Goal: Task Accomplishment & Management: Use online tool/utility

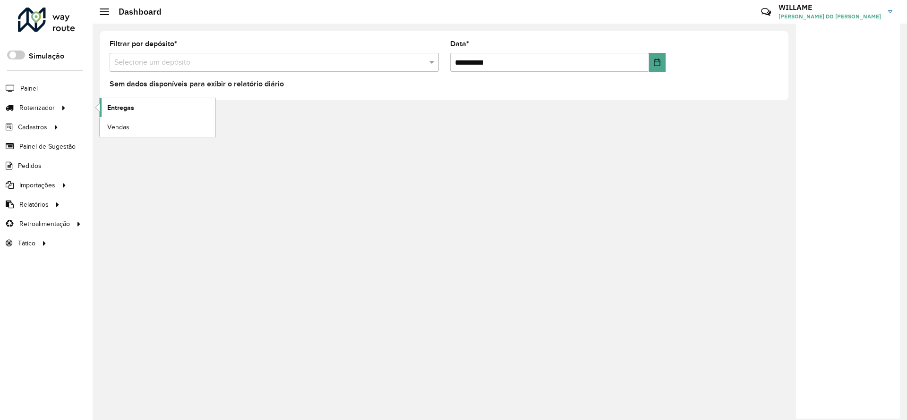
drag, startPoint x: 0, startPoint y: 0, endPoint x: 134, endPoint y: 102, distance: 167.9
click at [134, 102] on link "Entregas" at bounding box center [158, 107] width 116 height 19
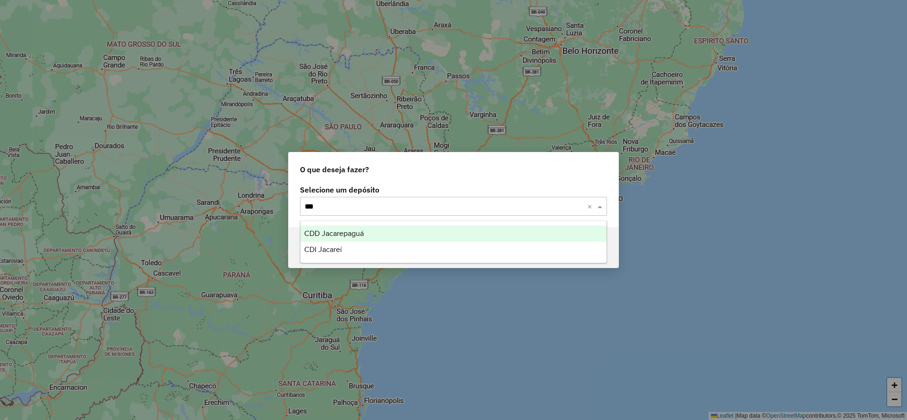
type input "****"
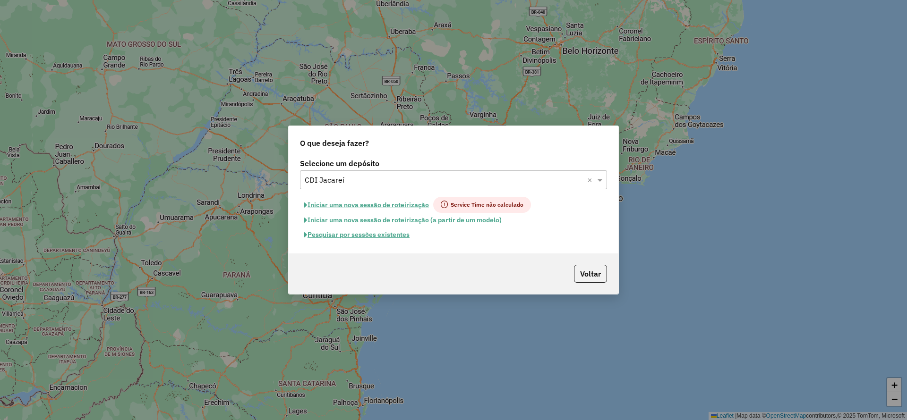
click at [347, 201] on button "Iniciar uma nova sessão de roteirização" at bounding box center [366, 205] width 133 height 16
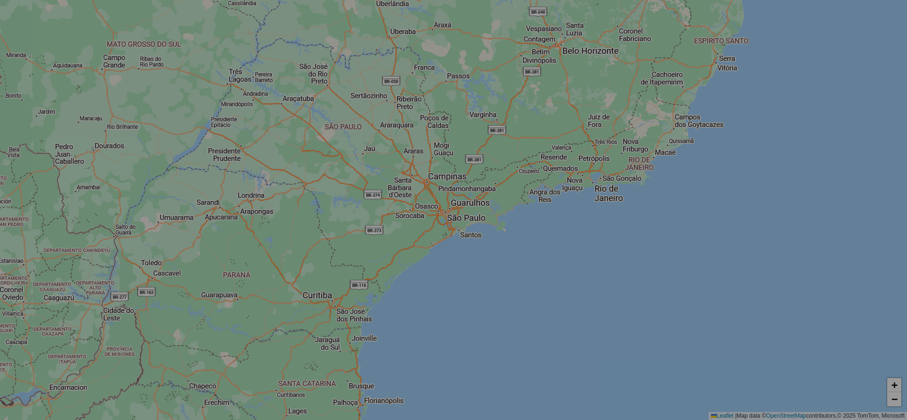
select select "*"
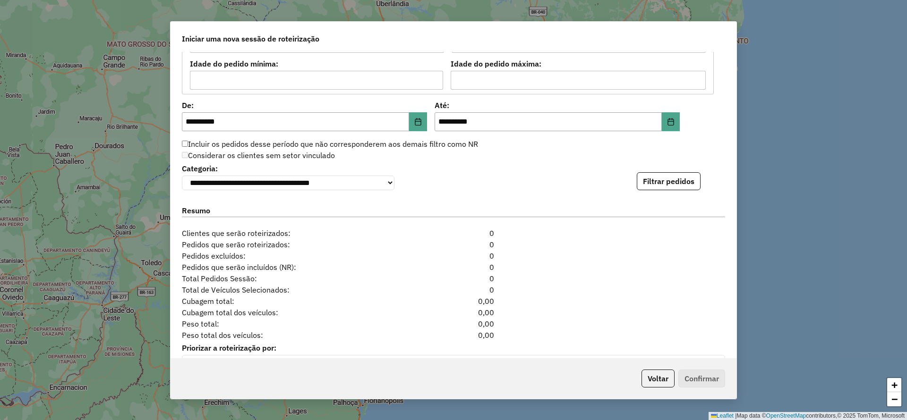
scroll to position [940, 0]
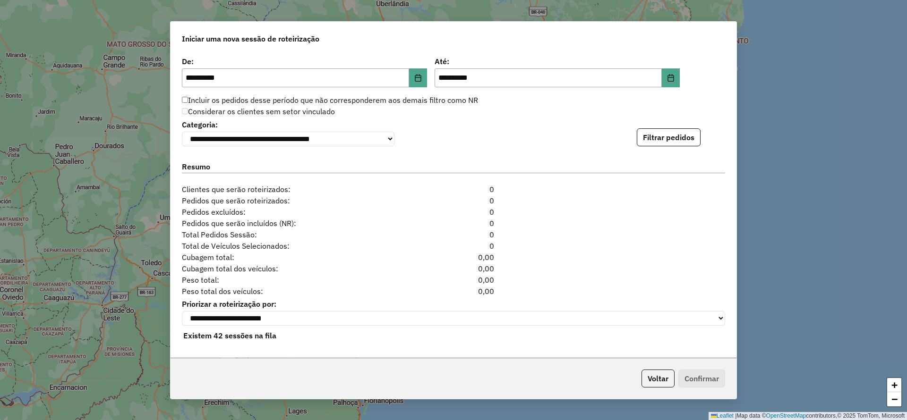
click at [669, 140] on button "Filtrar pedidos" at bounding box center [669, 137] width 64 height 18
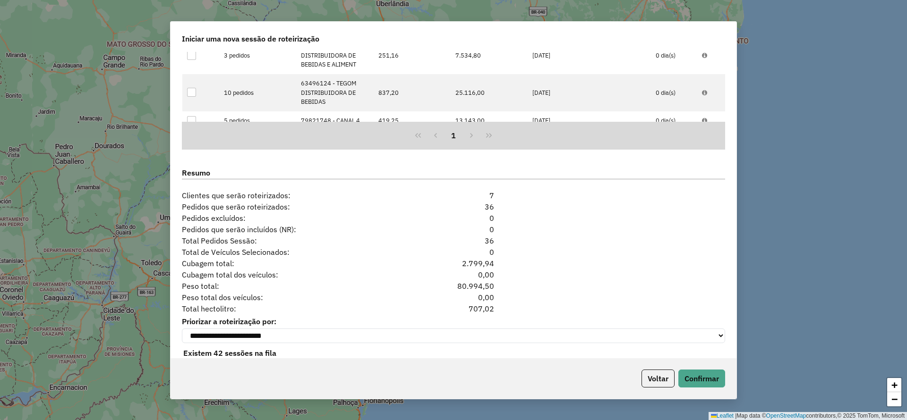
scroll to position [1146, 0]
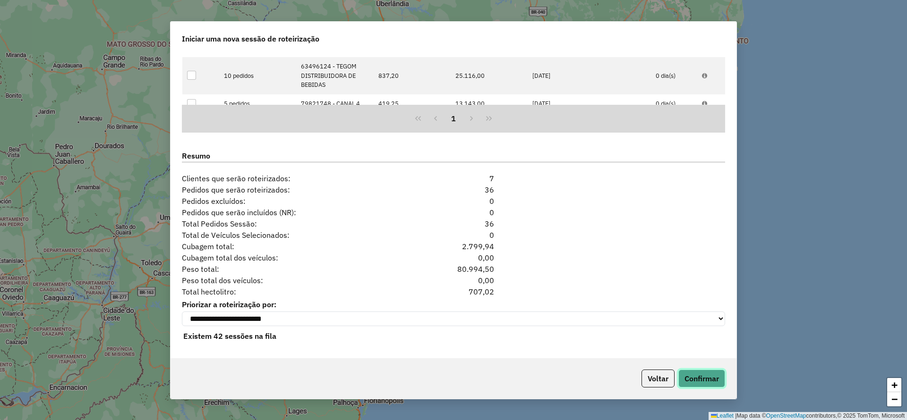
click at [679, 374] on button "Confirmar" at bounding box center [701, 379] width 47 height 18
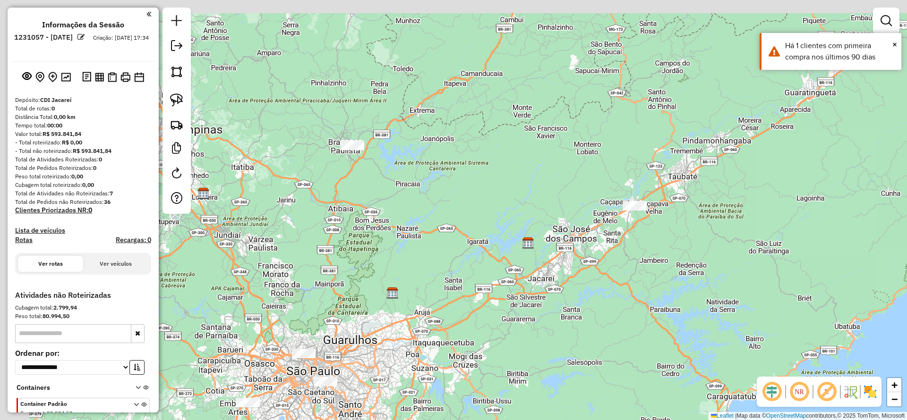
drag, startPoint x: 322, startPoint y: 270, endPoint x: 412, endPoint y: 313, distance: 99.7
click at [411, 311] on div "Janela de atendimento Grade de atendimento Capacidade Transportadoras Veículos …" at bounding box center [453, 210] width 907 height 420
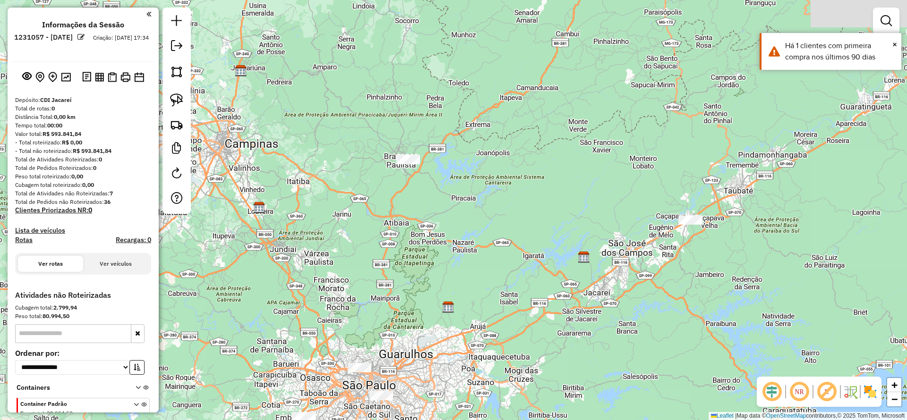
drag, startPoint x: 234, startPoint y: 227, endPoint x: 427, endPoint y: 250, distance: 193.7
click at [430, 266] on div "Janela de atendimento Grade de atendimento Capacidade Transportadoras Veículos …" at bounding box center [453, 210] width 907 height 420
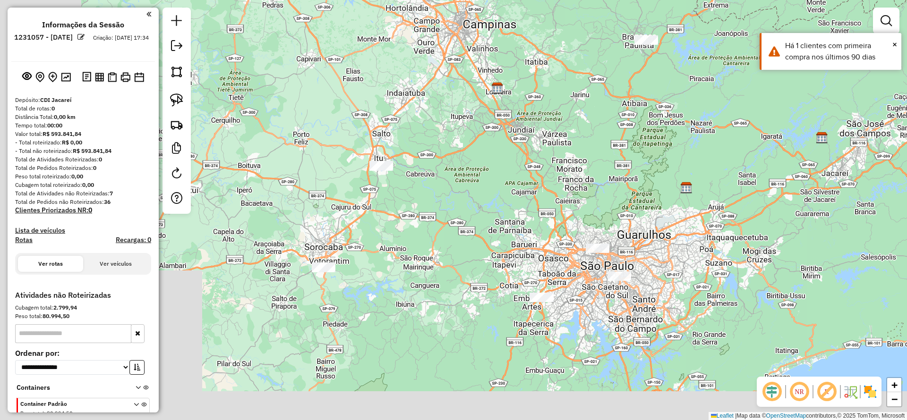
drag, startPoint x: 321, startPoint y: 186, endPoint x: 403, endPoint y: 34, distance: 173.3
click at [403, 34] on div "Janela de atendimento Grade de atendimento Capacidade Transportadoras Veículos …" at bounding box center [453, 210] width 907 height 420
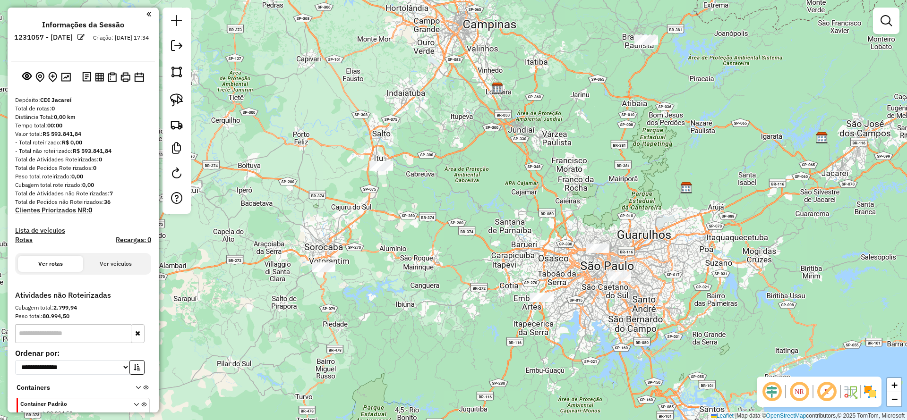
click at [379, 171] on div at bounding box center [381, 166] width 24 height 9
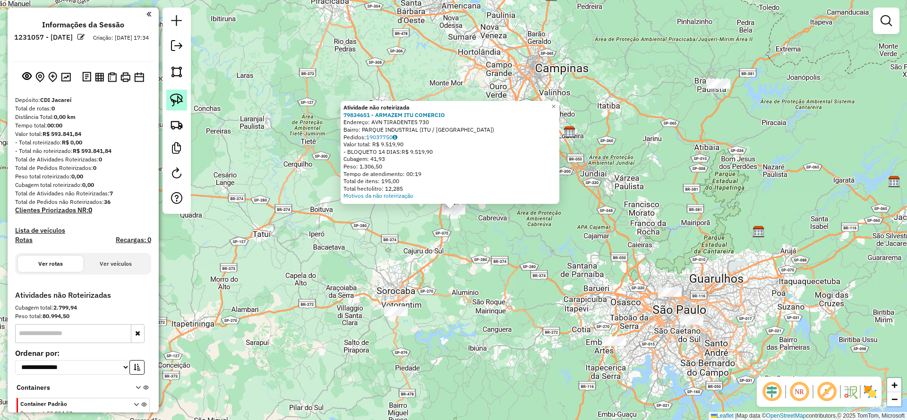
click at [177, 99] on img at bounding box center [176, 100] width 13 height 13
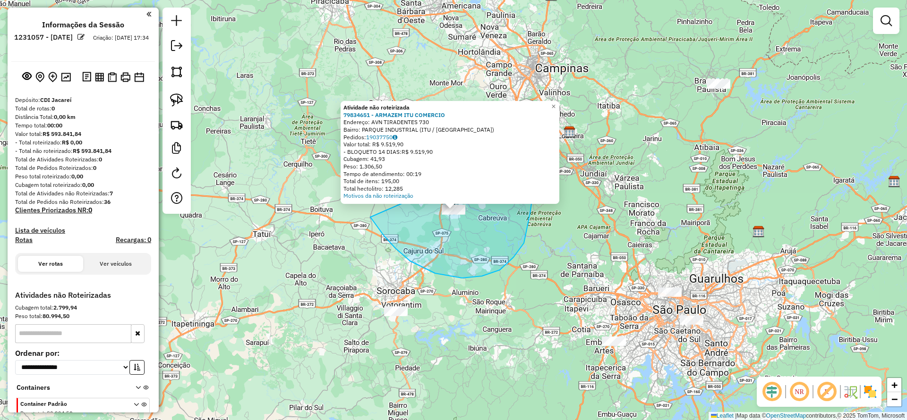
drag, startPoint x: 372, startPoint y: 219, endPoint x: 523, endPoint y: 145, distance: 168.8
click at [523, 145] on div "Atividade não roteirizada 79834651 - ARMAZEM ITU COMERCIO Endereço: AVN TIRADEN…" at bounding box center [453, 210] width 907 height 420
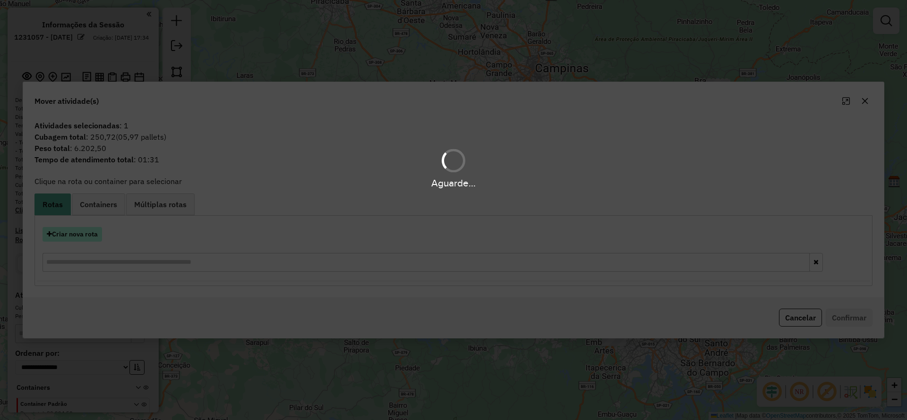
click at [81, 233] on hb-app "**********" at bounding box center [453, 210] width 907 height 420
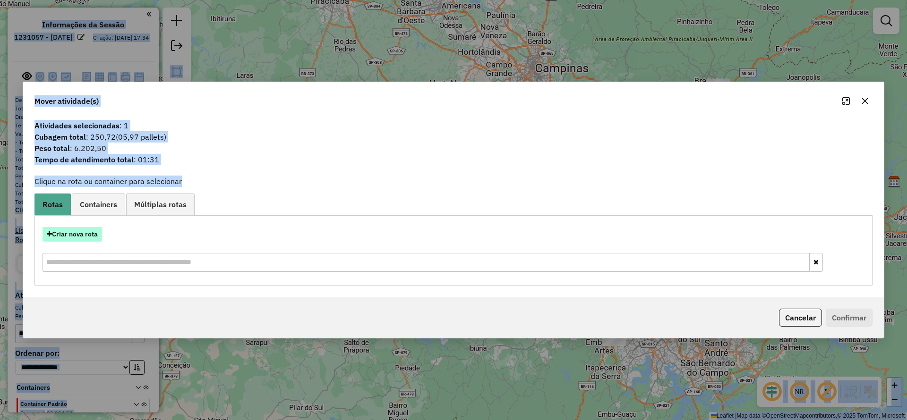
click at [83, 235] on button "Criar nova rota" at bounding box center [73, 234] width 60 height 15
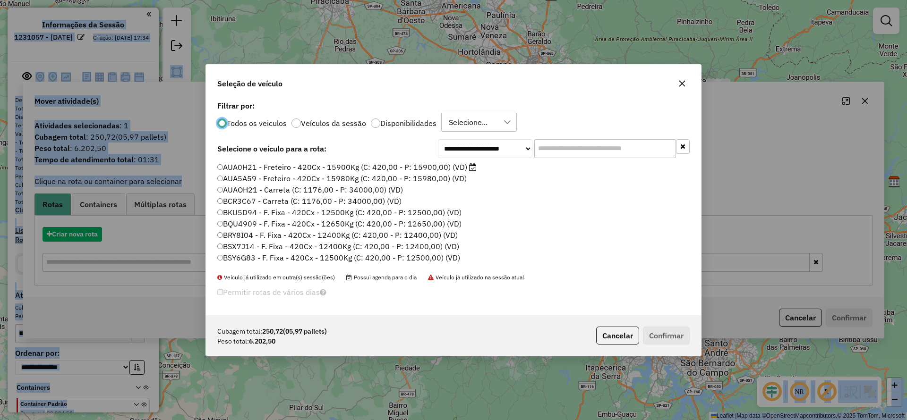
scroll to position [5, 3]
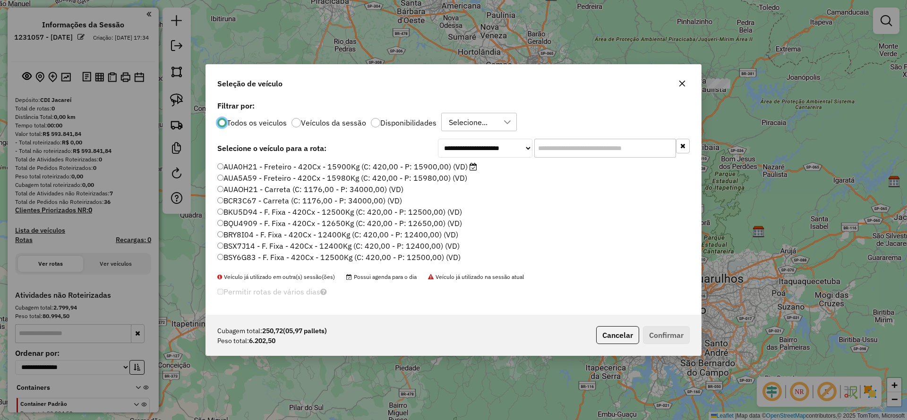
click at [564, 155] on input "text" at bounding box center [605, 148] width 142 height 19
paste input "*******"
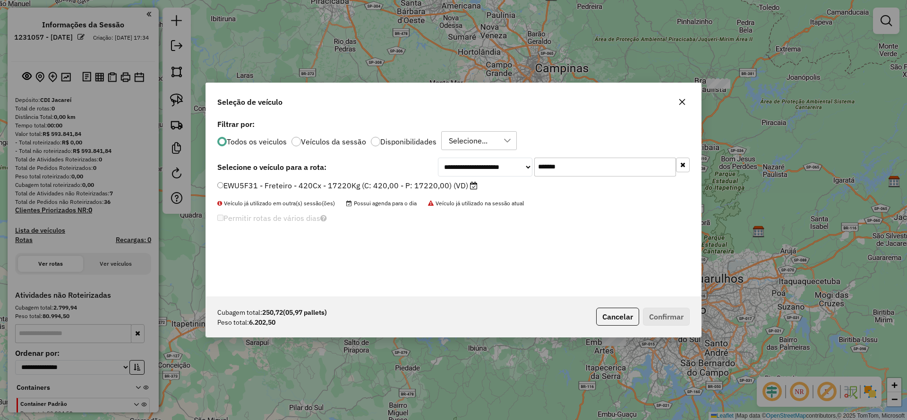
type input "*******"
drag, startPoint x: 362, startPoint y: 188, endPoint x: 393, endPoint y: 198, distance: 31.8
click at [362, 188] on label "EWU5F31 - Freteiro - 420Cx - 17220Kg (C: 420,00 - P: 17220,00) (VD)" at bounding box center [347, 185] width 260 height 11
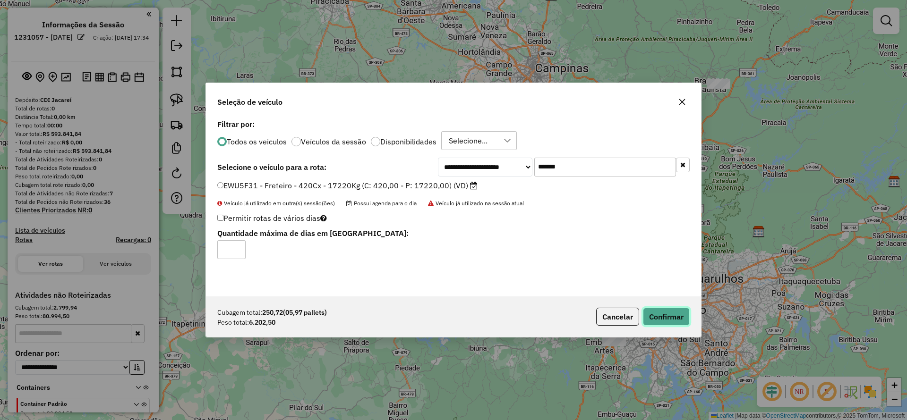
click at [649, 313] on button "Confirmar" at bounding box center [666, 317] width 47 height 18
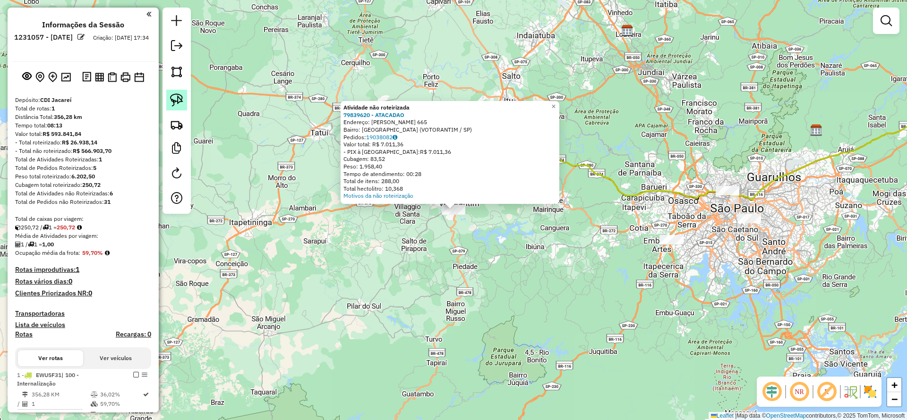
click at [172, 103] on img at bounding box center [176, 100] width 13 height 13
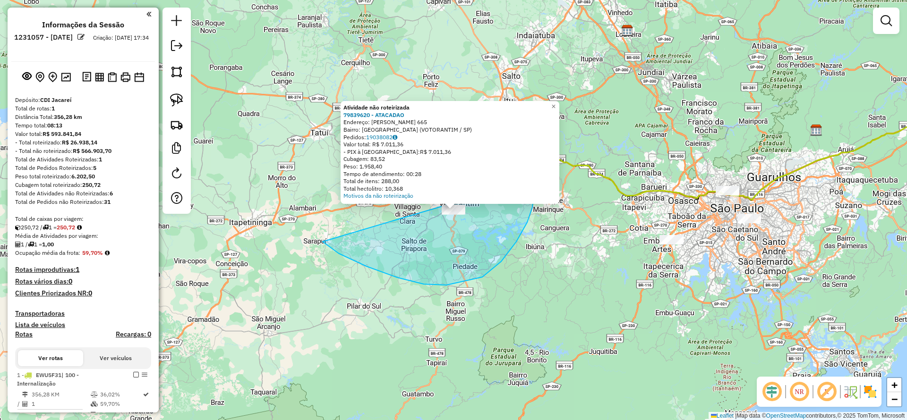
drag, startPoint x: 482, startPoint y: 277, endPoint x: 512, endPoint y: 151, distance: 129.5
click at [512, 151] on div "Atividade não roteirizada 79839620 - ATACADAO Endereço: [PERSON_NAME] 665 Bairr…" at bounding box center [453, 210] width 907 height 420
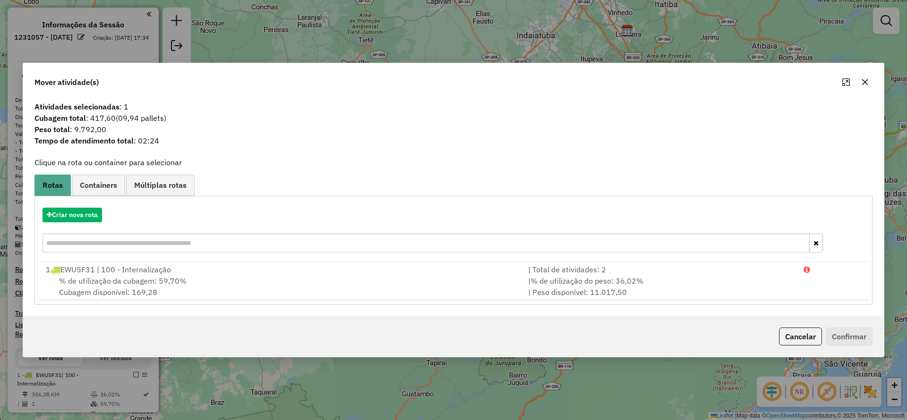
click at [67, 215] on hb-app "Aguarde... Pop-up bloqueado! Seu navegador bloqueou automáticamente a abertura …" at bounding box center [453, 210] width 907 height 420
click at [67, 215] on button "Criar nova rota" at bounding box center [73, 215] width 60 height 15
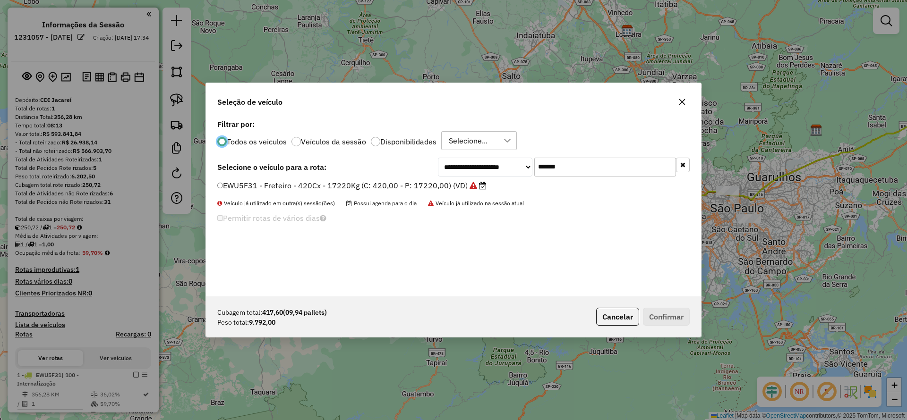
drag, startPoint x: 586, startPoint y: 172, endPoint x: 445, endPoint y: 153, distance: 142.2
click at [445, 153] on div "**********" at bounding box center [453, 207] width 495 height 180
paste input "text"
type input "*******"
click at [423, 181] on label "CYN8H64 - Freteiro - 420Cx - 13700Kg (C: 420,00 - P: 13700,00) (VD)" at bounding box center [346, 185] width 259 height 11
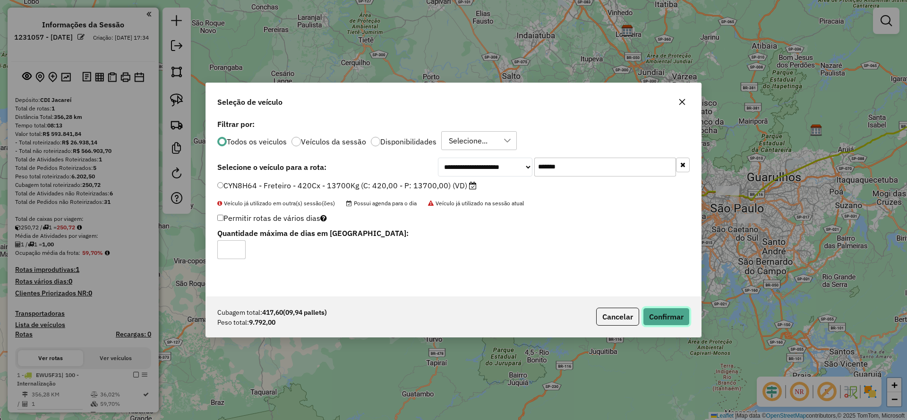
click at [669, 319] on button "Confirmar" at bounding box center [666, 317] width 47 height 18
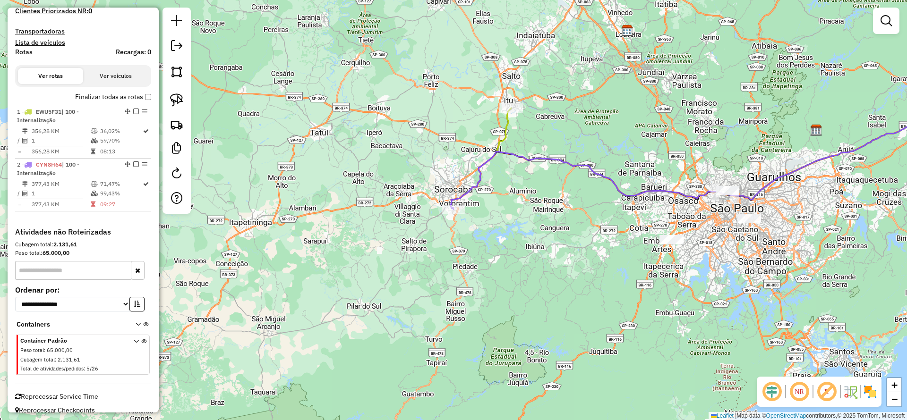
scroll to position [283, 0]
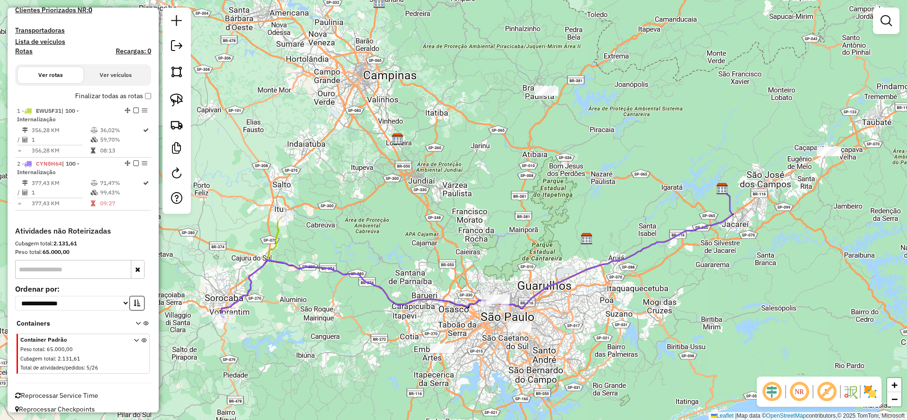
drag, startPoint x: 495, startPoint y: 245, endPoint x: 265, endPoint y: 355, distance: 254.6
click at [265, 355] on div "Janela de atendimento Grade de atendimento Capacidade Transportadoras Veículos …" at bounding box center [453, 210] width 907 height 420
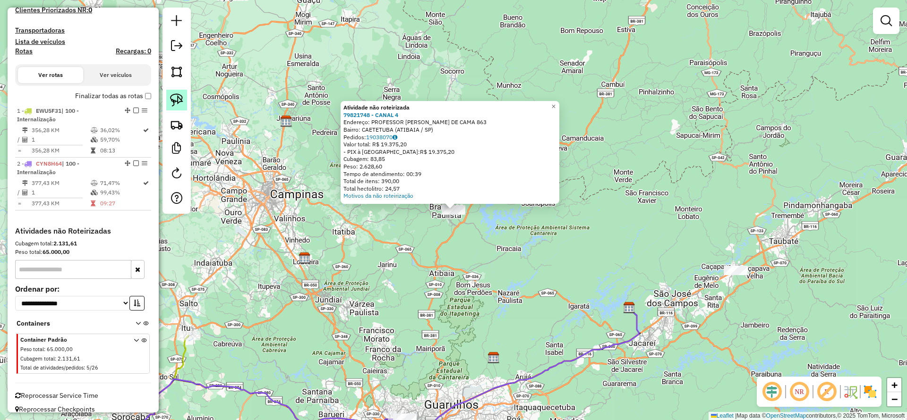
click at [172, 97] on img at bounding box center [176, 100] width 13 height 13
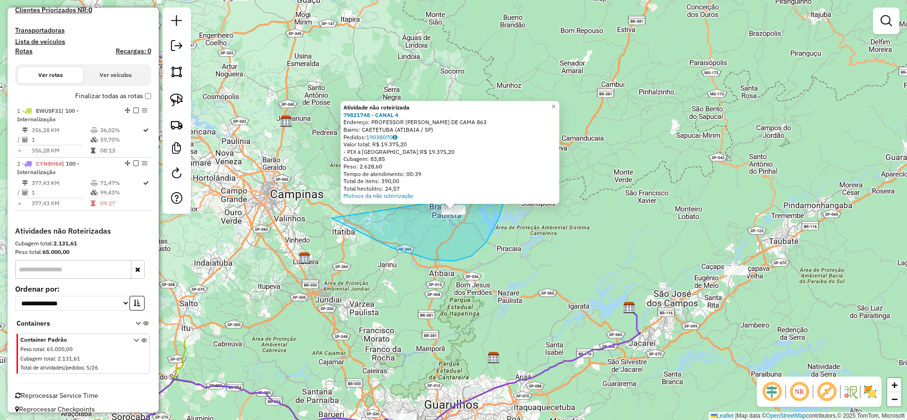
drag, startPoint x: 507, startPoint y: 191, endPoint x: 507, endPoint y: 126, distance: 65.2
click at [507, 126] on div "Atividade não roteirizada 79821748 - CANAL 4 Endereço: PROFESSOR [PERSON_NAME] …" at bounding box center [453, 210] width 907 height 420
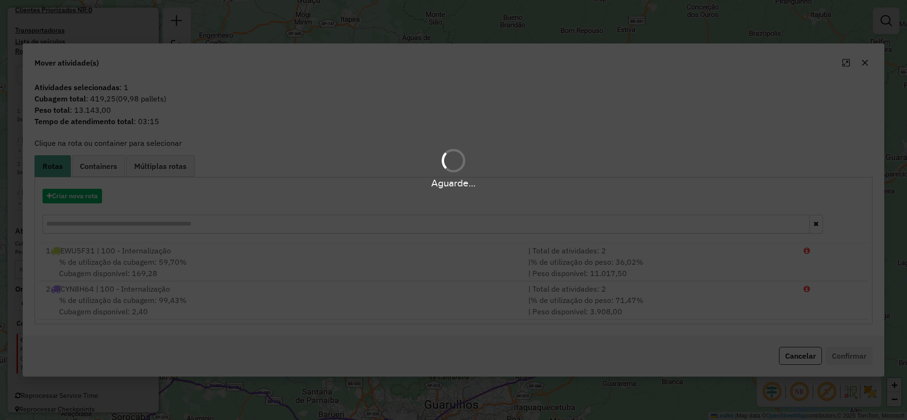
click at [90, 194] on hb-app "Aguarde... Pop-up bloqueado! Seu navegador bloqueou automáticamente a abertura …" at bounding box center [453, 210] width 907 height 420
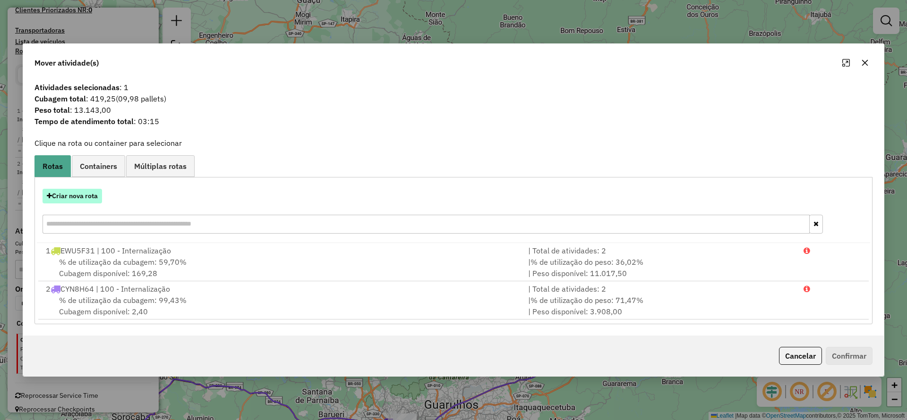
click at [90, 195] on button "Criar nova rota" at bounding box center [73, 196] width 60 height 15
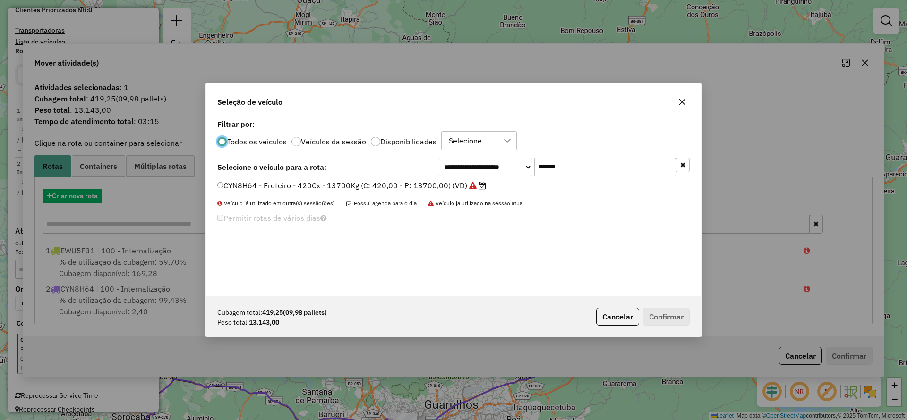
scroll to position [5, 3]
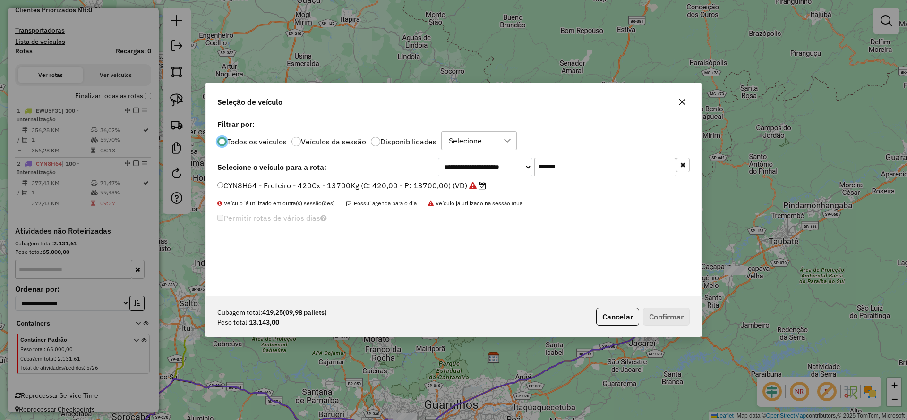
drag, startPoint x: 596, startPoint y: 161, endPoint x: 418, endPoint y: 175, distance: 178.6
click at [418, 175] on div "**********" at bounding box center [453, 167] width 472 height 19
paste input "text"
type input "*******"
click at [394, 184] on label "DHW7E76 - Freteiro - 420Cx - 13500Kg (C: 420,00 - P: 13500,00) (VD)" at bounding box center [347, 185] width 261 height 11
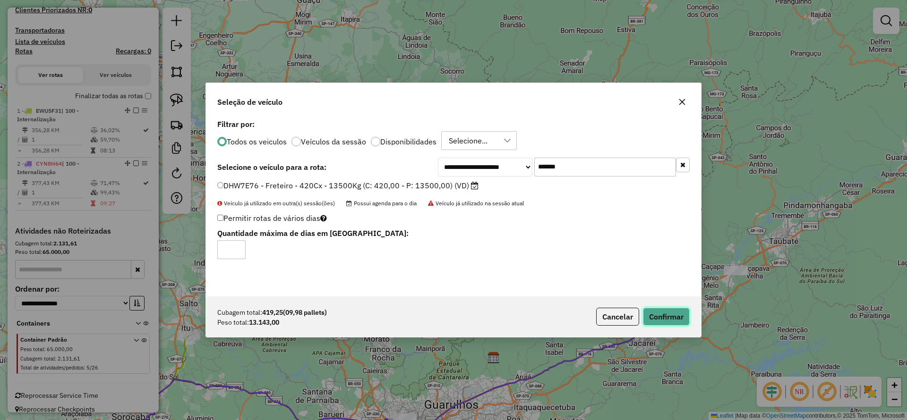
click at [679, 308] on button "Confirmar" at bounding box center [666, 317] width 47 height 18
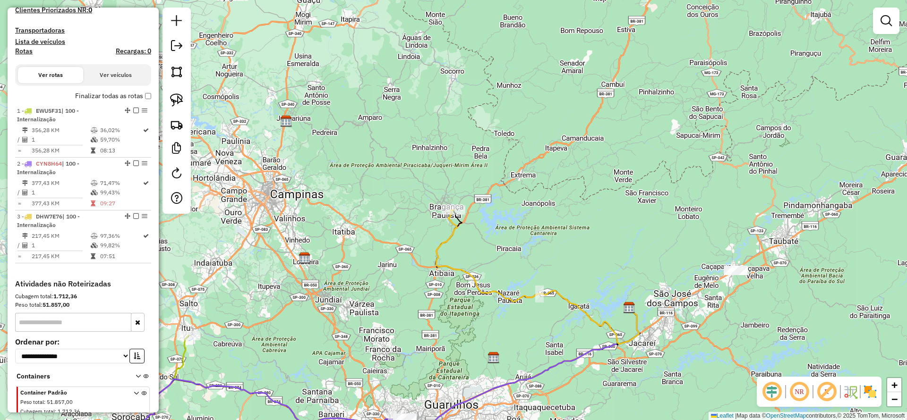
scroll to position [225, 0]
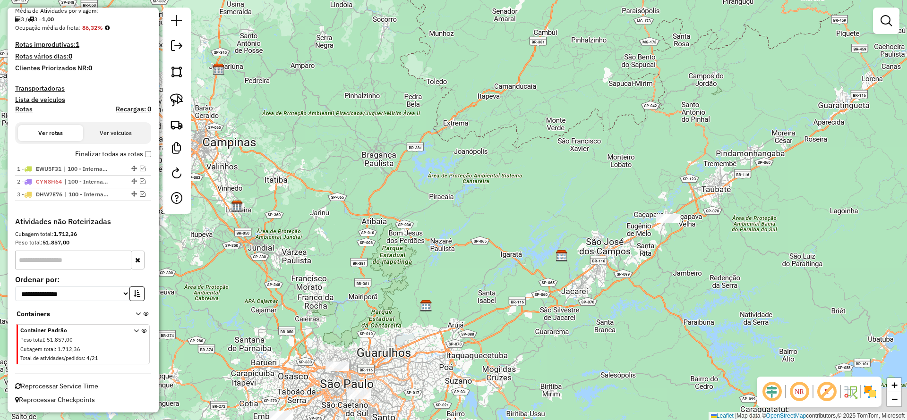
click at [400, 156] on div "Janela de atendimento Grade de atendimento Capacidade Transportadoras Veículos …" at bounding box center [453, 210] width 907 height 420
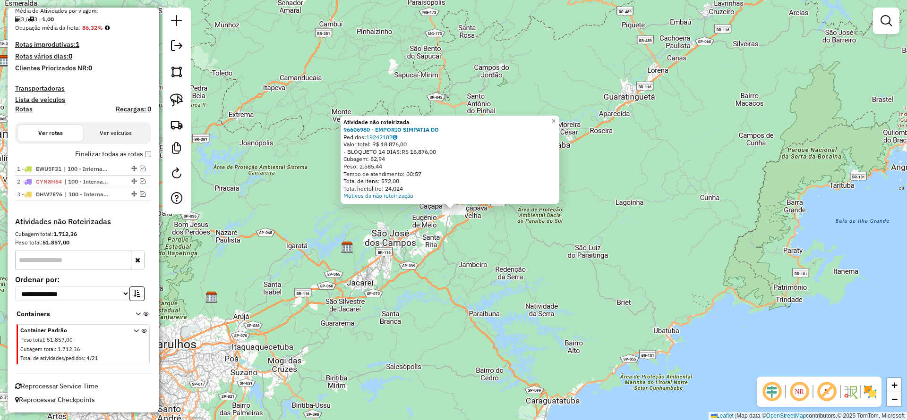
click at [174, 107] on link at bounding box center [176, 100] width 21 height 21
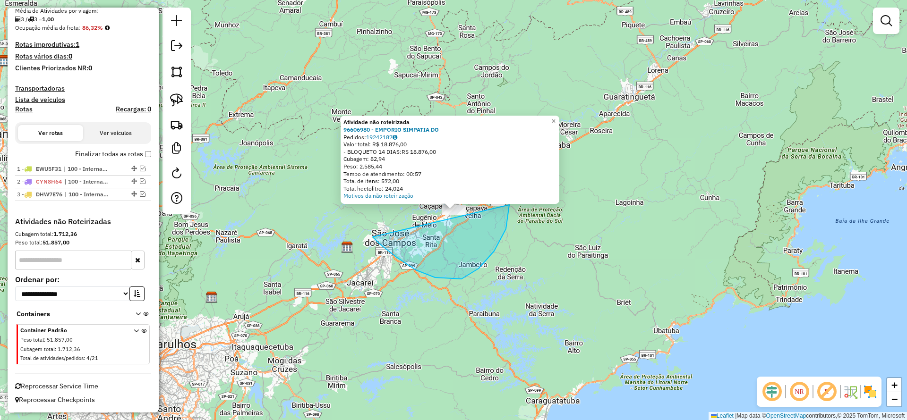
drag, startPoint x: 373, startPoint y: 237, endPoint x: 493, endPoint y: 147, distance: 150.5
click at [493, 147] on div "Atividade não roteirizada 96606980 - EMPORIO SIMPATIA DO Pedidos: 19242187 Valo…" at bounding box center [453, 210] width 907 height 420
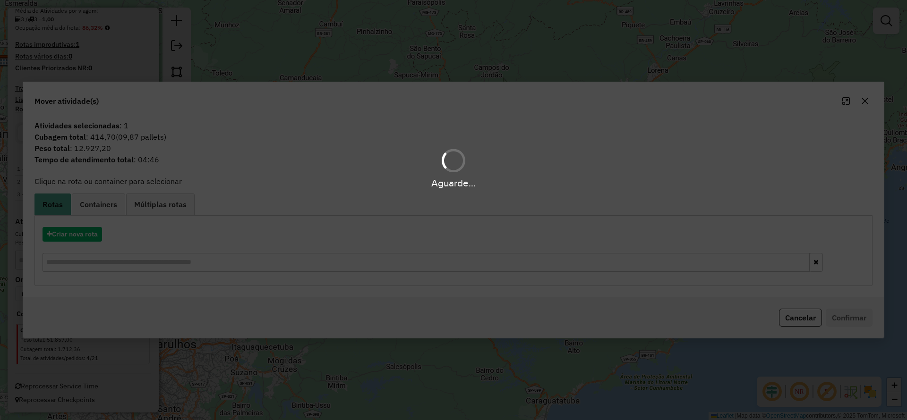
click at [68, 235] on div "Aguarde..." at bounding box center [453, 210] width 907 height 420
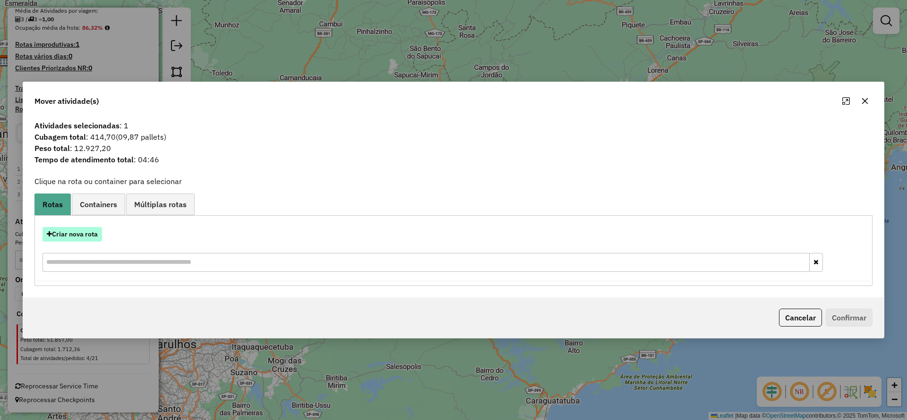
click at [68, 235] on button "Criar nova rota" at bounding box center [73, 234] width 60 height 15
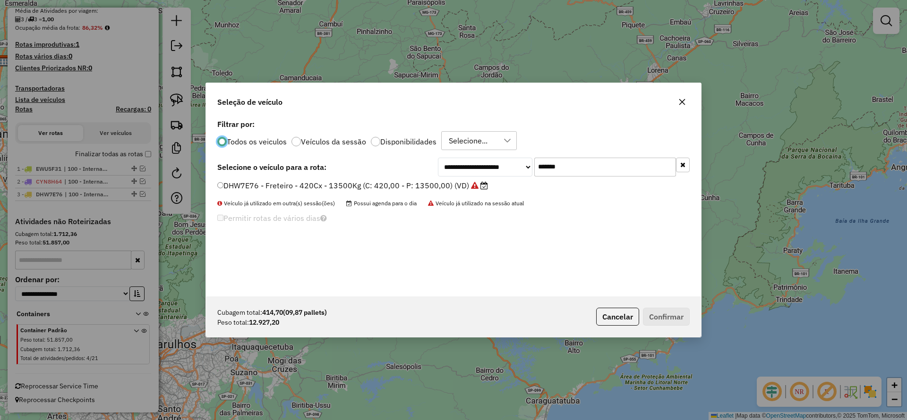
scroll to position [5, 3]
drag, startPoint x: 592, startPoint y: 162, endPoint x: 447, endPoint y: 172, distance: 145.3
click at [451, 170] on div "**********" at bounding box center [564, 167] width 252 height 19
paste input "text"
type input "*******"
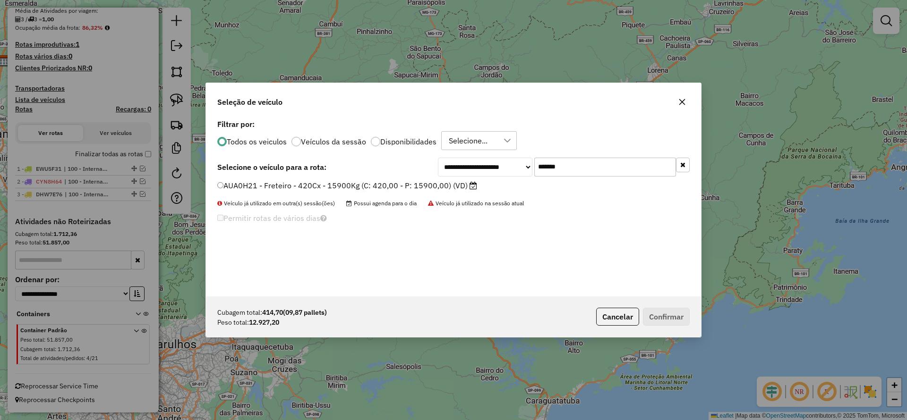
drag, startPoint x: 404, startPoint y: 185, endPoint x: 512, endPoint y: 225, distance: 114.9
click at [404, 186] on label "AUA0H21 - Freteiro - 420Cx - 15900Kg (C: 420,00 - P: 15900,00) (VD)" at bounding box center [347, 185] width 260 height 11
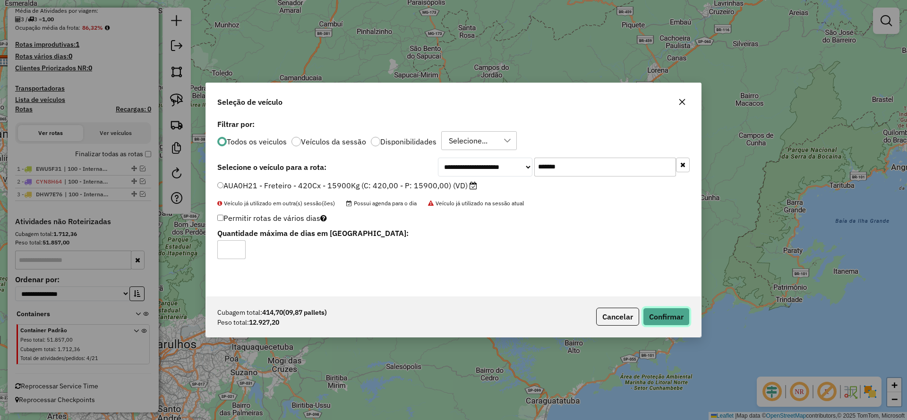
click at [650, 322] on button "Confirmar" at bounding box center [666, 317] width 47 height 18
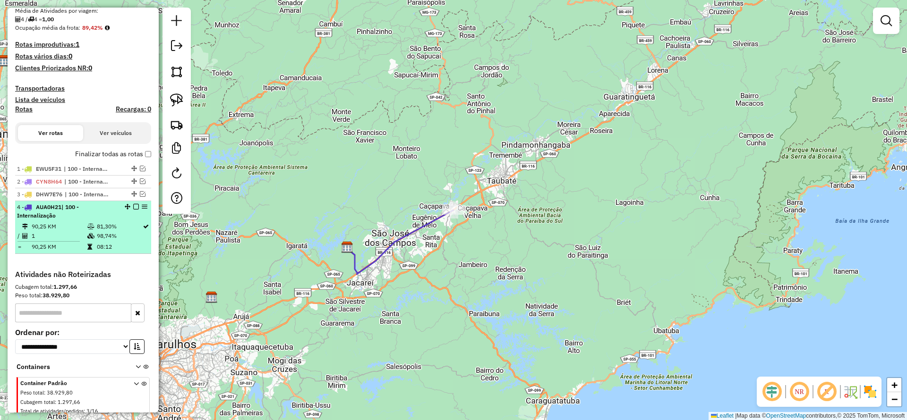
click at [132, 209] on div "4 - AUA0H21 | 100 - Internalização" at bounding box center [83, 211] width 132 height 17
select select "**********"
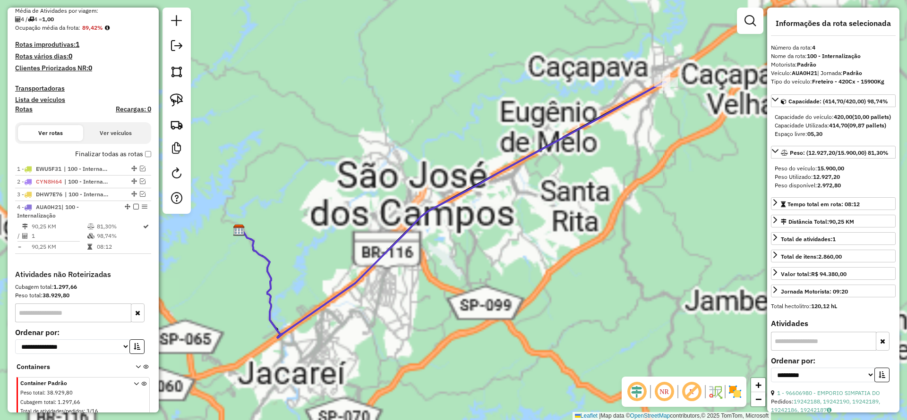
drag, startPoint x: 269, startPoint y: 278, endPoint x: 462, endPoint y: 196, distance: 210.0
click at [487, 198] on div "Janela de atendimento Grade de atendimento Capacidade Transportadoras Veículos …" at bounding box center [453, 210] width 907 height 420
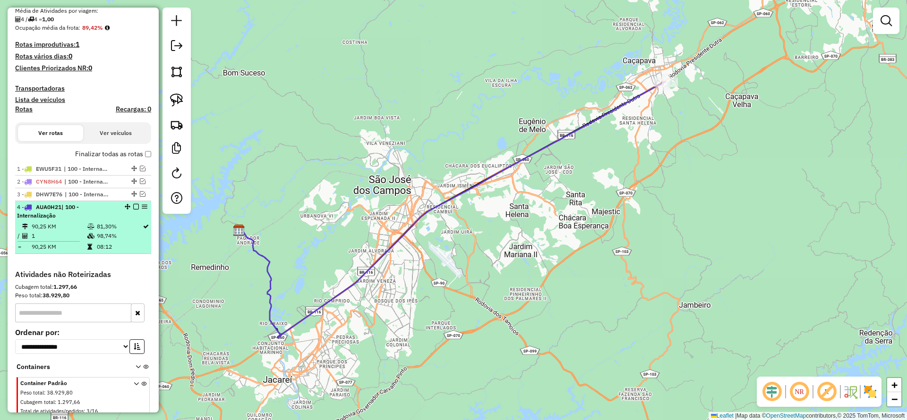
click at [132, 209] on div "4 - AUA0H21 | 100 - Internalização" at bounding box center [83, 211] width 132 height 17
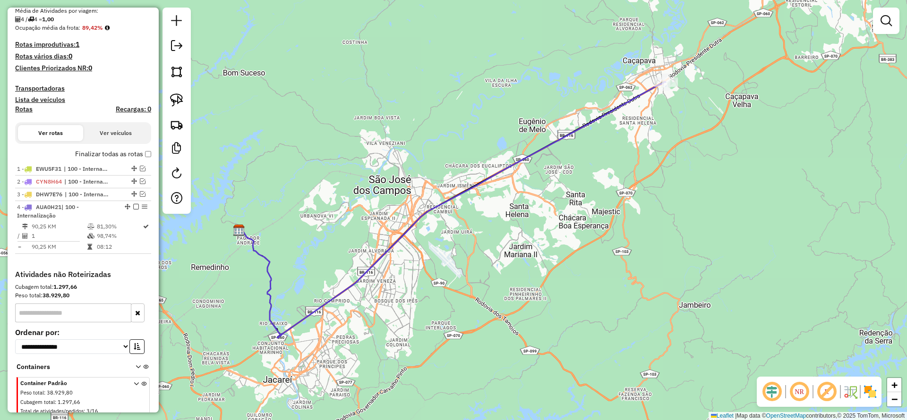
select select "**********"
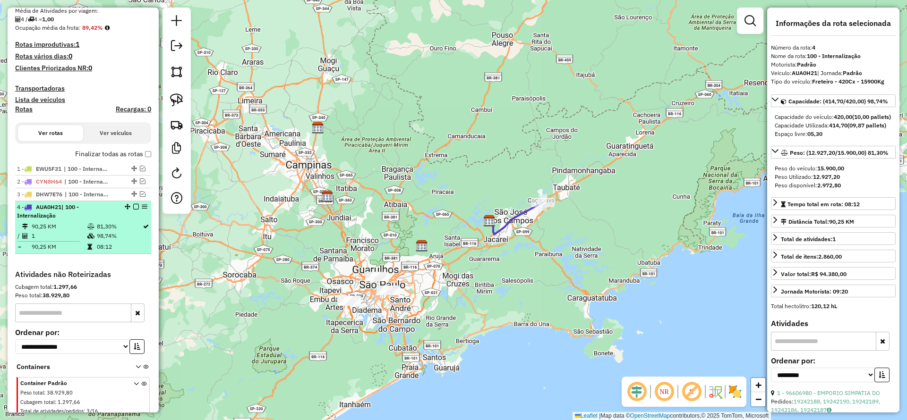
click at [133, 205] on em at bounding box center [136, 207] width 6 height 6
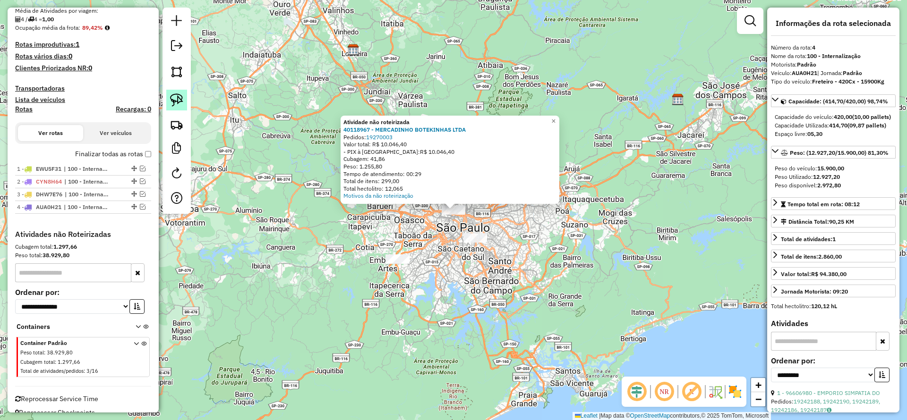
click at [178, 106] on img at bounding box center [176, 100] width 13 height 13
drag, startPoint x: 402, startPoint y: 231, endPoint x: 483, endPoint y: 168, distance: 103.4
click at [483, 168] on div "Atividade não roteirizada 40118967 - MERCADINHO BOTEKINHAS LTDA Pedidos: 192700…" at bounding box center [453, 210] width 907 height 420
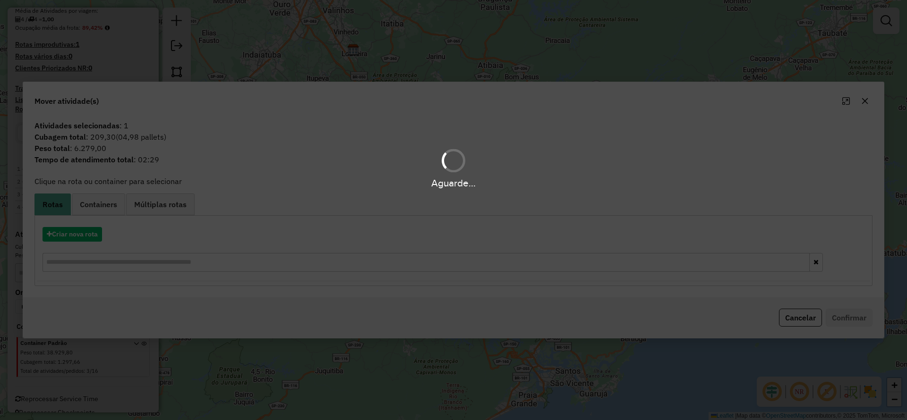
drag, startPoint x: 81, startPoint y: 228, endPoint x: 84, endPoint y: 233, distance: 5.7
click at [81, 228] on div "Aguarde..." at bounding box center [453, 210] width 907 height 420
drag, startPoint x: 84, startPoint y: 233, endPoint x: 89, endPoint y: 237, distance: 6.4
click at [85, 234] on hb-app "Aguarde... Pop-up bloqueado! Seu navegador bloqueou automáticamente a abertura …" at bounding box center [453, 210] width 907 height 420
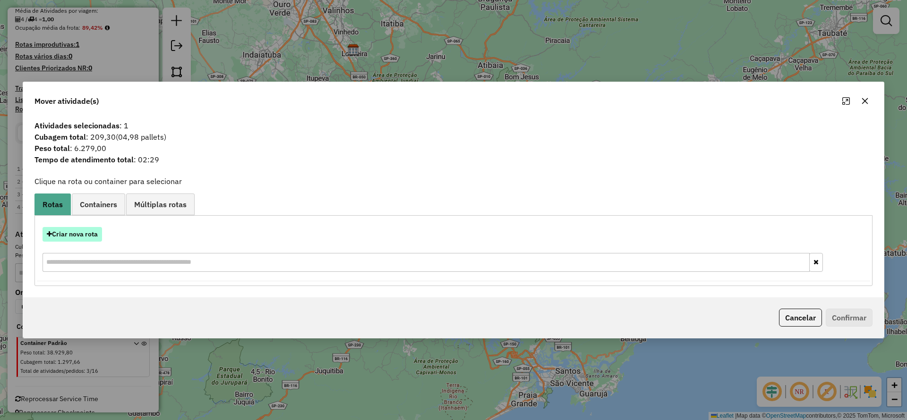
click at [89, 237] on button "Criar nova rota" at bounding box center [73, 234] width 60 height 15
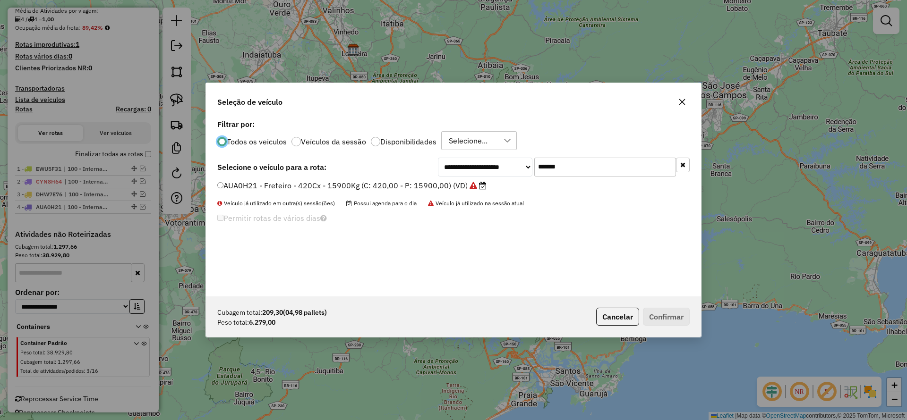
drag, startPoint x: 574, startPoint y: 171, endPoint x: 402, endPoint y: 197, distance: 174.8
click at [439, 188] on div "**********" at bounding box center [453, 207] width 495 height 180
paste input "text"
type input "*******"
click at [374, 191] on label "EWU5F57 - Freteiro - 420Cx - 13500Kg (C: 420,00 - P: 13500,00) (VD)" at bounding box center [347, 185] width 260 height 11
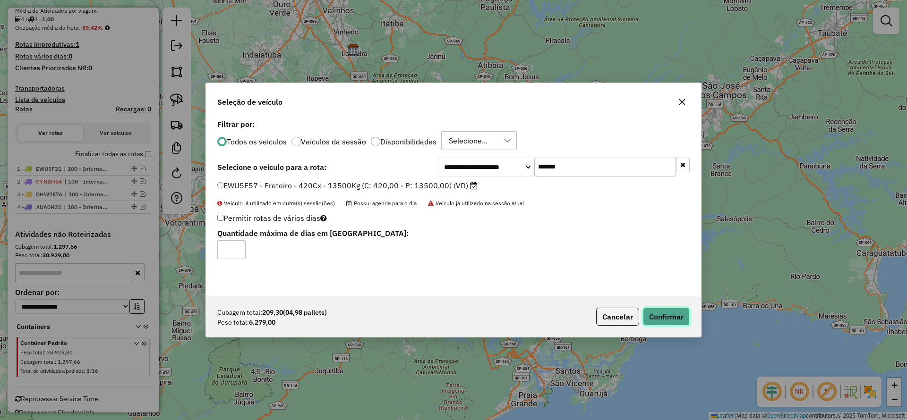
click at [658, 311] on button "Confirmar" at bounding box center [666, 317] width 47 height 18
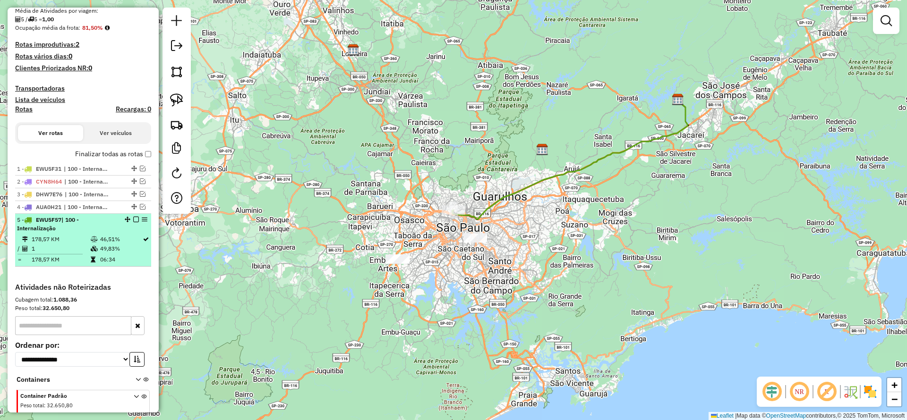
click at [134, 216] on div "5 - EWU5F57 | 100 - Internalização" at bounding box center [83, 224] width 132 height 17
select select "**********"
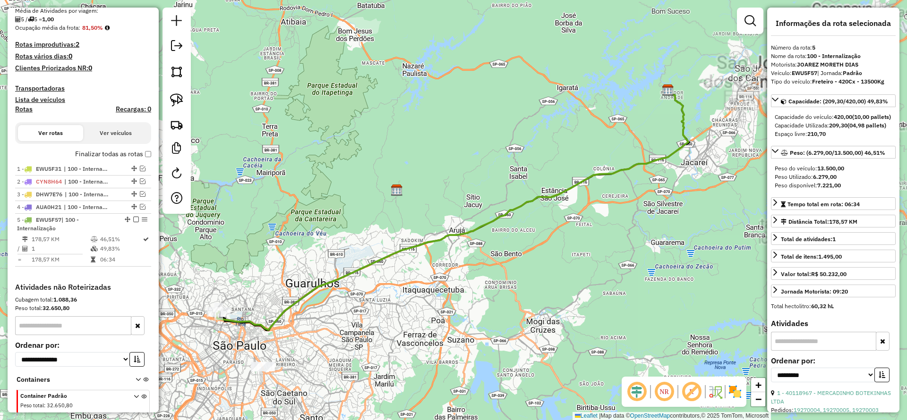
drag, startPoint x: 133, startPoint y: 218, endPoint x: 249, endPoint y: 248, distance: 120.1
click at [134, 219] on em at bounding box center [136, 220] width 6 height 6
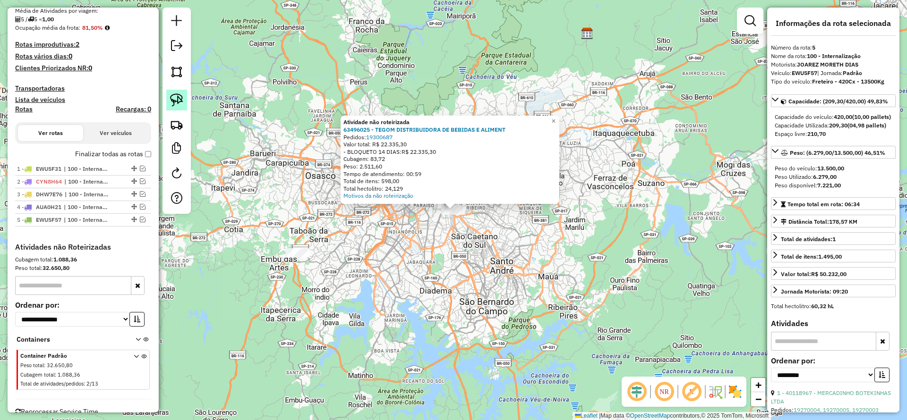
click at [178, 103] on img at bounding box center [176, 100] width 13 height 13
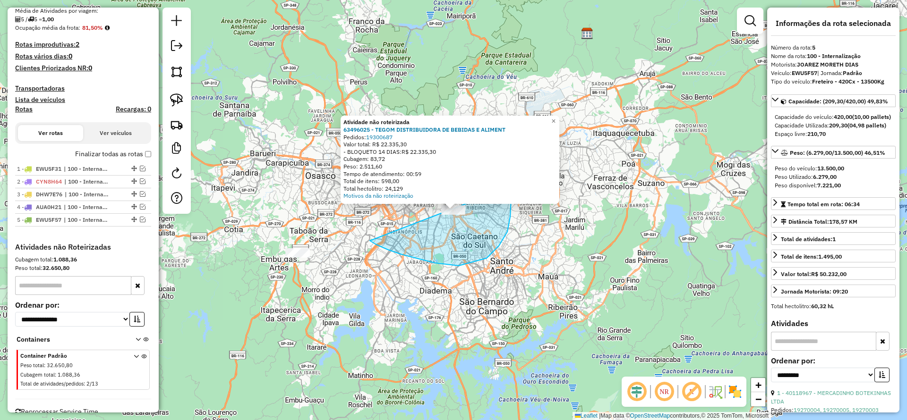
drag, startPoint x: 376, startPoint y: 245, endPoint x: 504, endPoint y: 180, distance: 143.7
click at [504, 180] on div "Atividade não roteirizada 63496025 - TEGOM DISTRIBUIDORA DE BEBIDAS E ALIMENT P…" at bounding box center [453, 210] width 907 height 420
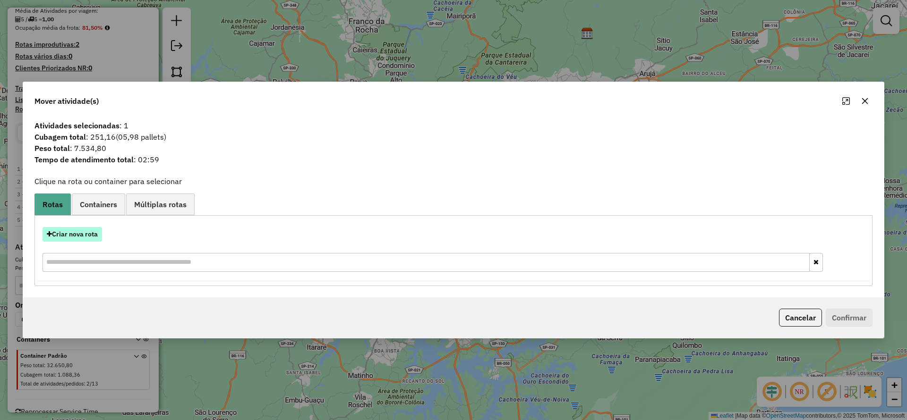
click at [100, 234] on button "Criar nova rota" at bounding box center [73, 234] width 60 height 15
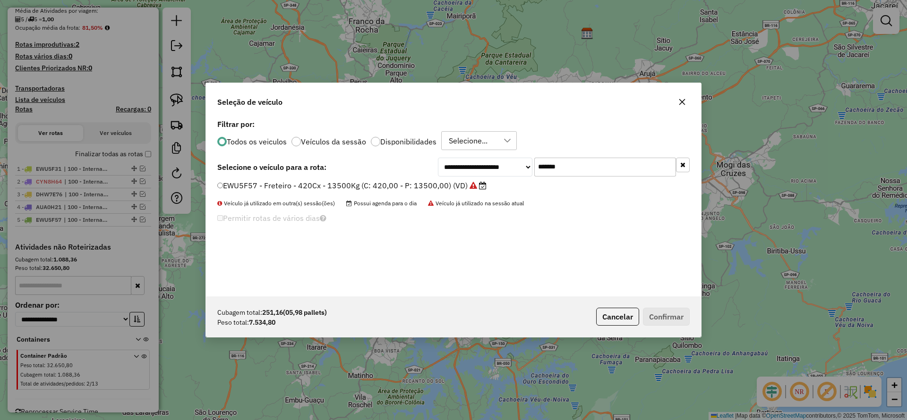
drag, startPoint x: 600, startPoint y: 168, endPoint x: 419, endPoint y: 173, distance: 181.9
click at [419, 173] on div "**********" at bounding box center [453, 167] width 472 height 19
paste input "text"
type input "*******"
drag, startPoint x: 380, startPoint y: 188, endPoint x: 517, endPoint y: 217, distance: 139.5
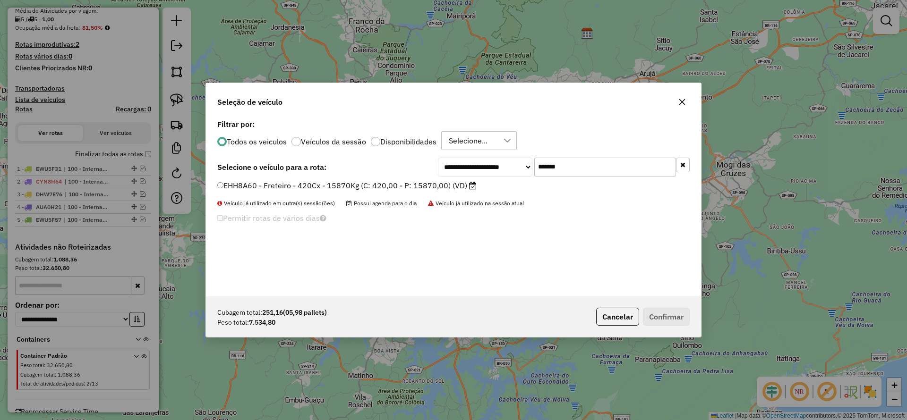
click at [380, 188] on label "EHH8A60 - Freteiro - 420Cx - 15870Kg (C: 420,00 - P: 15870,00) (VD)" at bounding box center [346, 185] width 259 height 11
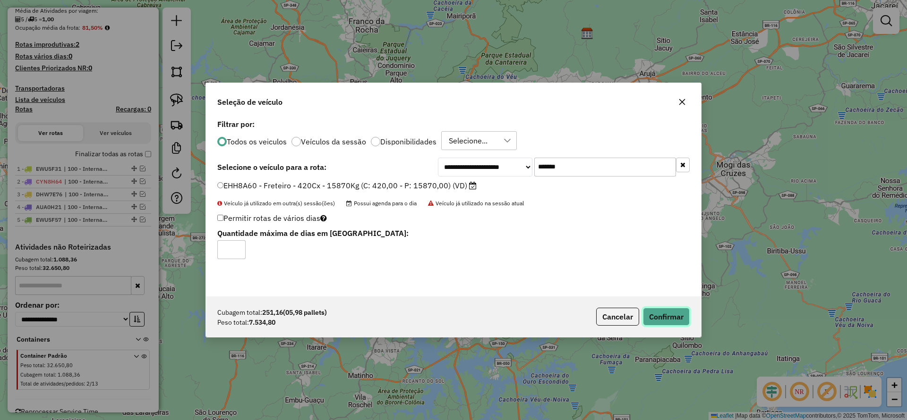
click at [658, 316] on button "Confirmar" at bounding box center [666, 317] width 47 height 18
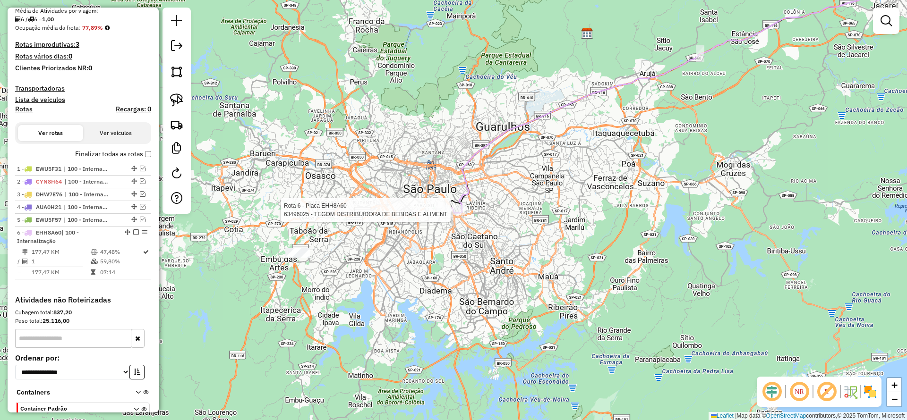
select select "**********"
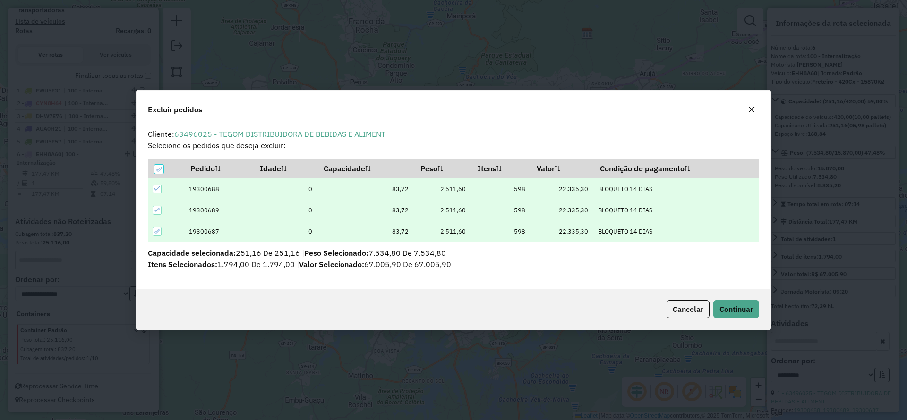
scroll to position [0, 0]
click at [756, 109] on button "button" at bounding box center [751, 109] width 15 height 15
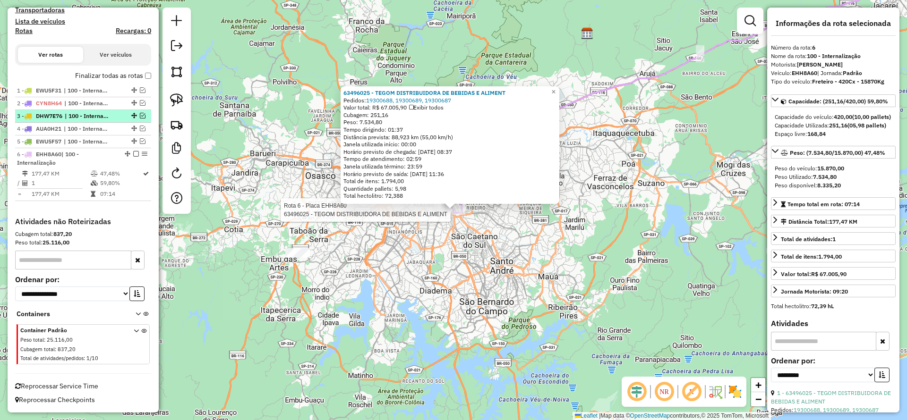
click at [134, 153] on em at bounding box center [136, 154] width 6 height 6
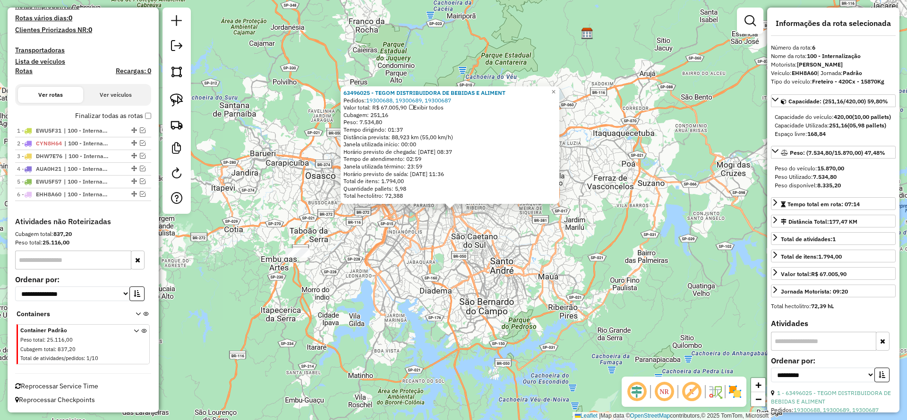
scroll to position [264, 0]
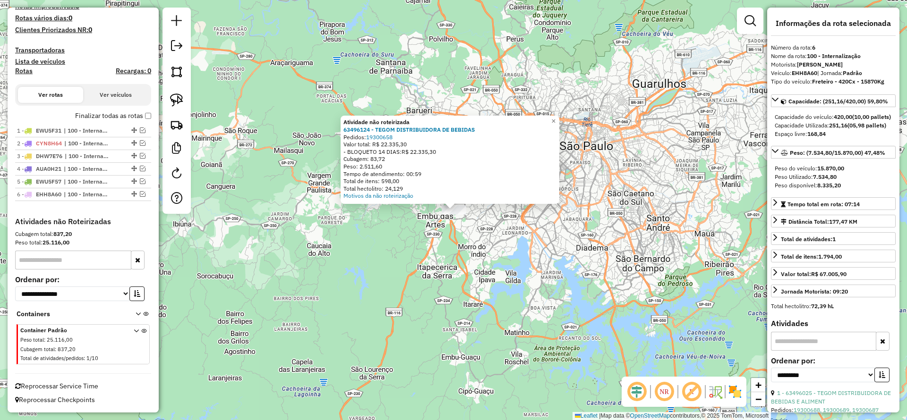
click at [172, 92] on link at bounding box center [176, 100] width 21 height 21
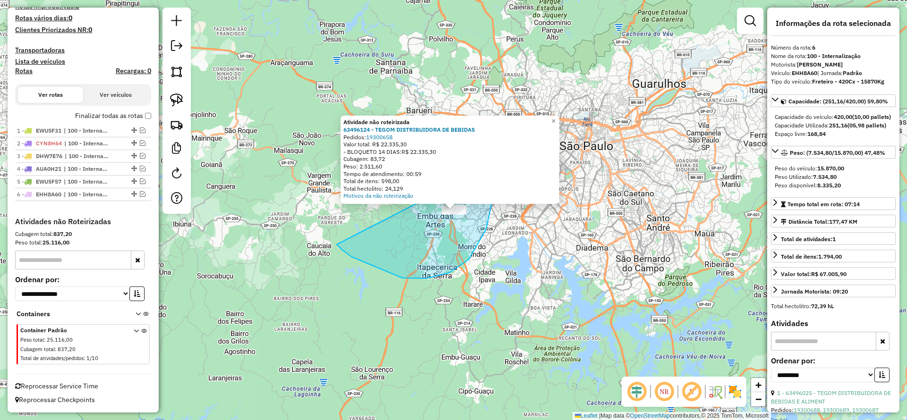
drag, startPoint x: 351, startPoint y: 257, endPoint x: 498, endPoint y: 144, distance: 185.6
click at [498, 144] on div "Atividade não roteirizada 63496124 - TEGOM DISTRIBUIDORA DE BEBIDAS Pedidos: 19…" at bounding box center [453, 210] width 907 height 420
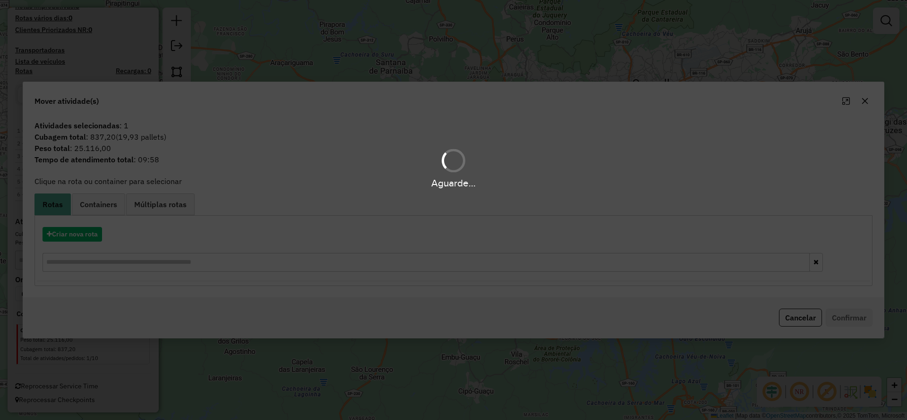
click at [77, 232] on div "Aguarde..." at bounding box center [453, 210] width 907 height 420
click at [77, 232] on hb-app "Aguarde... Pop-up bloqueado! Seu navegador bloqueou automáticamente a abertura …" at bounding box center [453, 210] width 907 height 420
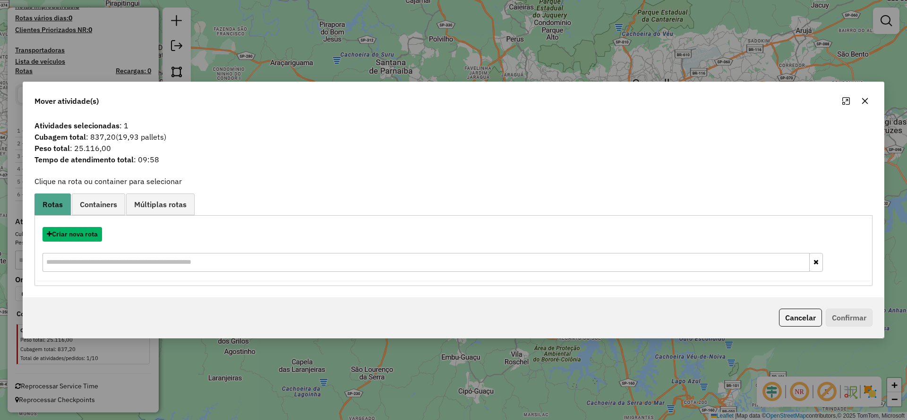
click at [77, 231] on button "Criar nova rota" at bounding box center [73, 234] width 60 height 15
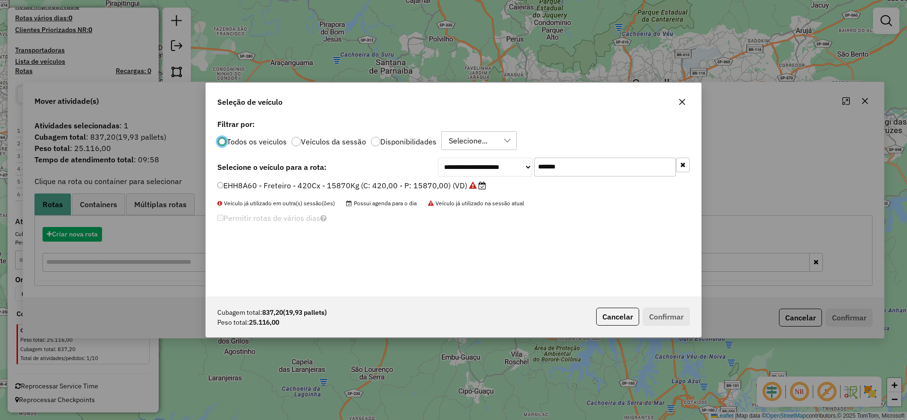
scroll to position [5, 3]
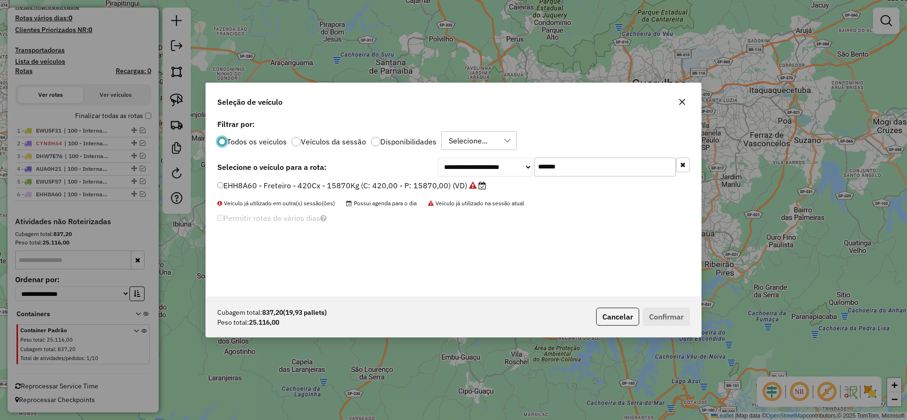
drag, startPoint x: 563, startPoint y: 168, endPoint x: 430, endPoint y: 172, distance: 132.8
click at [430, 172] on div "**********" at bounding box center [453, 167] width 472 height 19
paste input "*"
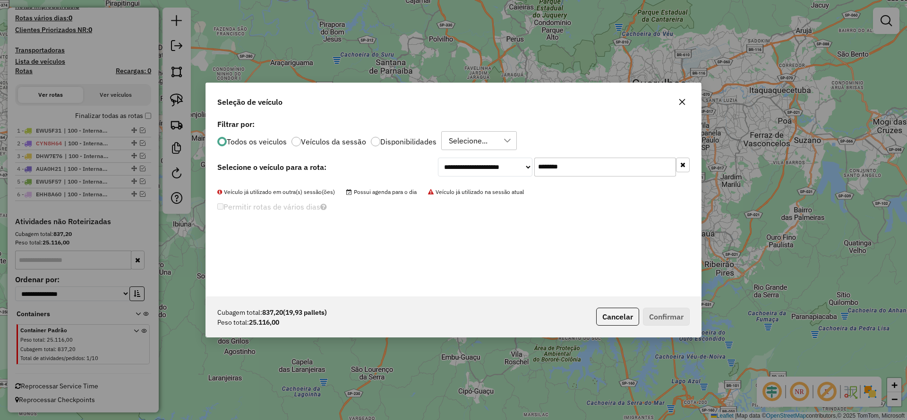
drag, startPoint x: 574, startPoint y: 162, endPoint x: 325, endPoint y: 170, distance: 249.1
click at [325, 170] on div "**********" at bounding box center [453, 167] width 472 height 19
paste input "text"
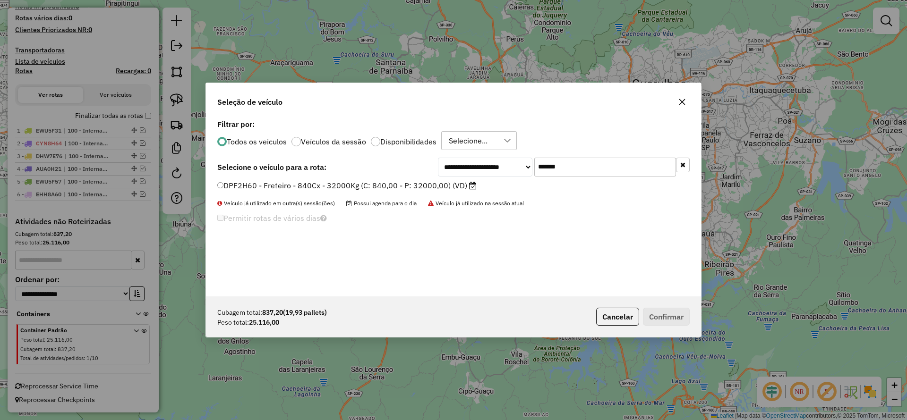
type input "*******"
drag, startPoint x: 298, startPoint y: 181, endPoint x: 332, endPoint y: 190, distance: 35.1
click at [298, 183] on label "DPF2H60 - Freteiro - 840Cx - 32000Kg (C: 840,00 - P: 32000,00) (VD)" at bounding box center [346, 185] width 259 height 11
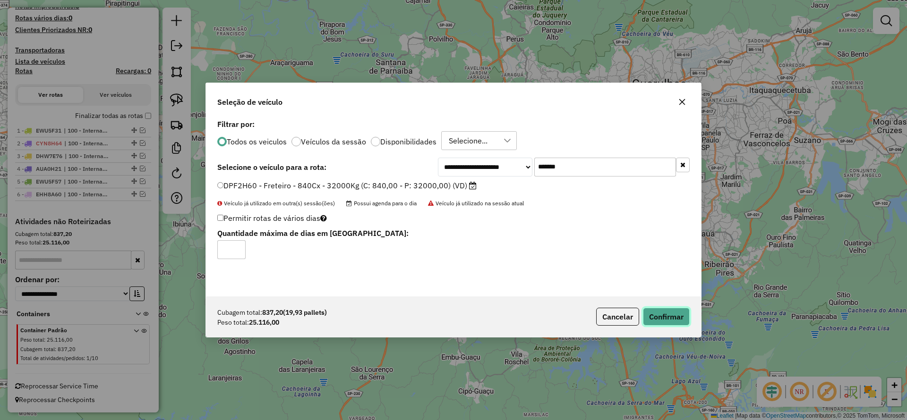
click at [650, 308] on button "Confirmar" at bounding box center [666, 317] width 47 height 18
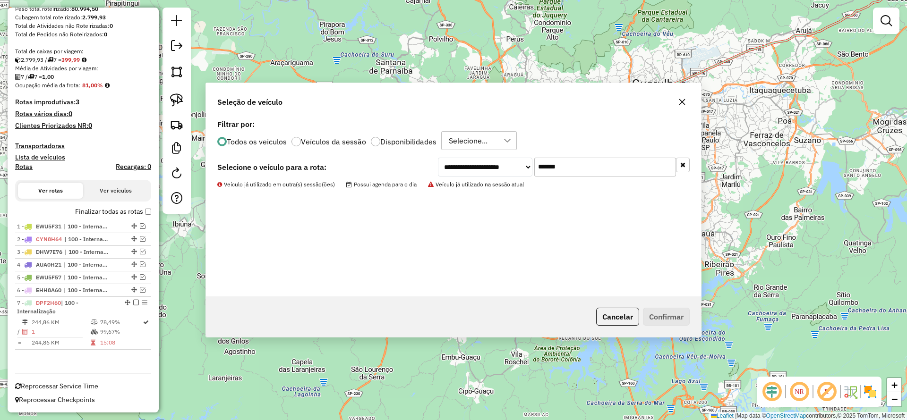
scroll to position [168, 0]
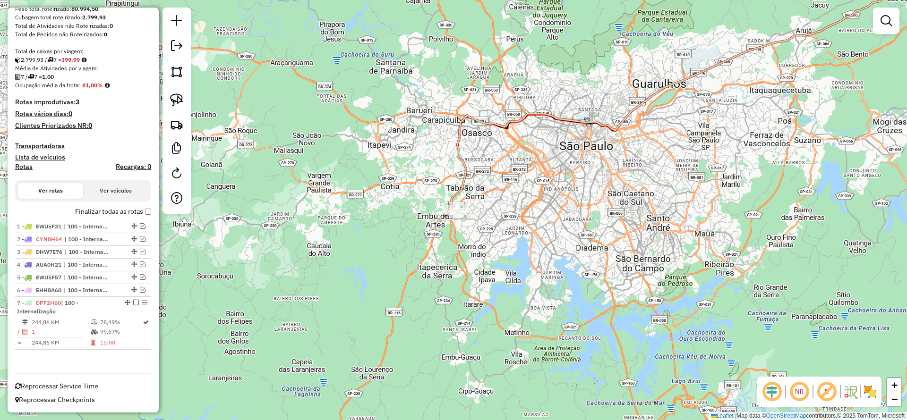
drag, startPoint x: 133, startPoint y: 306, endPoint x: 152, endPoint y: 309, distance: 19.6
click at [133, 306] on div "7 - DPF2H60 | 100 - Internalização" at bounding box center [83, 307] width 132 height 17
select select "**********"
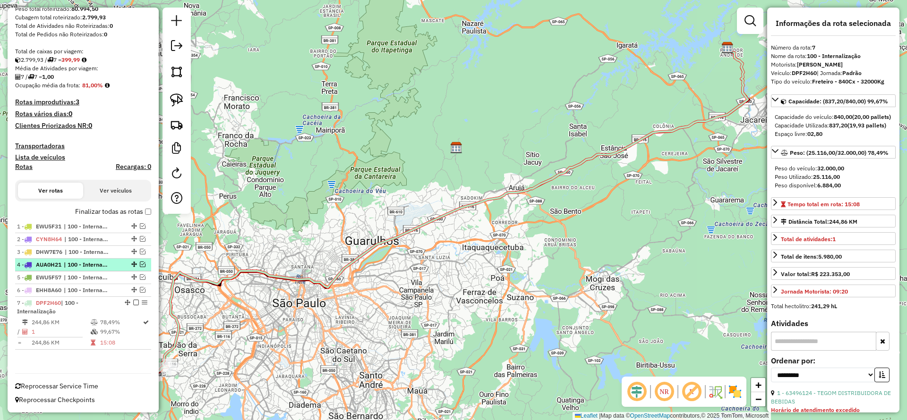
click at [133, 301] on em at bounding box center [136, 303] width 6 height 6
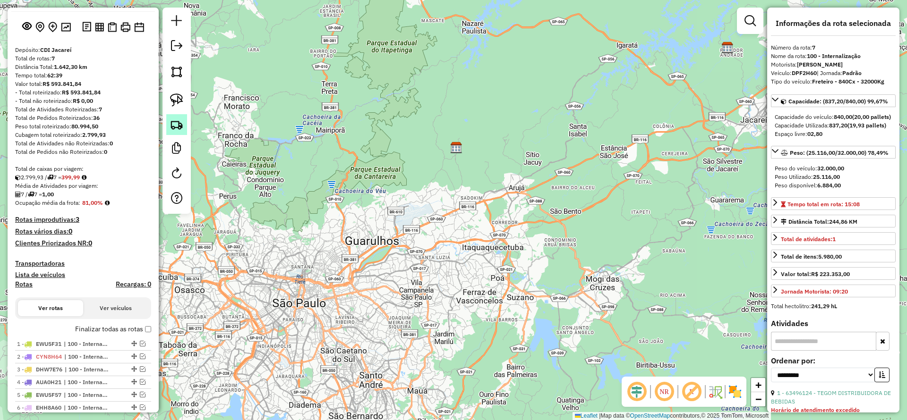
scroll to position [0, 0]
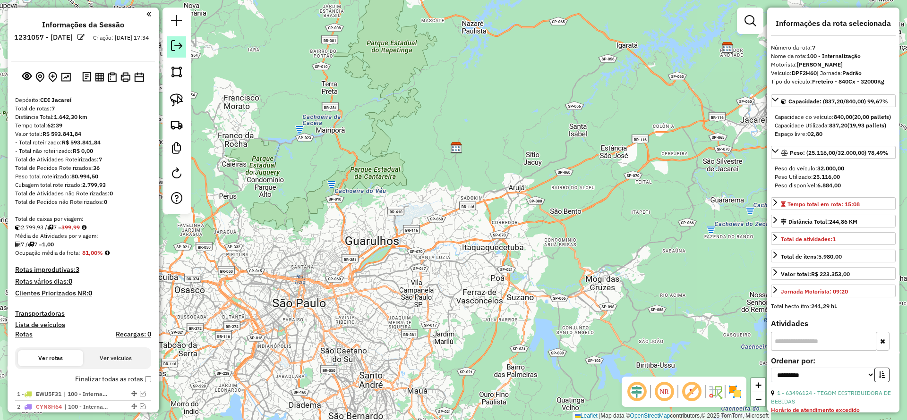
click at [180, 45] on em at bounding box center [176, 45] width 11 height 11
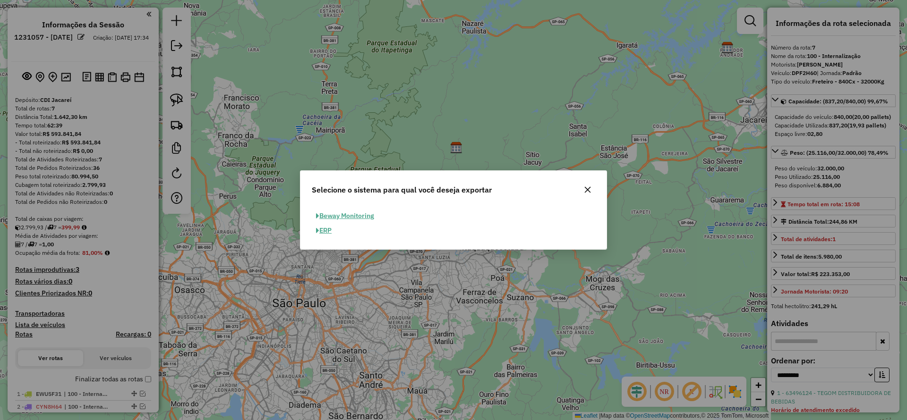
click at [323, 232] on button "ERP" at bounding box center [324, 230] width 24 height 15
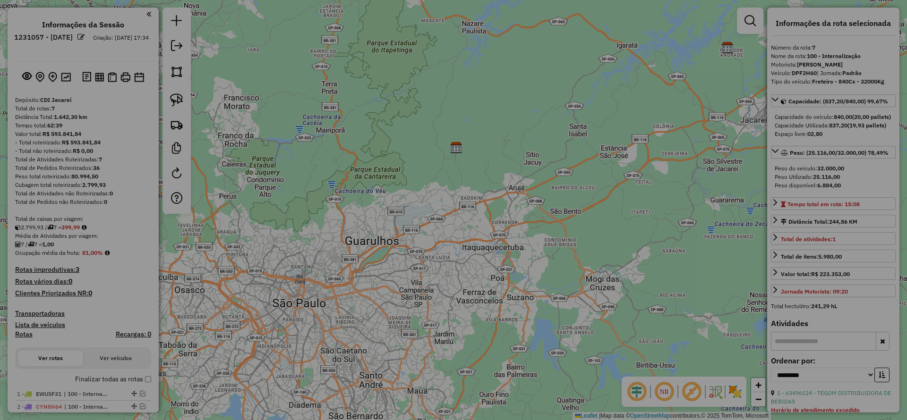
select select "**"
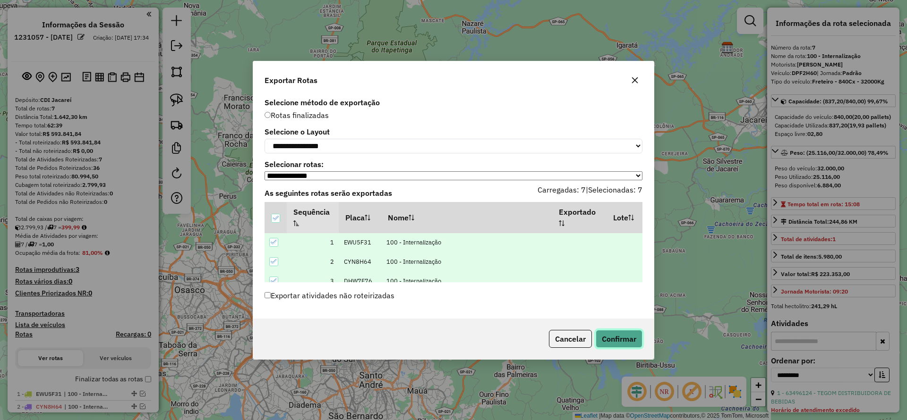
click at [611, 347] on button "Confirmar" at bounding box center [619, 339] width 47 height 18
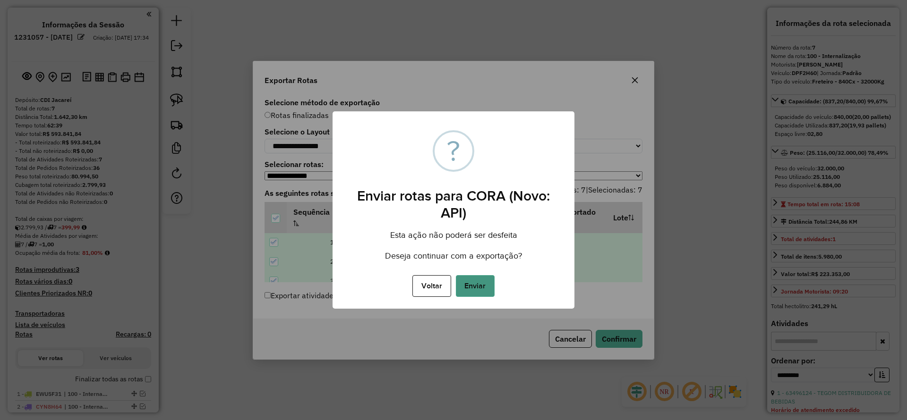
click at [471, 291] on button "Enviar" at bounding box center [475, 286] width 39 height 22
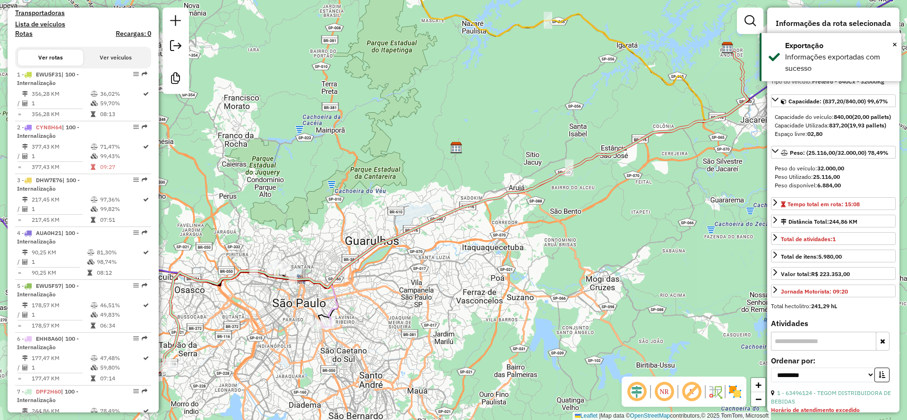
scroll to position [368, 0]
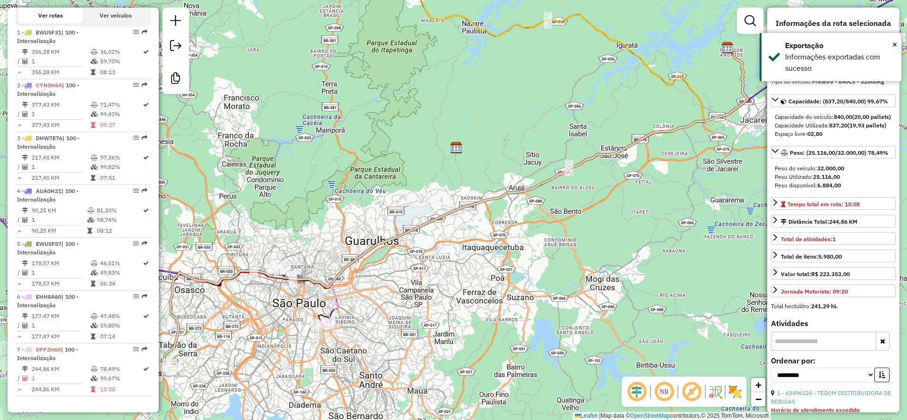
click at [180, 19] on em at bounding box center [175, 20] width 11 height 11
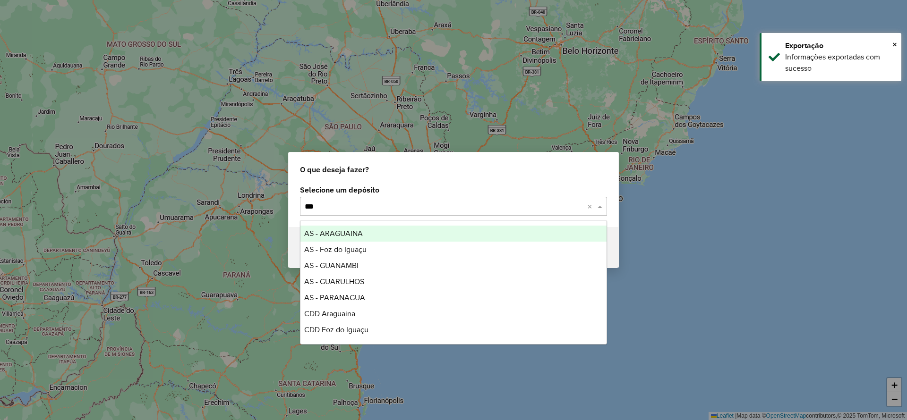
type input "****"
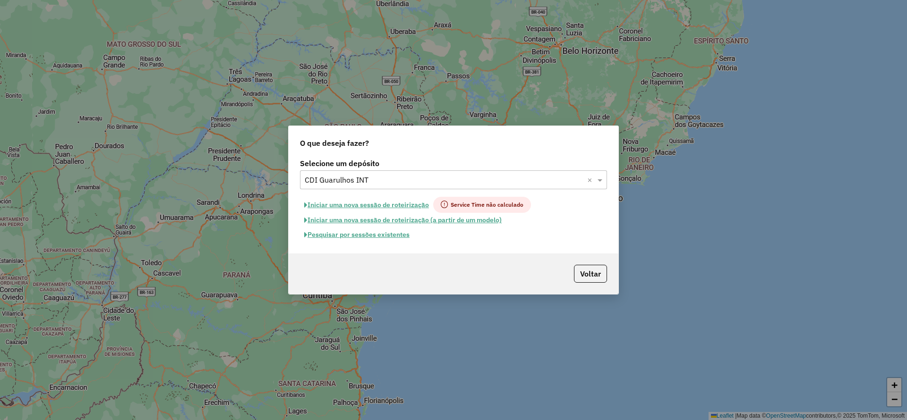
click at [399, 203] on button "Iniciar uma nova sessão de roteirização" at bounding box center [366, 205] width 133 height 16
select select "*"
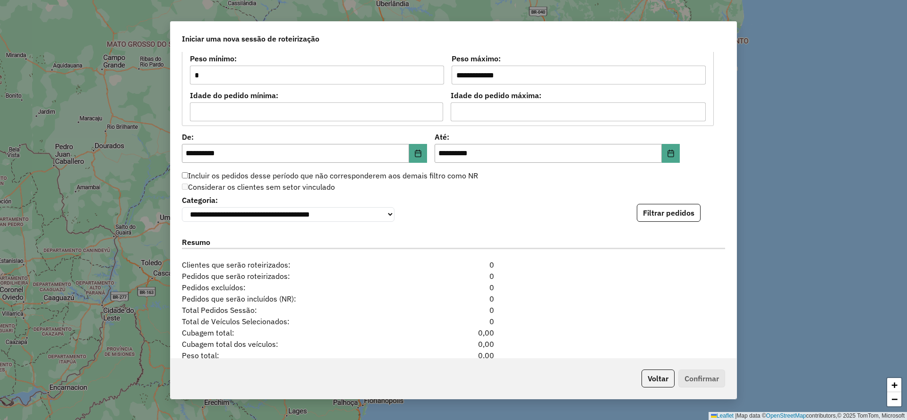
scroll to position [940, 0]
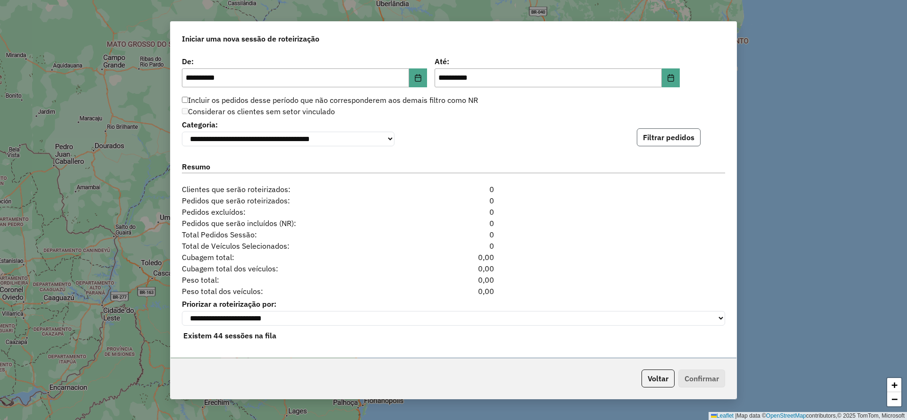
click at [676, 134] on button "Filtrar pedidos" at bounding box center [669, 137] width 64 height 18
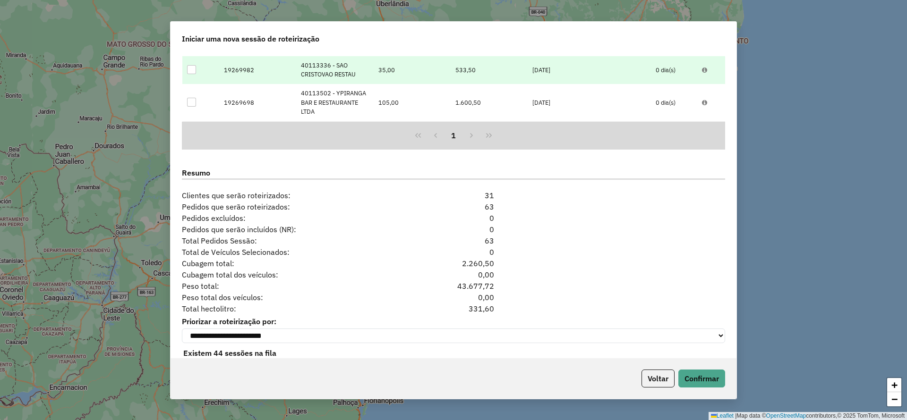
scroll to position [1146, 0]
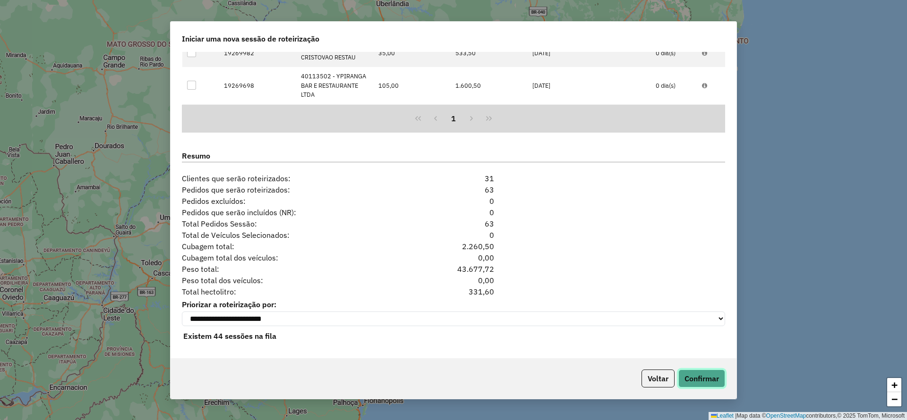
click at [705, 372] on button "Confirmar" at bounding box center [701, 379] width 47 height 18
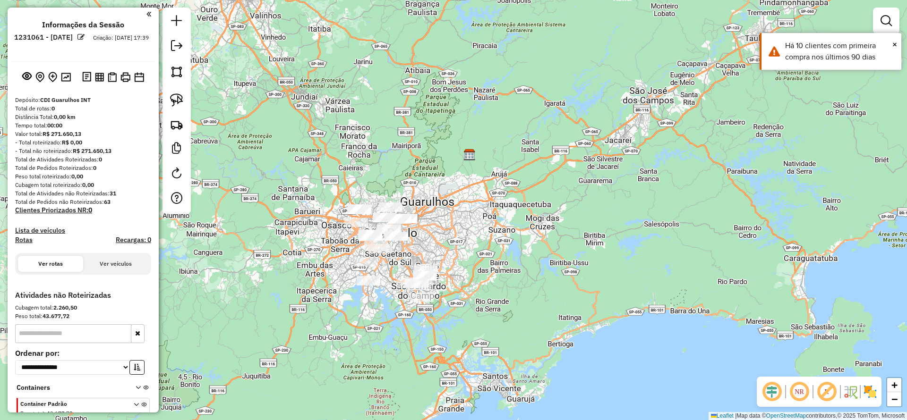
drag, startPoint x: 413, startPoint y: 279, endPoint x: 431, endPoint y: 214, distance: 67.6
click at [431, 214] on div "Janela de atendimento Grade de atendimento Capacidade Transportadoras Veículos …" at bounding box center [453, 210] width 907 height 420
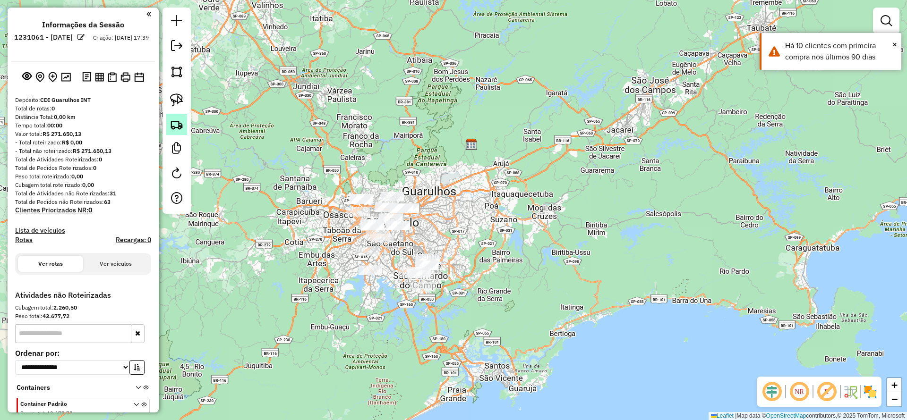
click at [174, 122] on img at bounding box center [176, 124] width 13 height 13
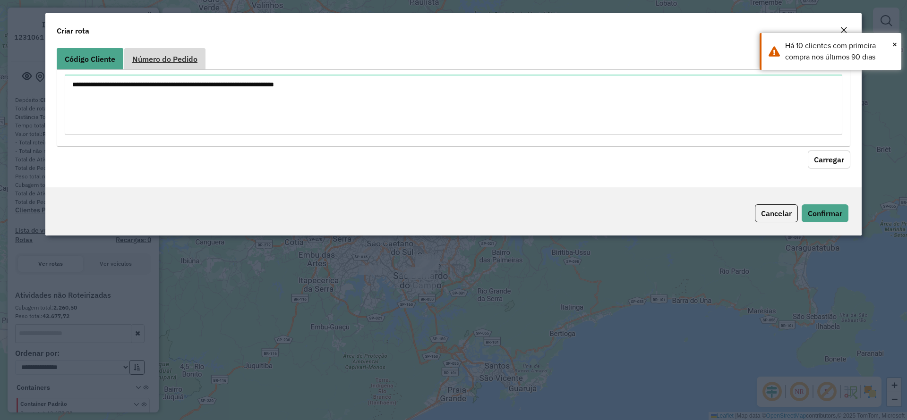
click at [191, 59] on span "Número do Pedido" at bounding box center [164, 59] width 65 height 8
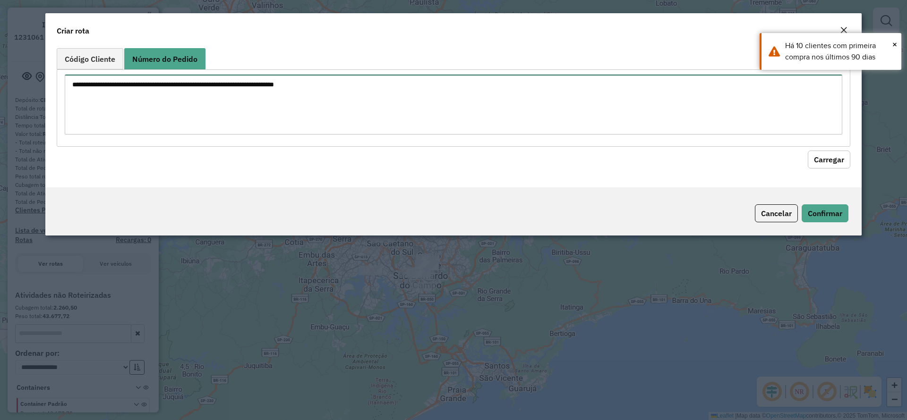
click at [184, 88] on textarea at bounding box center [454, 105] width 778 height 60
paste textarea "****** ****** ****** ****** ****** ****** ****** ****** ****** ****** ****** **…"
type textarea "****** ****** ****** ****** ****** ****** ****** ****** ****** ****** ****** **…"
click at [832, 165] on button "Carregar" at bounding box center [829, 160] width 43 height 18
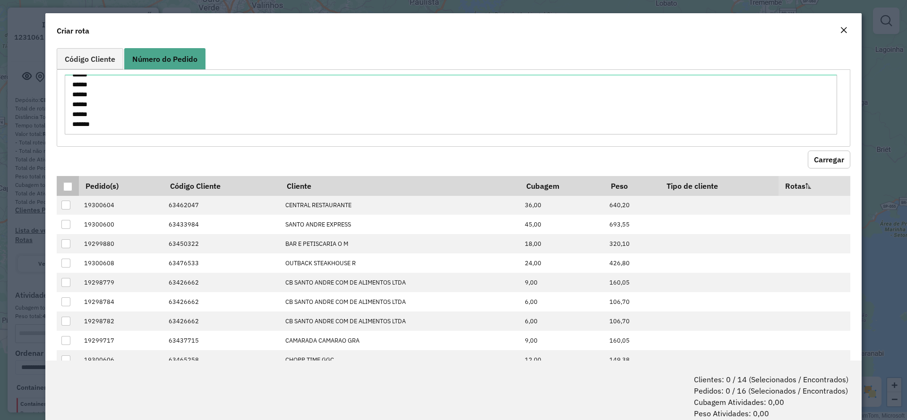
drag, startPoint x: 60, startPoint y: 183, endPoint x: 67, endPoint y: 188, distance: 7.9
click at [60, 184] on th at bounding box center [68, 186] width 22 height 20
drag, startPoint x: 67, startPoint y: 188, endPoint x: 107, endPoint y: 181, distance: 41.2
click at [67, 187] on div at bounding box center [67, 186] width 9 height 9
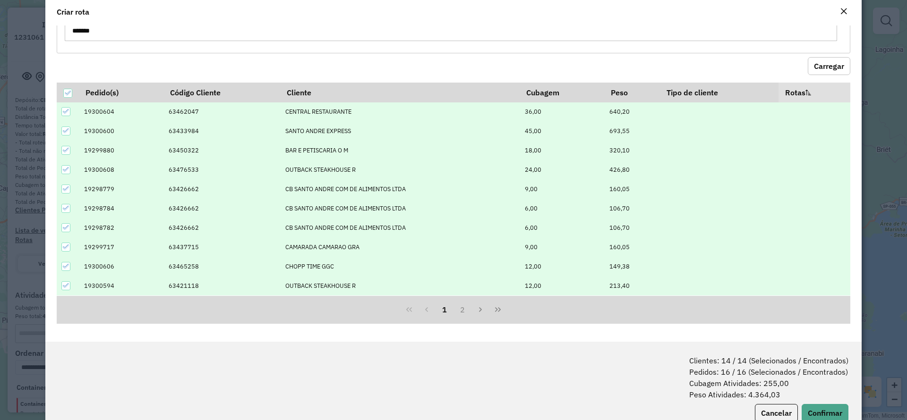
scroll to position [47, 0]
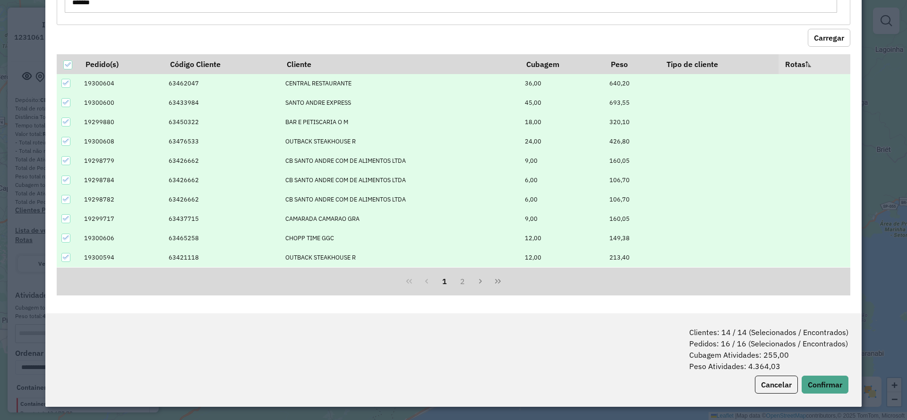
click at [838, 375] on div "Clientes: 14 / 14 (Selecionados / Encontrados) Pedidos: 16 / 16 (Selecionados /…" at bounding box center [453, 361] width 816 height 94
click at [837, 382] on button "Confirmar" at bounding box center [825, 385] width 47 height 18
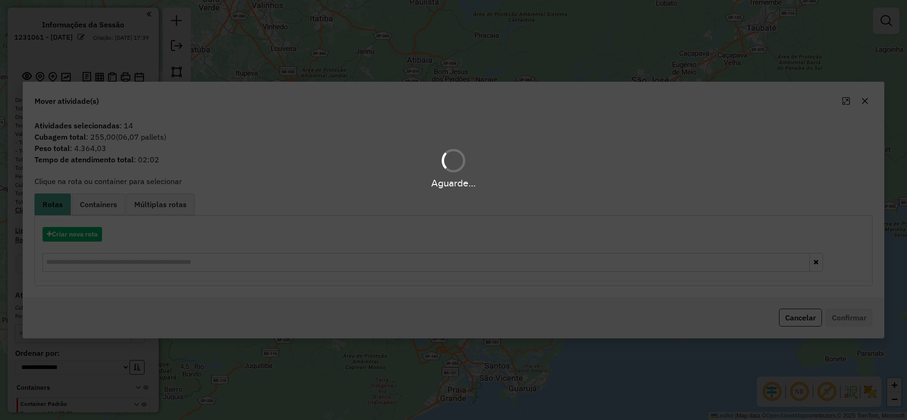
click at [91, 232] on div "Aguarde..." at bounding box center [453, 210] width 907 height 420
click at [91, 233] on button "Criar nova rota" at bounding box center [73, 234] width 60 height 15
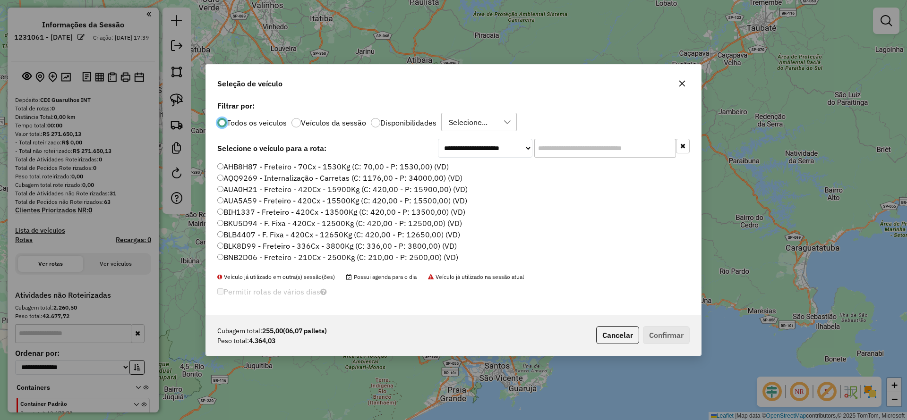
scroll to position [5, 3]
click at [564, 151] on input "text" at bounding box center [605, 148] width 142 height 19
paste input "*******"
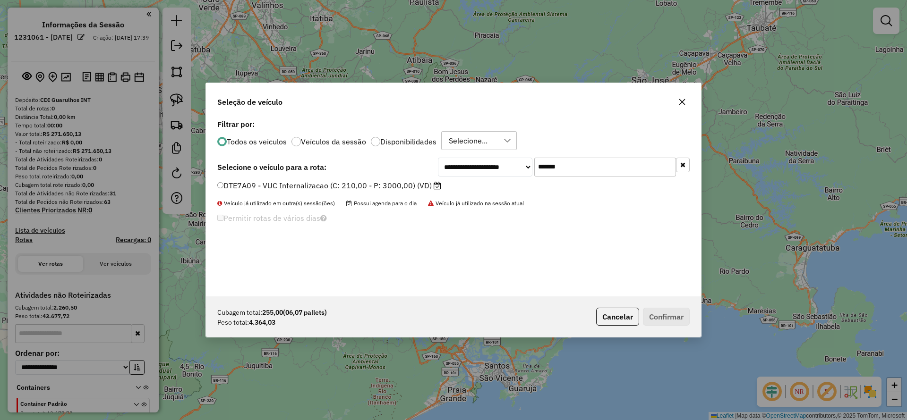
type input "*******"
drag, startPoint x: 389, startPoint y: 182, endPoint x: 509, endPoint y: 225, distance: 128.1
click at [388, 183] on label "DTE7A09 - VUC Internalizacao (C: 210,00 - P: 3000,00) (VD)" at bounding box center [329, 185] width 224 height 11
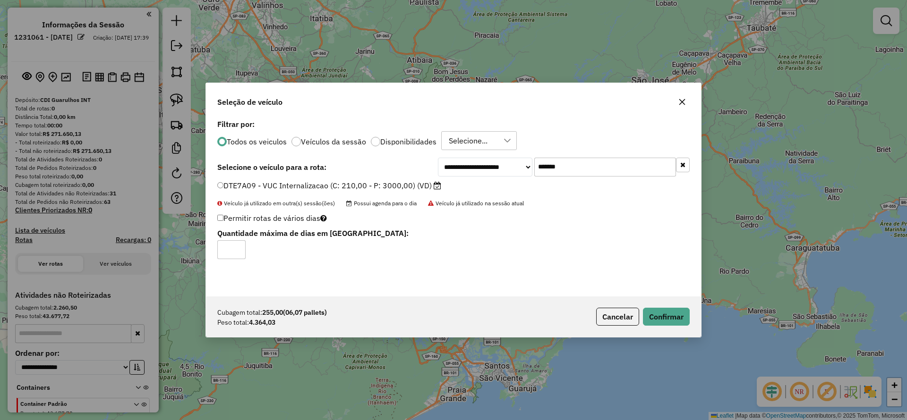
drag, startPoint x: 673, startPoint y: 302, endPoint x: 674, endPoint y: 313, distance: 11.0
click at [673, 304] on div "Cubagem total: 255,00 (06,07 pallets) Peso total: 4.364,03 Cancelar Confirmar" at bounding box center [453, 317] width 495 height 41
click at [675, 313] on button "Confirmar" at bounding box center [666, 317] width 47 height 18
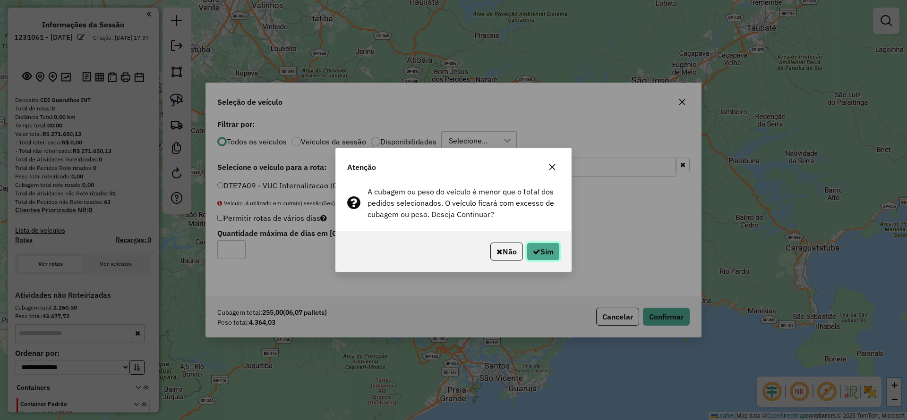
click at [532, 256] on button "Sim" at bounding box center [543, 252] width 33 height 18
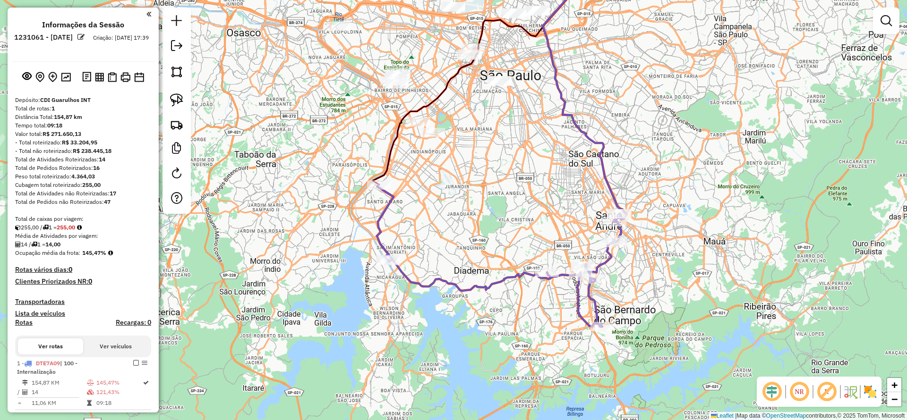
click at [433, 245] on div "Rota 1 - Placa DTE7A09 63476533 - OUTBACK STEAKHOUSE R Janela de atendimento Gr…" at bounding box center [453, 210] width 907 height 420
click at [468, 228] on div "Janela de atendimento Grade de atendimento Capacidade Transportadoras Veículos …" at bounding box center [453, 210] width 907 height 420
click at [385, 211] on icon at bounding box center [499, 256] width 244 height 142
select select "**********"
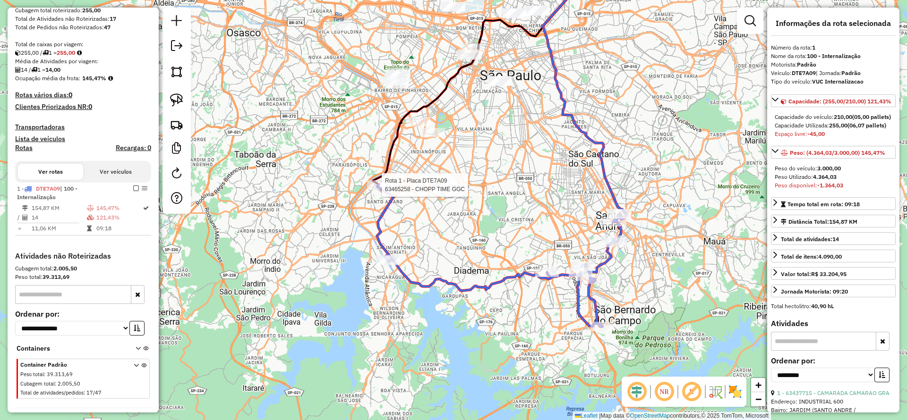
scroll to position [209, 0]
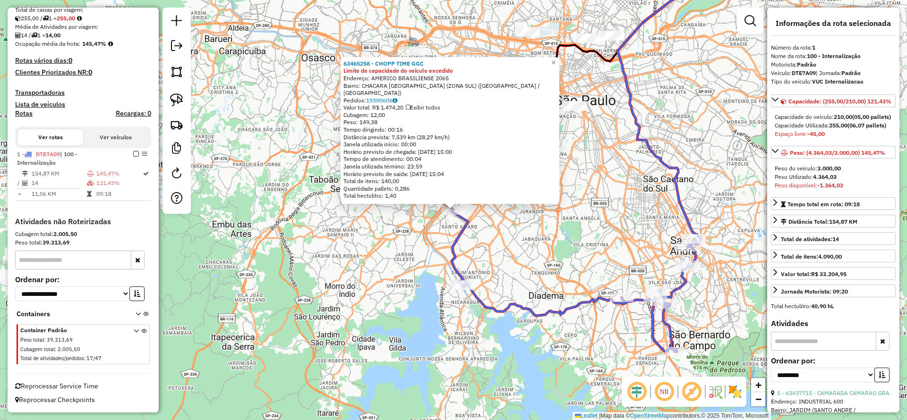
drag, startPoint x: 526, startPoint y: 259, endPoint x: 508, endPoint y: 247, distance: 21.7
click at [508, 248] on div "63465258 - CHOPP TIME GGC Limite de capacidade do veículo excedido Endereço: AM…" at bounding box center [453, 210] width 907 height 420
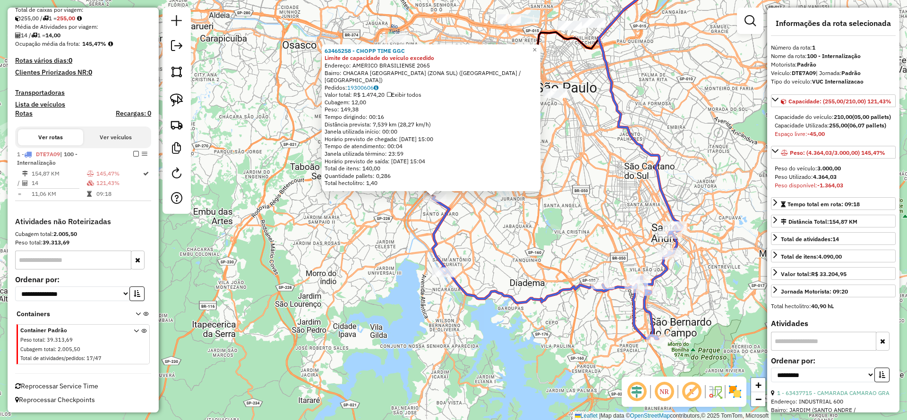
click at [519, 251] on div "63465258 - CHOPP TIME GGC Limite de capacidade do veículo excedido Endereço: AM…" at bounding box center [453, 210] width 907 height 420
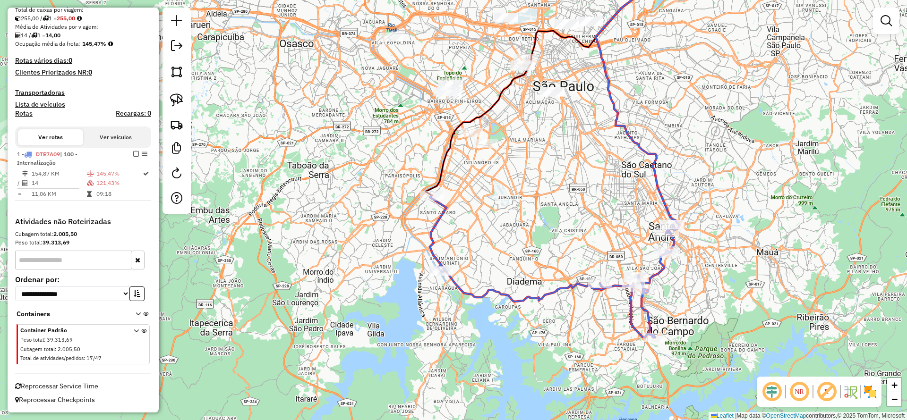
drag, startPoint x: 717, startPoint y: 268, endPoint x: 706, endPoint y: 263, distance: 11.8
click at [706, 263] on div "Janela de atendimento Grade de atendimento Capacidade Transportadoras Veículos …" at bounding box center [453, 210] width 907 height 420
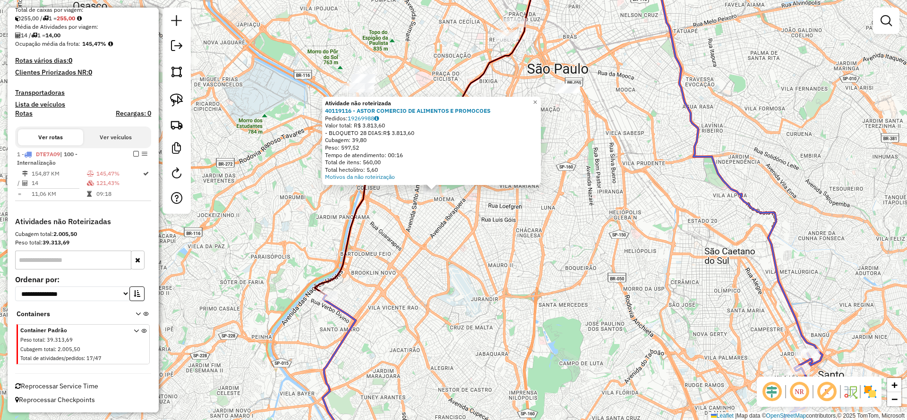
click at [460, 231] on div "Atividade não roteirizada 40119116 - ASTOR COMERCIO DE ALIMENTOS E PROMOCOES Pe…" at bounding box center [453, 210] width 907 height 420
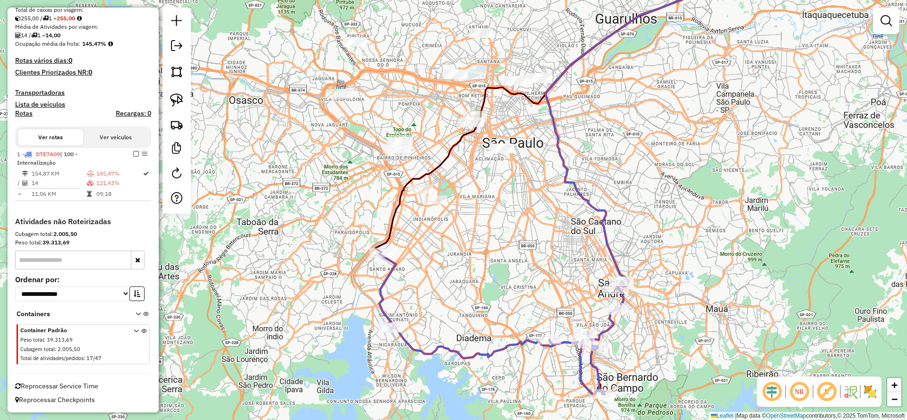
drag, startPoint x: 497, startPoint y: 247, endPoint x: 475, endPoint y: 170, distance: 80.7
click at [475, 170] on div "Janela de atendimento Grade de atendimento Capacidade Transportadoras Veículos …" at bounding box center [453, 210] width 907 height 420
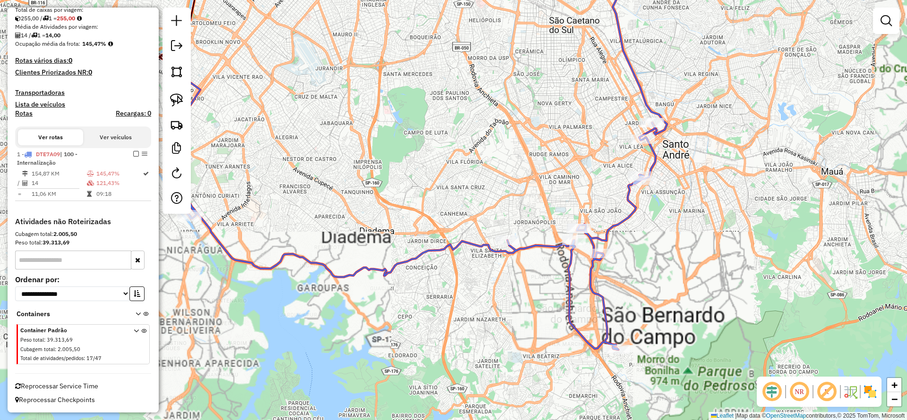
drag, startPoint x: 652, startPoint y: 261, endPoint x: 636, endPoint y: 278, distance: 23.4
click at [636, 278] on div "Janela de atendimento Grade de atendimento Capacidade Transportadoras Veículos …" at bounding box center [453, 210] width 907 height 420
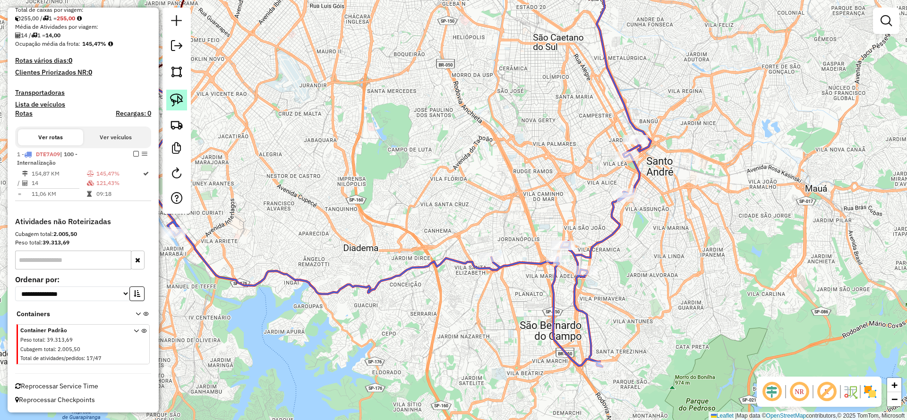
click at [181, 104] on img at bounding box center [176, 100] width 13 height 13
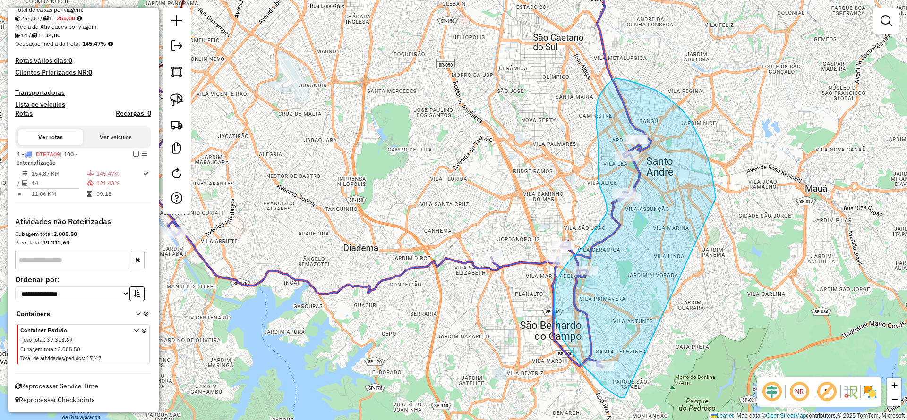
drag, startPoint x: 715, startPoint y: 199, endPoint x: 626, endPoint y: 392, distance: 212.8
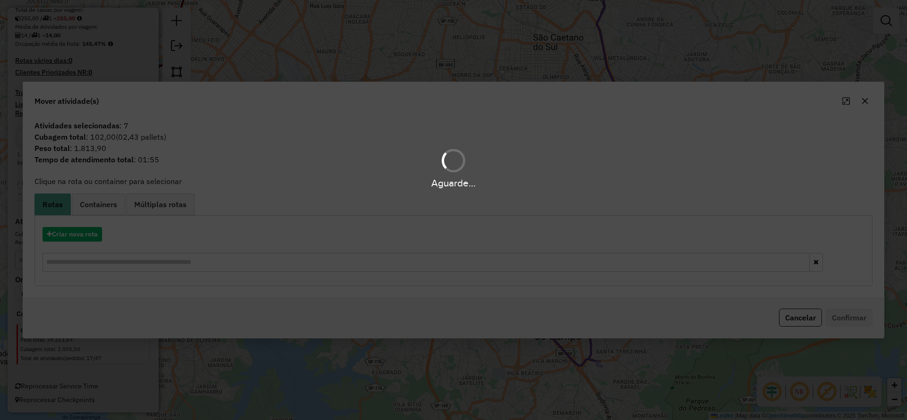
click at [92, 232] on div "Aguarde..." at bounding box center [453, 210] width 907 height 420
click at [90, 231] on div "Aguarde..." at bounding box center [453, 210] width 907 height 420
click at [91, 232] on div "Aguarde..." at bounding box center [453, 210] width 907 height 420
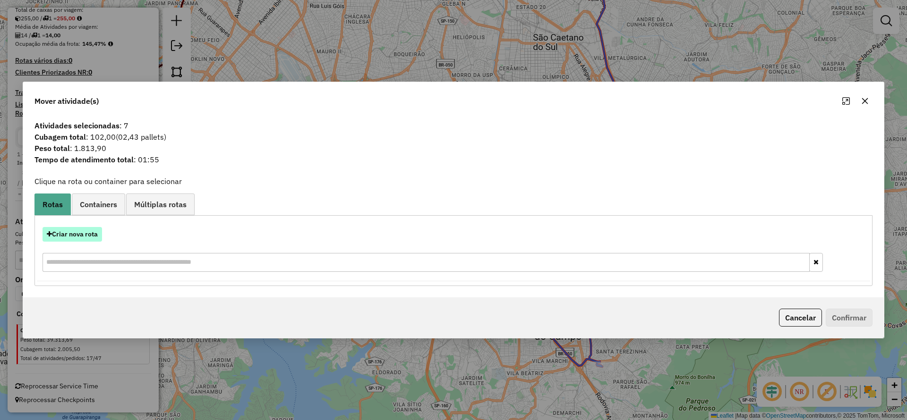
click at [93, 234] on button "Criar nova rota" at bounding box center [73, 234] width 60 height 15
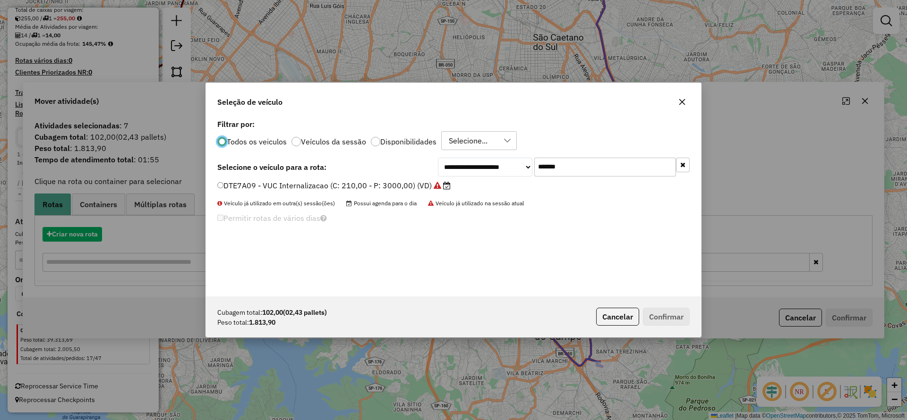
scroll to position [5, 3]
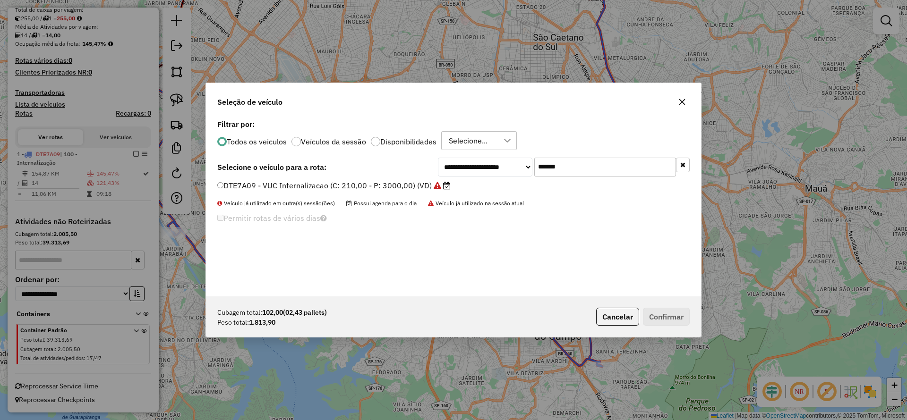
drag, startPoint x: 441, startPoint y: 176, endPoint x: 384, endPoint y: 186, distance: 57.6
click at [402, 179] on div "**********" at bounding box center [453, 207] width 495 height 180
paste input "text"
type input "*******"
click at [375, 187] on label "FBO1B74 - VUC Internalizacao (C: 210,00 - P: 3000,00) (VD)" at bounding box center [329, 185] width 224 height 11
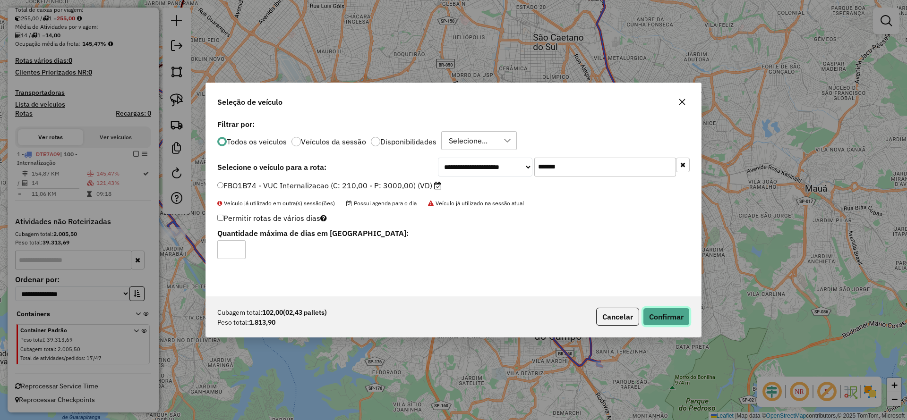
click at [667, 323] on button "Confirmar" at bounding box center [666, 317] width 47 height 18
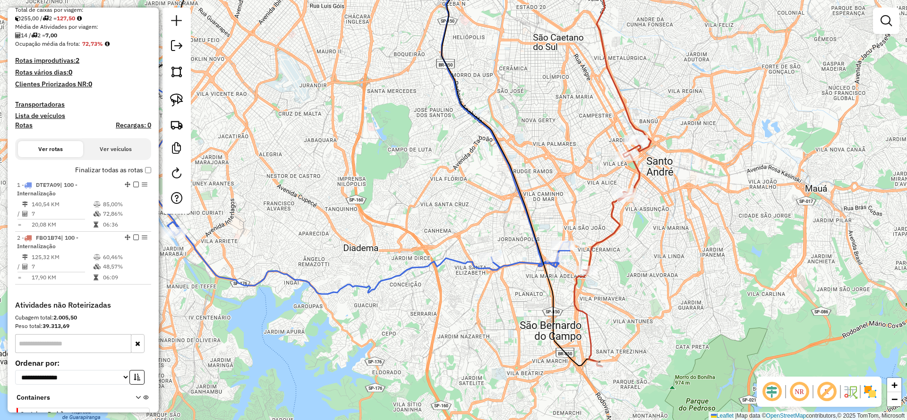
click at [527, 262] on icon at bounding box center [360, 187] width 419 height 213
select select "**********"
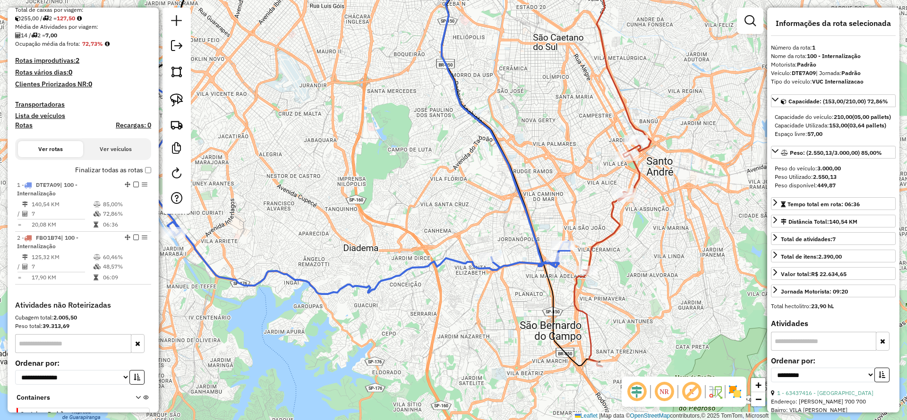
scroll to position [293, 0]
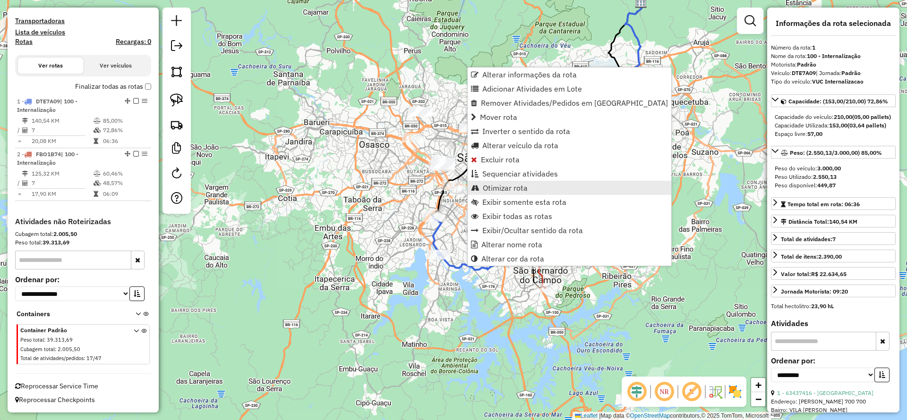
click at [496, 190] on span "Otimizar rota" at bounding box center [505, 188] width 45 height 8
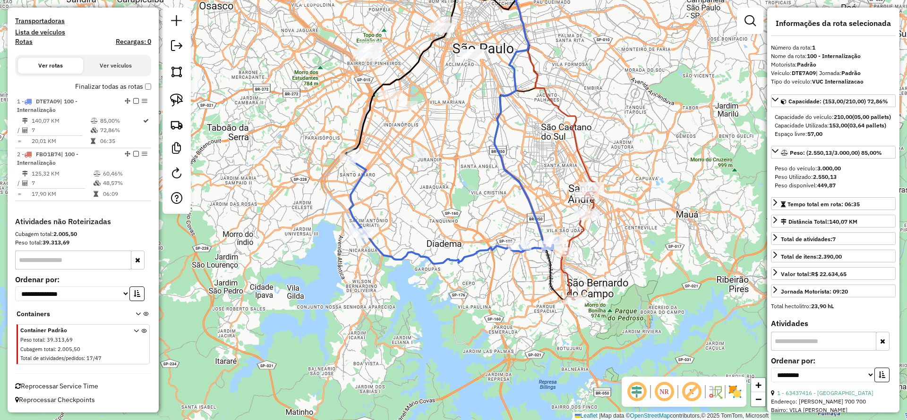
click at [364, 178] on icon at bounding box center [454, 211] width 209 height 106
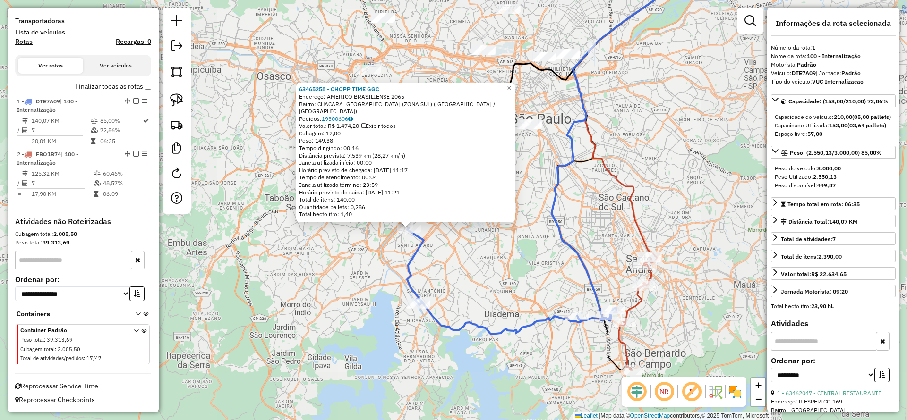
drag, startPoint x: 468, startPoint y: 271, endPoint x: 440, endPoint y: 183, distance: 92.6
click at [440, 183] on div "63465258 - CHOPP TIME GGC Endereço: AMERICO BRASILIENSE 2065 Bairro: [GEOGRAPHI…" at bounding box center [453, 210] width 907 height 420
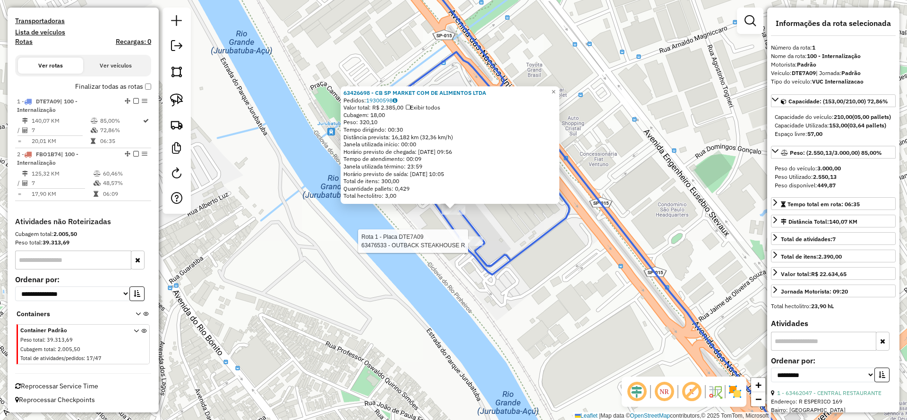
click at [475, 246] on div at bounding box center [471, 241] width 24 height 9
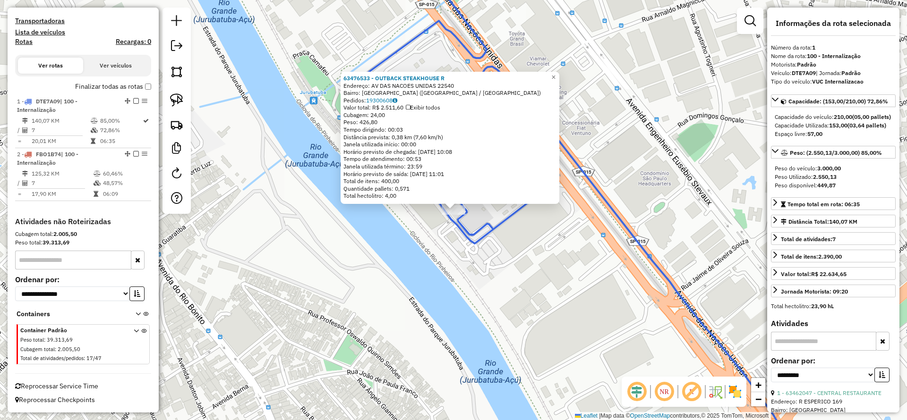
click at [461, 270] on div "Rota 1 - Placa DTE7A09 63476533 - OUTBACK STEAKHOUSE R 63476533 - OUTBACK STEAK…" at bounding box center [453, 210] width 907 height 420
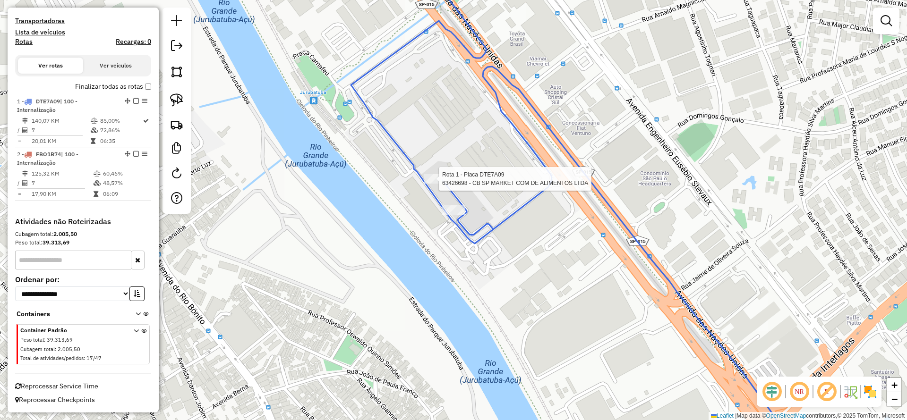
select select "**********"
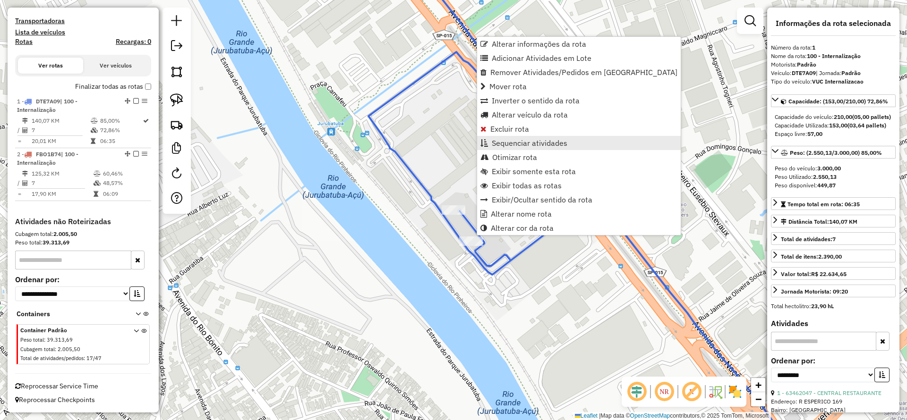
click at [533, 140] on span "Sequenciar atividades" at bounding box center [530, 143] width 76 height 8
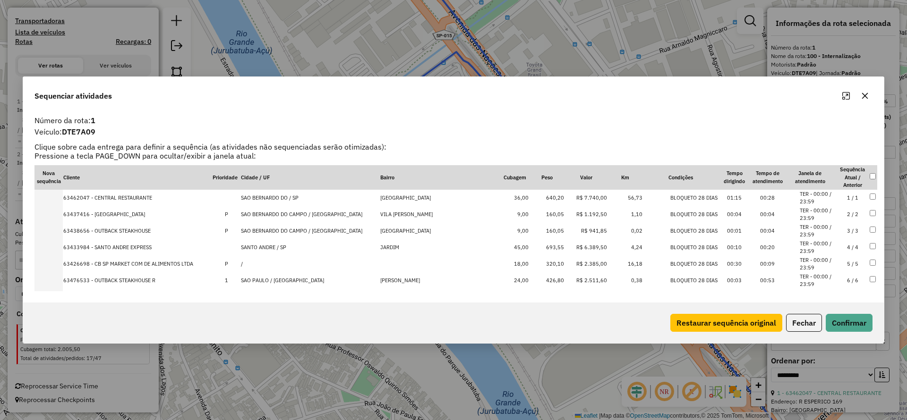
click at [84, 283] on td "63476533 - OUTBACK STEAKHOUSE R" at bounding box center [137, 281] width 149 height 17
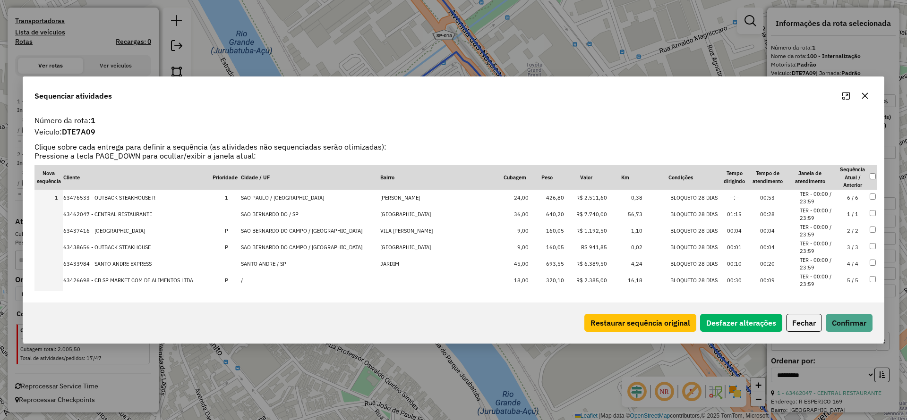
click at [94, 279] on td "63426698 - CB SP MARKET COM DE ALIMENTOS LTDA" at bounding box center [137, 281] width 149 height 17
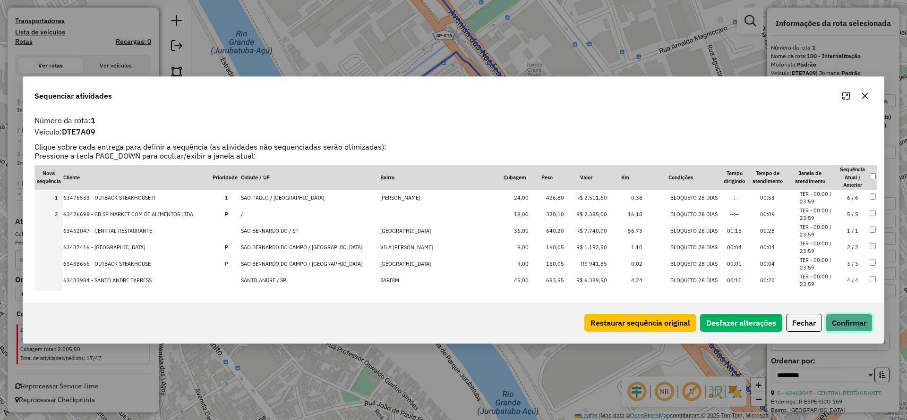
click at [853, 322] on button "Confirmar" at bounding box center [849, 323] width 47 height 18
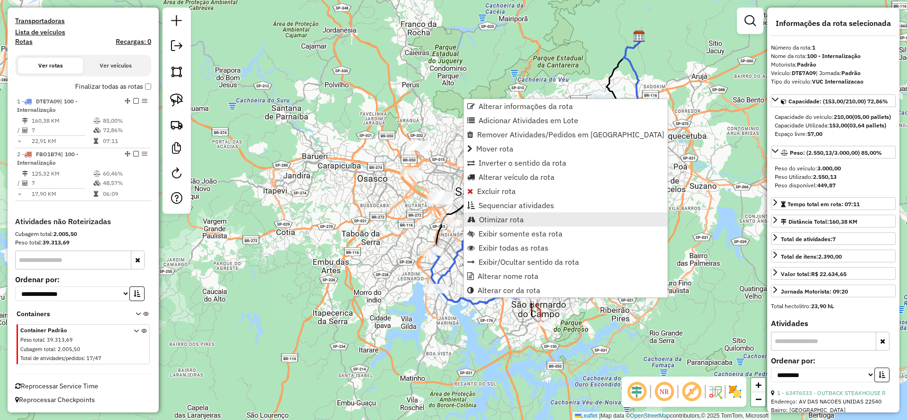
click at [493, 222] on span "Otimizar rota" at bounding box center [501, 220] width 45 height 8
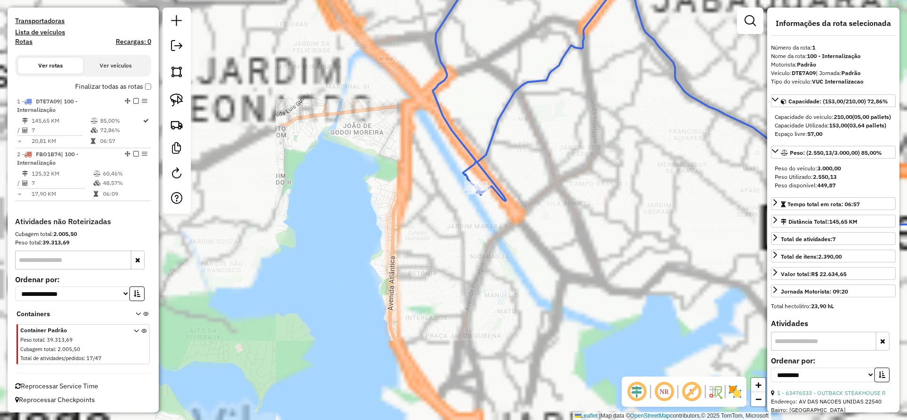
drag, startPoint x: 662, startPoint y: 185, endPoint x: 532, endPoint y: 342, distance: 203.3
click at [532, 342] on div "Janela de atendimento Grade de atendimento Capacidade Transportadoras Veículos …" at bounding box center [453, 210] width 907 height 420
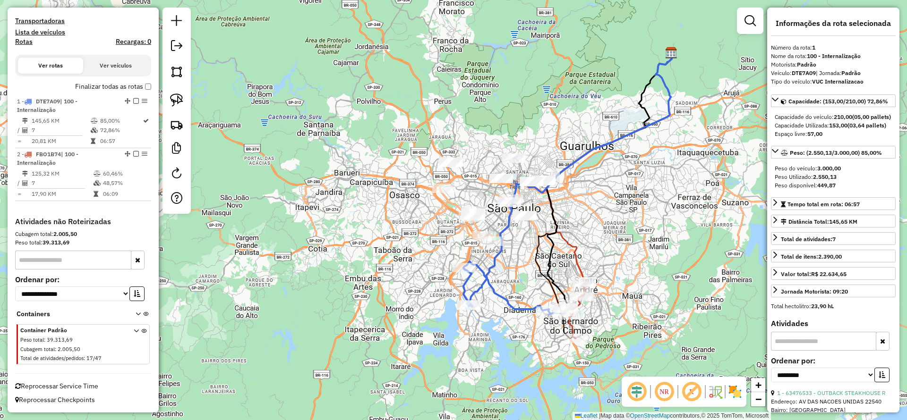
click at [500, 282] on div "Janela de atendimento Grade de atendimento Capacidade Transportadoras Veículos …" at bounding box center [453, 210] width 907 height 420
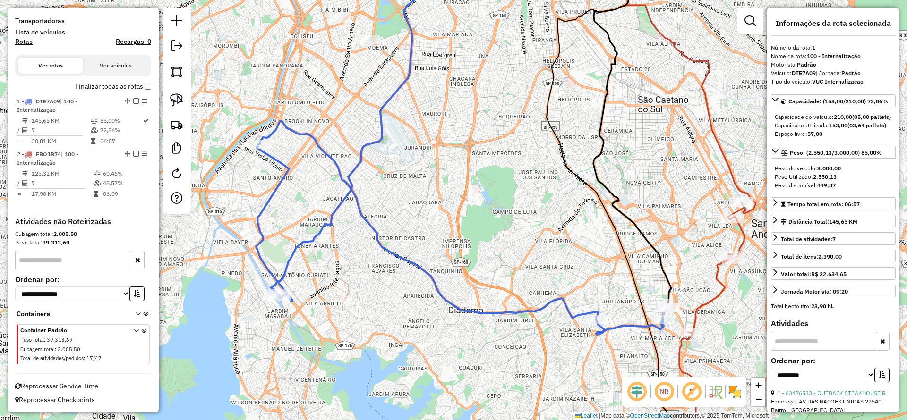
drag, startPoint x: 532, startPoint y: 279, endPoint x: 485, endPoint y: 350, distance: 84.5
click at [489, 351] on div "Janela de atendimento Grade de atendimento Capacidade Transportadoras Veículos …" at bounding box center [453, 210] width 907 height 420
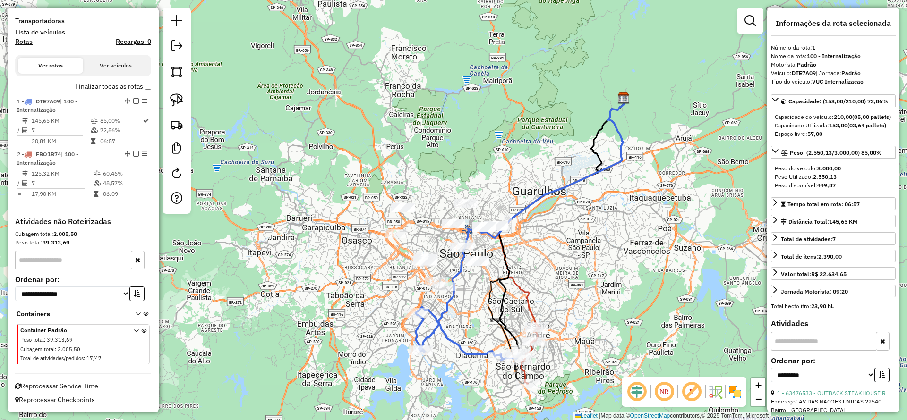
scroll to position [213, 0]
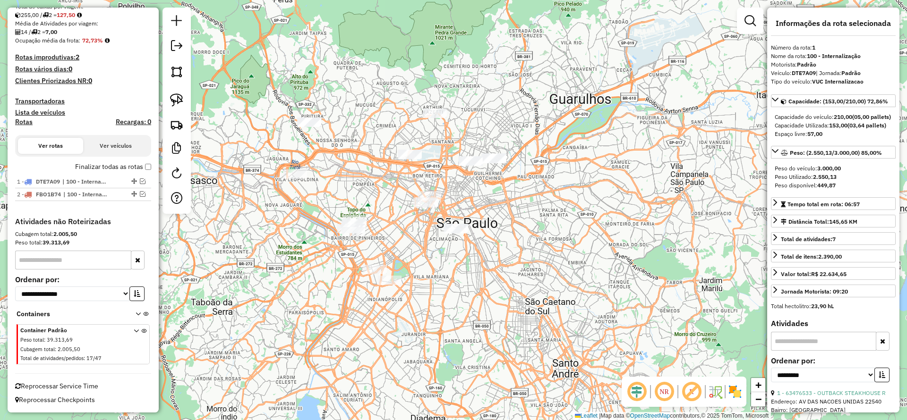
drag, startPoint x: 485, startPoint y: 323, endPoint x: 442, endPoint y: 283, distance: 58.5
click at [442, 283] on div "Janela de atendimento Grade de atendimento Capacidade Transportadoras Veículos …" at bounding box center [453, 210] width 907 height 420
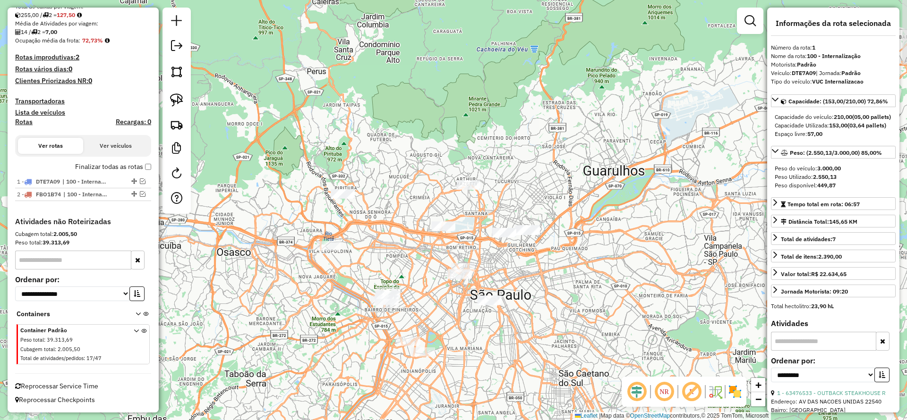
drag, startPoint x: 367, startPoint y: 157, endPoint x: 389, endPoint y: 212, distance: 59.6
click at [399, 222] on div "Janela de atendimento Grade de atendimento Capacidade Transportadoras Veículos …" at bounding box center [453, 210] width 907 height 420
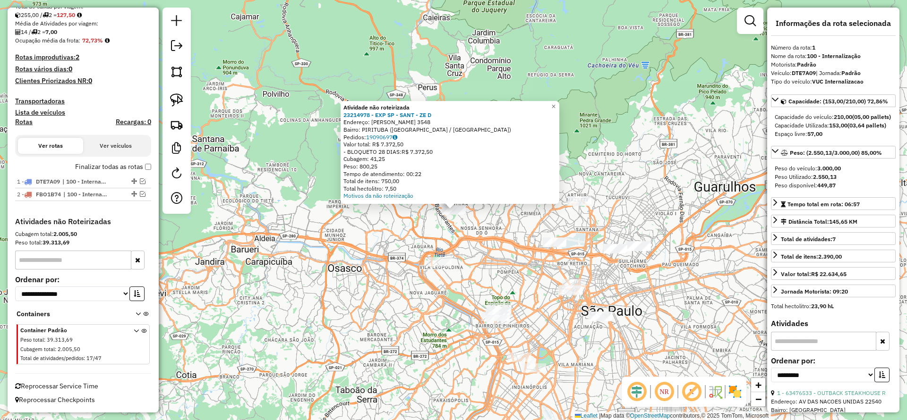
click at [172, 111] on div at bounding box center [176, 111] width 28 height 206
click at [172, 105] on img at bounding box center [176, 100] width 13 height 13
drag, startPoint x: 382, startPoint y: 241, endPoint x: 480, endPoint y: 137, distance: 143.0
click at [480, 137] on div "Atividade não roteirizada 23214978 - EXP SP - SANT - ZE D Endereço: [PERSON_NAM…" at bounding box center [453, 210] width 907 height 420
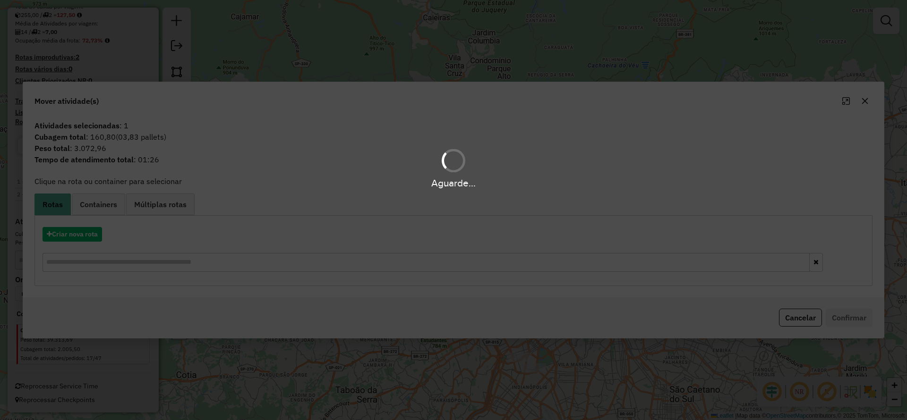
click at [94, 239] on div "Aguarde..." at bounding box center [453, 210] width 907 height 420
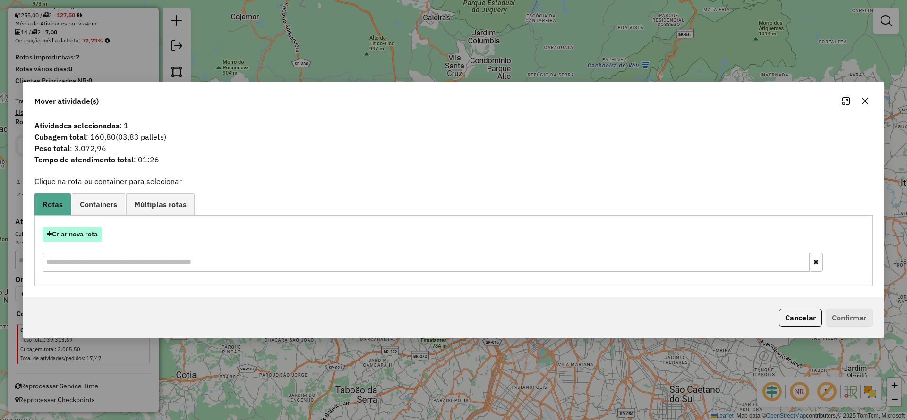
click at [94, 239] on button "Criar nova rota" at bounding box center [73, 234] width 60 height 15
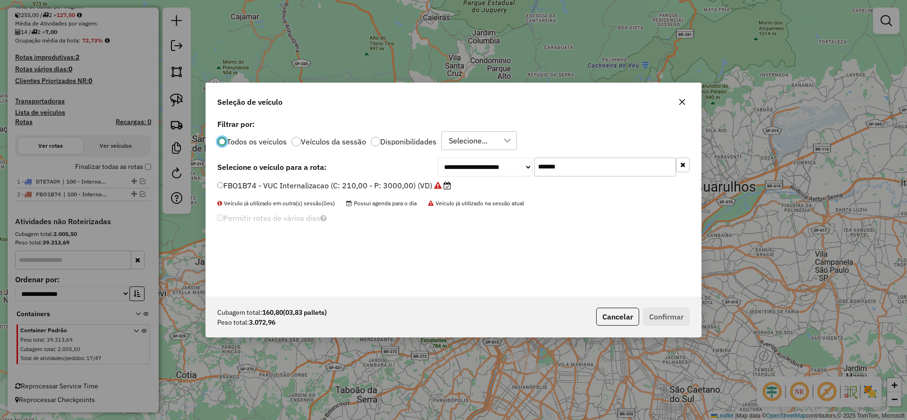
scroll to position [5, 3]
drag, startPoint x: 550, startPoint y: 171, endPoint x: 484, endPoint y: 168, distance: 66.2
click at [485, 168] on div "**********" at bounding box center [564, 167] width 252 height 19
paste input "text"
type input "*******"
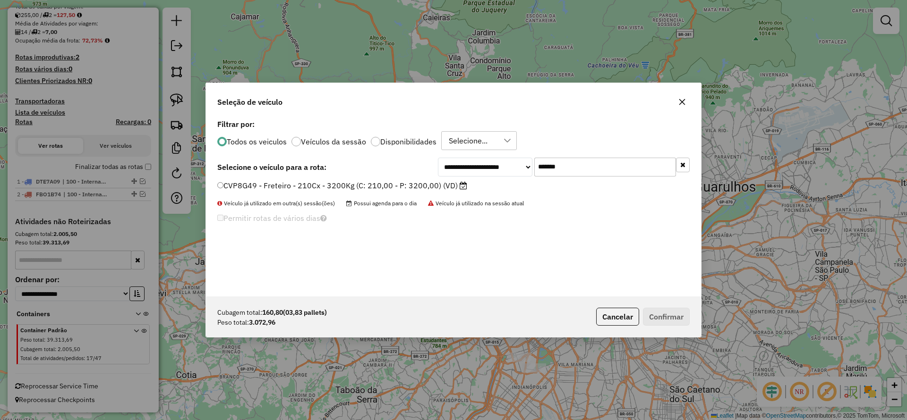
drag, startPoint x: 376, startPoint y: 182, endPoint x: 496, endPoint y: 214, distance: 124.2
click at [378, 187] on label "CVP8G49 - Freteiro - 210Cx - 3200Kg (C: 210,00 - P: 3200,00) (VD)" at bounding box center [342, 185] width 250 height 11
click at [378, 184] on label "CVP8G49 - Freteiro - 210Cx - 3200Kg (C: 210,00 - P: 3200,00) (VD)" at bounding box center [342, 185] width 250 height 11
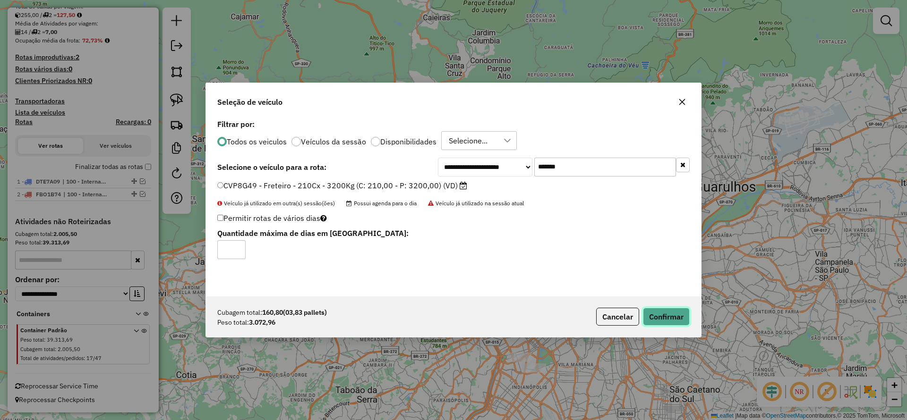
click at [667, 316] on button "Confirmar" at bounding box center [666, 317] width 47 height 18
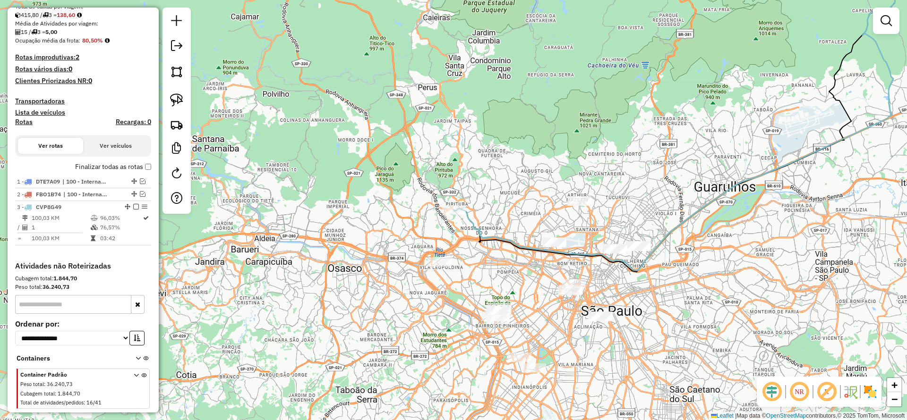
drag, startPoint x: 132, startPoint y: 207, endPoint x: 161, endPoint y: 221, distance: 31.9
click at [133, 207] on em at bounding box center [136, 207] width 6 height 6
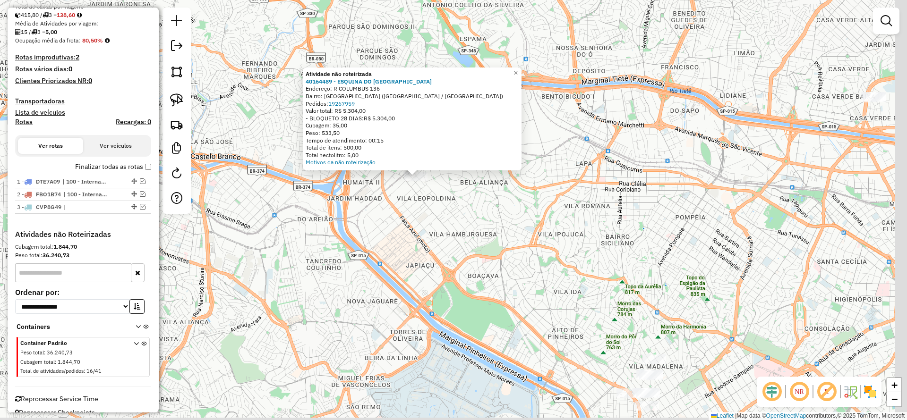
drag, startPoint x: 560, startPoint y: 242, endPoint x: 546, endPoint y: 232, distance: 16.6
click at [550, 234] on div "Atividade não roteirizada 40164489 - ESQUINA DO SOUZA BAR Endereço: [STREET_ADD…" at bounding box center [453, 210] width 907 height 420
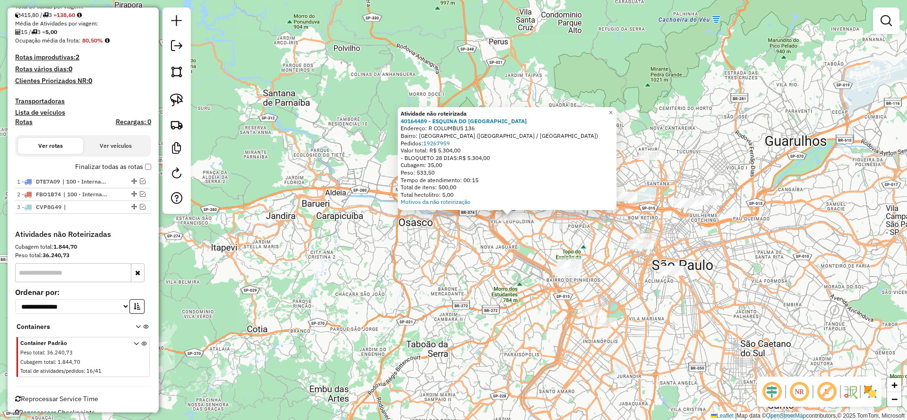
click at [704, 310] on div "Atividade não roteirizada 40164489 - ESQUINA DO SOUZA BAR Endereço: [STREET_ADD…" at bounding box center [453, 210] width 907 height 420
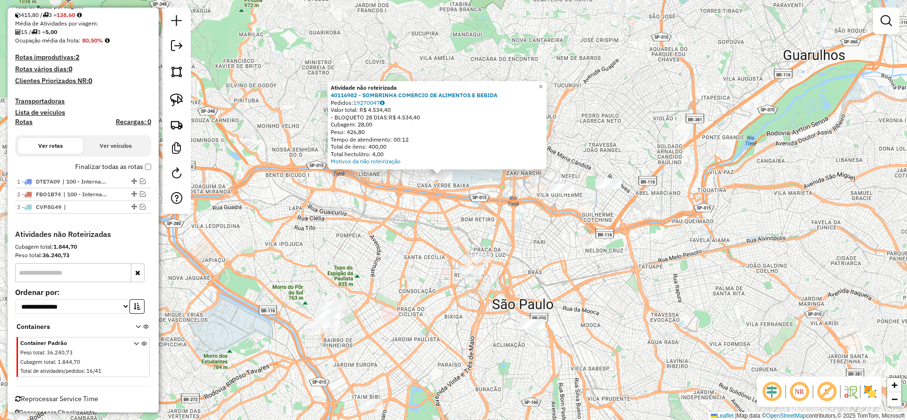
drag, startPoint x: 374, startPoint y: 310, endPoint x: 427, endPoint y: 282, distance: 60.2
click at [426, 284] on div "Atividade não roteirizada 40116982 - SOMBRINHA COMERCIO DE ALIMENTOS E BEBIDA P…" at bounding box center [453, 210] width 907 height 420
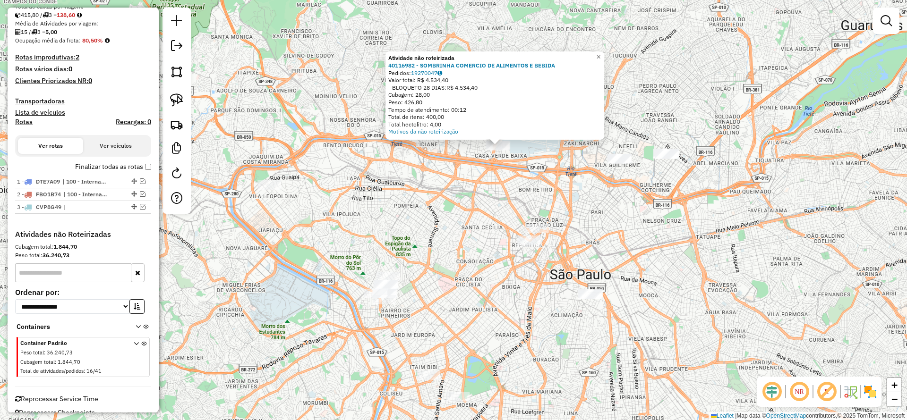
click at [426, 281] on div "Atividade não roteirizada 40116982 - SOMBRINHA COMERCIO DE ALIMENTOS E BEBIDA P…" at bounding box center [453, 210] width 907 height 420
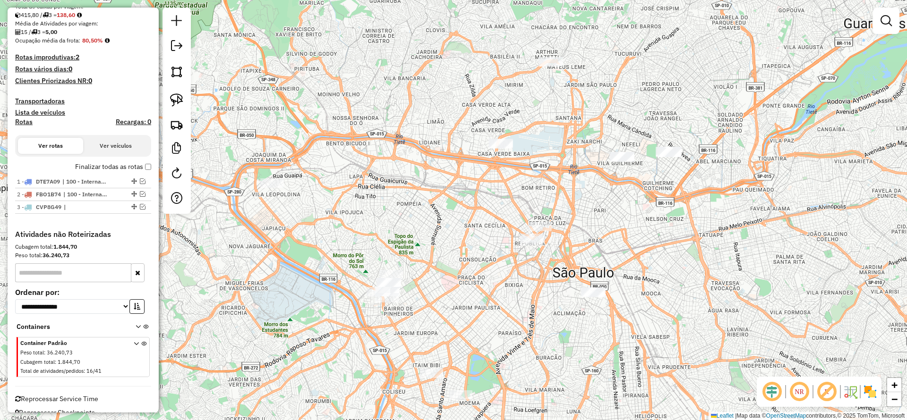
click at [188, 108] on div at bounding box center [176, 111] width 28 height 206
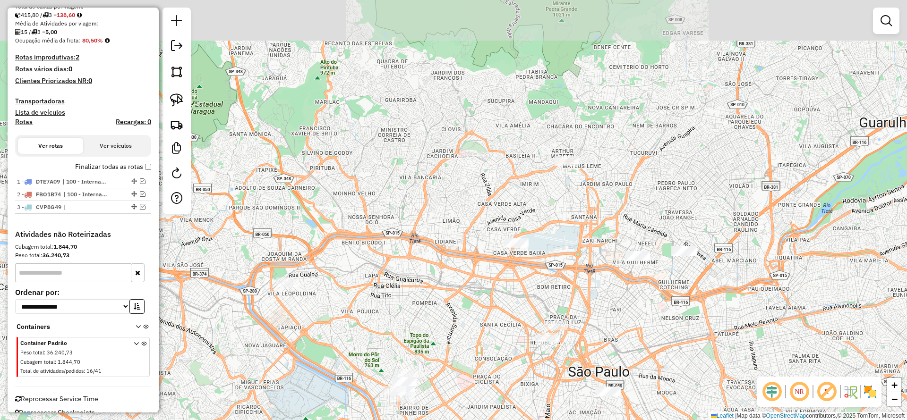
drag, startPoint x: 280, startPoint y: 123, endPoint x: 298, endPoint y: 180, distance: 60.1
click at [298, 180] on div "Janela de atendimento Grade de atendimento Capacidade Transportadoras Veículos …" at bounding box center [453, 210] width 907 height 420
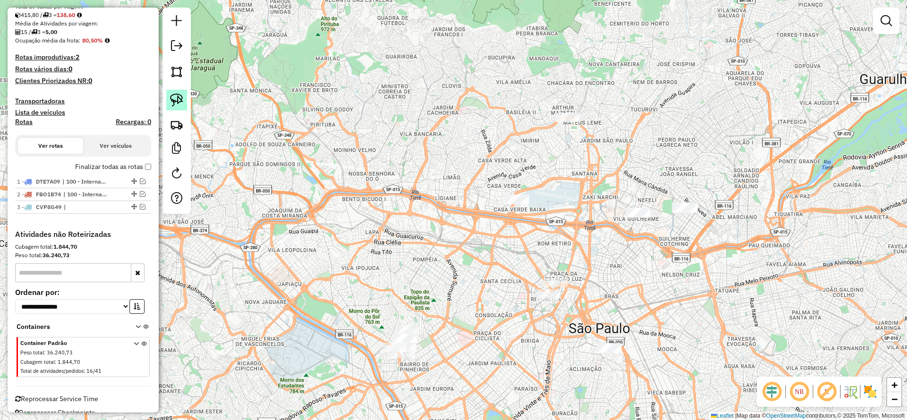
drag, startPoint x: 170, startPoint y: 98, endPoint x: 197, endPoint y: 107, distance: 28.4
click at [170, 99] on img at bounding box center [176, 100] width 13 height 13
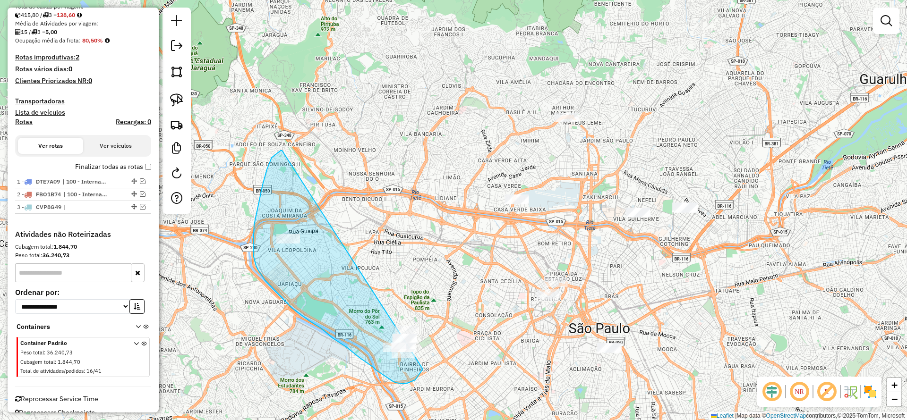
drag, startPoint x: 282, startPoint y: 151, endPoint x: 435, endPoint y: 315, distance: 224.6
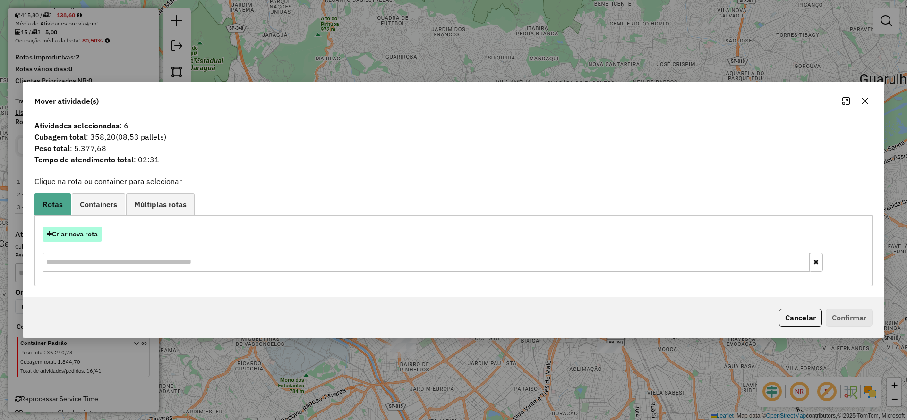
click at [90, 229] on button "Criar nova rota" at bounding box center [73, 234] width 60 height 15
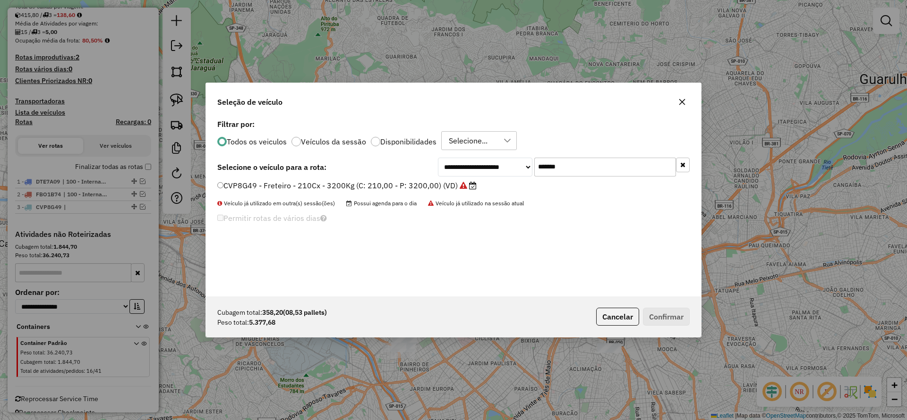
drag, startPoint x: 548, startPoint y: 166, endPoint x: 389, endPoint y: 174, distance: 159.4
click at [417, 163] on div "**********" at bounding box center [453, 167] width 472 height 19
paste input "text"
type input "*******"
click at [355, 192] on div "FCB7J04 - Freteiro - 210Cx - 3400Kg (C: 210,00 - P: 3400,00) (VD)" at bounding box center [454, 189] width 484 height 19
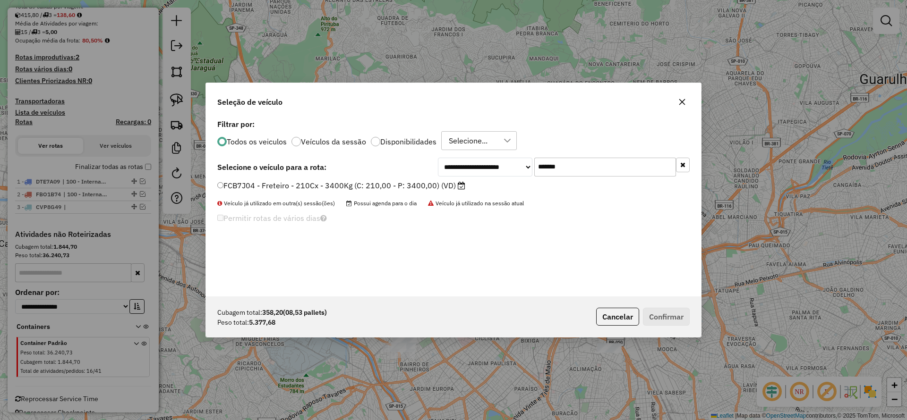
click at [414, 187] on label "FCB7J04 - Freteiro - 210Cx - 3400Kg (C: 210,00 - P: 3400,00) (VD)" at bounding box center [341, 185] width 248 height 11
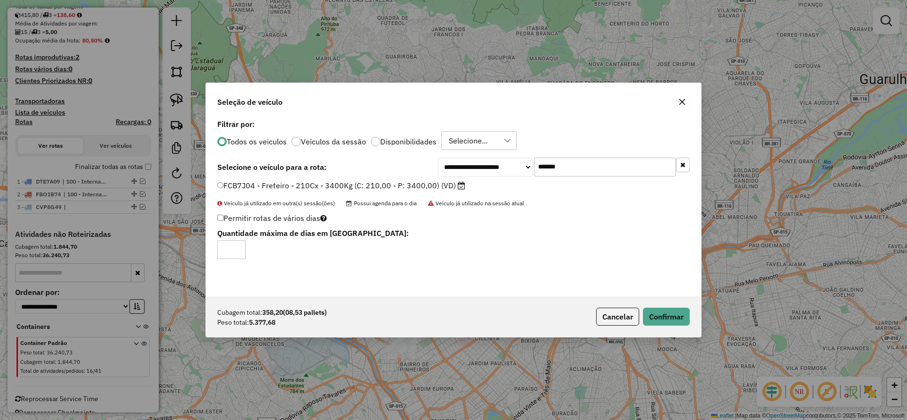
click at [651, 306] on div "Cubagem total: 358,20 (08,53 pallets) Peso total: 5.377,68 Cancelar Confirmar" at bounding box center [453, 317] width 495 height 41
click at [660, 309] on button "Confirmar" at bounding box center [666, 317] width 47 height 18
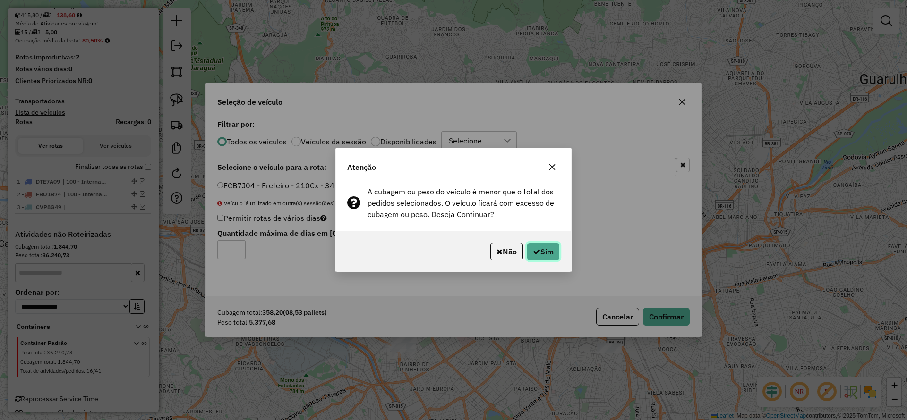
click at [542, 254] on button "Sim" at bounding box center [543, 252] width 33 height 18
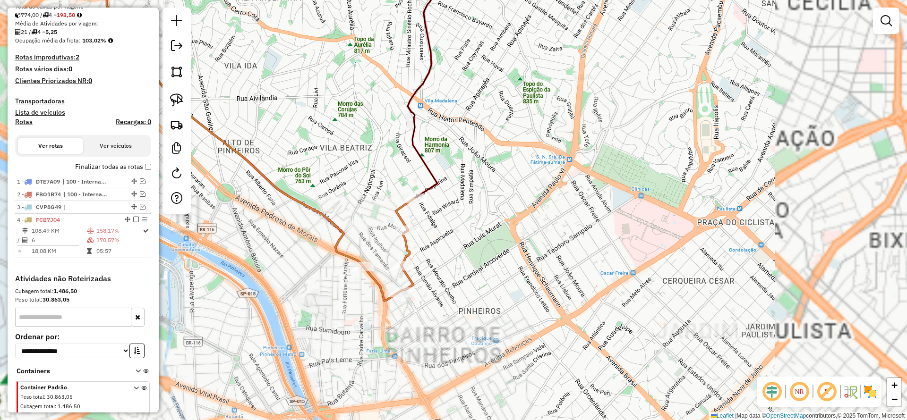
click at [400, 239] on icon at bounding box center [215, 129] width 398 height 343
select select "**********"
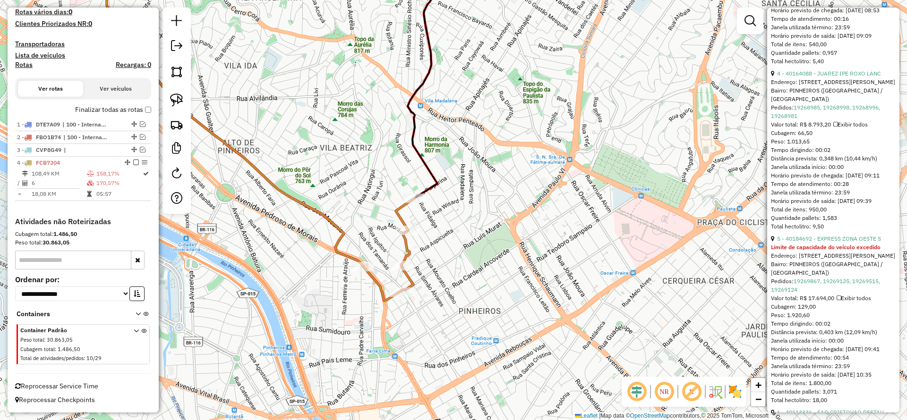
scroll to position [921, 0]
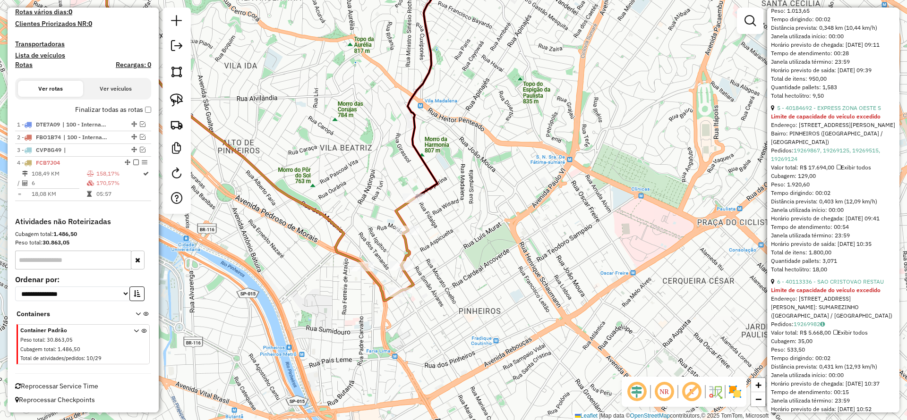
click at [417, 189] on div "Janela de atendimento Grade de atendimento Capacidade Transportadoras Veículos …" at bounding box center [453, 210] width 907 height 420
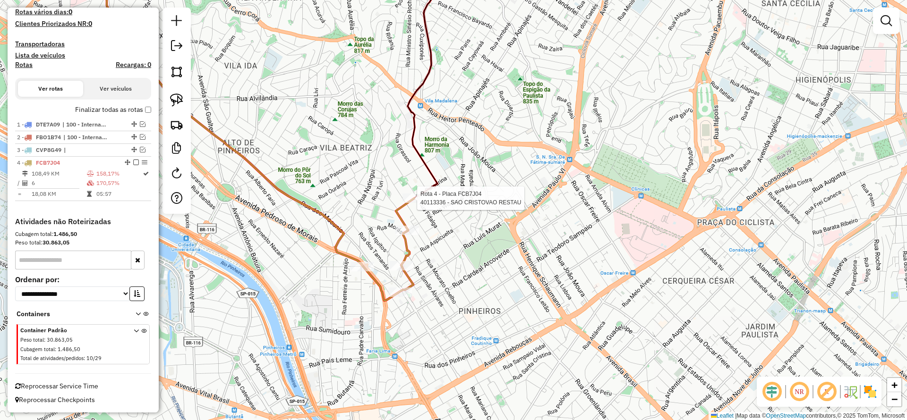
select select "**********"
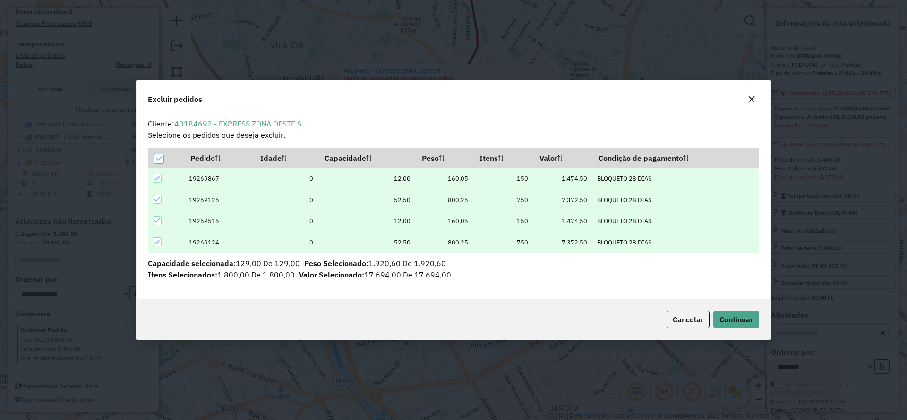
scroll to position [0, 0]
click at [746, 94] on button "button" at bounding box center [751, 99] width 15 height 15
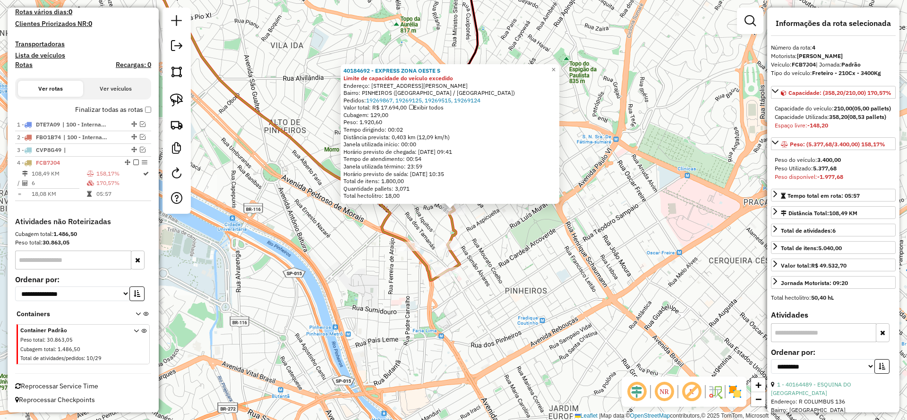
drag, startPoint x: 502, startPoint y: 270, endPoint x: 469, endPoint y: 270, distance: 33.1
click at [500, 270] on div "Rota 4 - Placa FCB7J04 40184692 - EXPRESS ZONA OESTE S 40184692 - EXPRESS ZONA …" at bounding box center [453, 210] width 907 height 420
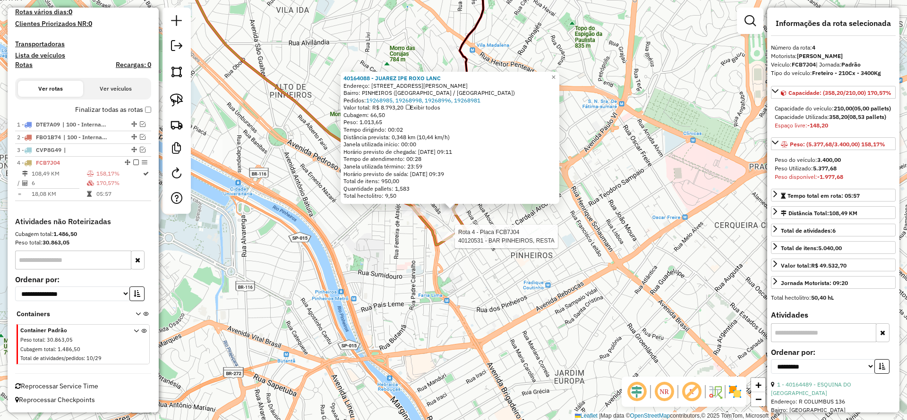
click at [451, 241] on div at bounding box center [452, 236] width 24 height 9
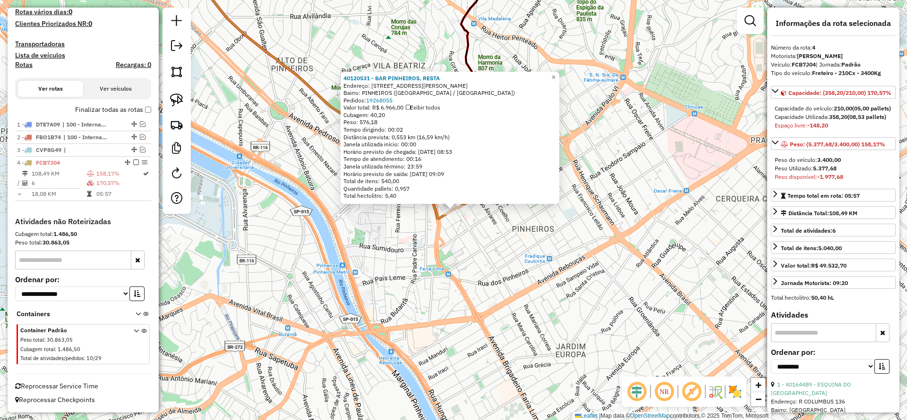
click at [477, 242] on div "40120531 - BAR PINHEIROS, RESTA Endereço: [STREET_ADDRESS][PERSON_NAME] Pedidos…" at bounding box center [453, 210] width 907 height 420
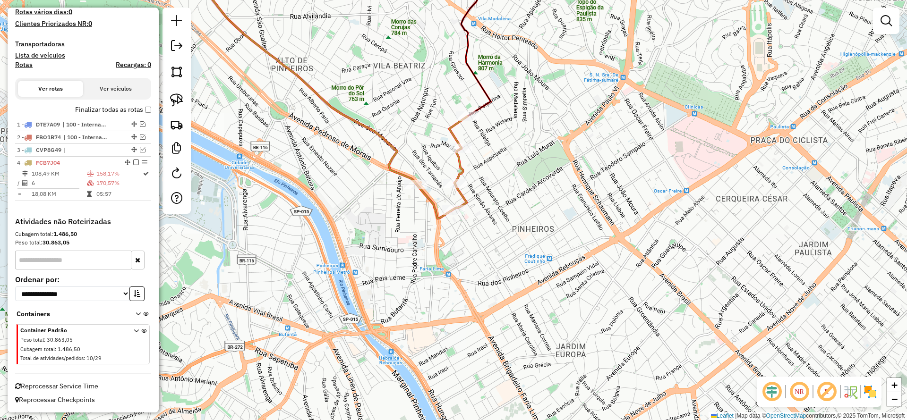
click at [454, 178] on icon at bounding box center [328, 88] width 278 height 261
select select "**********"
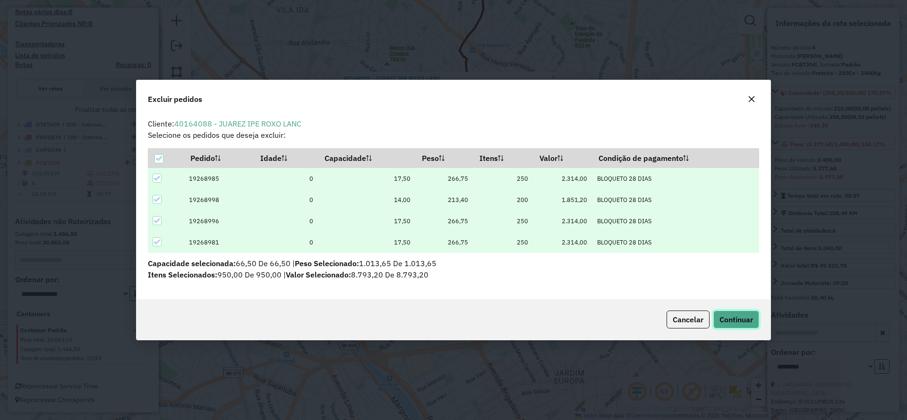
click at [742, 312] on button "Continuar" at bounding box center [736, 320] width 46 height 18
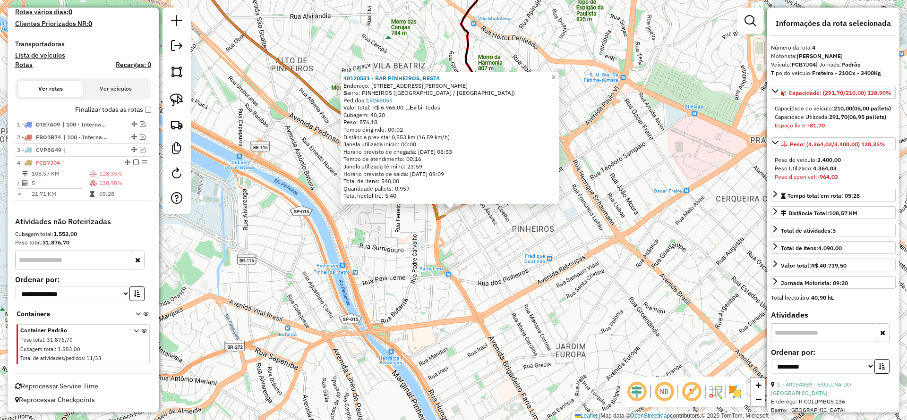
click at [489, 245] on div "40120531 - BAR PINHEIROS, RESTA Endereço: [STREET_ADDRESS][PERSON_NAME] Pedidos…" at bounding box center [453, 210] width 907 height 420
click at [562, 243] on div "40120531 - BAR PINHEIROS, RESTA Endereço: [STREET_ADDRESS][PERSON_NAME] Pedidos…" at bounding box center [453, 210] width 907 height 420
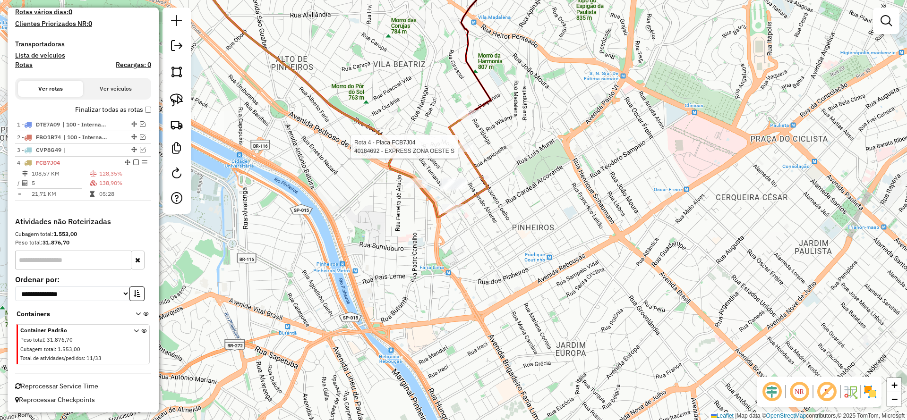
select select "**********"
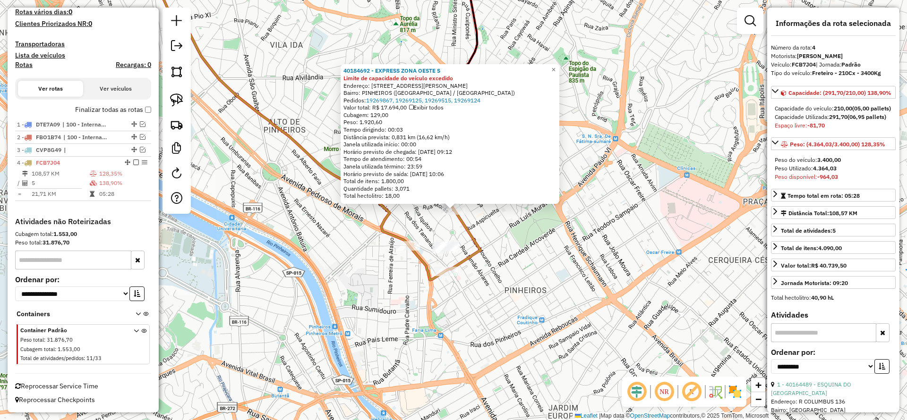
click at [507, 257] on div "40184692 - EXPRESS ZONA OESTE S Limite de capacidade do veículo excedido Endere…" at bounding box center [453, 210] width 907 height 420
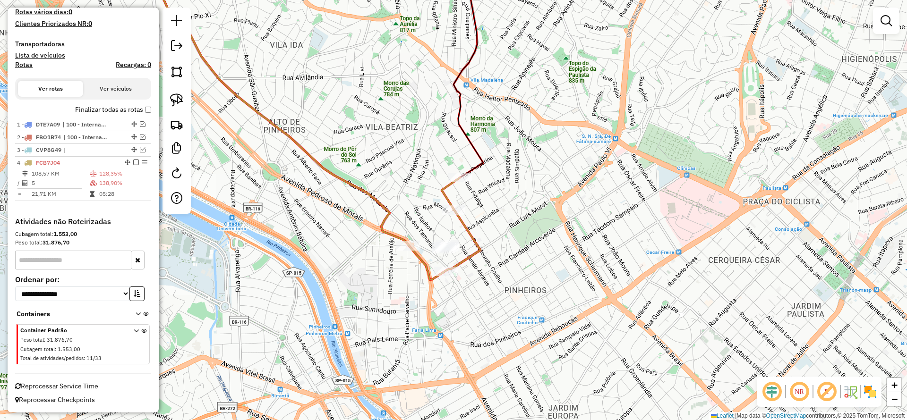
drag, startPoint x: 410, startPoint y: 239, endPoint x: 465, endPoint y: 223, distance: 57.6
click at [412, 241] on icon at bounding box center [279, 119] width 402 height 322
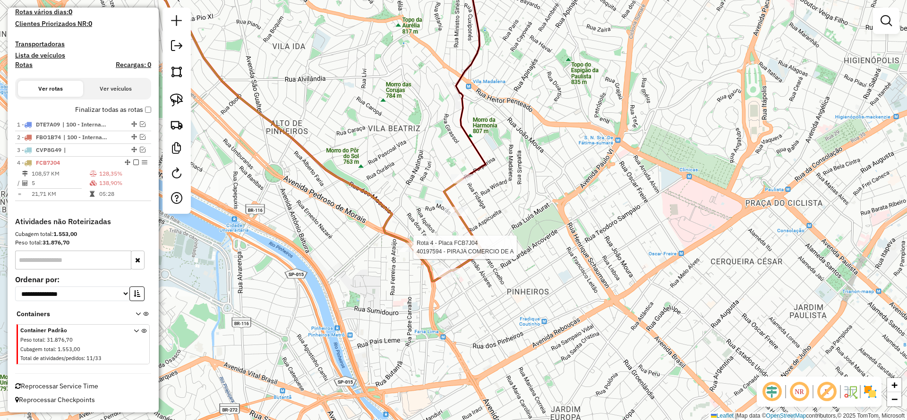
select select "**********"
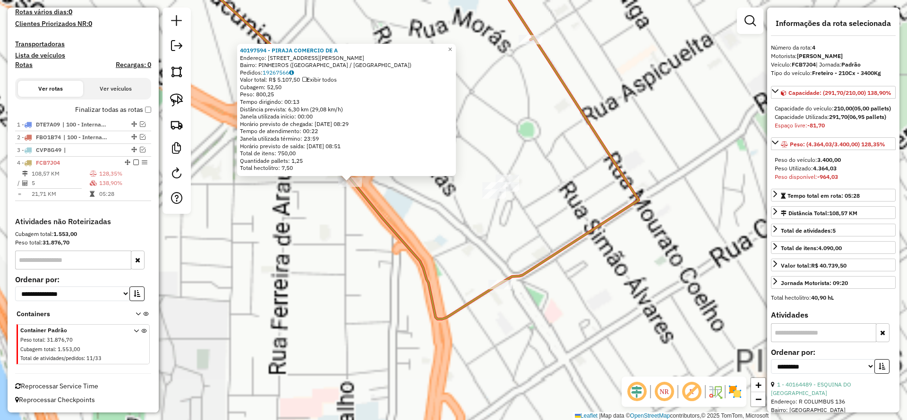
click at [488, 217] on div "40197594 - PIRAJA COMERCIO DE A Endereço: [STREET_ADDRESS][PERSON_NAME] Pedidos…" at bounding box center [453, 210] width 907 height 420
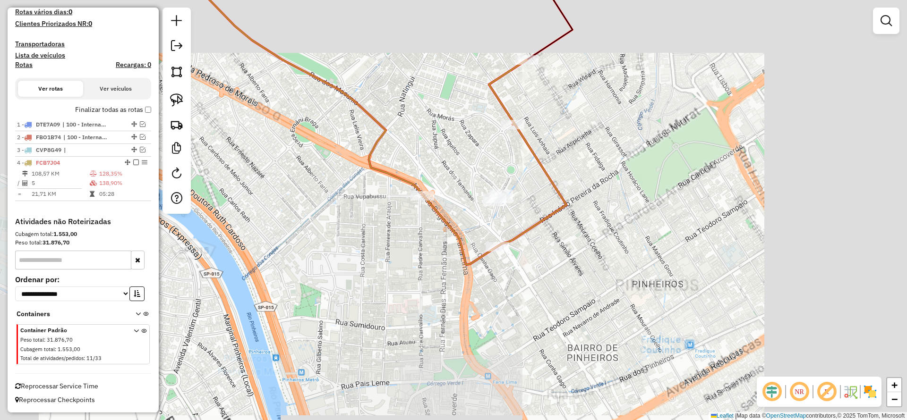
click at [543, 162] on icon at bounding box center [363, 111] width 408 height 307
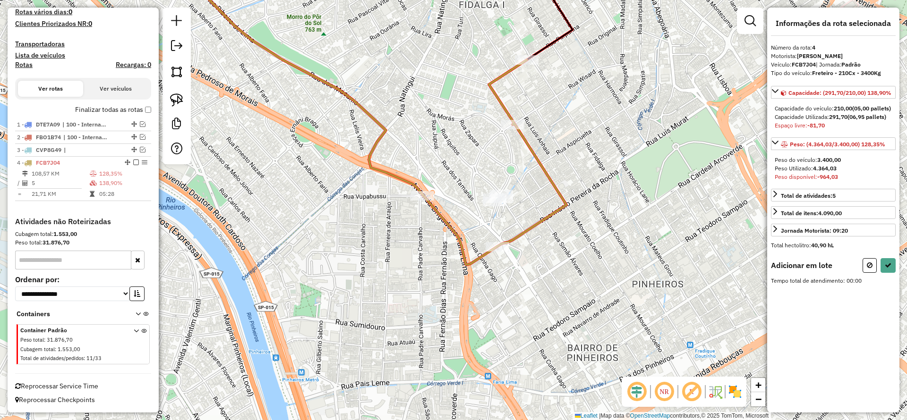
drag, startPoint x: 180, startPoint y: 99, endPoint x: 417, endPoint y: 152, distance: 242.6
click at [180, 100] on img at bounding box center [176, 100] width 13 height 13
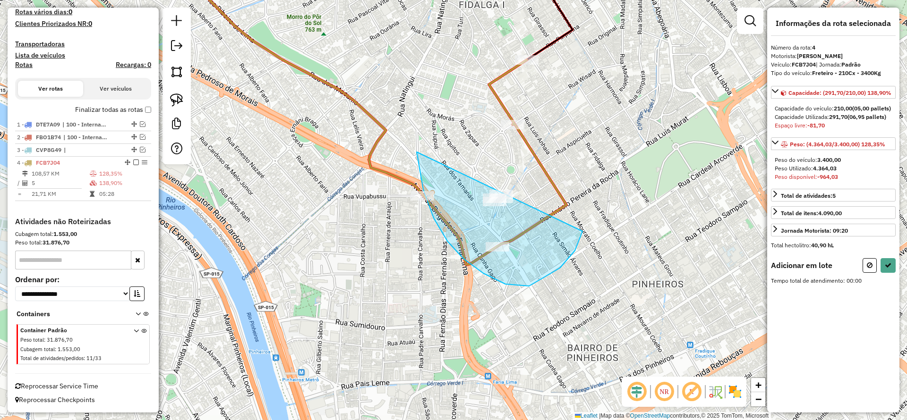
drag, startPoint x: 417, startPoint y: 152, endPoint x: 581, endPoint y: 208, distance: 174.0
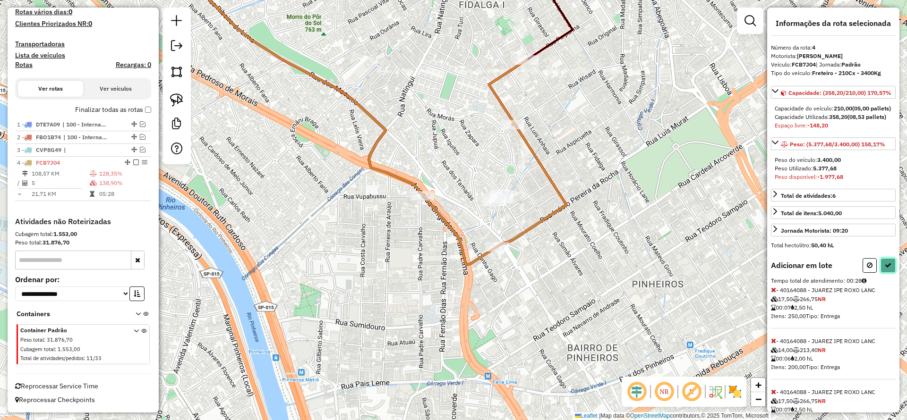
click at [884, 273] on button at bounding box center [888, 265] width 15 height 15
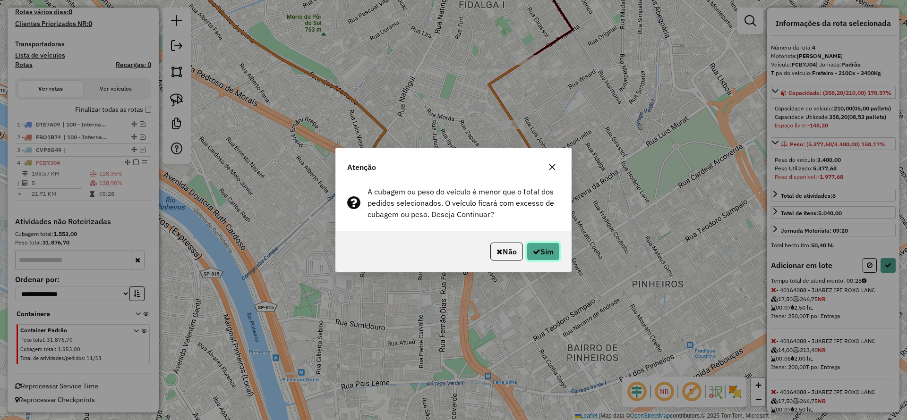
drag, startPoint x: 527, startPoint y: 251, endPoint x: 539, endPoint y: 258, distance: 14.8
click at [530, 253] on button "Sim" at bounding box center [543, 252] width 33 height 18
select select "**********"
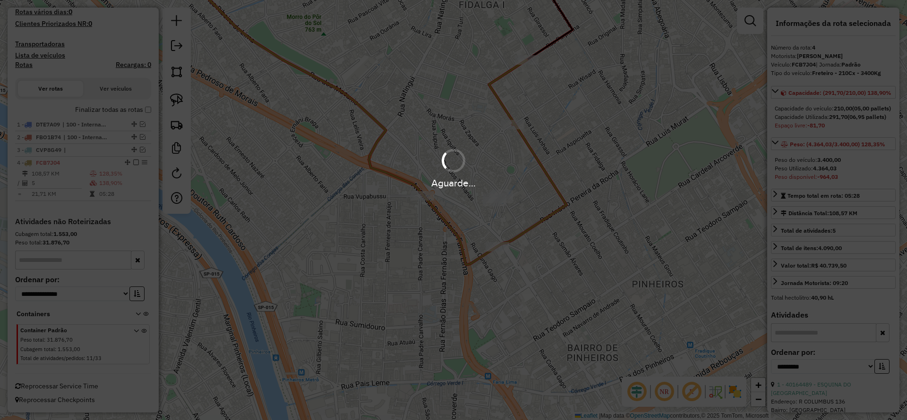
click at [540, 258] on div "Aguarde..." at bounding box center [453, 210] width 907 height 420
click at [530, 59] on div "Aguarde..." at bounding box center [453, 210] width 907 height 420
click at [530, 59] on hb-app "Aguarde... Pop-up bloqueado! Seu navegador bloqueou automáticamente a abertura …" at bounding box center [453, 210] width 907 height 420
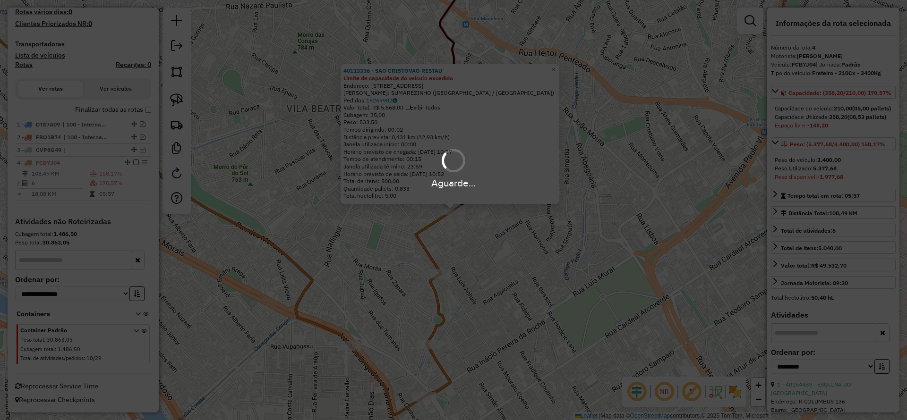
click at [442, 275] on hb-app "Aguarde... Pop-up bloqueado! Seu navegador bloqueou automáticamente a abertura …" at bounding box center [453, 210] width 907 height 420
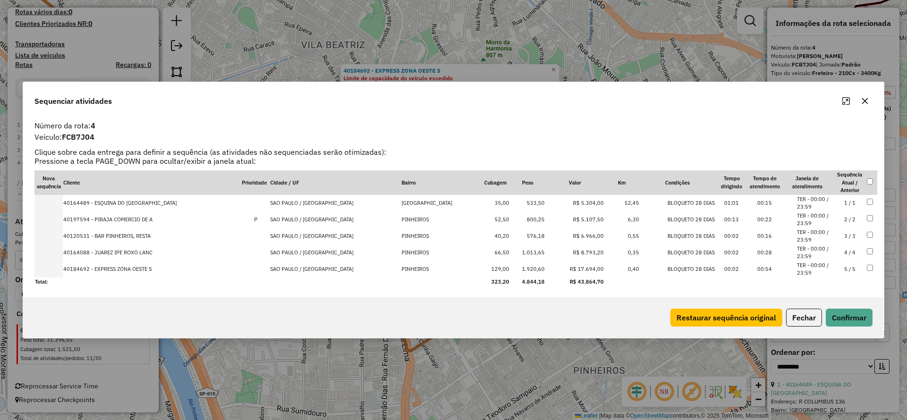
drag, startPoint x: 864, startPoint y: 101, endPoint x: 846, endPoint y: 114, distance: 22.8
click at [865, 101] on icon "button" at bounding box center [865, 101] width 6 height 6
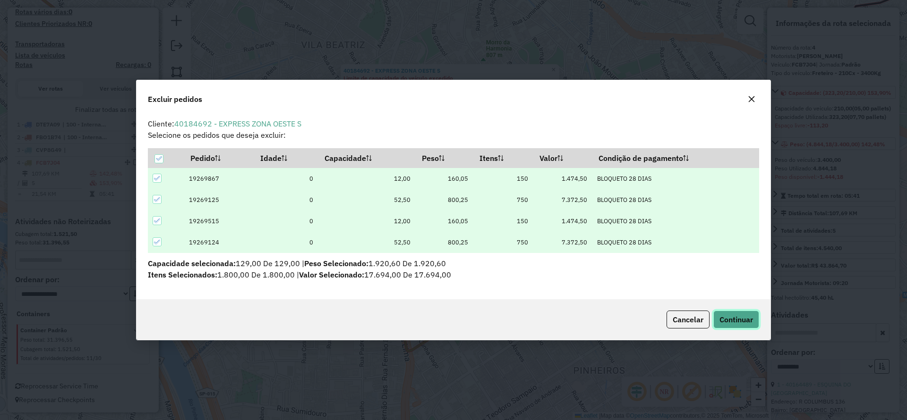
click at [730, 320] on span "Continuar" at bounding box center [736, 319] width 34 height 9
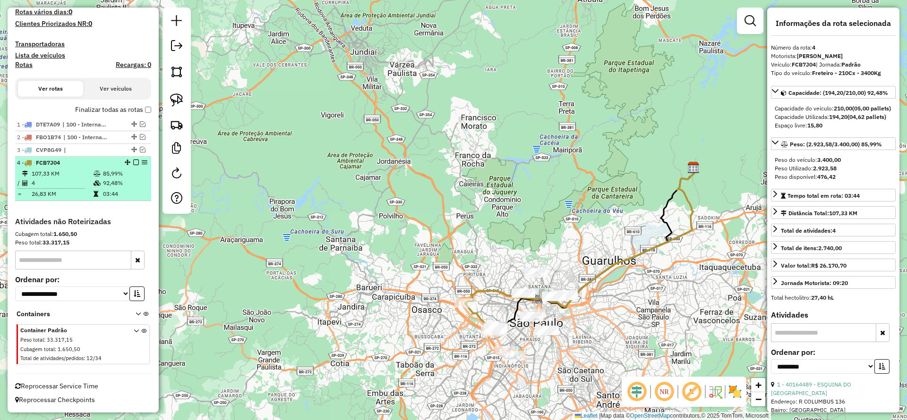
click at [133, 162] on em at bounding box center [136, 163] width 6 height 6
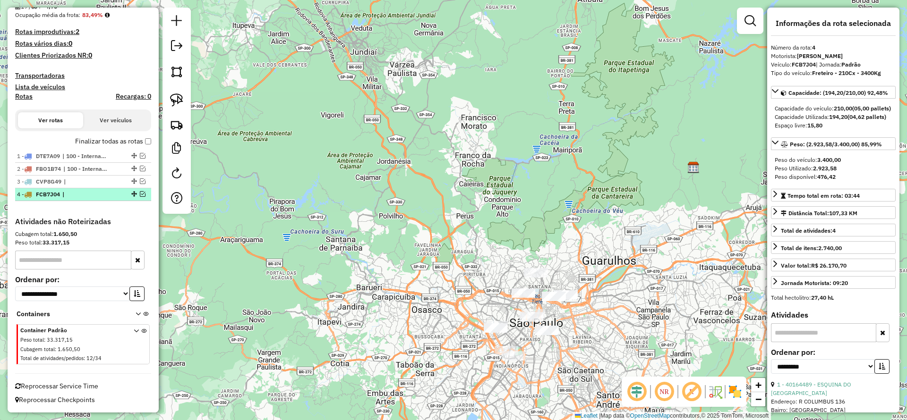
scroll to position [238, 0]
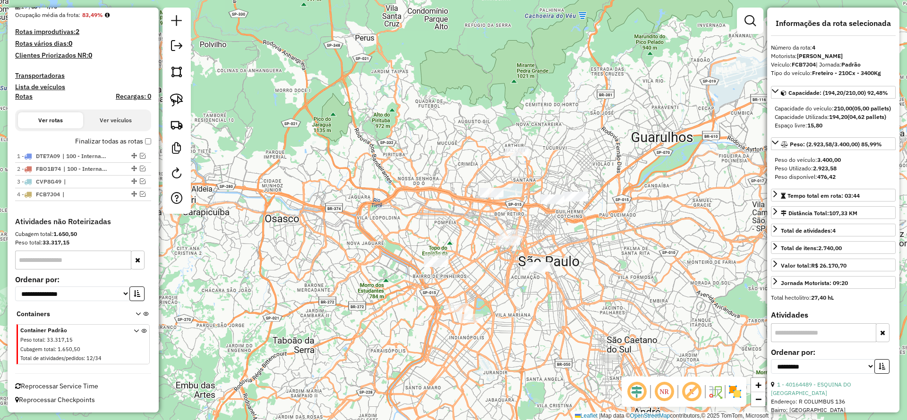
drag, startPoint x: 487, startPoint y: 317, endPoint x: 470, endPoint y: 287, distance: 35.2
click at [470, 288] on div "Janela de atendimento Grade de atendimento Capacidade Transportadoras Veículos …" at bounding box center [453, 210] width 907 height 420
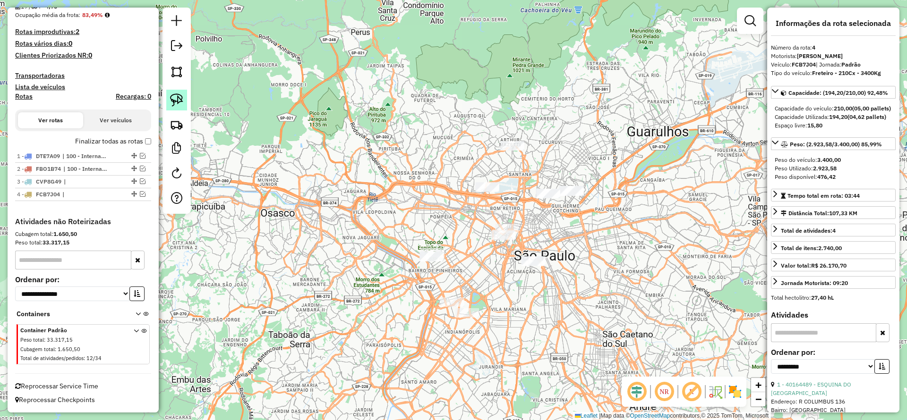
click at [176, 98] on img at bounding box center [176, 100] width 13 height 13
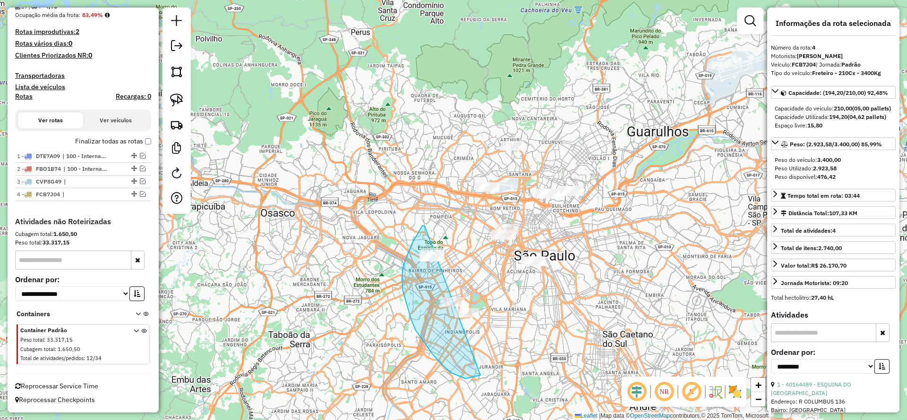
drag, startPoint x: 422, startPoint y: 226, endPoint x: 506, endPoint y: 344, distance: 144.7
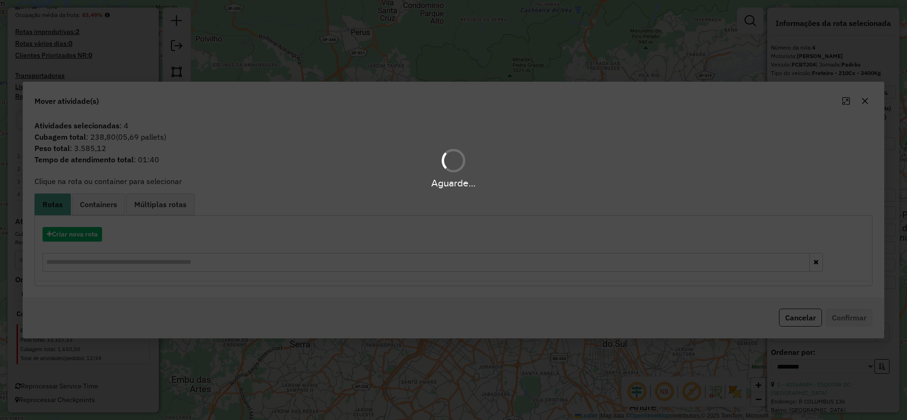
click at [866, 101] on div "Aguarde..." at bounding box center [453, 210] width 907 height 420
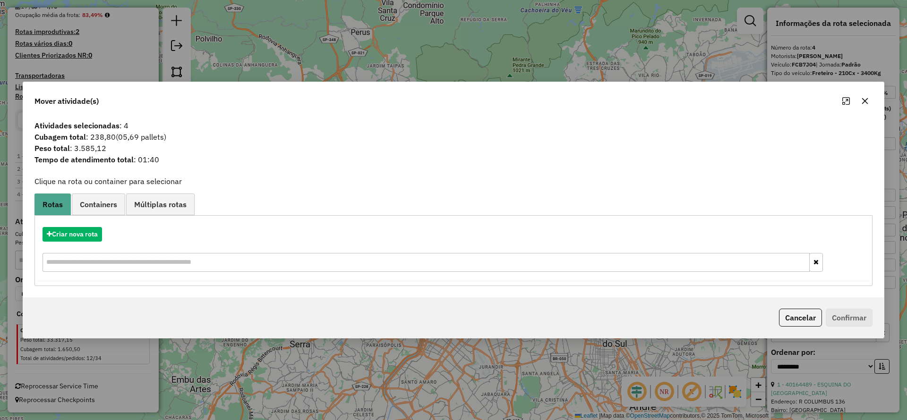
click at [863, 106] on button "button" at bounding box center [864, 101] width 15 height 15
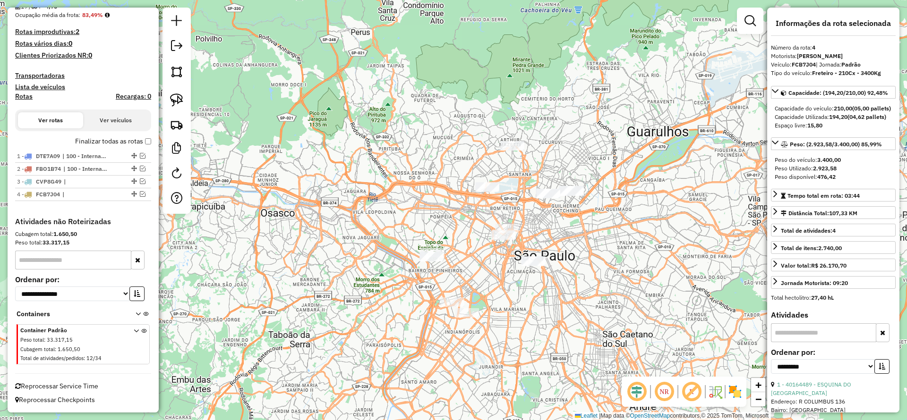
click at [637, 223] on div "Janela de atendimento Grade de atendimento Capacidade Transportadoras Veículos …" at bounding box center [453, 210] width 907 height 420
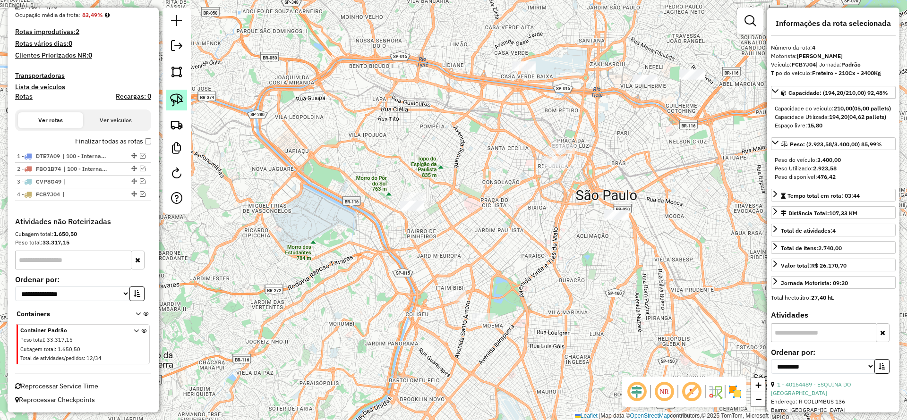
click at [179, 105] on img at bounding box center [176, 100] width 13 height 13
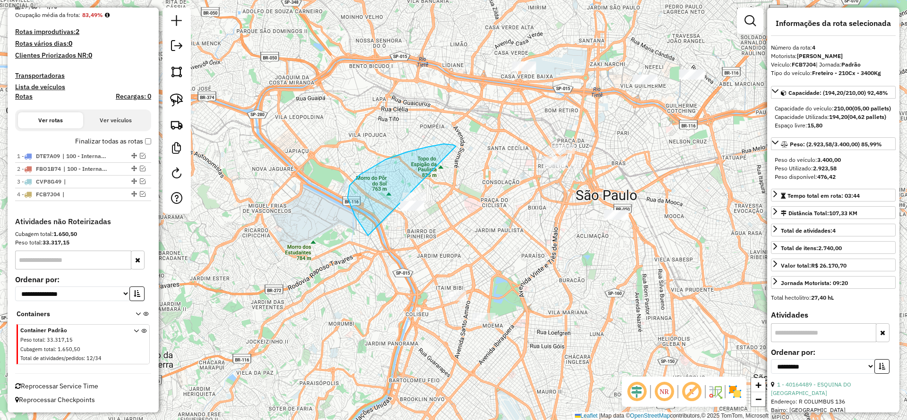
drag, startPoint x: 456, startPoint y: 146, endPoint x: 441, endPoint y: 272, distance: 126.1
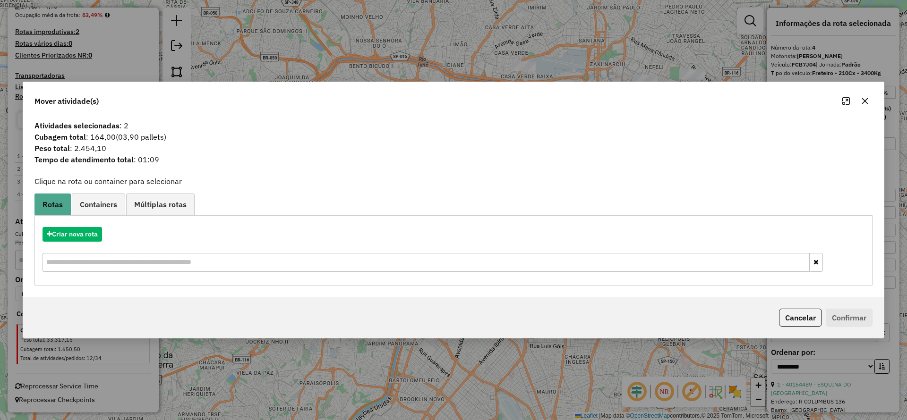
drag, startPoint x: 871, startPoint y: 102, endPoint x: 829, endPoint y: 109, distance: 42.3
click at [870, 102] on button "button" at bounding box center [864, 101] width 15 height 15
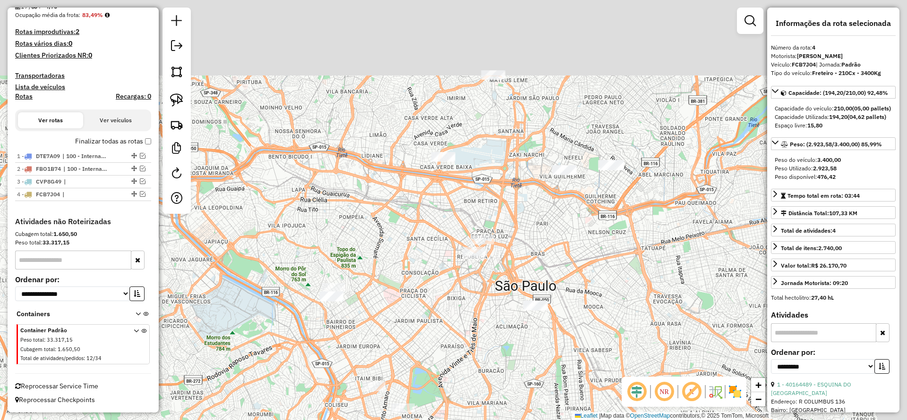
drag, startPoint x: 686, startPoint y: 126, endPoint x: 494, endPoint y: 221, distance: 214.2
click at [580, 246] on div "Janela de atendimento Grade de atendimento Capacidade Transportadoras Veículos …" at bounding box center [453, 210] width 907 height 420
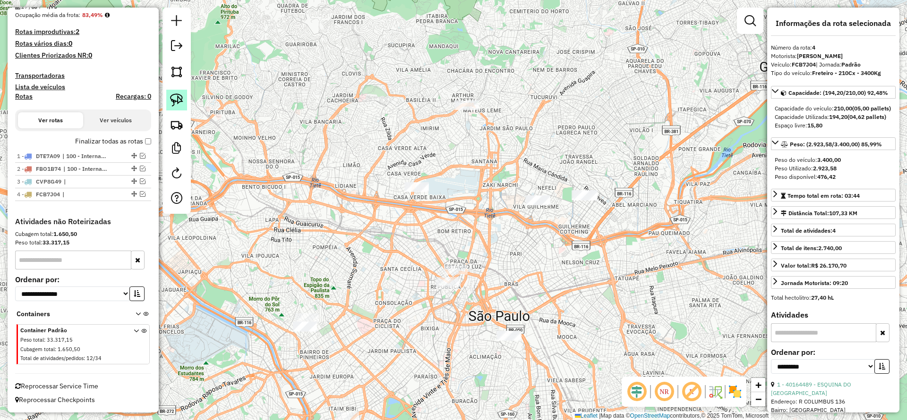
click at [185, 97] on link at bounding box center [176, 100] width 21 height 21
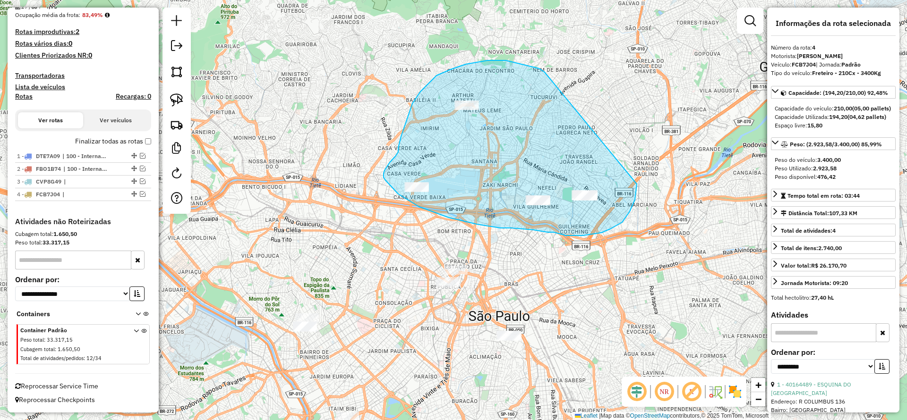
drag, startPoint x: 539, startPoint y: 68, endPoint x: 637, endPoint y: 184, distance: 151.1
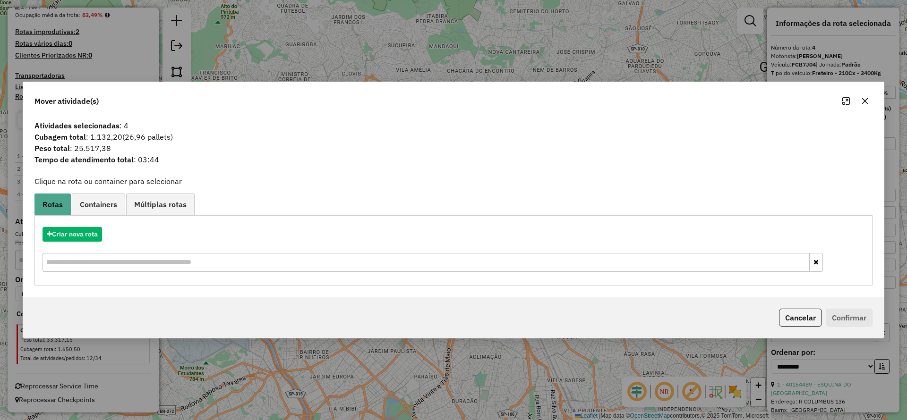
click at [864, 106] on button "button" at bounding box center [864, 101] width 15 height 15
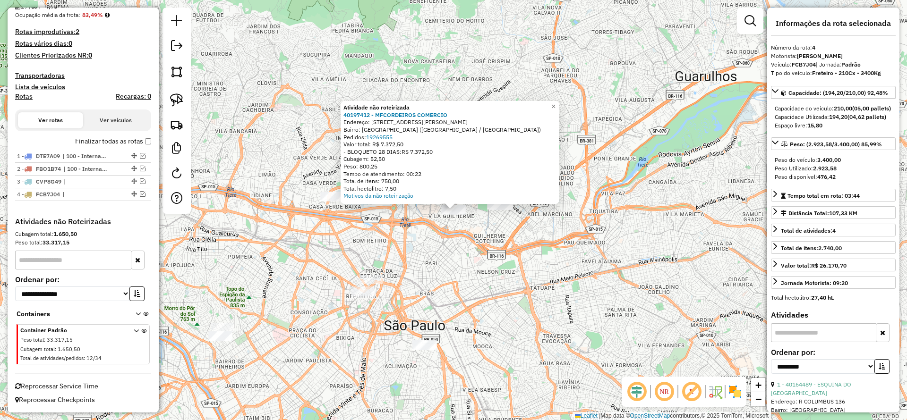
click at [518, 240] on div "Atividade não roteirizada 40197412 - MFCORDEIROS COMERCIO Endereço: [STREET_ADD…" at bounding box center [453, 210] width 907 height 420
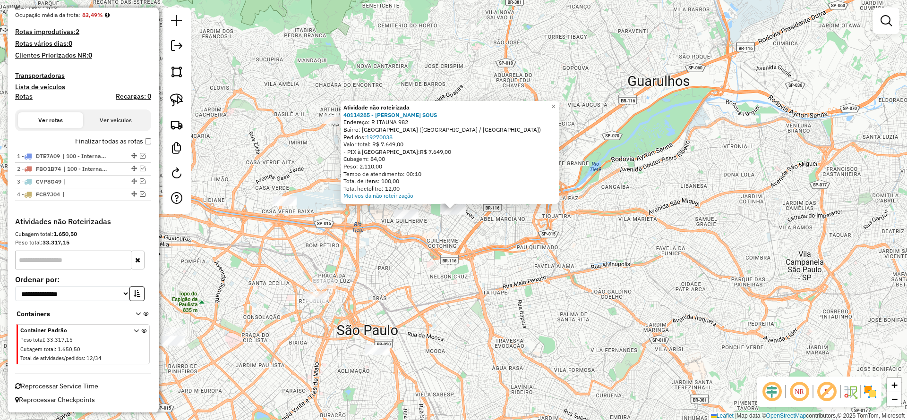
click at [445, 266] on div "Atividade não roteirizada 40114285 - [PERSON_NAME] SOUS Endereço: R ITAUNA 982 …" at bounding box center [453, 210] width 907 height 420
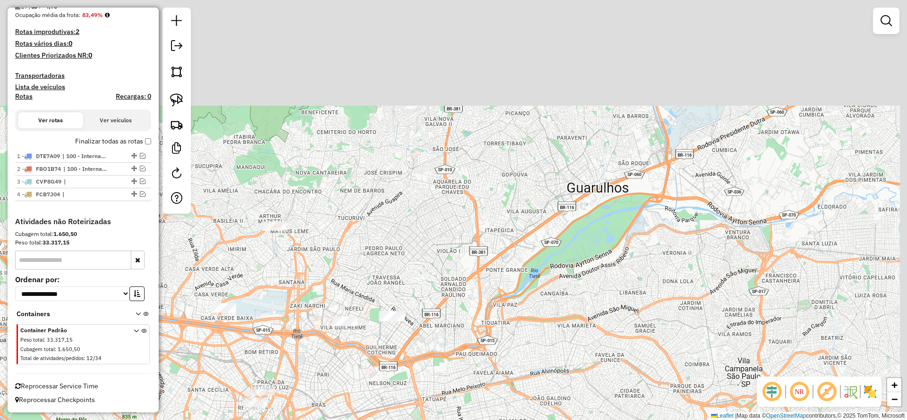
drag, startPoint x: 316, startPoint y: 85, endPoint x: 298, endPoint y: 144, distance: 61.7
click at [300, 146] on div "Janela de atendimento Grade de atendimento Capacidade Transportadoras Veículos …" at bounding box center [453, 210] width 907 height 420
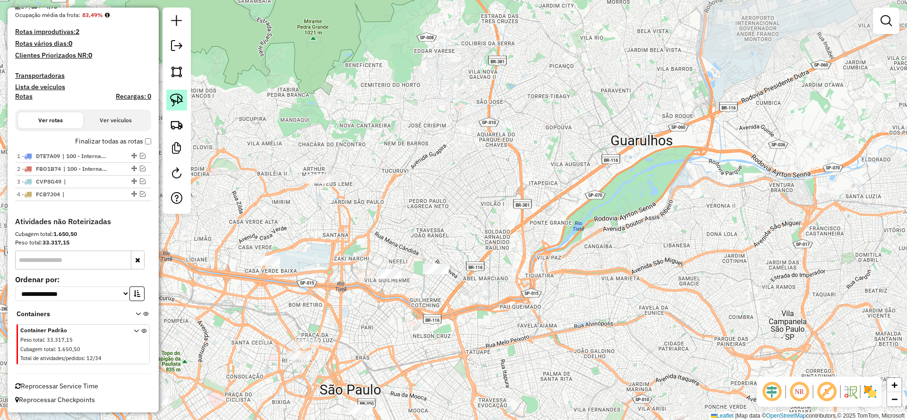
click at [173, 99] on img at bounding box center [176, 100] width 13 height 13
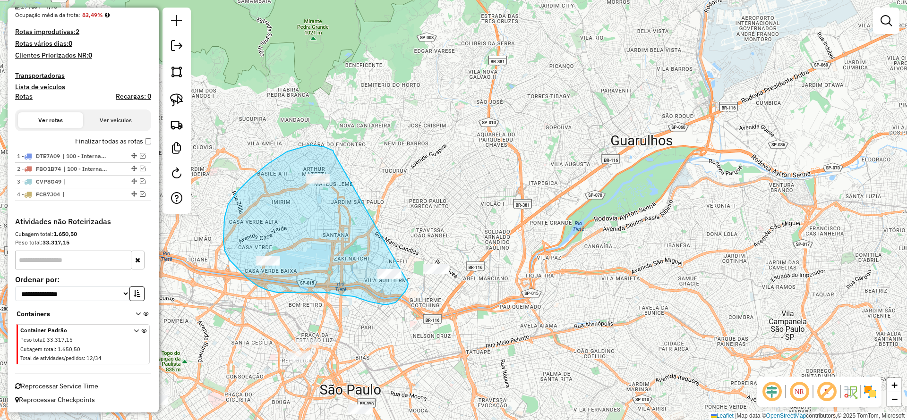
drag, startPoint x: 331, startPoint y: 150, endPoint x: 408, endPoint y: 282, distance: 152.6
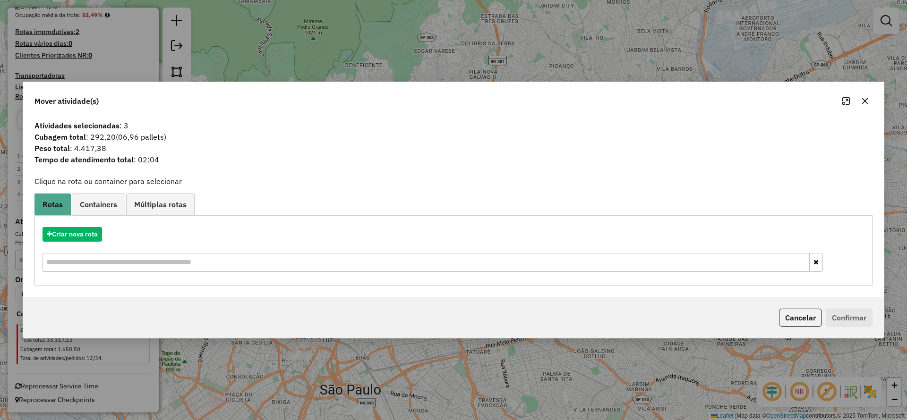
click at [866, 96] on button "button" at bounding box center [864, 101] width 15 height 15
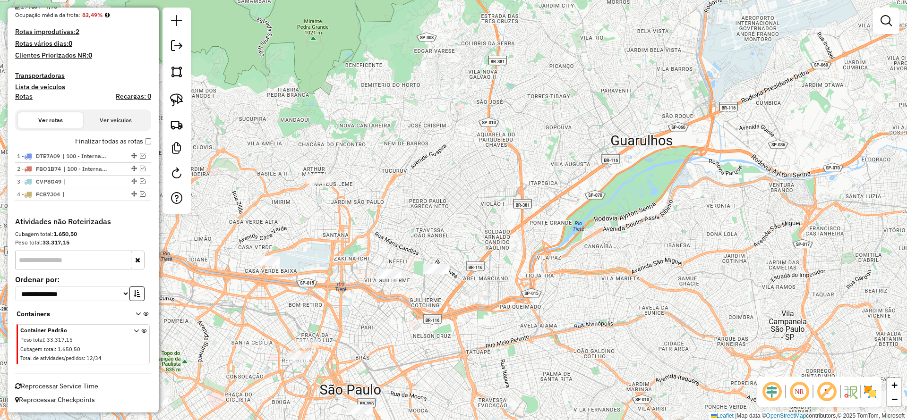
click at [165, 101] on div at bounding box center [176, 111] width 28 height 206
click at [183, 90] on link at bounding box center [176, 100] width 21 height 21
drag, startPoint x: 360, startPoint y: 258, endPoint x: 378, endPoint y: 340, distance: 83.1
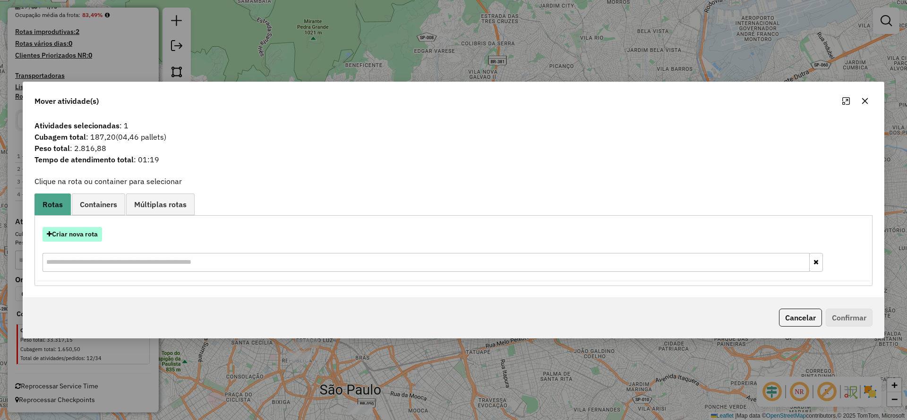
click at [74, 236] on button "Criar nova rota" at bounding box center [73, 234] width 60 height 15
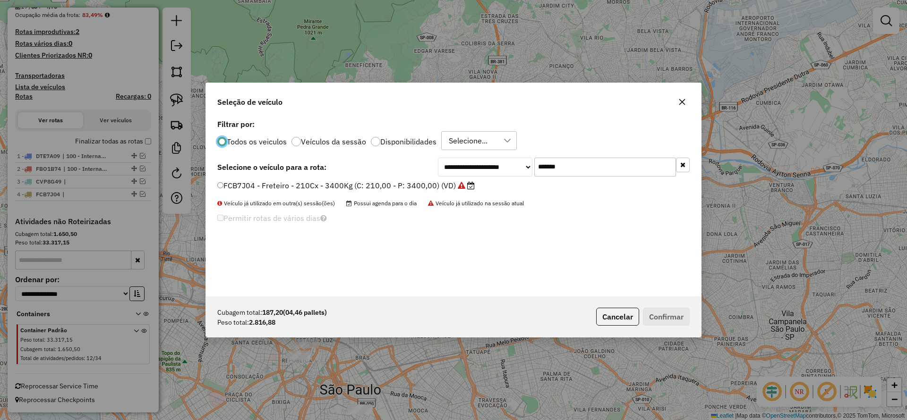
scroll to position [5, 3]
drag, startPoint x: 487, startPoint y: 161, endPoint x: 453, endPoint y: 166, distance: 34.9
click at [458, 165] on div "**********" at bounding box center [564, 167] width 252 height 19
paste input "text"
type input "*******"
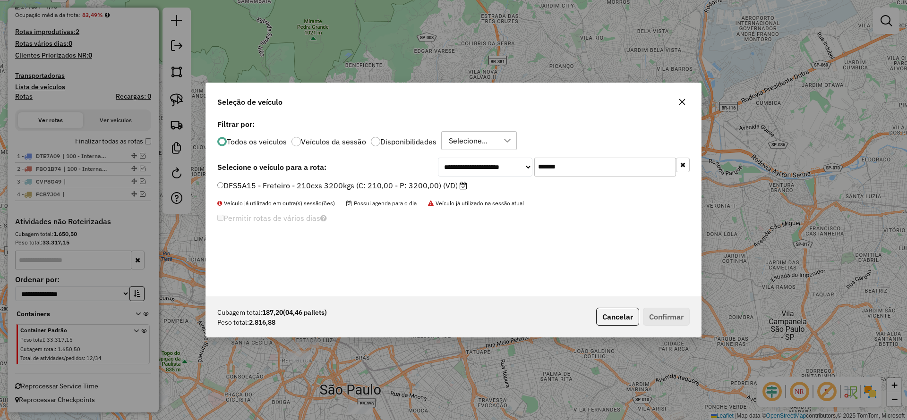
drag, startPoint x: 395, startPoint y: 187, endPoint x: 442, endPoint y: 196, distance: 48.1
click at [395, 188] on label "DFS5A15 - Freteiro - 210cxs 3200kgs (C: 210,00 - P: 3200,00) (VD)" at bounding box center [342, 185] width 250 height 11
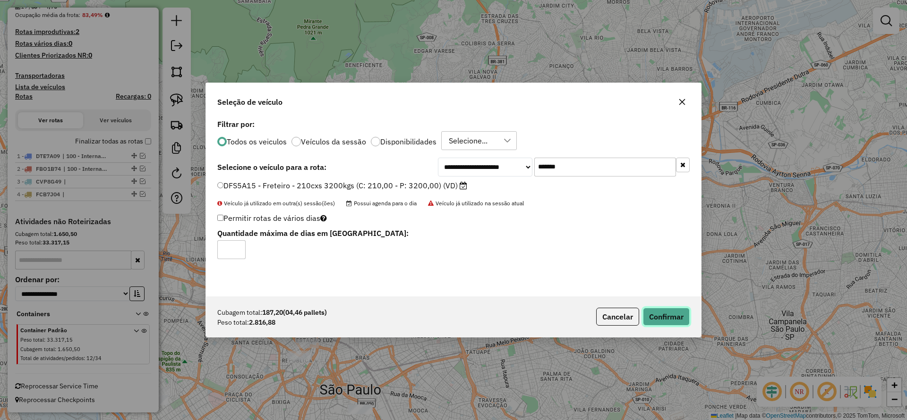
drag, startPoint x: 658, startPoint y: 317, endPoint x: 418, endPoint y: 258, distance: 247.1
click at [656, 317] on button "Confirmar" at bounding box center [666, 317] width 47 height 18
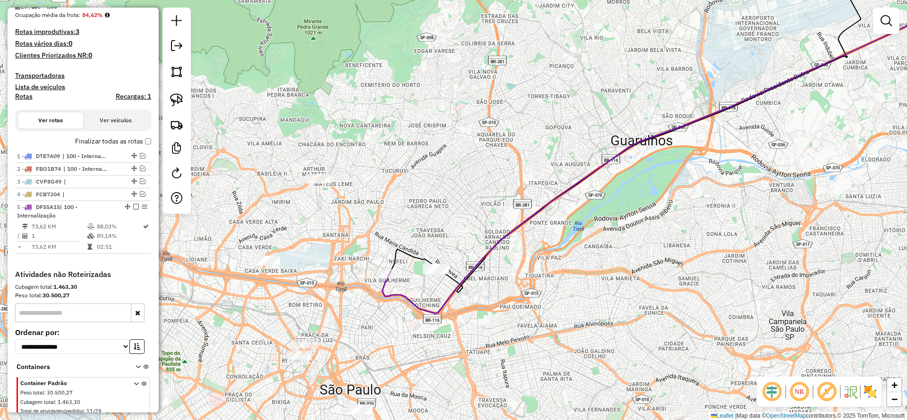
scroll to position [270, 0]
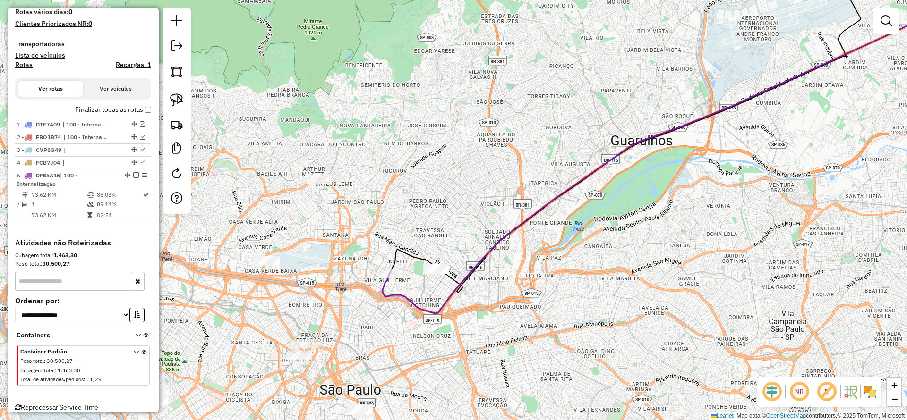
drag, startPoint x: 134, startPoint y: 174, endPoint x: 156, endPoint y: 155, distance: 29.5
click at [133, 176] on em at bounding box center [136, 175] width 6 height 6
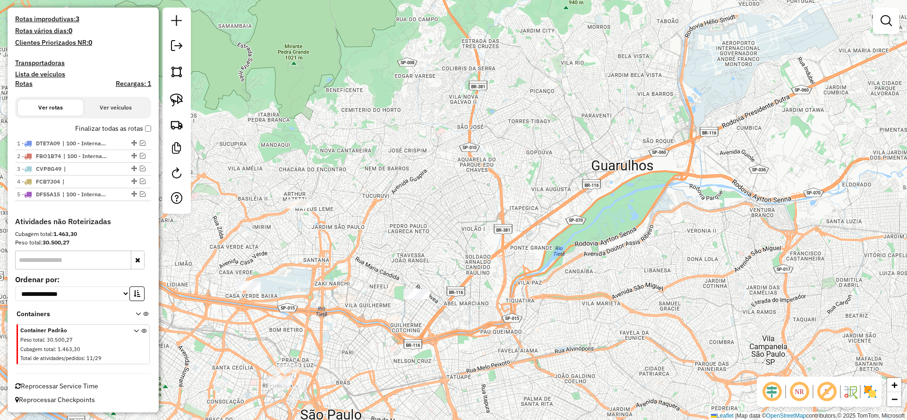
drag, startPoint x: 344, startPoint y: 147, endPoint x: 266, endPoint y: 153, distance: 78.1
click at [330, 167] on div "Janela de atendimento Grade de atendimento Capacidade Transportadoras Veículos …" at bounding box center [453, 210] width 907 height 420
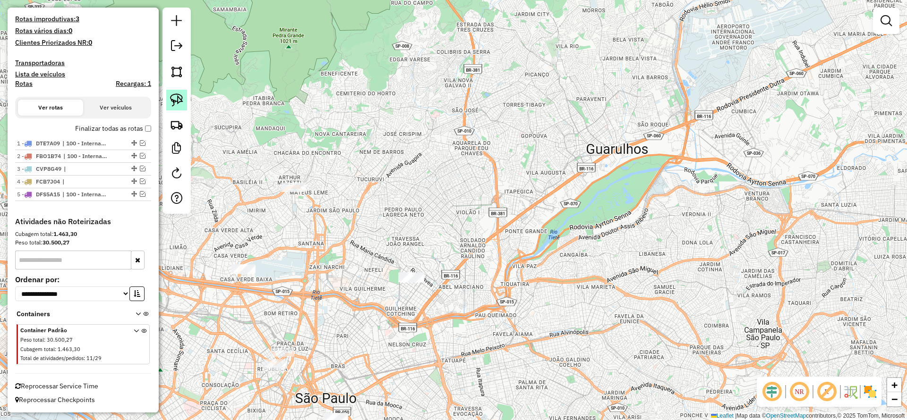
drag, startPoint x: 182, startPoint y: 98, endPoint x: 275, endPoint y: 148, distance: 105.7
click at [182, 98] on img at bounding box center [176, 100] width 13 height 13
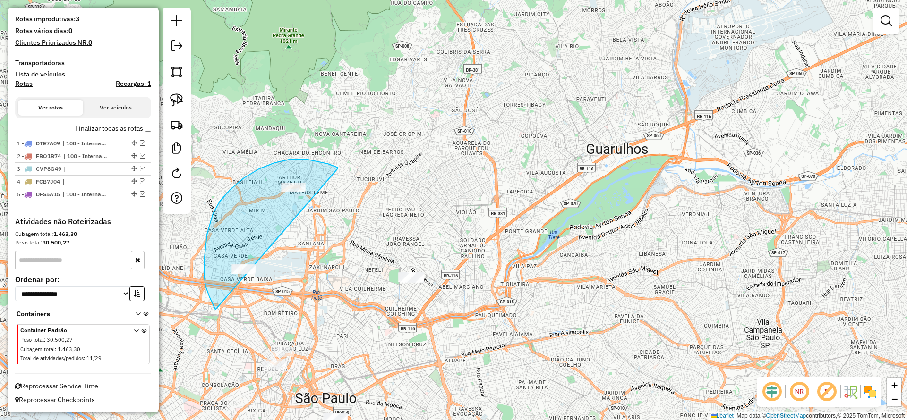
drag, startPoint x: 335, startPoint y: 167, endPoint x: 251, endPoint y: 312, distance: 167.8
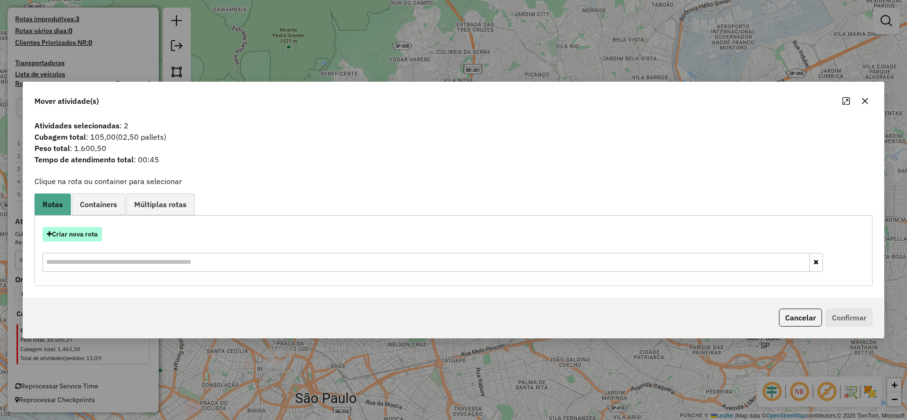
click at [57, 233] on button "Criar nova rota" at bounding box center [73, 234] width 60 height 15
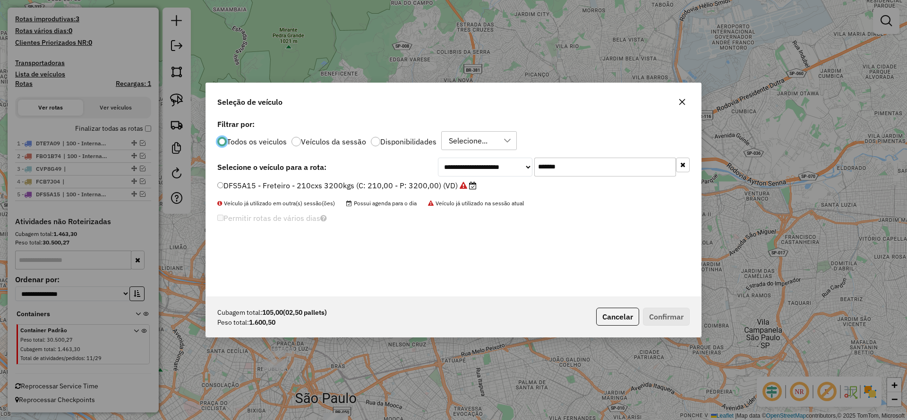
scroll to position [5, 3]
drag, startPoint x: 549, startPoint y: 170, endPoint x: 426, endPoint y: 188, distance: 125.1
click at [428, 186] on div "**********" at bounding box center [453, 207] width 495 height 180
paste input "text"
type input "*******"
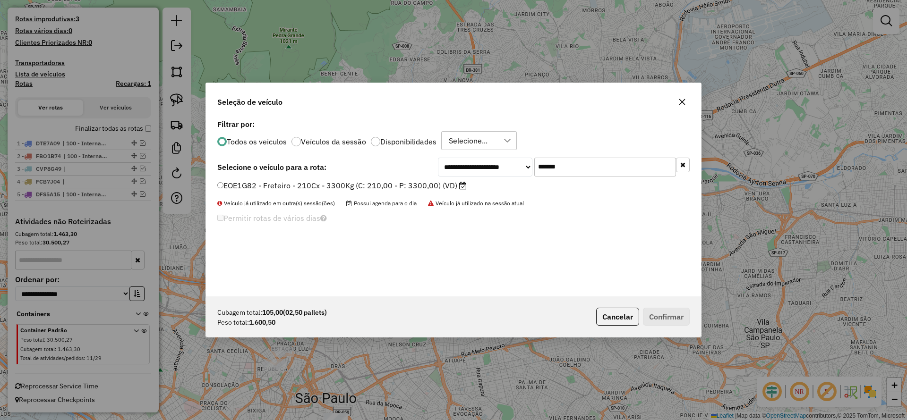
drag, startPoint x: 422, startPoint y: 184, endPoint x: 427, endPoint y: 190, distance: 7.7
click at [422, 185] on label "EOE1G82 - Freteiro - 210Cx - 3300Kg (C: 210,00 - P: 3300,00) (VD)" at bounding box center [341, 185] width 249 height 11
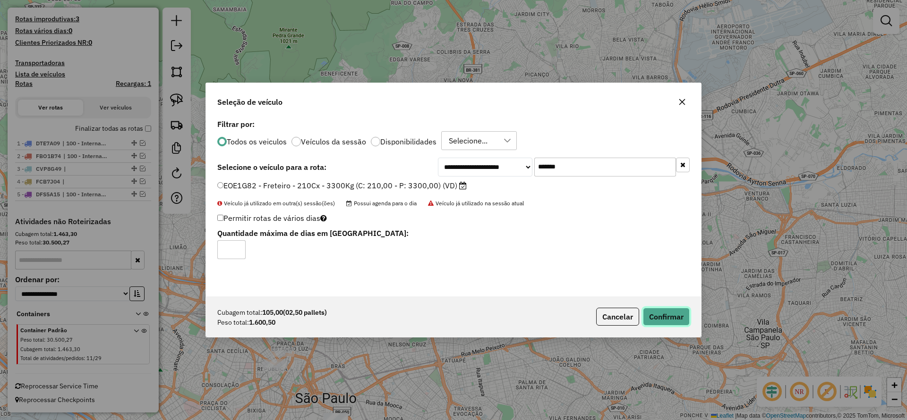
click at [667, 310] on button "Confirmar" at bounding box center [666, 317] width 47 height 18
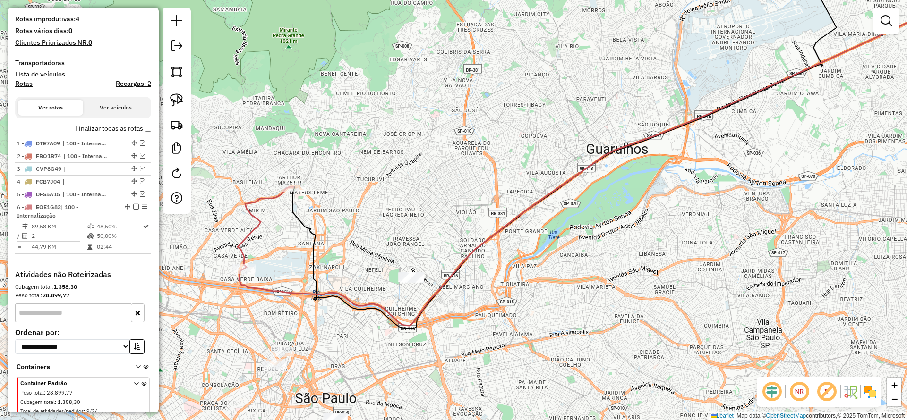
scroll to position [270, 0]
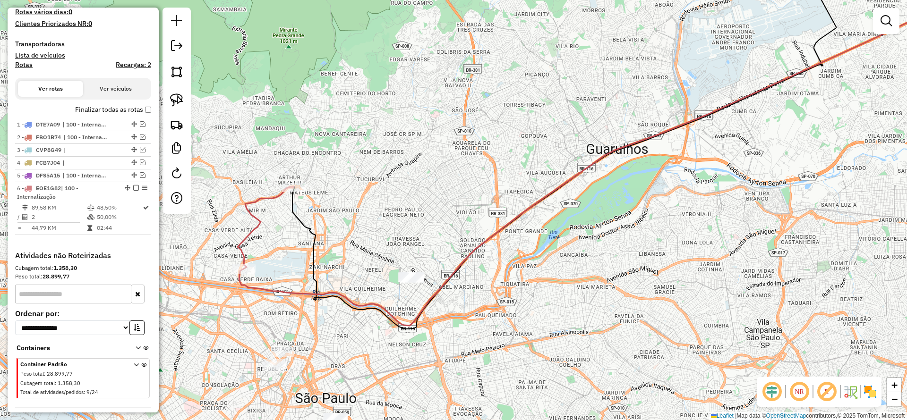
click at [254, 212] on icon at bounding box center [266, 228] width 56 height 82
select select "**********"
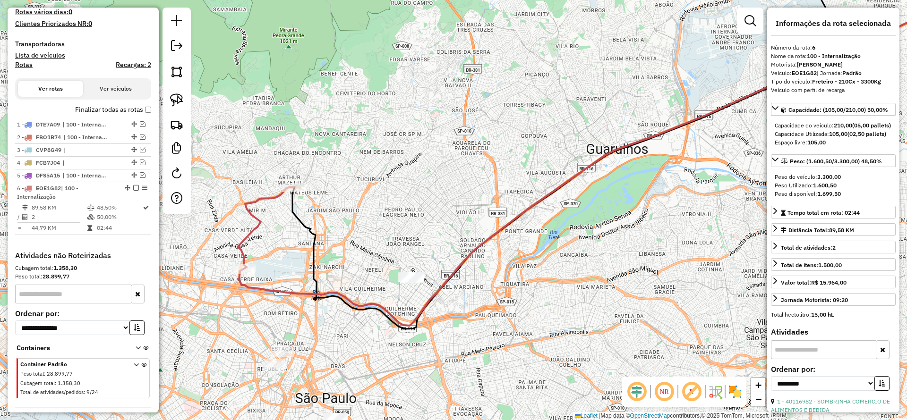
scroll to position [304, 0]
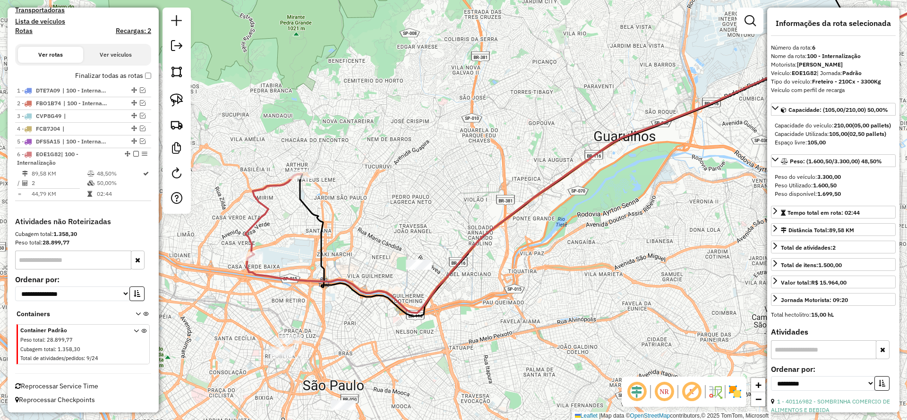
drag, startPoint x: 316, startPoint y: 305, endPoint x: 398, endPoint y: 171, distance: 157.2
click at [403, 164] on div "Janela de atendimento Grade de atendimento Capacidade Transportadoras Veículos …" at bounding box center [453, 210] width 907 height 420
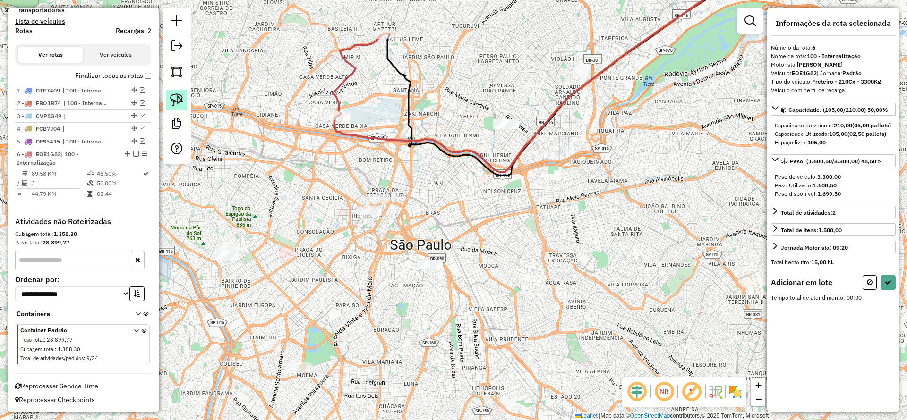
click at [175, 103] on img at bounding box center [176, 100] width 13 height 13
drag, startPoint x: 410, startPoint y: 173, endPoint x: 367, endPoint y: 234, distance: 75.1
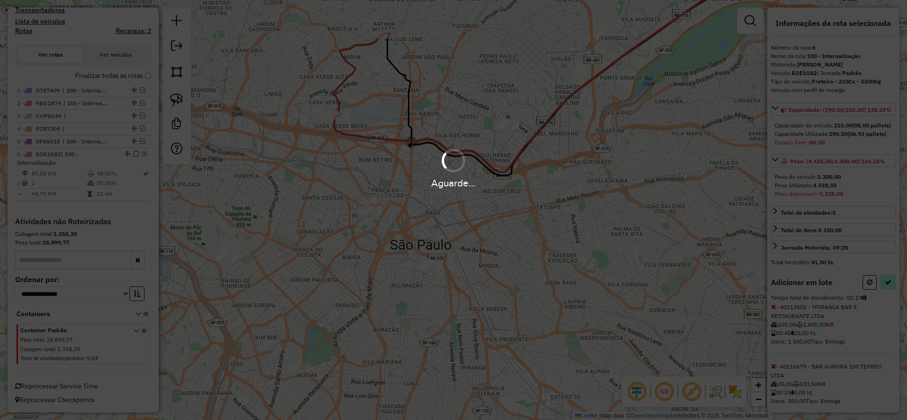
click at [888, 309] on hb-app "Aguarde... Pop-up bloqueado! Seu navegador bloqueou automáticamente a abertura …" at bounding box center [453, 210] width 907 height 420
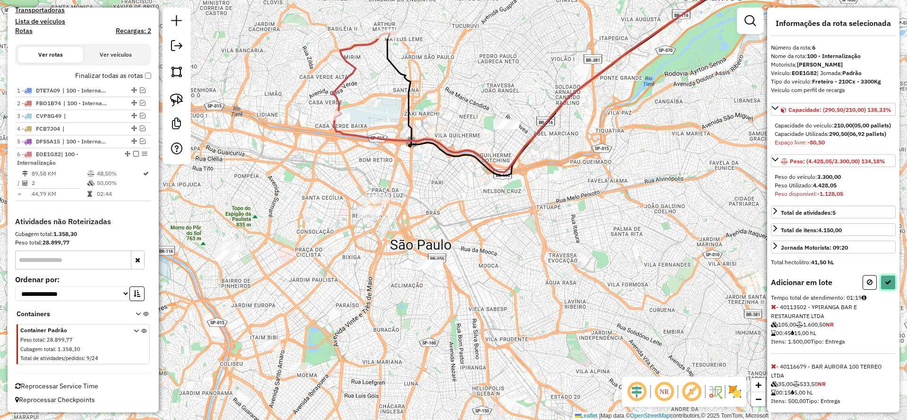
click at [887, 286] on icon at bounding box center [888, 282] width 7 height 7
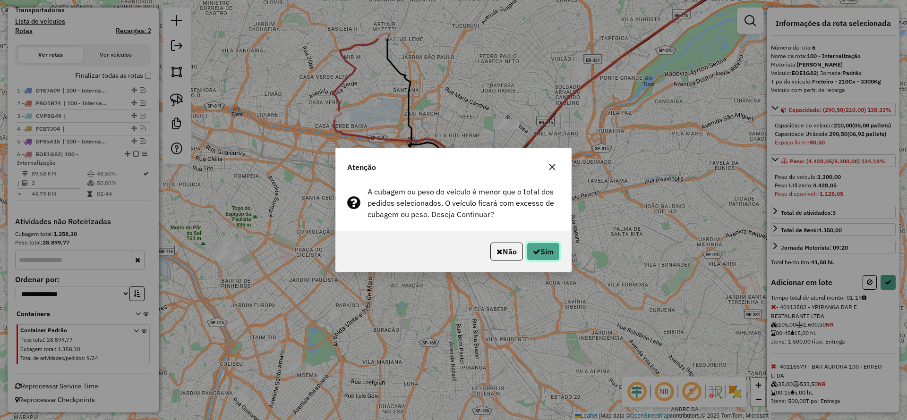
drag, startPoint x: 541, startPoint y: 249, endPoint x: 535, endPoint y: 256, distance: 9.4
click at [541, 249] on button "Sim" at bounding box center [543, 252] width 33 height 18
select select "**********"
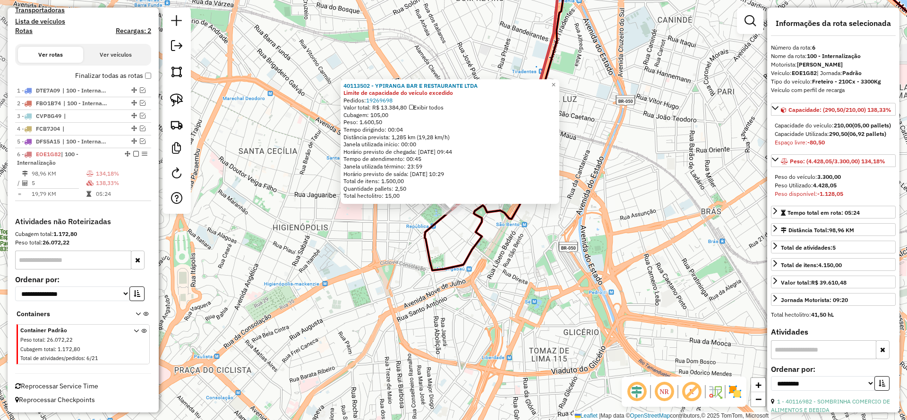
click at [448, 245] on div "40113502 - YPIRANGA BAR E RESTAURANTE LTDA Limite de capacidade do veículo exce…" at bounding box center [453, 210] width 907 height 420
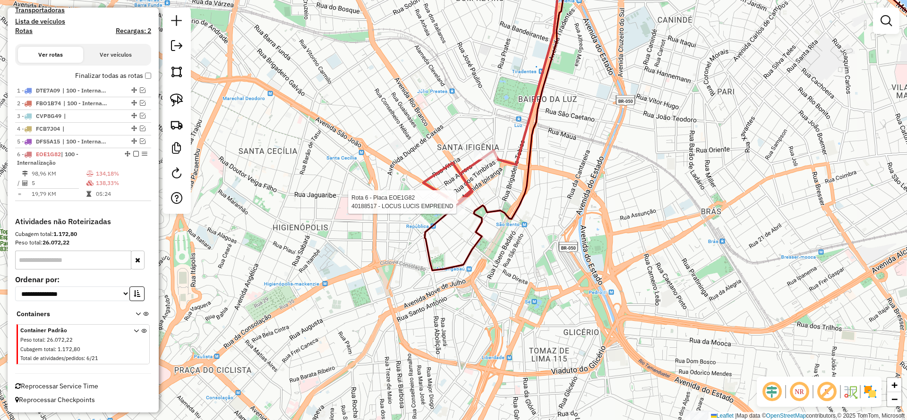
select select "**********"
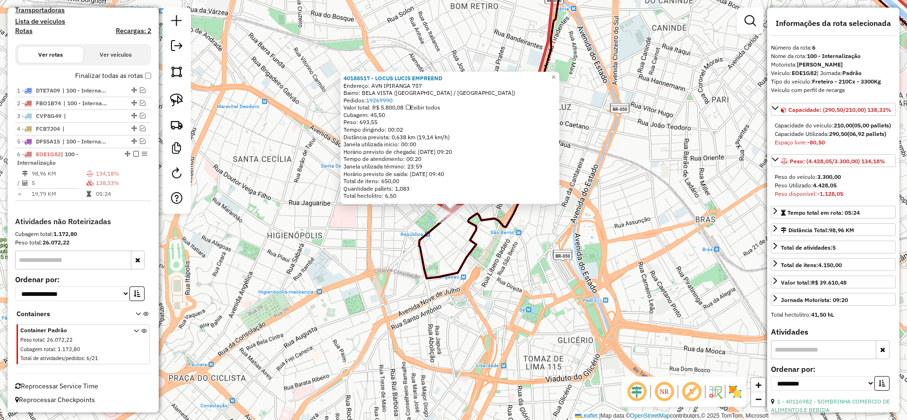
click at [489, 230] on div "40188517 - LOCUS LUCIS EMPREEND Endereço: AVN IPIRANGA 757 Bairro: [GEOGRAPHIC_…" at bounding box center [453, 210] width 907 height 420
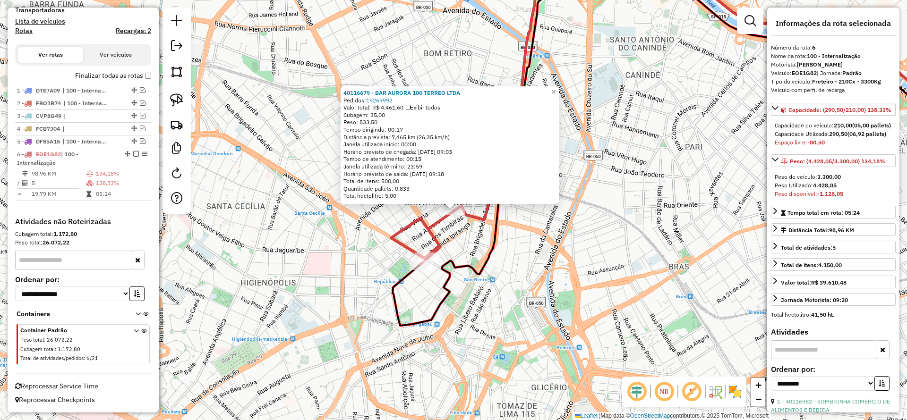
click at [481, 210] on icon at bounding box center [465, 111] width 148 height 307
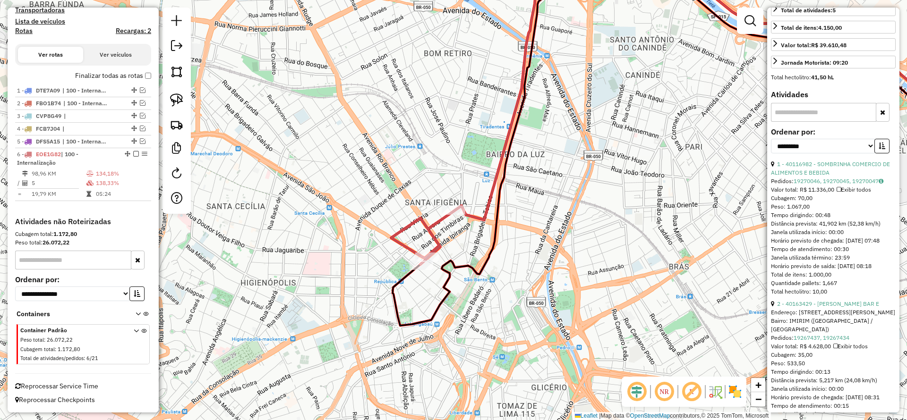
scroll to position [354, 0]
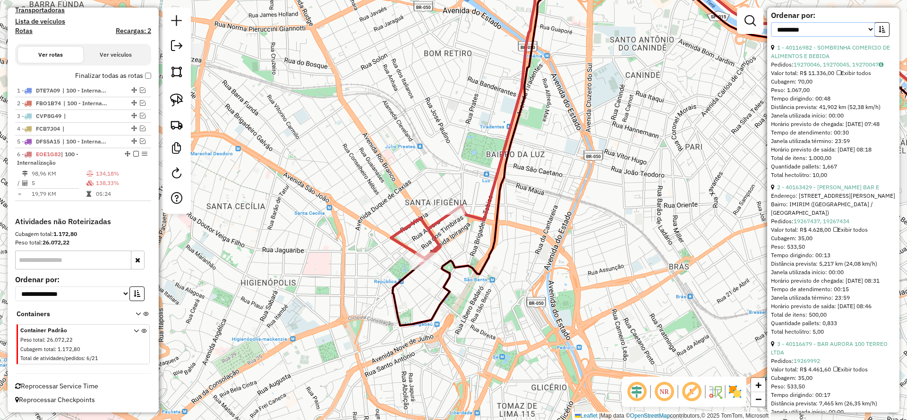
drag, startPoint x: 839, startPoint y: 58, endPoint x: 834, endPoint y: 60, distance: 5.5
click at [838, 37] on select "**********" at bounding box center [823, 29] width 104 height 15
select select "*********"
click at [771, 37] on select "**********" at bounding box center [823, 29] width 104 height 15
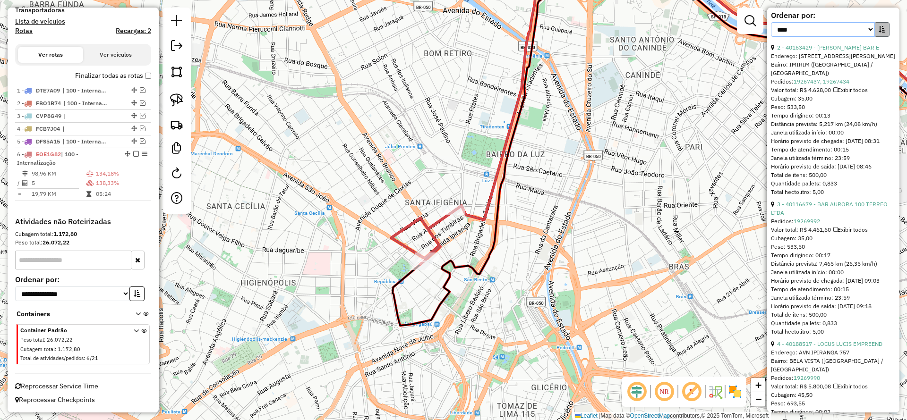
click at [872, 37] on div "**********" at bounding box center [830, 29] width 119 height 15
click at [874, 37] on button "button" at bounding box center [881, 29] width 15 height 15
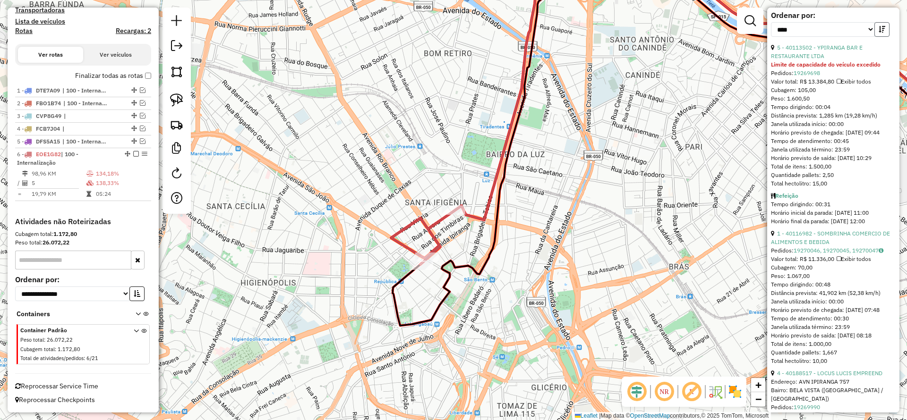
click at [879, 33] on icon "button" at bounding box center [882, 29] width 7 height 7
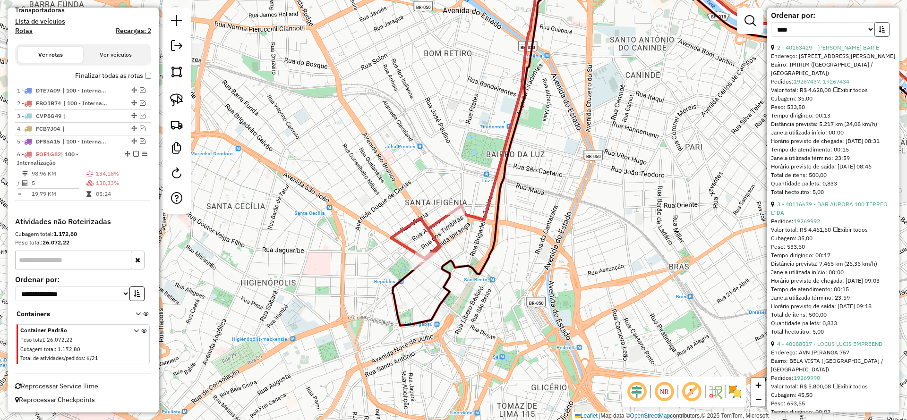
click at [879, 33] on icon "button" at bounding box center [882, 29] width 7 height 7
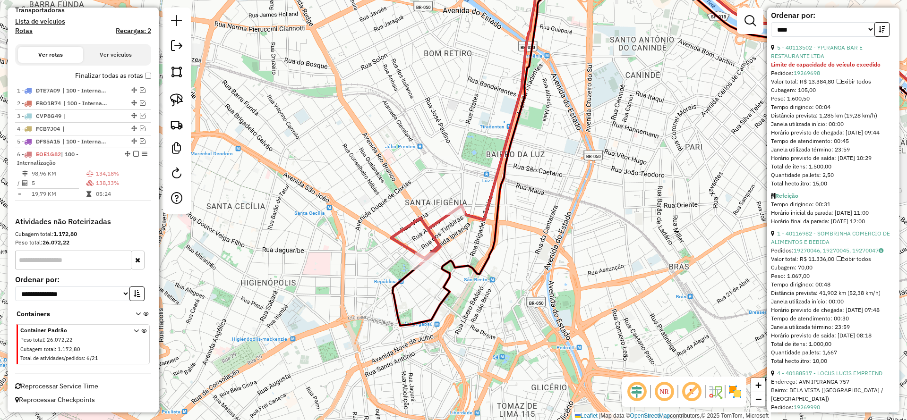
click at [859, 43] on div "**********" at bounding box center [833, 28] width 125 height 32
click at [849, 60] on link "5 - 40113502 - YPIRANGA BAR E RESTAURANTE LTDA" at bounding box center [817, 52] width 92 height 16
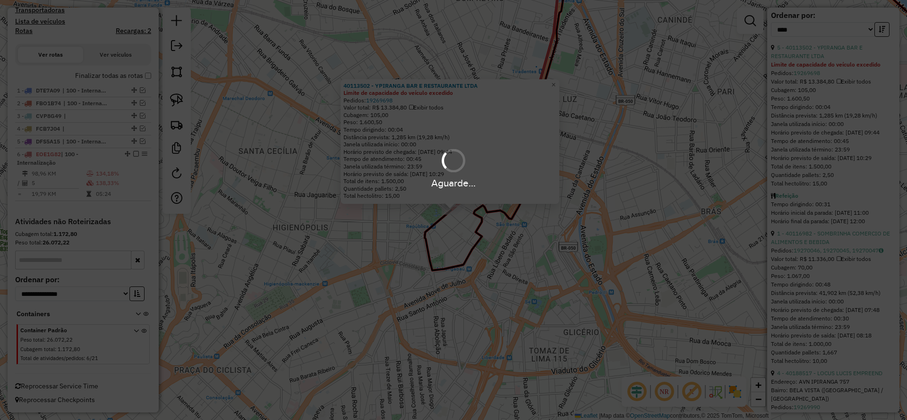
scroll to position [346, 0]
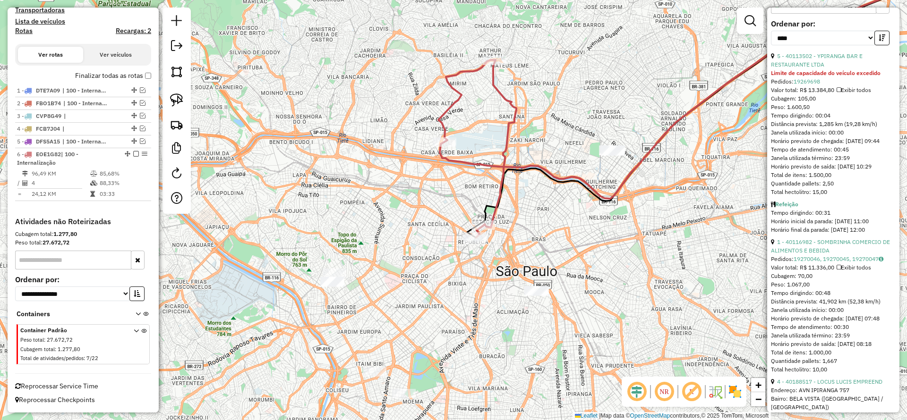
click at [497, 190] on icon at bounding box center [477, 148] width 78 height 177
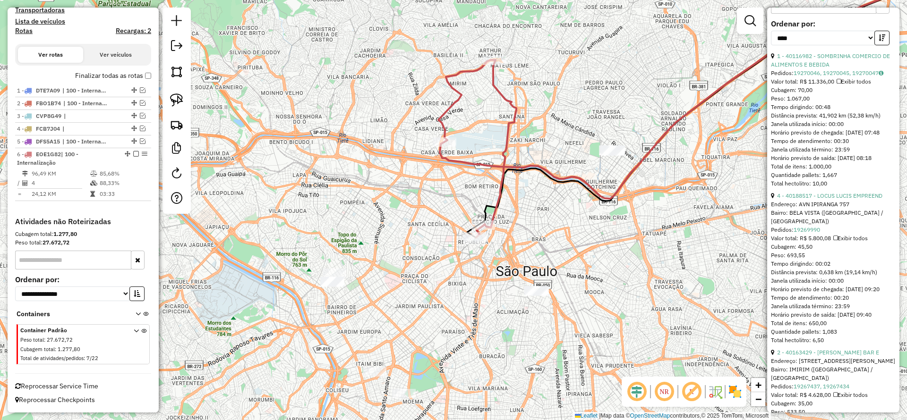
scroll to position [0, 0]
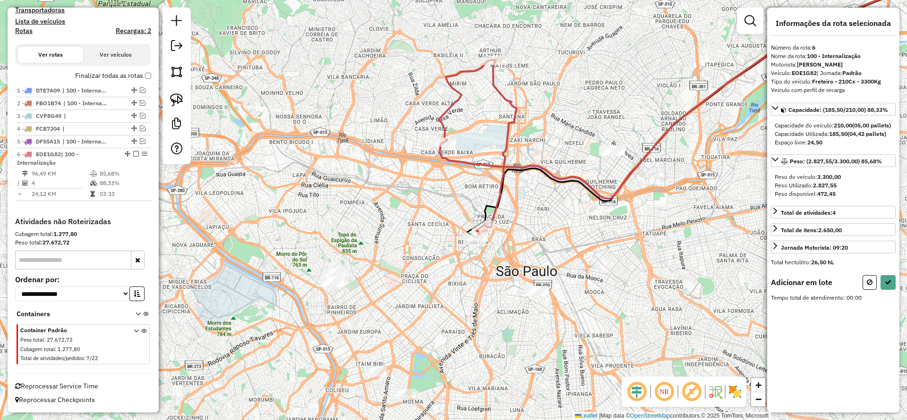
click at [188, 98] on div at bounding box center [176, 86] width 28 height 157
drag, startPoint x: 181, startPoint y: 97, endPoint x: 469, endPoint y: 248, distance: 324.5
click at [181, 97] on img at bounding box center [176, 100] width 13 height 13
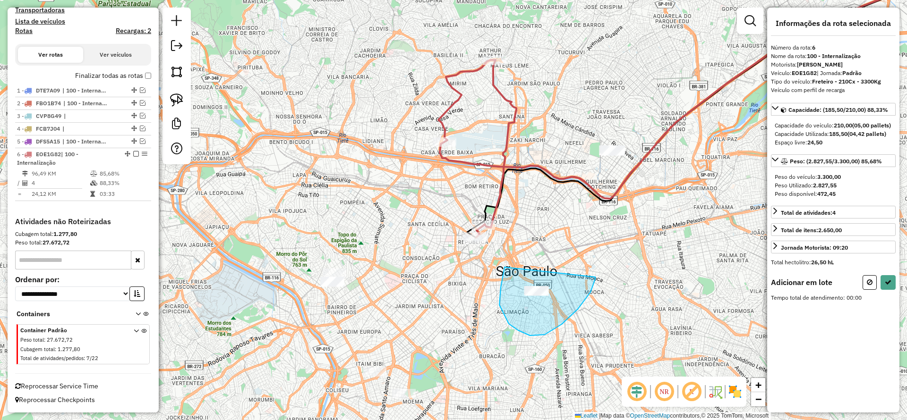
drag, startPoint x: 504, startPoint y: 267, endPoint x: 595, endPoint y: 276, distance: 91.1
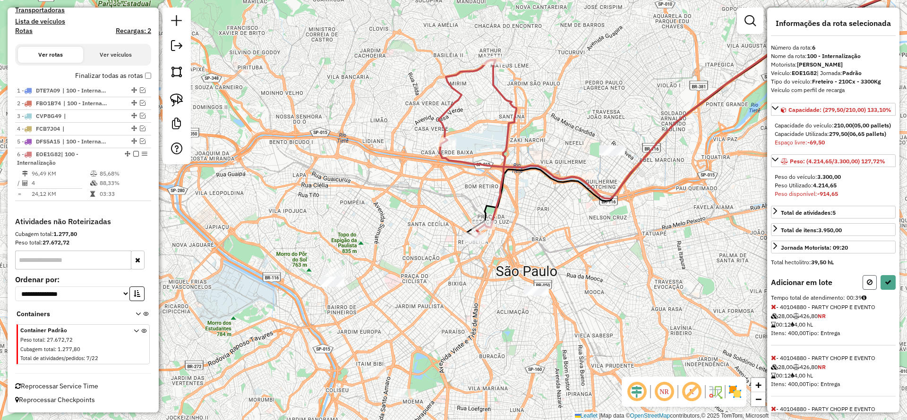
click at [870, 290] on button at bounding box center [870, 282] width 14 height 15
select select "*********"
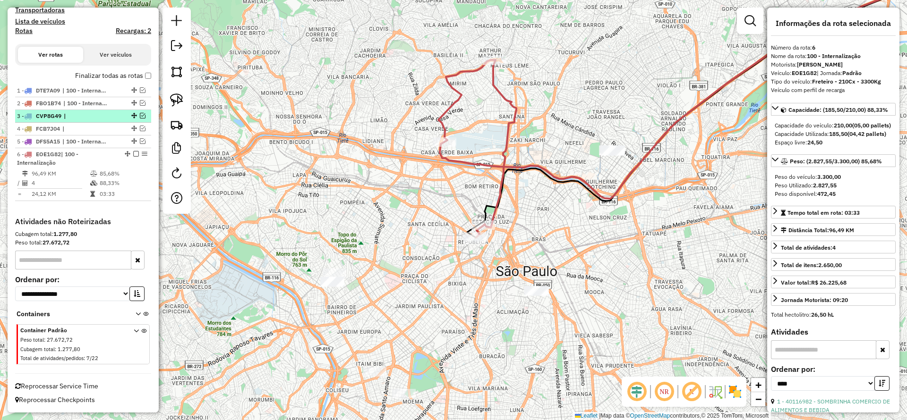
click at [133, 153] on em at bounding box center [136, 154] width 6 height 6
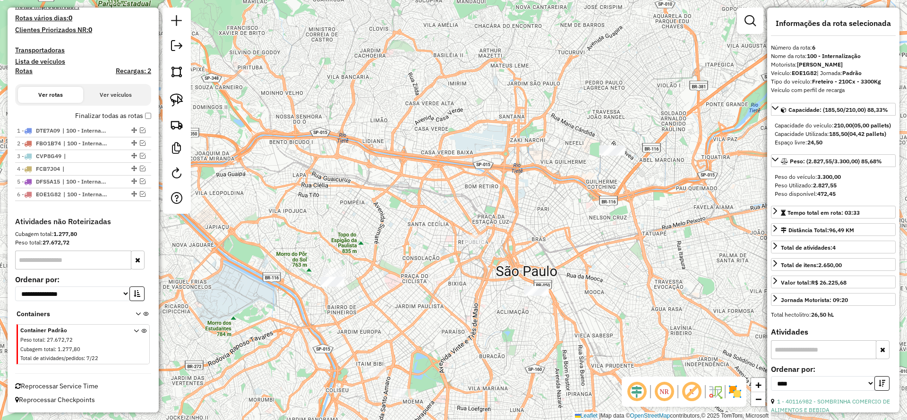
drag, startPoint x: 177, startPoint y: 92, endPoint x: 298, endPoint y: 126, distance: 125.2
click at [177, 93] on link at bounding box center [176, 100] width 21 height 21
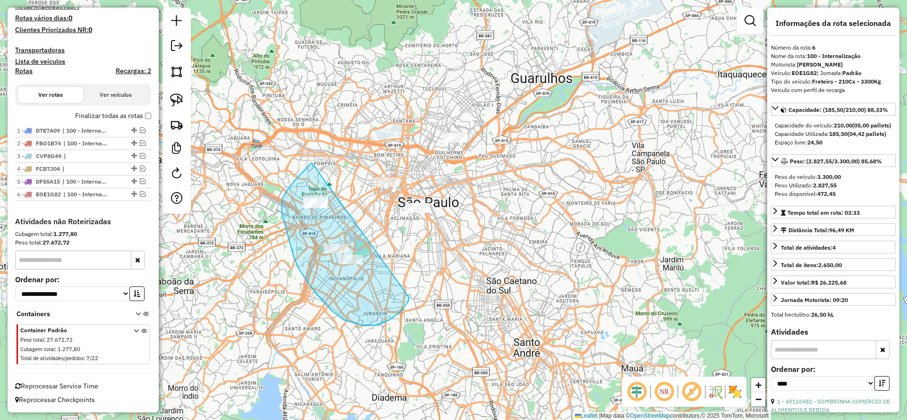
drag, startPoint x: 312, startPoint y: 163, endPoint x: 408, endPoint y: 296, distance: 164.1
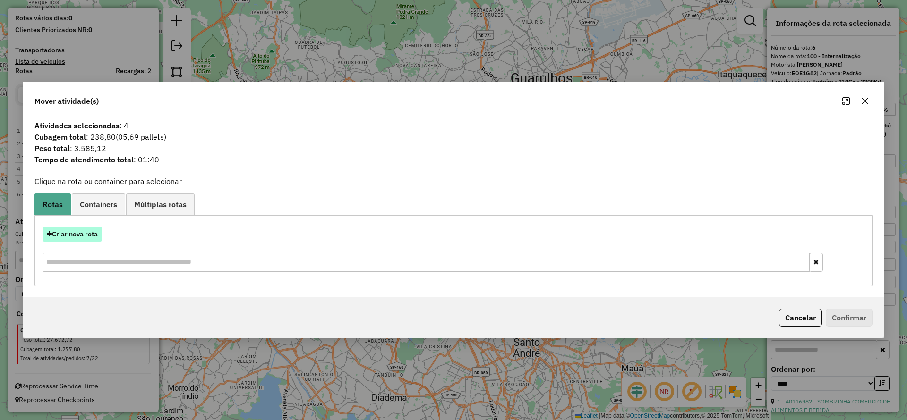
click at [85, 240] on button "Criar nova rota" at bounding box center [73, 234] width 60 height 15
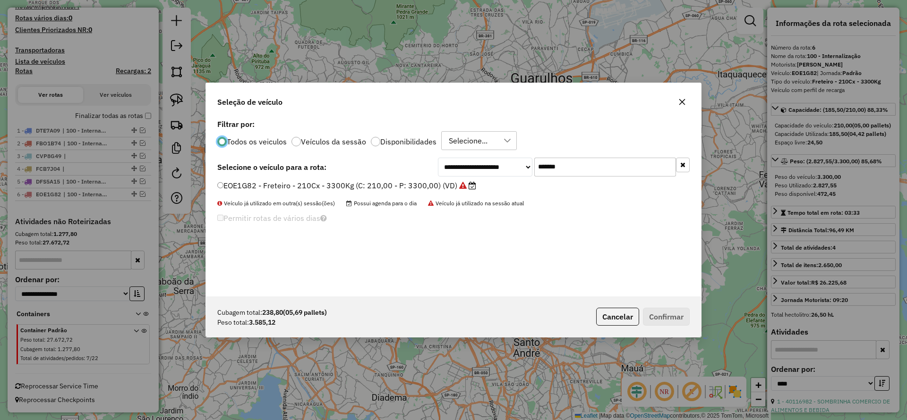
scroll to position [5, 3]
click at [684, 104] on icon "button" at bounding box center [682, 102] width 6 height 6
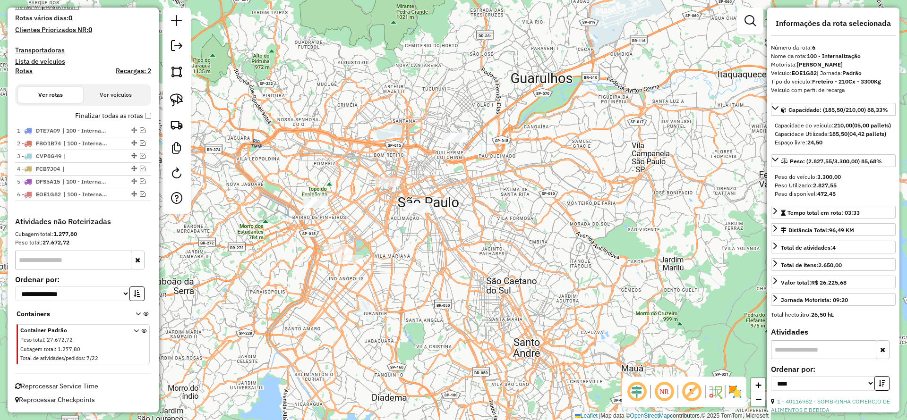
drag, startPoint x: 179, startPoint y: 99, endPoint x: 277, endPoint y: 151, distance: 110.5
click at [179, 100] on img at bounding box center [176, 100] width 13 height 13
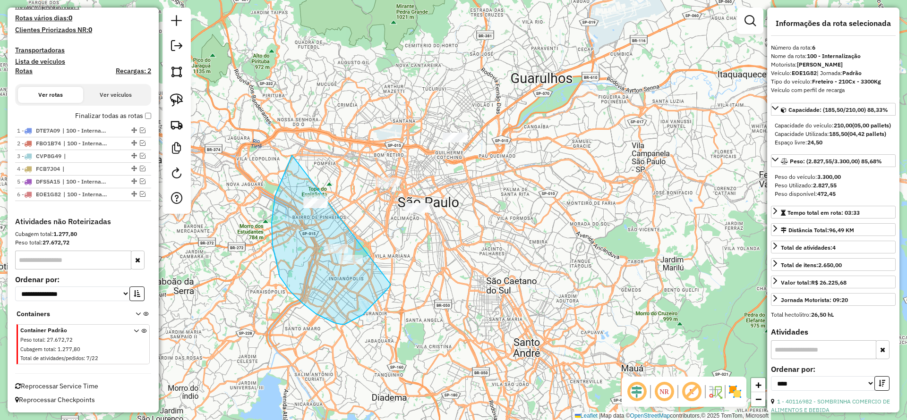
drag, startPoint x: 292, startPoint y: 155, endPoint x: 390, endPoint y: 282, distance: 160.3
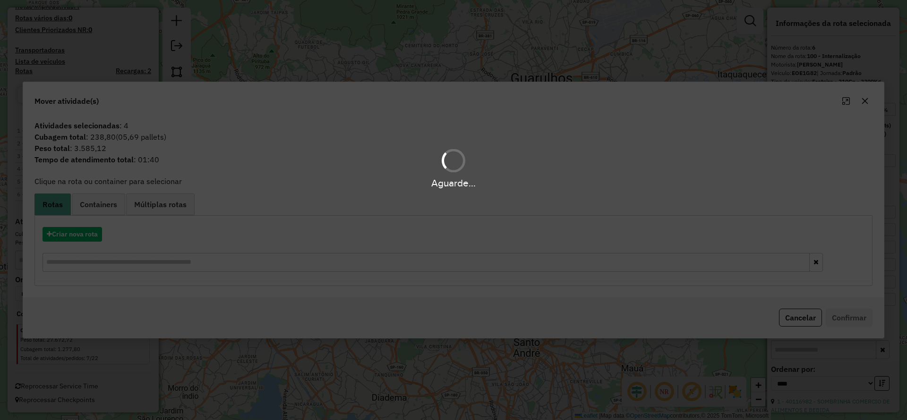
click at [87, 240] on div "Aguarde..." at bounding box center [453, 210] width 907 height 420
click at [87, 241] on button "Criar nova rota" at bounding box center [73, 234] width 60 height 15
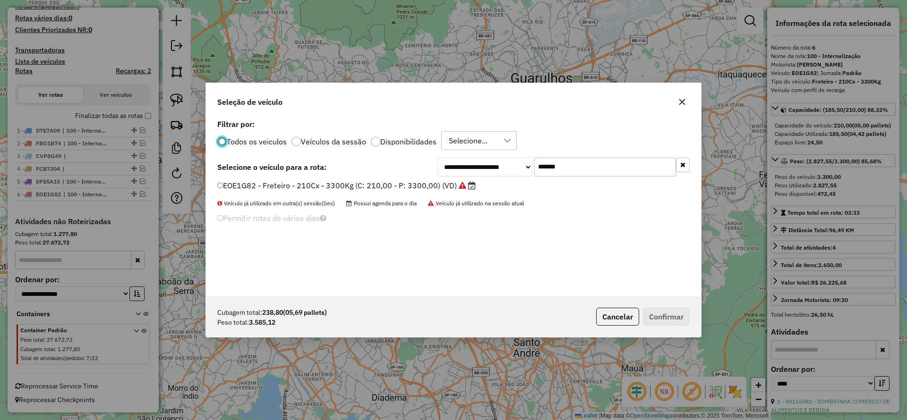
drag, startPoint x: 584, startPoint y: 168, endPoint x: 363, endPoint y: 189, distance: 221.6
click at [380, 187] on div "**********" at bounding box center [453, 207] width 495 height 180
paste input "text"
type input "*******"
click at [348, 187] on label "EIN0G49 - Freteiro - 210cxs 3580kgs (C: 210,00 - P: 3580,00) (VD)" at bounding box center [341, 185] width 249 height 11
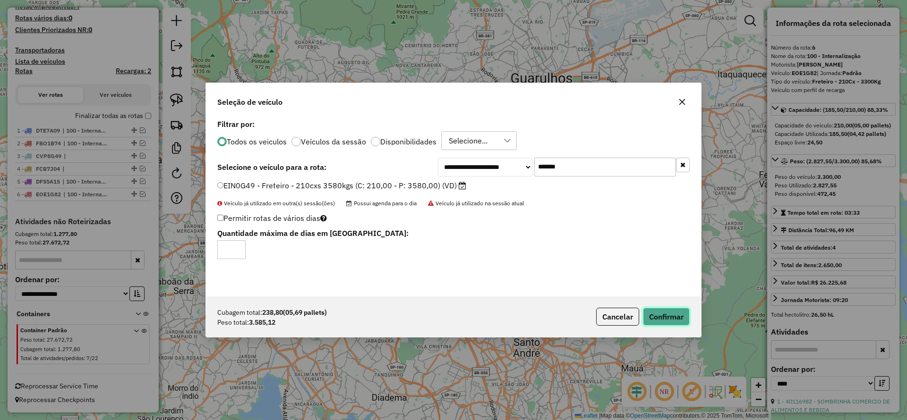
click at [671, 313] on button "Confirmar" at bounding box center [666, 317] width 47 height 18
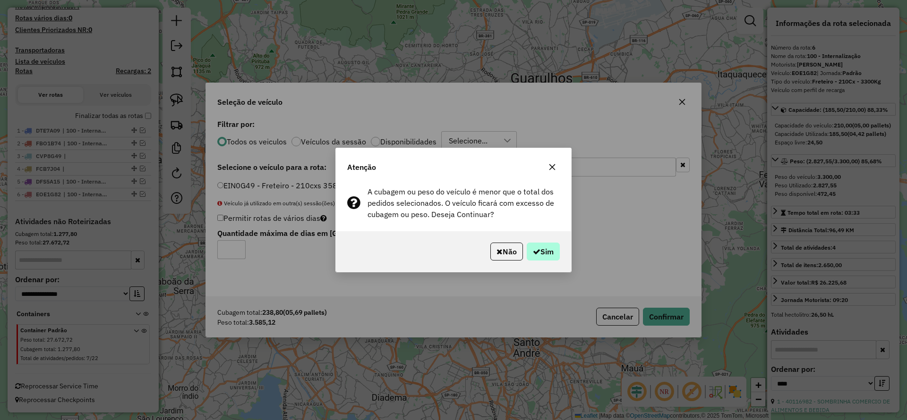
click at [529, 260] on div "Não Sim" at bounding box center [453, 251] width 235 height 41
click at [539, 243] on button "Sim" at bounding box center [543, 252] width 33 height 18
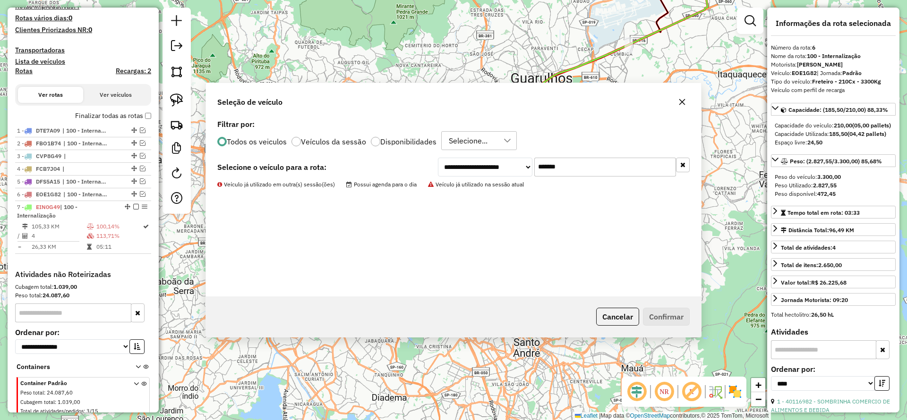
scroll to position [316, 0]
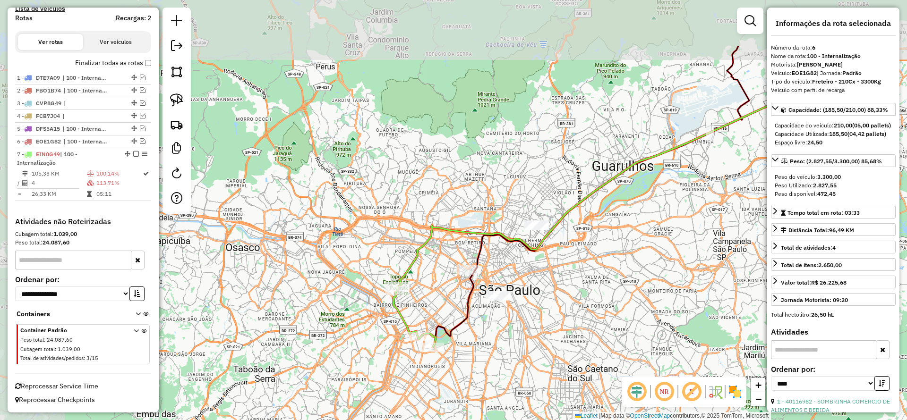
drag, startPoint x: 340, startPoint y: 131, endPoint x: 208, endPoint y: 117, distance: 133.0
click at [355, 164] on div "Janela de atendimento Grade de atendimento Capacidade Transportadoras Veículos …" at bounding box center [453, 210] width 907 height 420
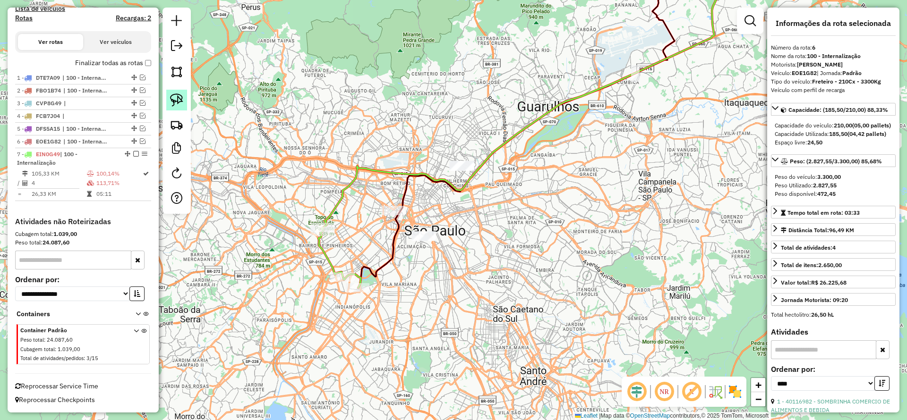
click at [182, 94] on img at bounding box center [176, 100] width 13 height 13
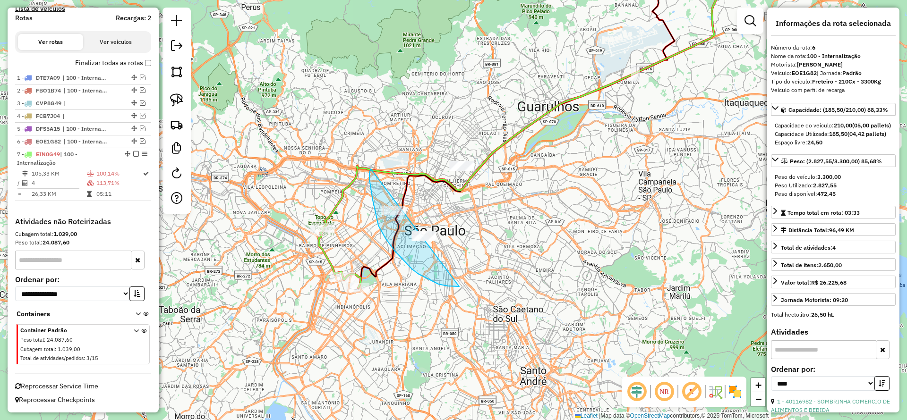
drag, startPoint x: 376, startPoint y: 213, endPoint x: 494, endPoint y: 239, distance: 120.8
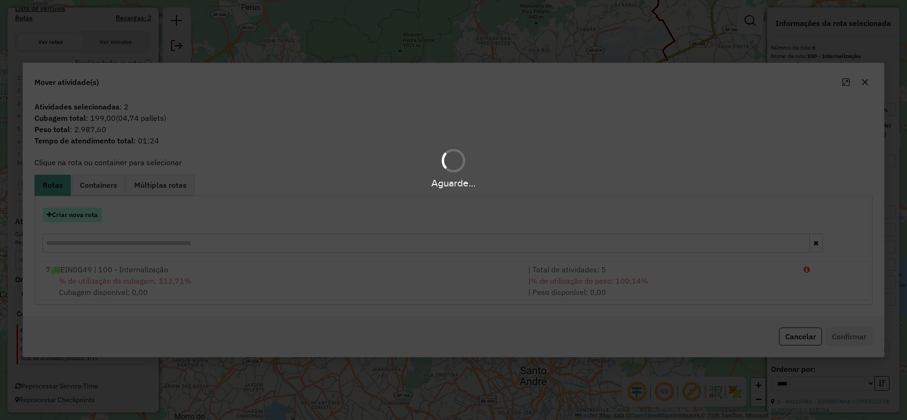
click at [93, 214] on button "Criar nova rota" at bounding box center [73, 215] width 60 height 15
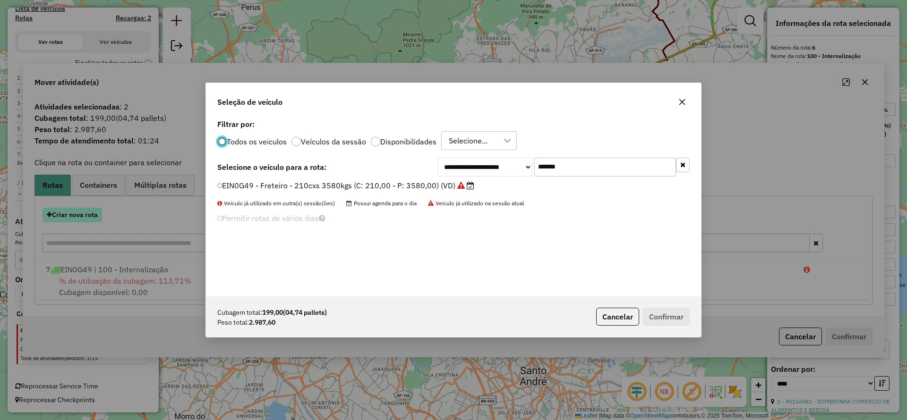
scroll to position [5, 3]
click at [93, 214] on div "**********" at bounding box center [453, 210] width 907 height 420
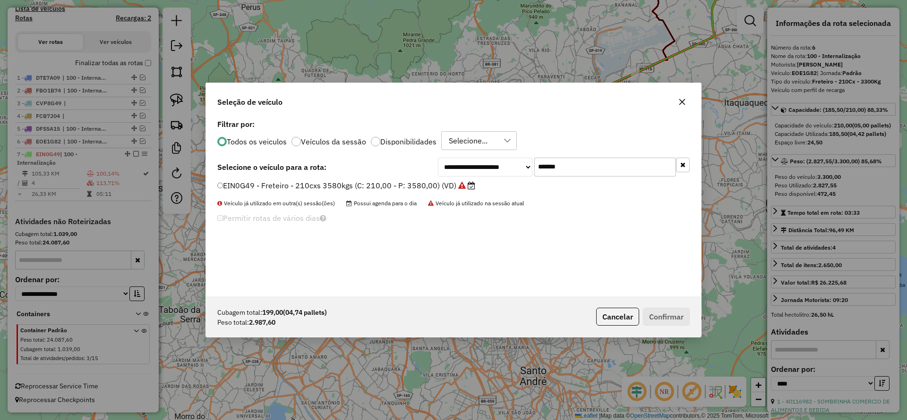
drag, startPoint x: 577, startPoint y: 162, endPoint x: 466, endPoint y: 171, distance: 111.8
click at [467, 170] on div "**********" at bounding box center [564, 167] width 252 height 19
paste input "text"
type input "*******"
click at [410, 183] on label "LVD7337 - Freteiro - 210cxs 3400kgs (C: 210,00 - P: 3400,00) (VD)" at bounding box center [341, 185] width 249 height 11
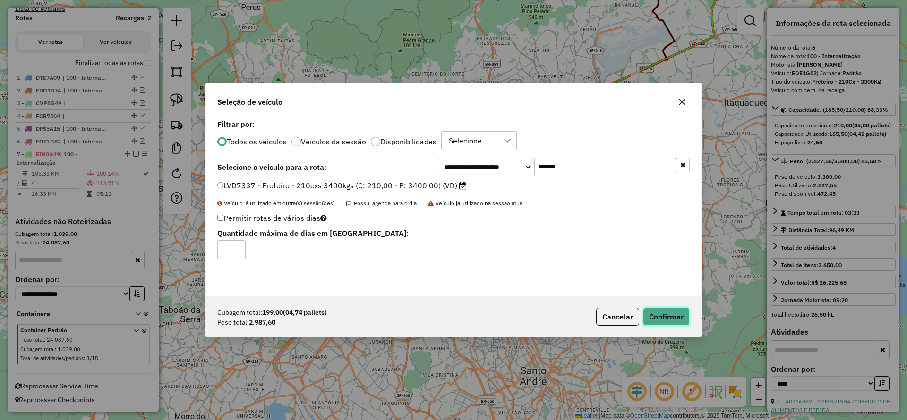
click at [665, 321] on button "Confirmar" at bounding box center [666, 317] width 47 height 18
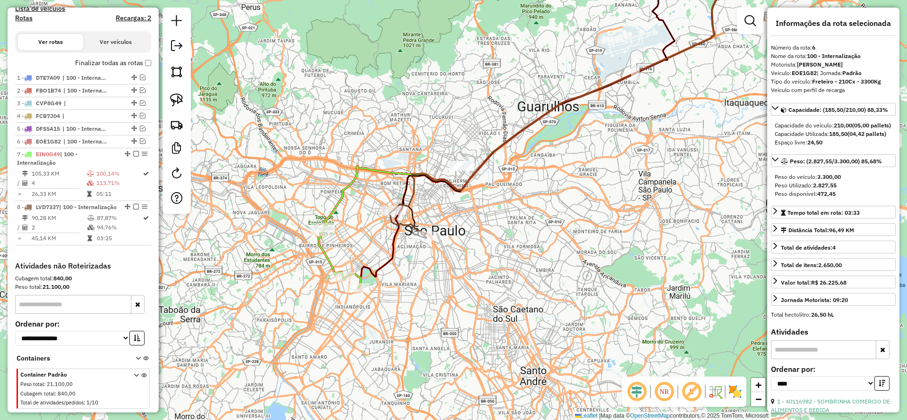
scroll to position [369, 0]
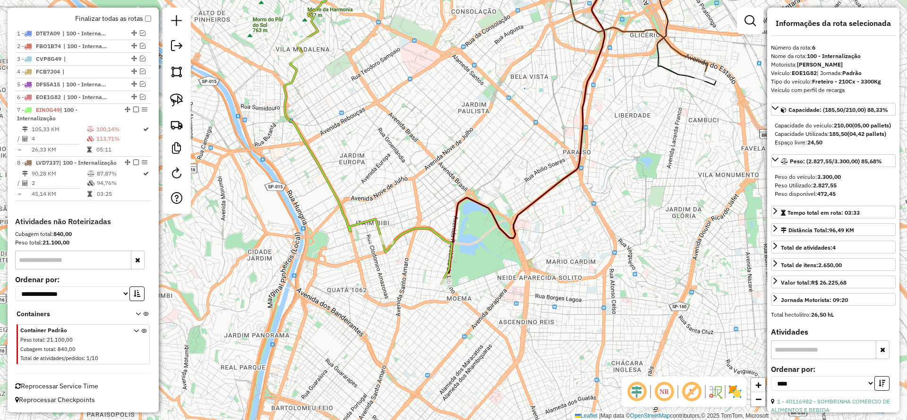
drag, startPoint x: 493, startPoint y: 128, endPoint x: 445, endPoint y: 209, distance: 95.1
click at [440, 209] on div "Janela de atendimento Grade de atendimento Capacidade Transportadoras Veículos …" at bounding box center [453, 210] width 907 height 420
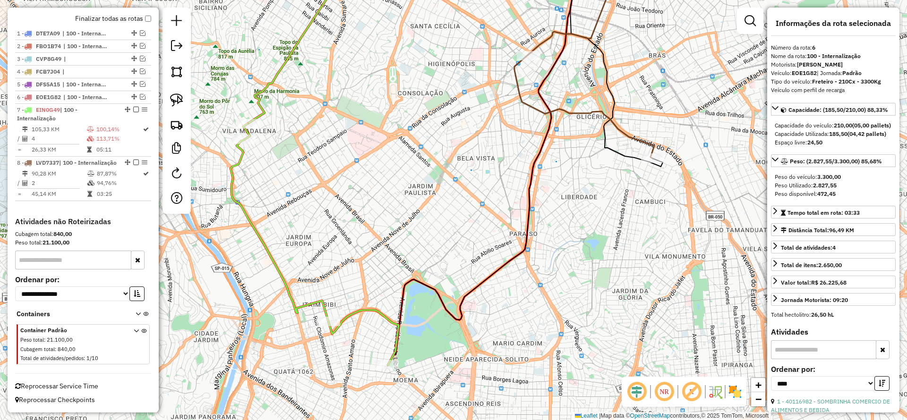
click at [519, 97] on icon at bounding box center [584, 107] width 140 height 104
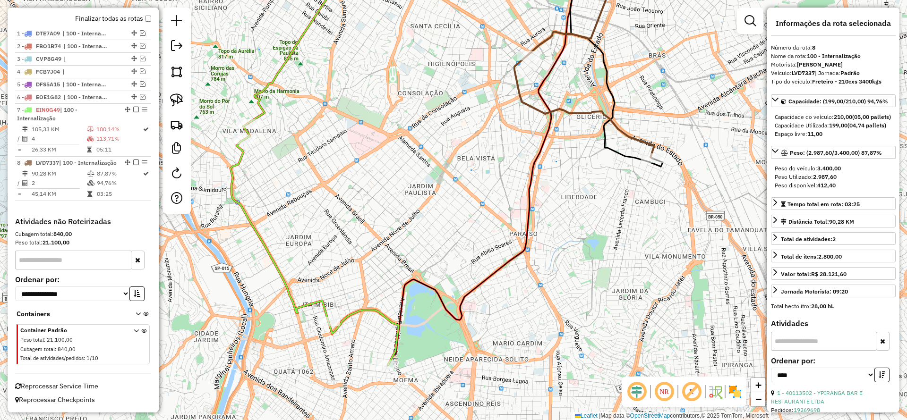
click at [396, 349] on icon at bounding box center [315, 245] width 168 height 242
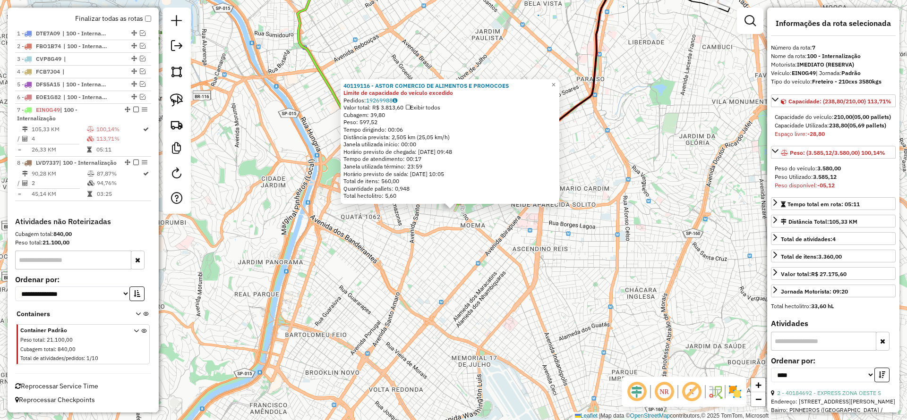
drag, startPoint x: 435, startPoint y: 297, endPoint x: 433, endPoint y: 289, distance: 8.7
click at [433, 296] on div "40119116 - ASTOR COMERCIO DE ALIMENTOS E PROMOCOES Limite de capacidade do veíc…" at bounding box center [453, 210] width 907 height 420
click at [402, 237] on div "40119116 - ASTOR COMERCIO DE ALIMENTOS E PROMOCOES Limite de capacidade do veíc…" at bounding box center [453, 210] width 907 height 420
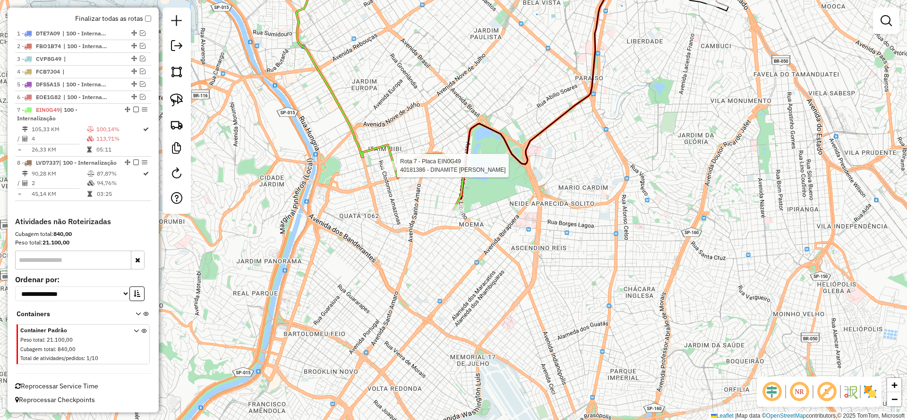
select select "*********"
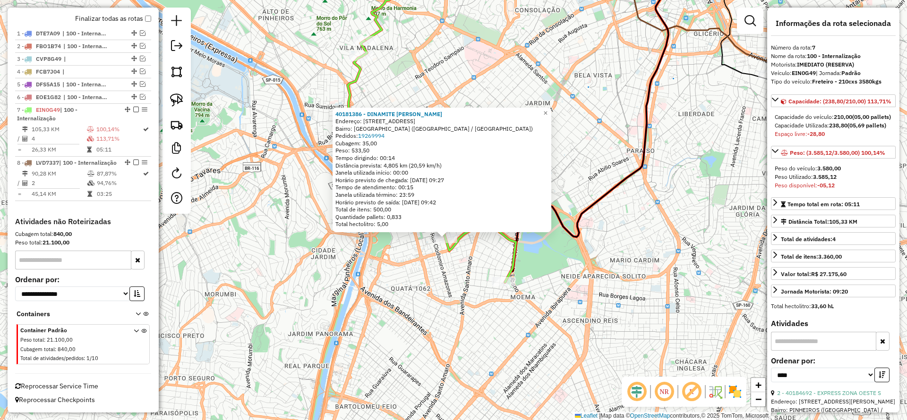
drag, startPoint x: 448, startPoint y: 270, endPoint x: 429, endPoint y: 367, distance: 99.1
click at [429, 367] on div "40181386 - DINAMITE [PERSON_NAME]: [STREET_ADDRESS] Pedidos: 19269994 Cubagem: …" at bounding box center [453, 210] width 907 height 420
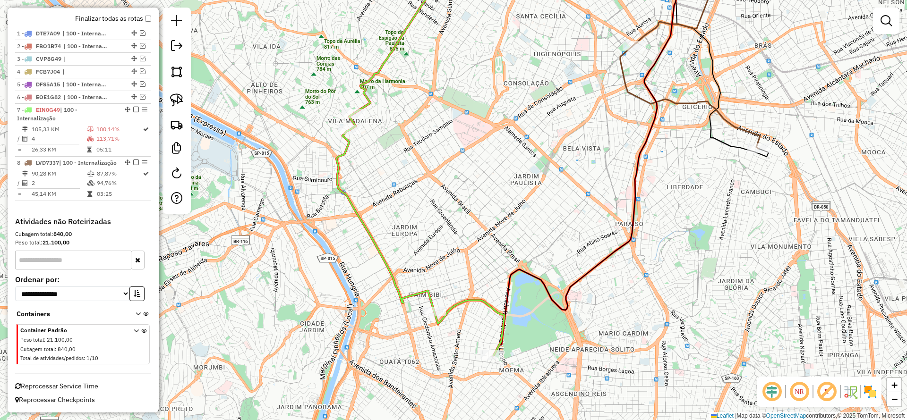
click at [356, 119] on div at bounding box center [354, 113] width 24 height 9
select select "*********"
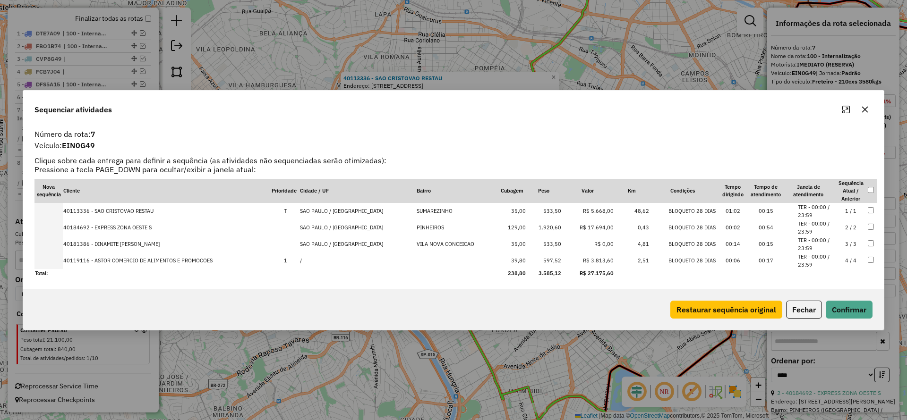
click at [861, 104] on button "button" at bounding box center [864, 109] width 15 height 15
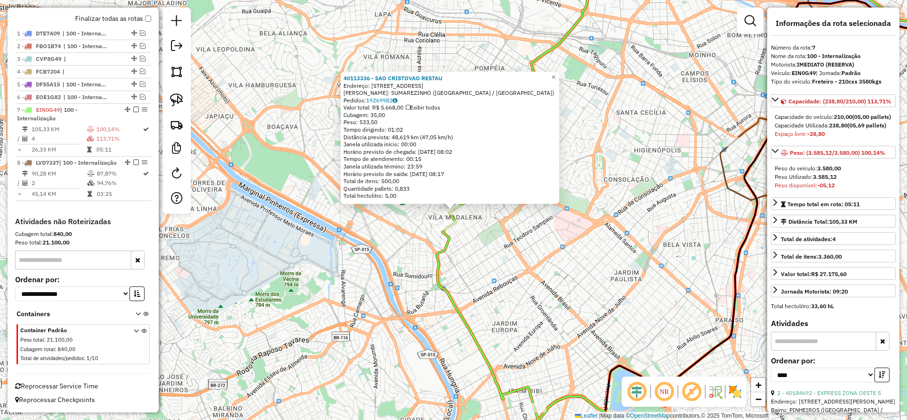
drag, startPoint x: 741, startPoint y: 165, endPoint x: 752, endPoint y: 173, distance: 13.9
click at [741, 166] on div "Rota 8 - Placa LVD7337 40113502 - YPIRANGA BAR E RESTAURANTE LTDA 40113336 - SA…" at bounding box center [453, 210] width 907 height 420
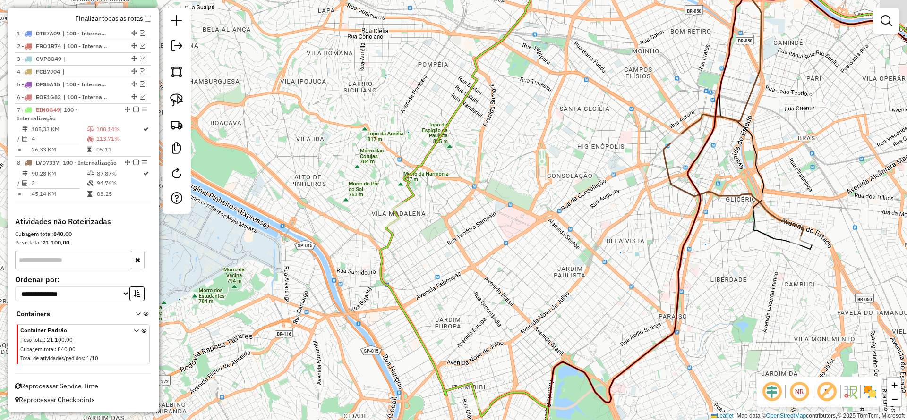
drag, startPoint x: 752, startPoint y: 173, endPoint x: 696, endPoint y: 170, distance: 56.8
click at [696, 170] on icon at bounding box center [739, 223] width 404 height 452
click at [747, 123] on div "Janela de atendimento Grade de atendimento Capacidade Transportadoras Veículos …" at bounding box center [453, 210] width 907 height 420
click at [742, 128] on icon at bounding box center [857, 122] width 279 height 253
select select "*********"
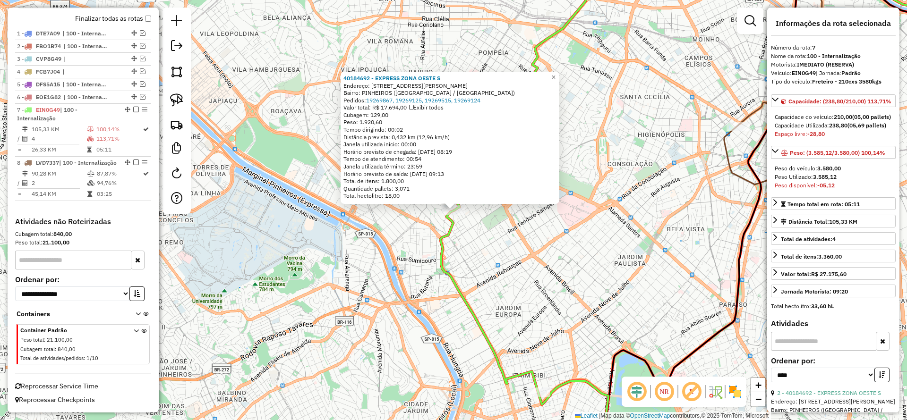
drag, startPoint x: 541, startPoint y: 214, endPoint x: 374, endPoint y: 170, distance: 172.6
click at [374, 170] on div "40184692 - EXPRESS ZONA OESTE S Endereço: [STREET_ADDRESS][PERSON_NAME] Pedidos…" at bounding box center [453, 210] width 907 height 420
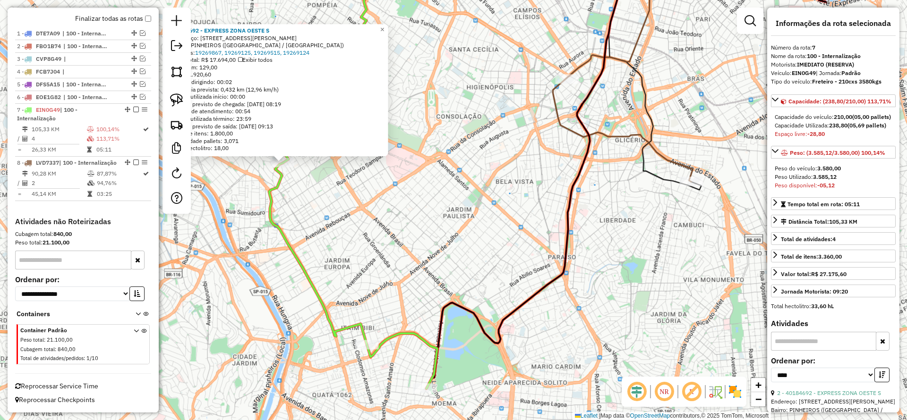
drag, startPoint x: 535, startPoint y: 171, endPoint x: 554, endPoint y: 163, distance: 20.3
click at [537, 171] on div "40184692 - EXPRESS ZONA OESTE S Endereço: [STREET_ADDRESS][PERSON_NAME] Pedidos…" at bounding box center [453, 210] width 907 height 420
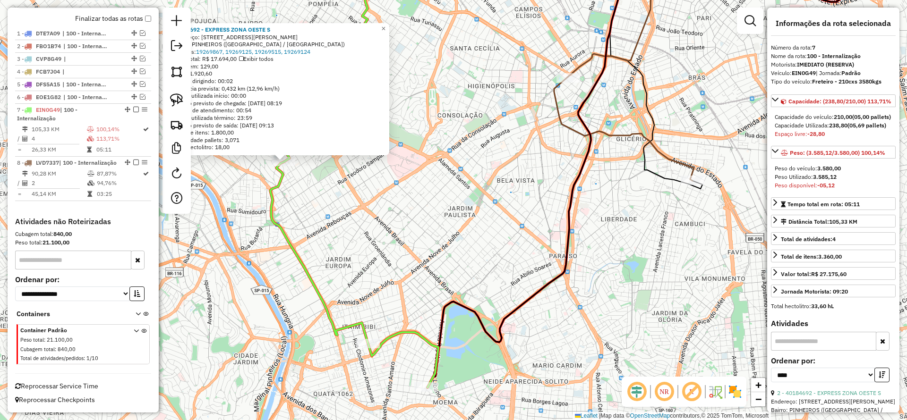
click at [586, 135] on icon at bounding box center [649, 173] width 443 height 430
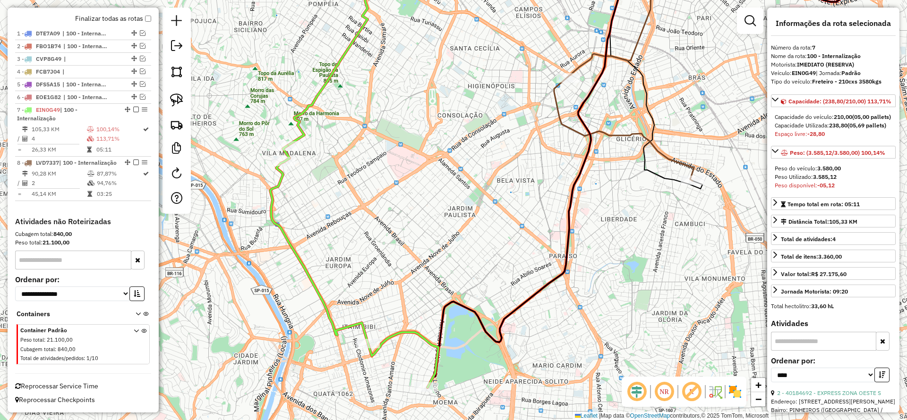
drag, startPoint x: 571, startPoint y: 225, endPoint x: 549, endPoint y: 153, distance: 75.8
click at [547, 151] on icon at bounding box center [649, 173] width 443 height 430
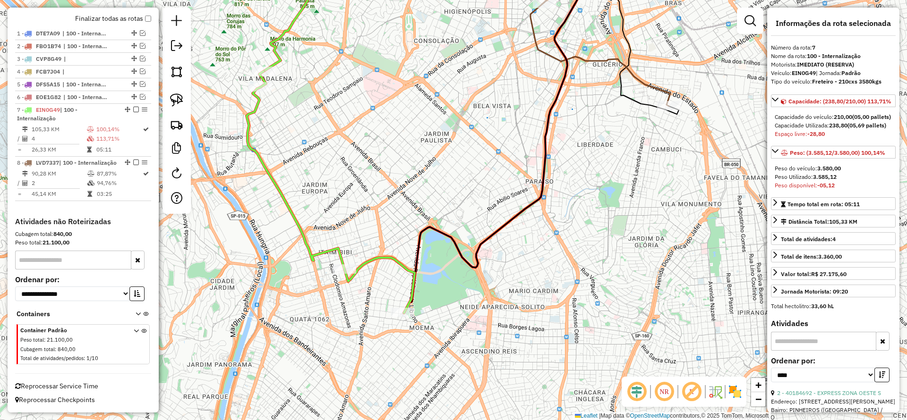
click at [625, 93] on icon at bounding box center [632, 36] width 93 height 156
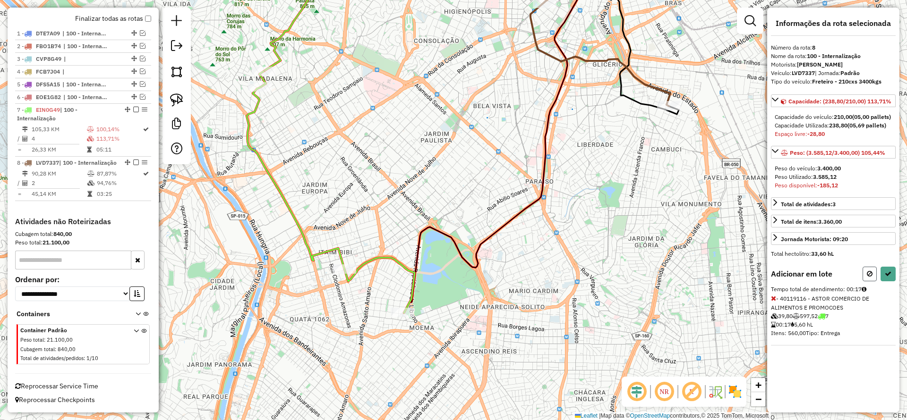
click at [867, 277] on icon at bounding box center [870, 274] width 6 height 7
select select "*********"
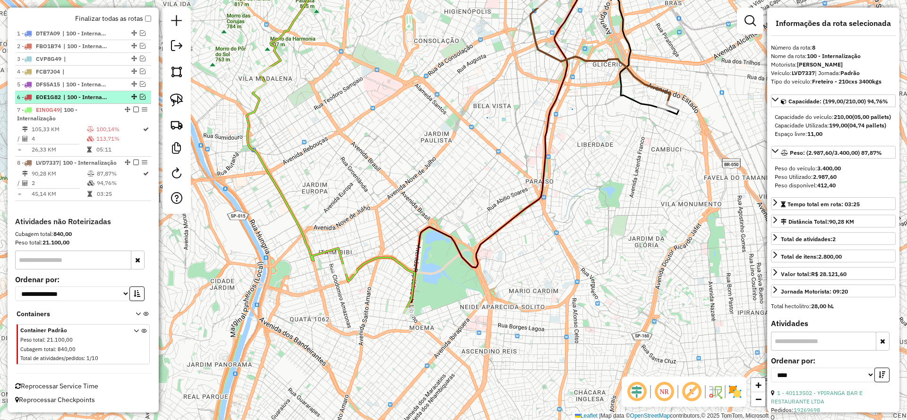
click at [140, 94] on em at bounding box center [143, 97] width 6 height 6
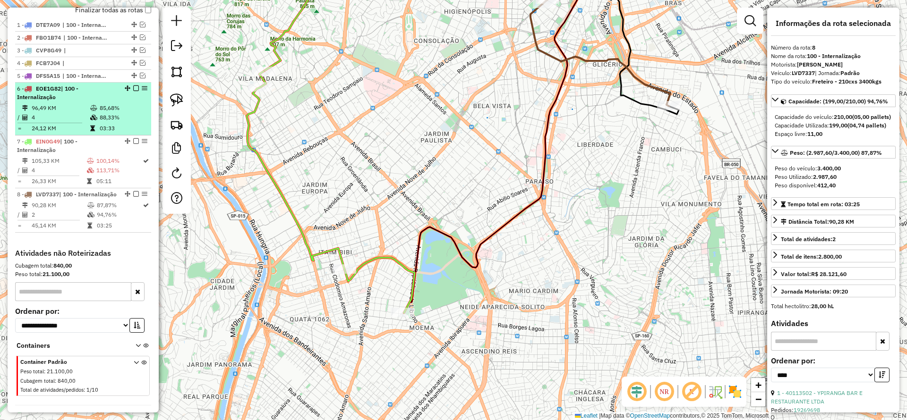
click at [124, 107] on td "85,68%" at bounding box center [123, 107] width 48 height 9
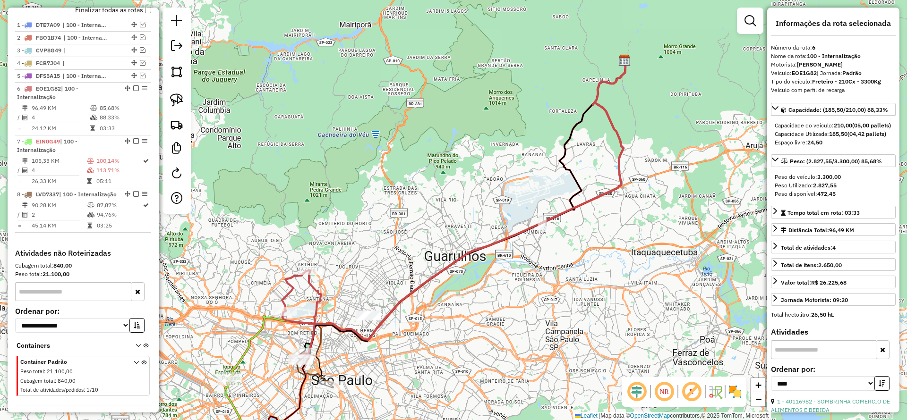
drag, startPoint x: 401, startPoint y: 292, endPoint x: 451, endPoint y: 193, distance: 111.3
click at [451, 193] on div "Janela de atendimento Grade de atendimento Capacidade Transportadoras Veículos …" at bounding box center [453, 210] width 907 height 420
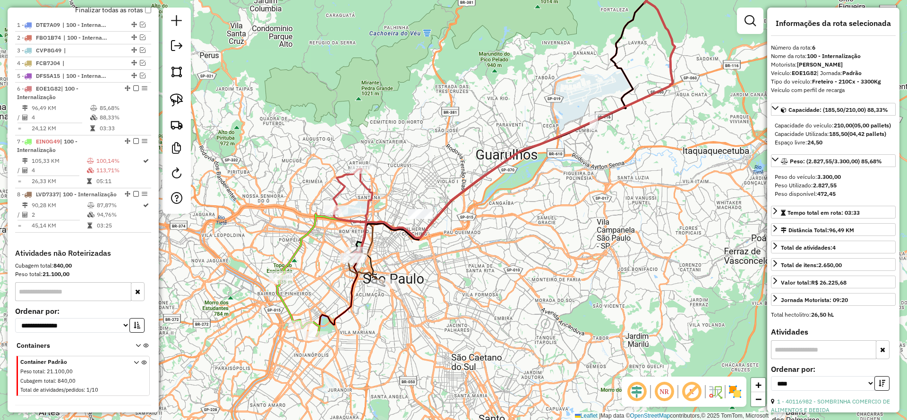
click at [370, 191] on icon at bounding box center [352, 213] width 39 height 89
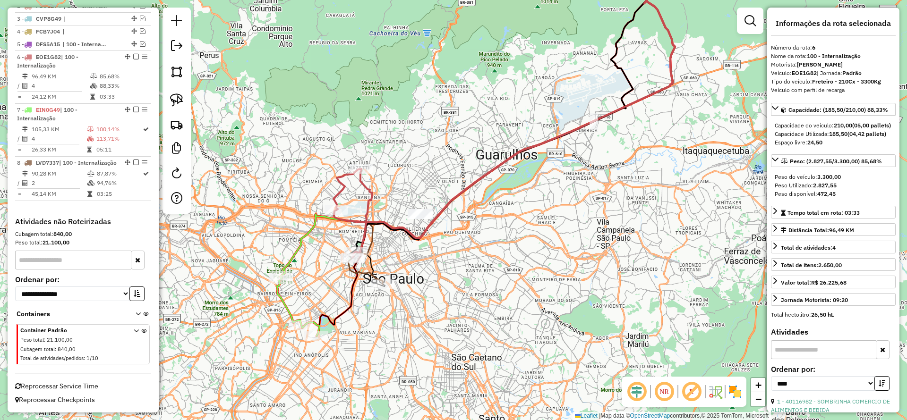
scroll to position [410, 0]
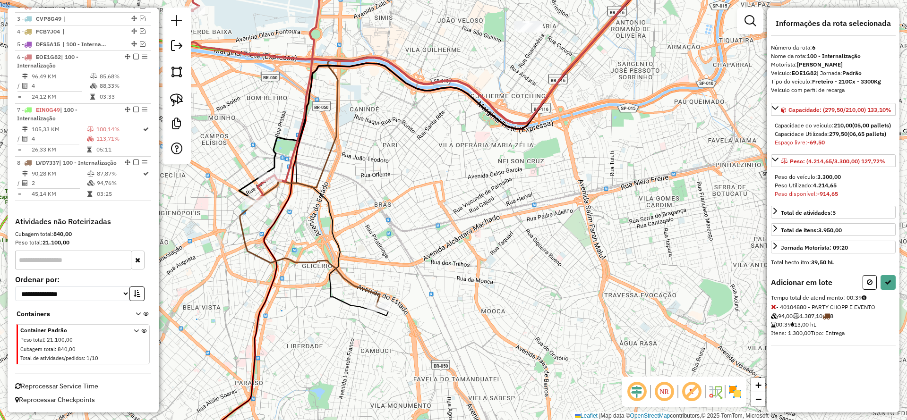
click at [862, 290] on div "Adicionar em lote" at bounding box center [833, 282] width 125 height 15
drag, startPoint x: 866, startPoint y: 290, endPoint x: 445, endPoint y: 262, distance: 421.8
click at [863, 290] on button at bounding box center [870, 282] width 14 height 15
select select "*********"
click at [890, 286] on icon at bounding box center [888, 282] width 7 height 7
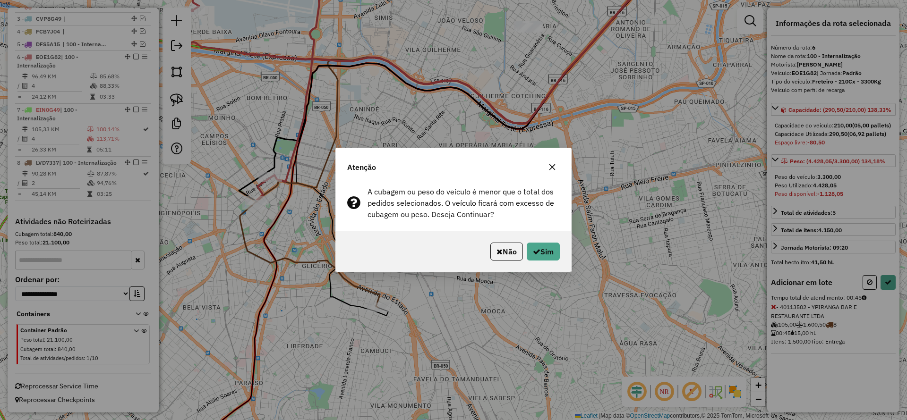
drag, startPoint x: 503, startPoint y: 255, endPoint x: 807, endPoint y: 272, distance: 304.7
click at [511, 255] on button "Não" at bounding box center [506, 252] width 33 height 18
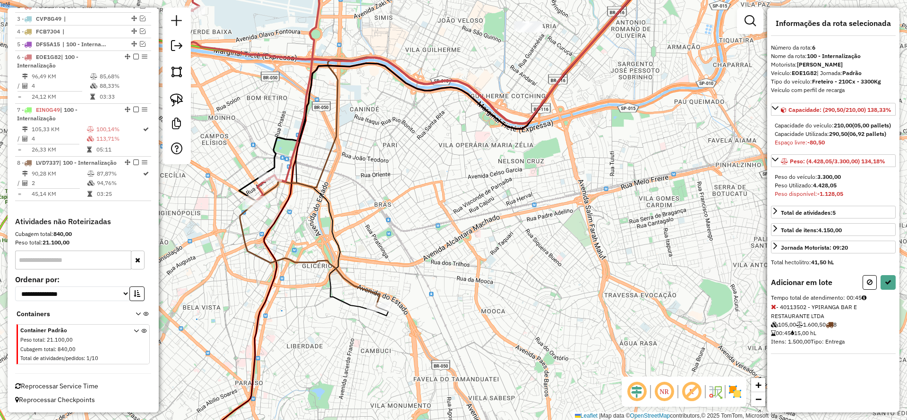
drag, startPoint x: 871, startPoint y: 290, endPoint x: 665, endPoint y: 263, distance: 207.7
click at [864, 287] on button at bounding box center [870, 282] width 14 height 15
select select "*********"
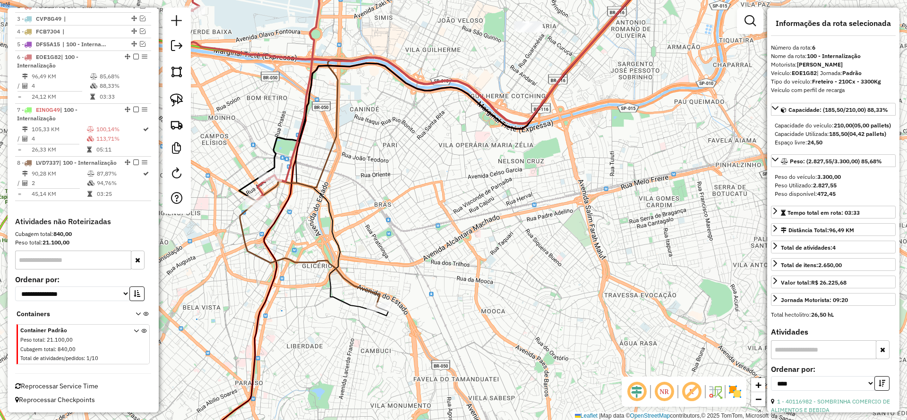
click at [466, 180] on div "Janela de atendimento Grade de atendimento Capacidade Transportadoras Veículos …" at bounding box center [453, 210] width 907 height 420
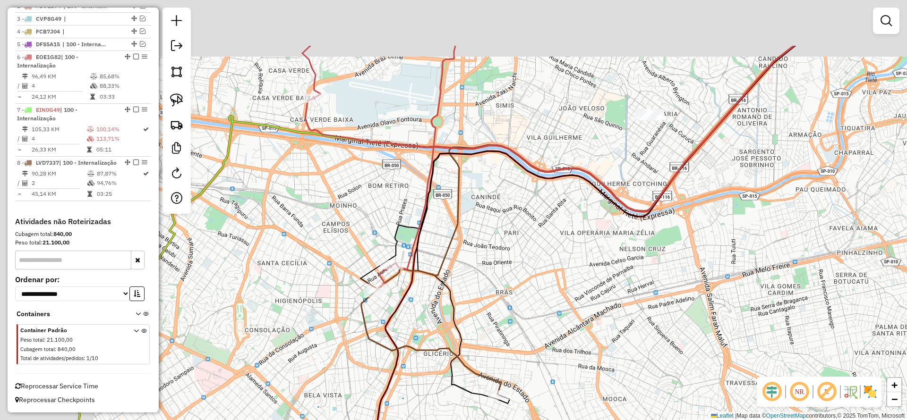
drag, startPoint x: 439, startPoint y: 168, endPoint x: 563, endPoint y: 258, distance: 152.5
click at [563, 258] on div "Janela de atendimento Grade de atendimento Capacidade Transportadoras Veículos …" at bounding box center [453, 210] width 907 height 420
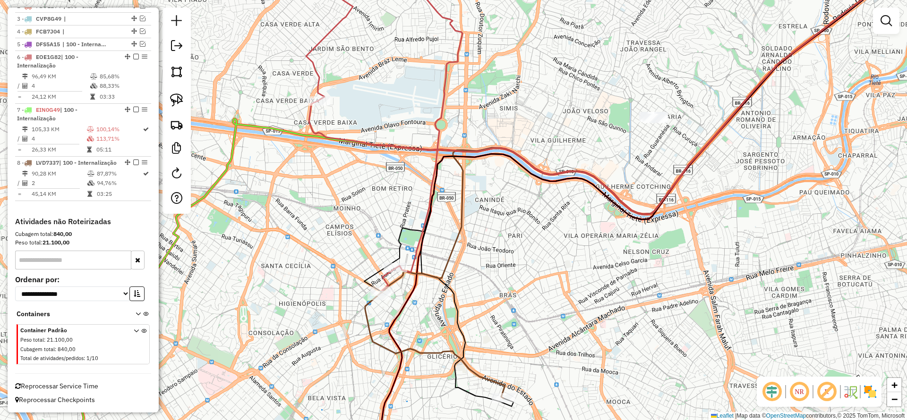
click at [310, 122] on icon at bounding box center [614, 86] width 610 height 257
select select "*********"
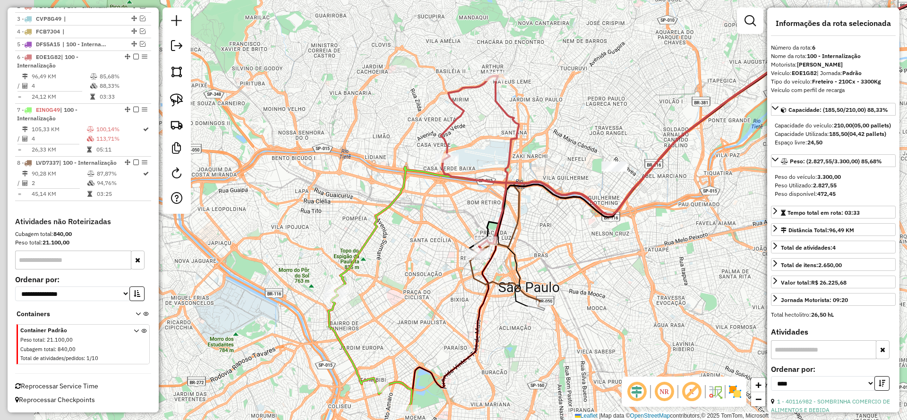
drag, startPoint x: 293, startPoint y: 243, endPoint x: 388, endPoint y: 282, distance: 102.1
click at [378, 274] on div "Janela de atendimento Grade de atendimento Capacidade Transportadoras Veículos …" at bounding box center [453, 210] width 907 height 420
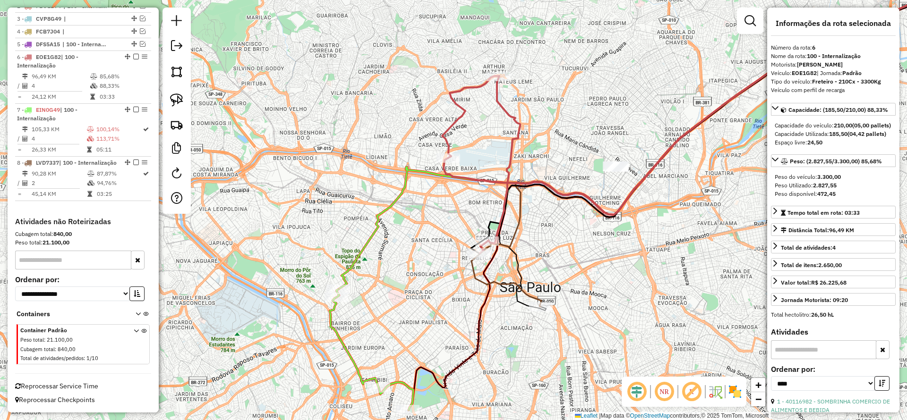
click at [386, 264] on div "Janela de atendimento Grade de atendimento Capacidade Transportadoras Veículos …" at bounding box center [453, 210] width 907 height 420
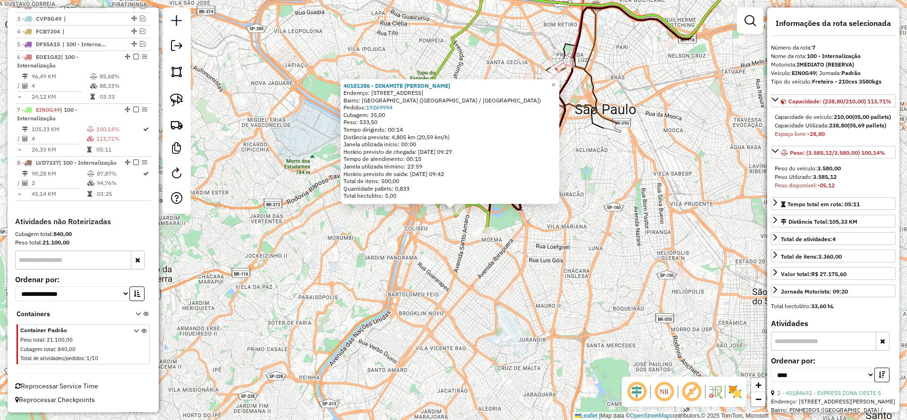
click at [478, 240] on div "40181386 - DINAMITE [PERSON_NAME]: [STREET_ADDRESS] Pedidos: 19269994 Cubagem: …" at bounding box center [453, 210] width 907 height 420
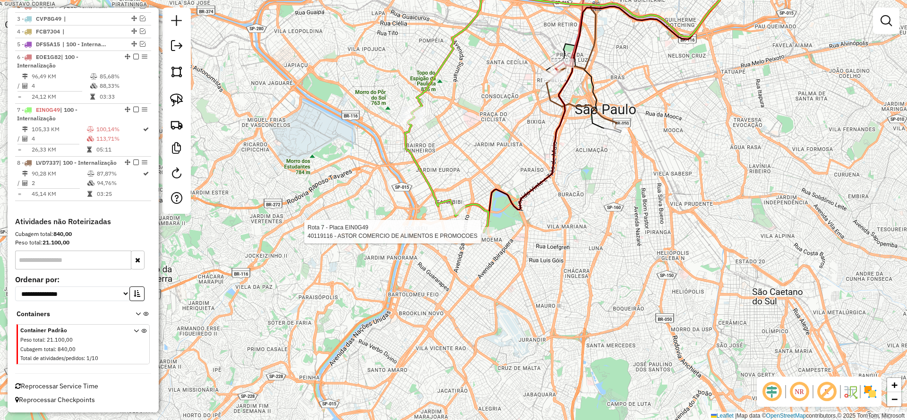
select select "*********"
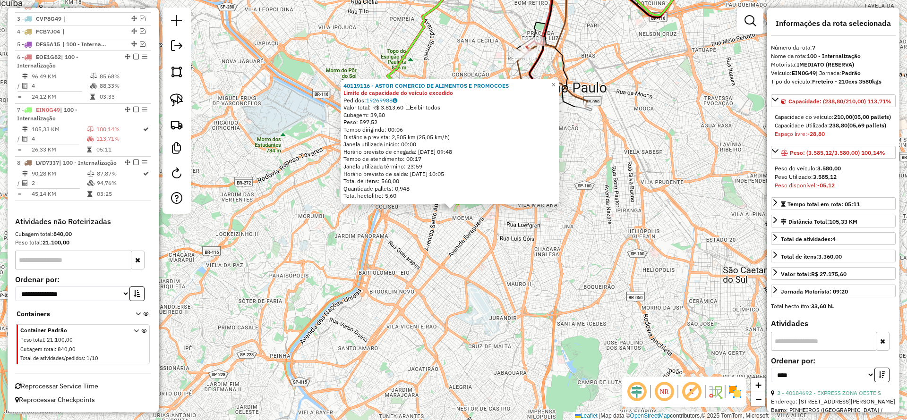
click at [509, 250] on div "40119116 - ASTOR COMERCIO DE ALIMENTOS E PROMOCOES Limite de capacidade do veíc…" at bounding box center [453, 210] width 907 height 420
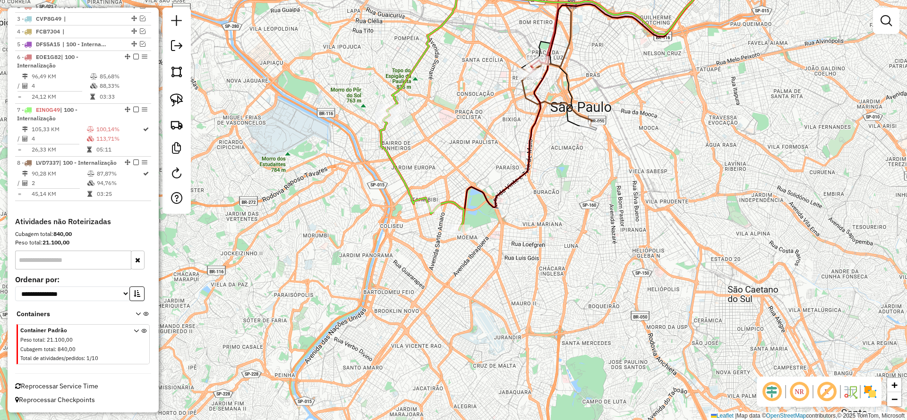
drag, startPoint x: 543, startPoint y: 233, endPoint x: 564, endPoint y: 387, distance: 155.1
click at [564, 387] on div "Janela de atendimento Grade de atendimento Capacidade Transportadoras Veículos …" at bounding box center [453, 210] width 907 height 420
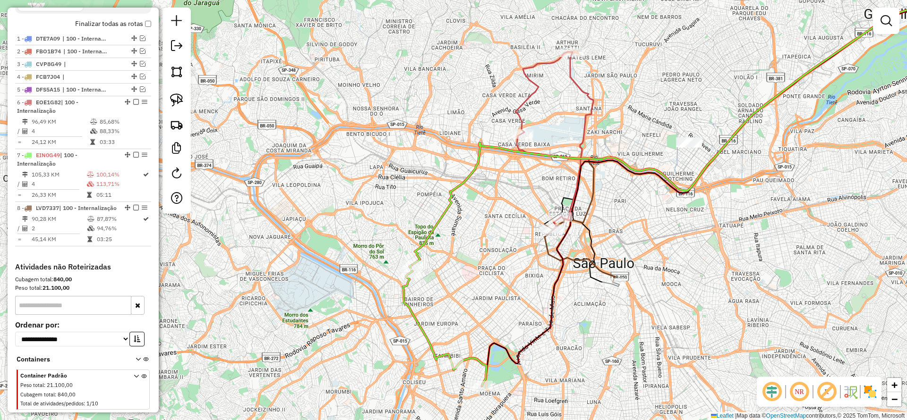
scroll to position [339, 0]
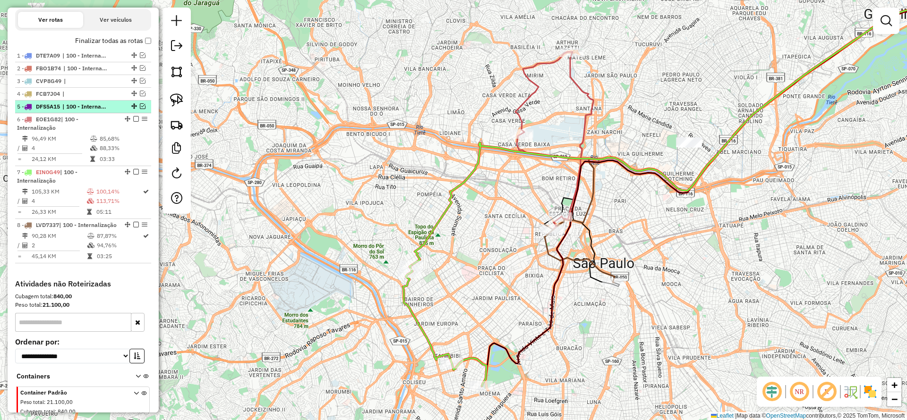
click at [140, 106] on em at bounding box center [143, 106] width 6 height 6
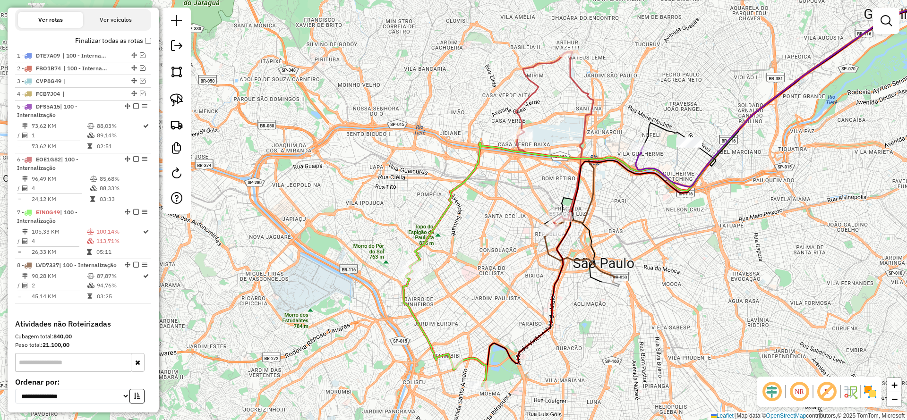
click at [643, 157] on icon at bounding box center [817, 80] width 362 height 213
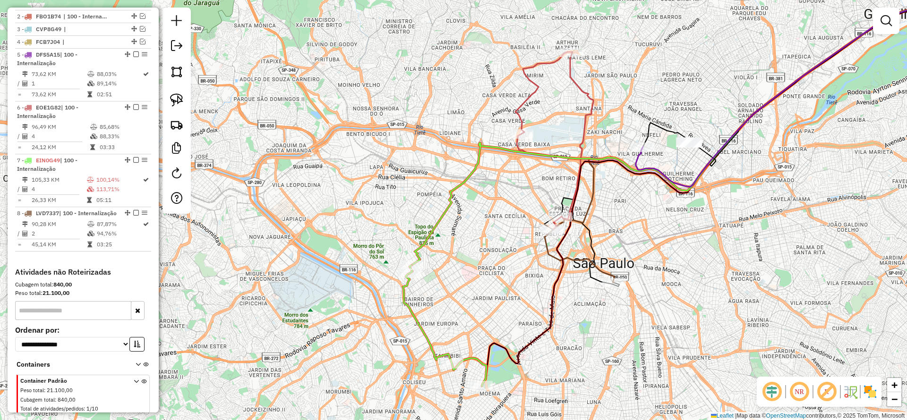
select select "*********"
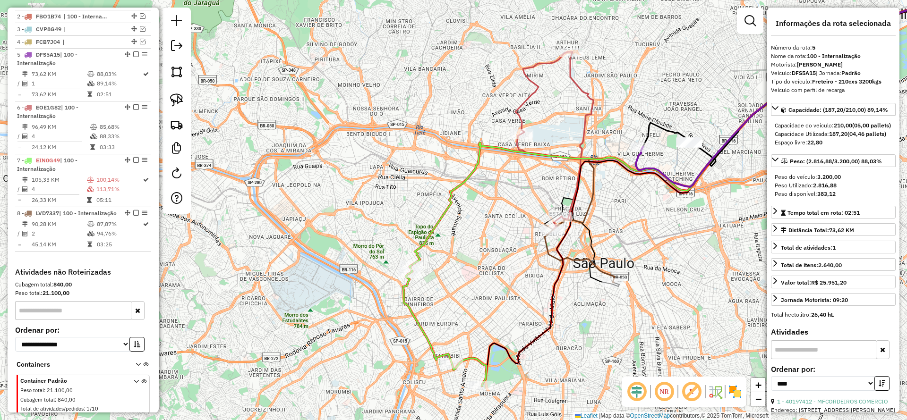
scroll to position [432, 0]
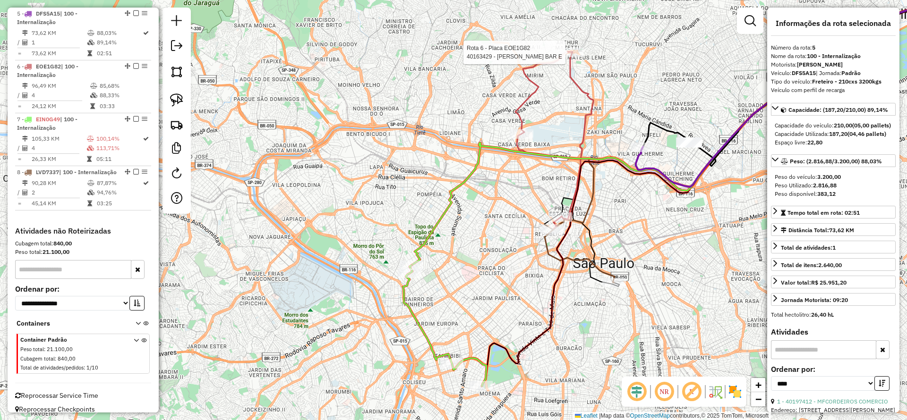
click at [575, 57] on div at bounding box center [572, 52] width 24 height 9
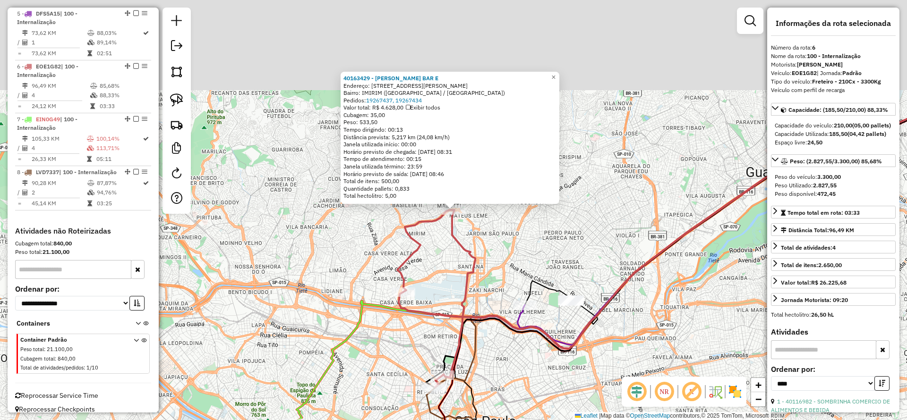
scroll to position [450, 0]
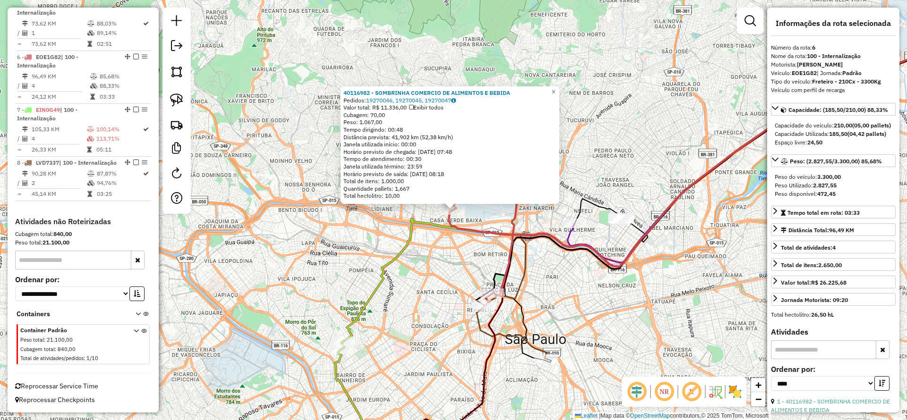
click at [584, 254] on icon at bounding box center [737, 163] width 522 height 286
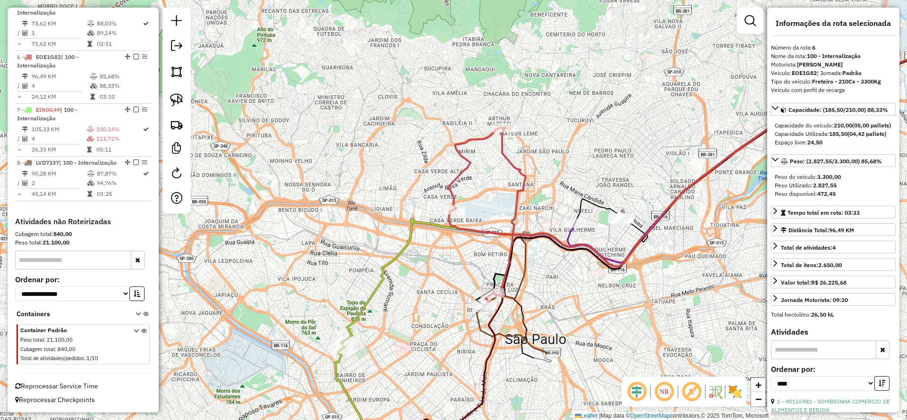
drag, startPoint x: 327, startPoint y: 275, endPoint x: 404, endPoint y: 248, distance: 81.4
click at [404, 248] on div "Janela de atendimento Grade de atendimento Capacidade Transportadoras Veículos …" at bounding box center [453, 210] width 907 height 420
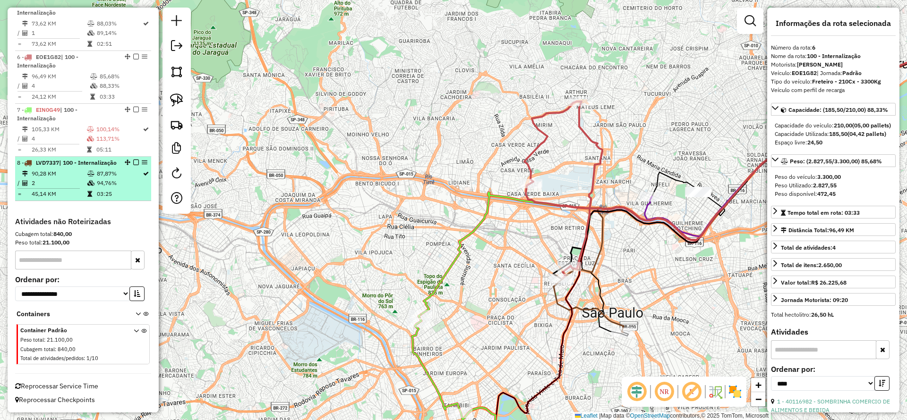
scroll to position [379, 0]
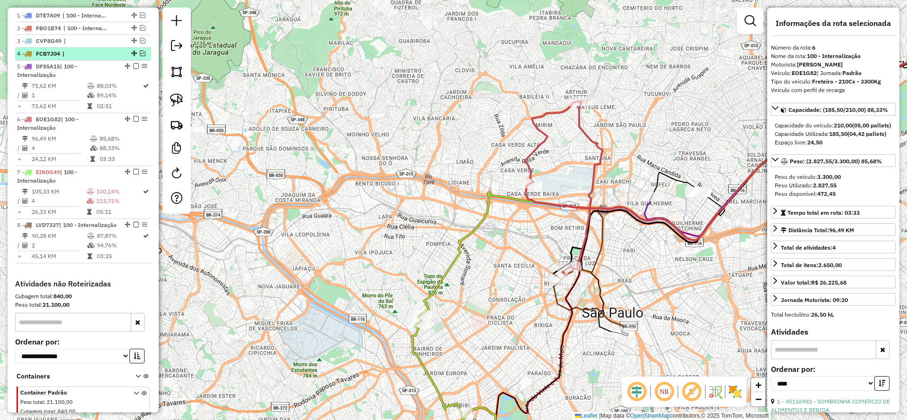
click at [140, 55] on em at bounding box center [143, 54] width 6 height 6
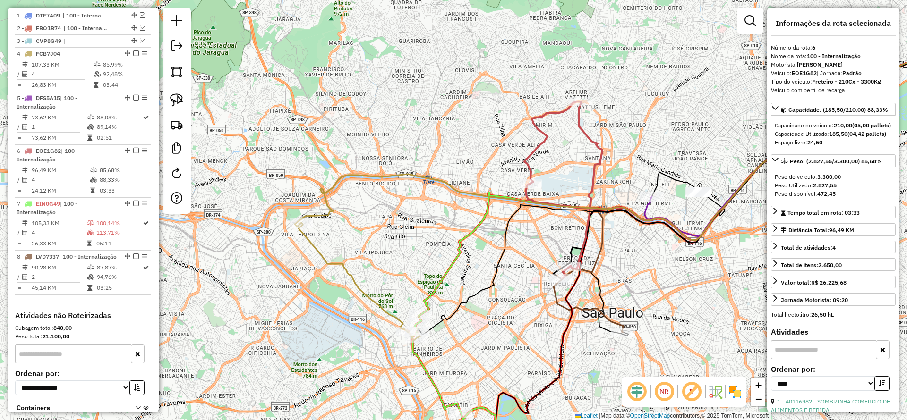
drag, startPoint x: 327, startPoint y: 250, endPoint x: 323, endPoint y: 248, distance: 4.9
click at [323, 248] on div "Janela de atendimento Grade de atendimento Capacidade Transportadoras Veículos …" at bounding box center [453, 210] width 907 height 420
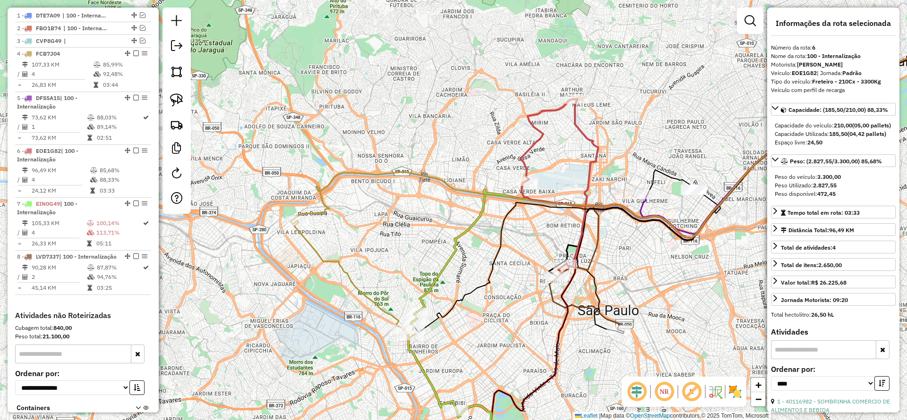
click at [322, 248] on div "Janela de atendimento Grade de atendimento Capacidade Transportadoras Veículos …" at bounding box center [453, 210] width 907 height 420
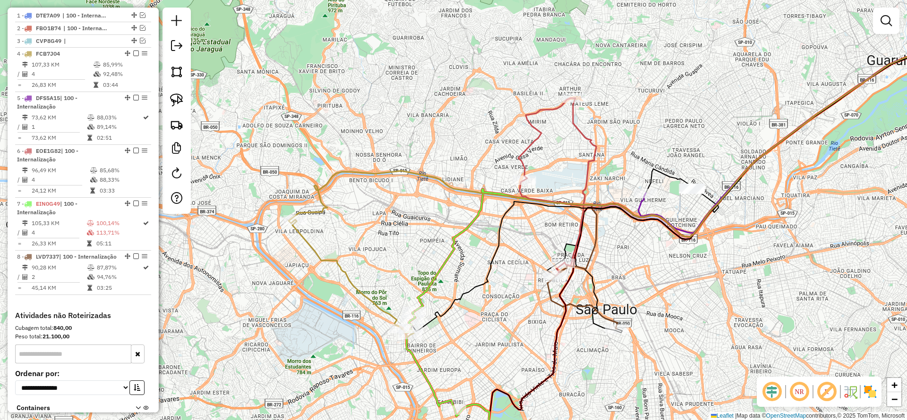
click at [318, 249] on icon at bounding box center [352, 279] width 121 height 118
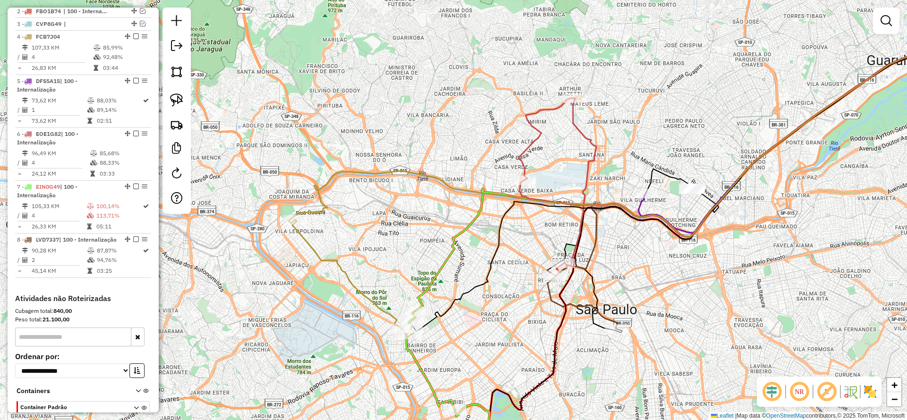
select select "*********"
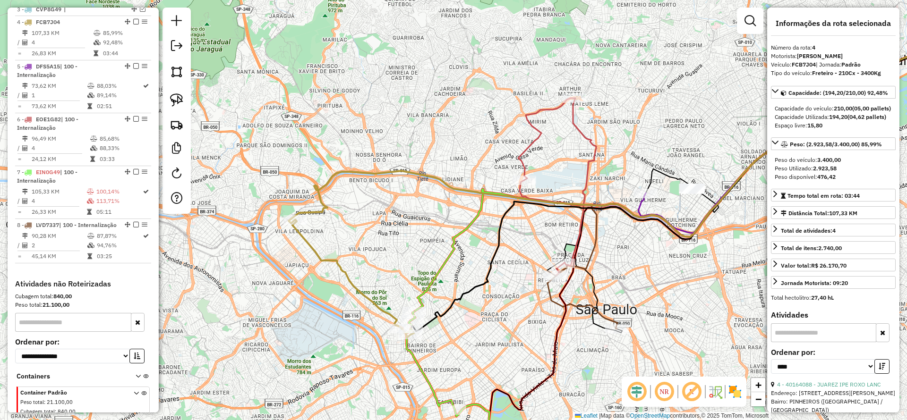
scroll to position [419, 0]
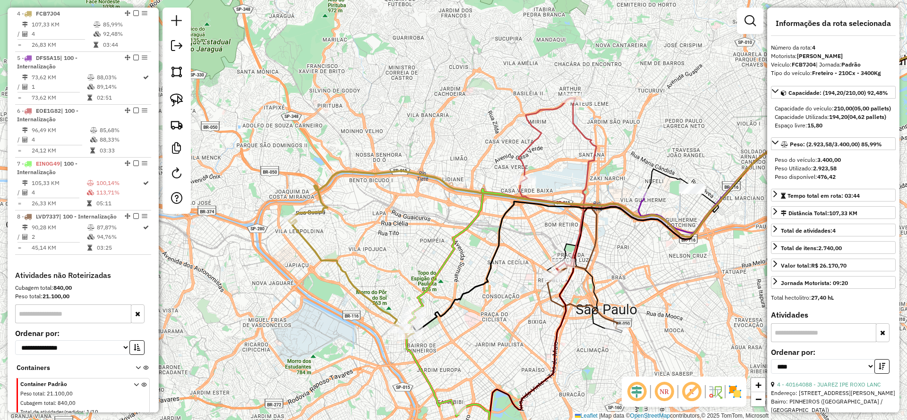
drag, startPoint x: 332, startPoint y: 265, endPoint x: 322, endPoint y: 200, distance: 65.5
click at [322, 220] on icon at bounding box center [352, 279] width 121 height 118
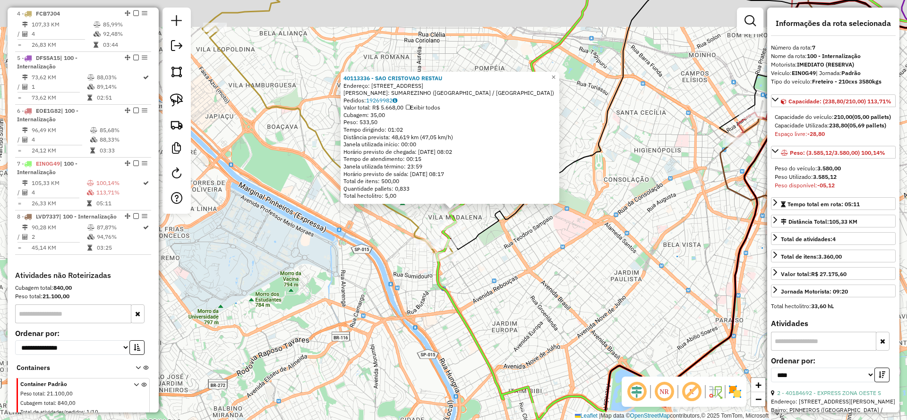
scroll to position [481, 0]
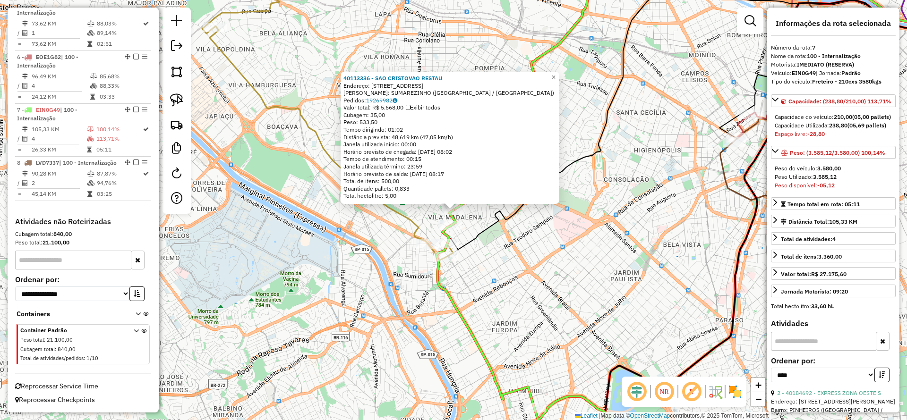
drag, startPoint x: 403, startPoint y: 223, endPoint x: 404, endPoint y: 219, distance: 4.8
click at [403, 222] on div "40113336 - SAO CRISTOVAO RESTAU Endereço: R PURPURINA 370 Bairro: SUMAREZINHO (…" at bounding box center [453, 210] width 907 height 420
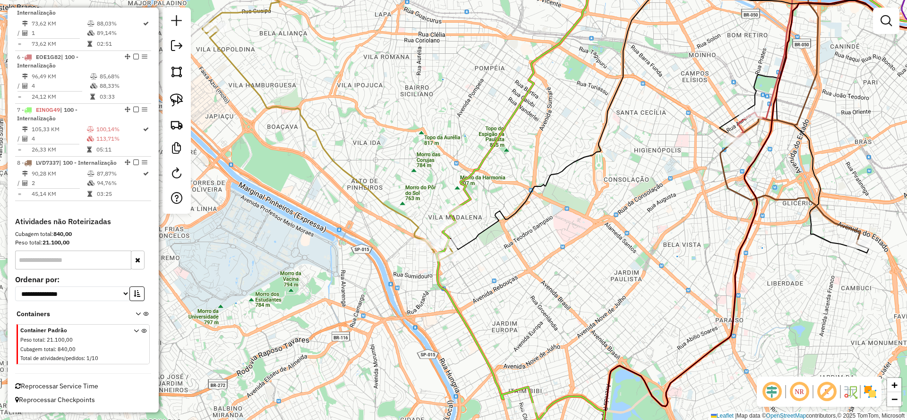
click at [406, 215] on icon at bounding box center [331, 143] width 243 height 235
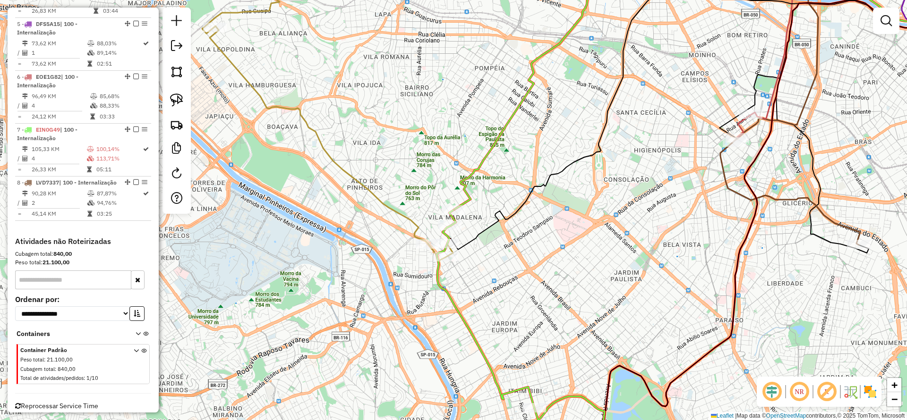
select select "*********"
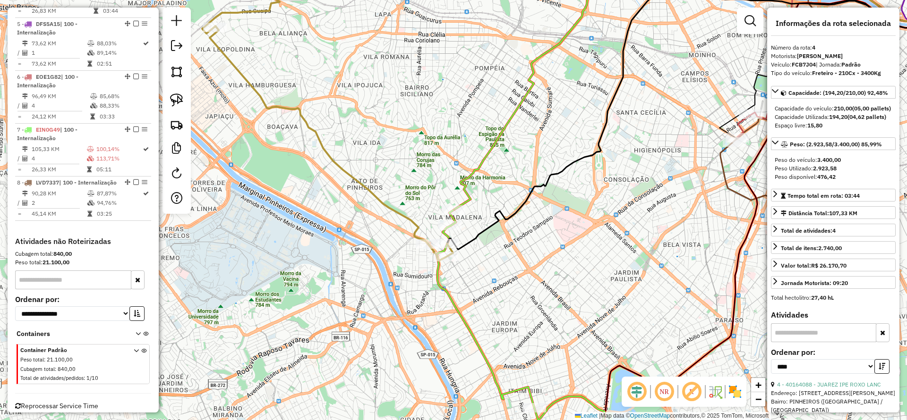
scroll to position [419, 0]
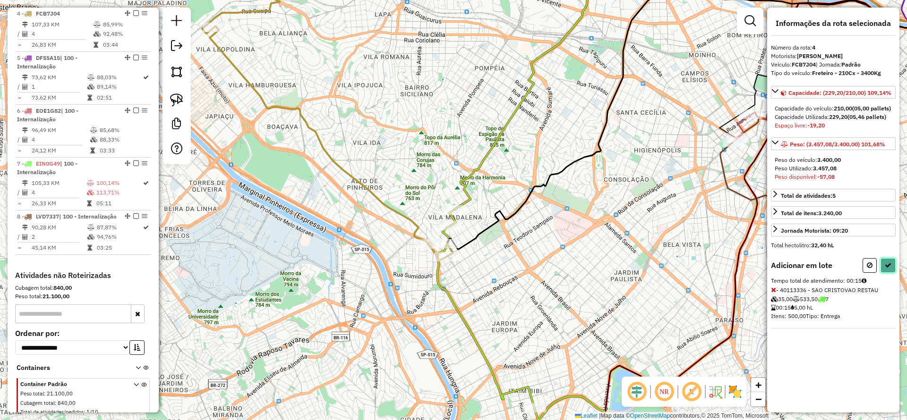
click at [888, 269] on icon at bounding box center [888, 265] width 7 height 7
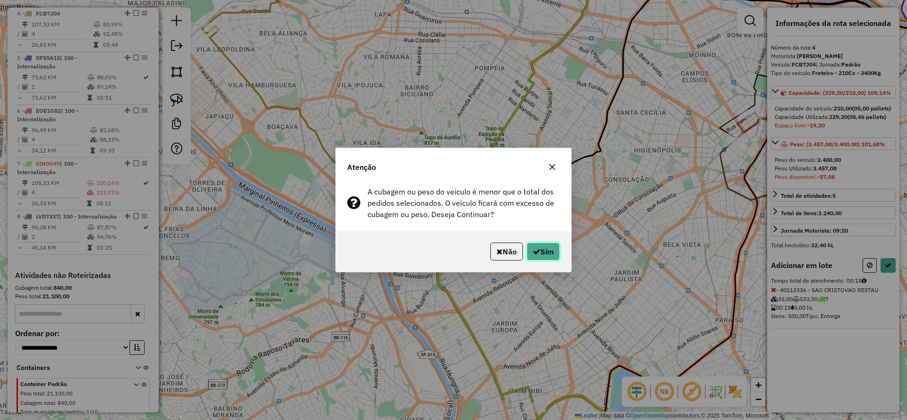
click at [534, 257] on button "Sim" at bounding box center [543, 252] width 33 height 18
select select "*********"
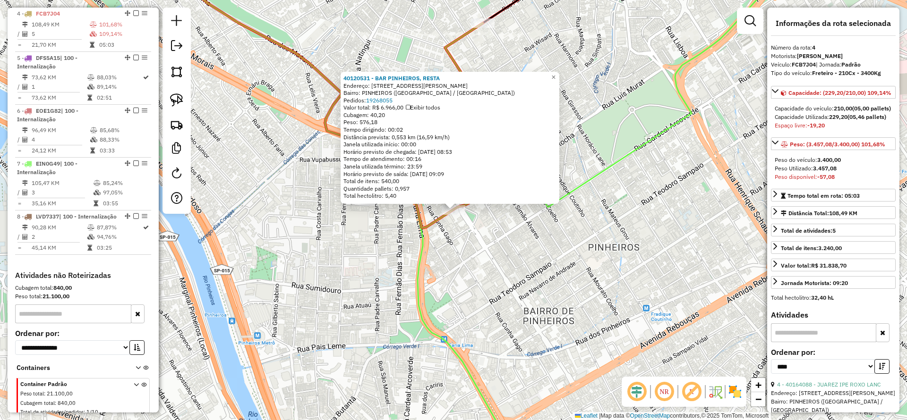
click at [467, 251] on div "40120531 - BAR PINHEIROS, RESTA Endereço: [STREET_ADDRESS][PERSON_NAME] Pedidos…" at bounding box center [453, 210] width 907 height 420
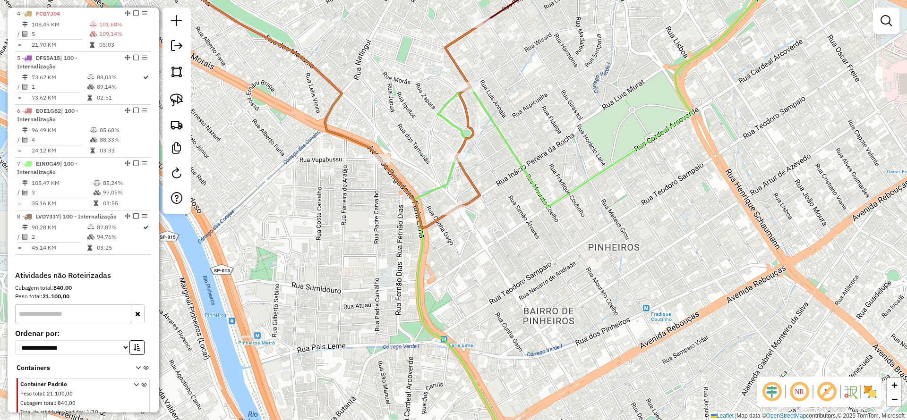
select select "*********"
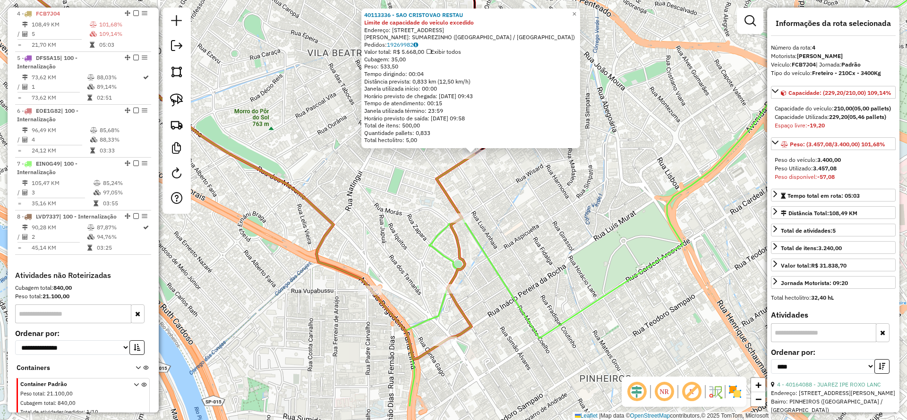
drag, startPoint x: 448, startPoint y: 336, endPoint x: 469, endPoint y: 280, distance: 59.5
click at [469, 280] on div "40113336 - SAO CRISTOVAO RESTAU Limite de capacidade do veículo excedido Endere…" at bounding box center [453, 210] width 907 height 420
click at [453, 294] on div at bounding box center [449, 288] width 24 height 9
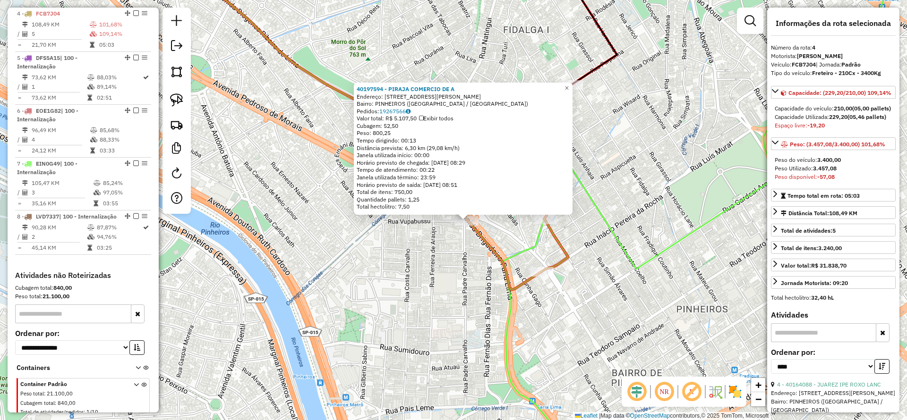
drag, startPoint x: 360, startPoint y: 232, endPoint x: 460, endPoint y: 323, distance: 134.1
click at [463, 327] on div "40197594 - PIRAJA COMERCIO DE A Endereço: [STREET_ADDRESS][PERSON_NAME] Pedidos…" at bounding box center [453, 210] width 907 height 420
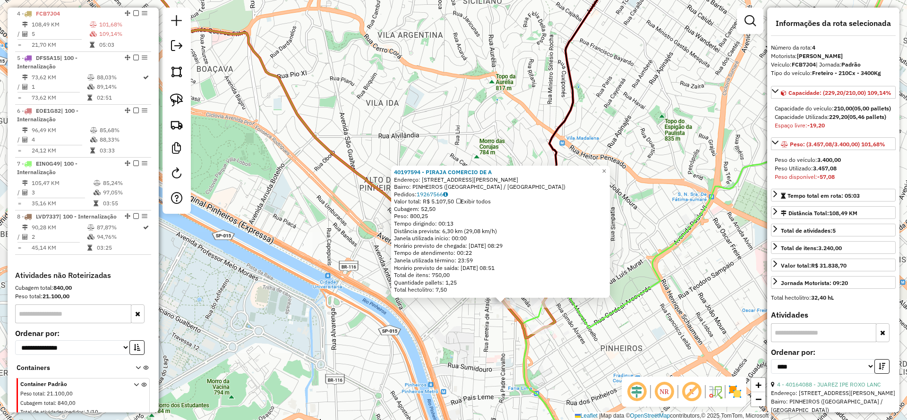
drag, startPoint x: 294, startPoint y: 95, endPoint x: 439, endPoint y: 223, distance: 193.1
click at [440, 223] on icon at bounding box center [341, 148] width 430 height 380
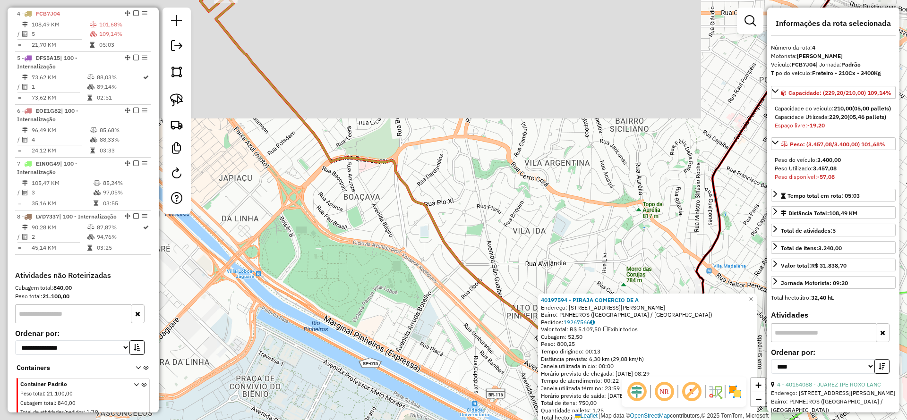
drag, startPoint x: 338, startPoint y: 148, endPoint x: 388, endPoint y: 201, distance: 72.5
click at [388, 201] on div "40197594 - PIRAJA COMERCIO DE A Endereço: [STREET_ADDRESS][PERSON_NAME] Pedidos…" at bounding box center [453, 210] width 907 height 420
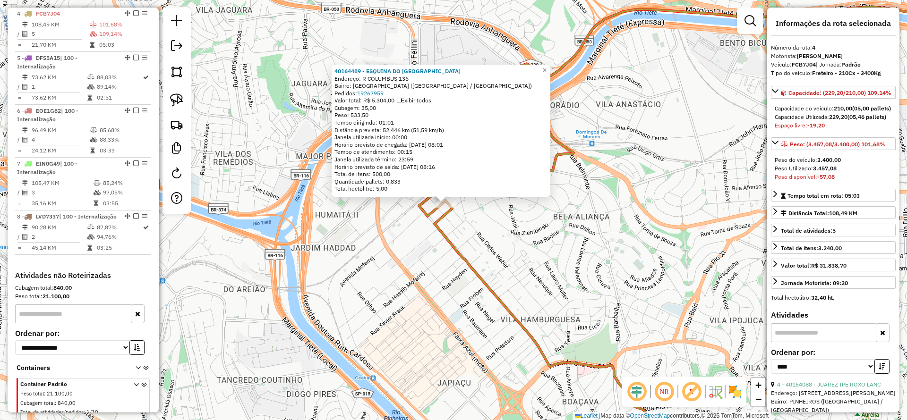
drag, startPoint x: 535, startPoint y: 264, endPoint x: 395, endPoint y: 104, distance: 212.6
click at [395, 104] on div "40164489 - ESQUINA DO SOUZA BAR Endereço: R COLUMBUS 136 Bairro: [GEOGRAPHIC_DA…" at bounding box center [453, 210] width 907 height 420
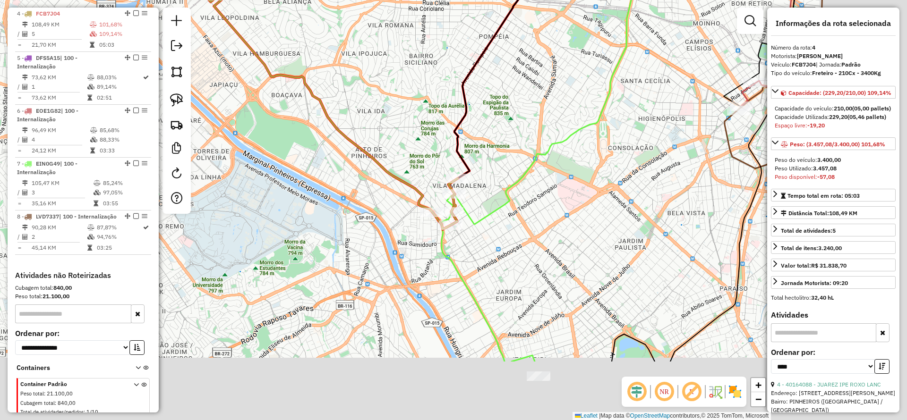
drag, startPoint x: 640, startPoint y: 369, endPoint x: 481, endPoint y: 268, distance: 188.3
click at [481, 268] on div "40164489 - ESQUINA DO SOUZA BAR Endereço: R COLUMBUS 136 Bairro: [GEOGRAPHIC_DA…" at bounding box center [453, 210] width 907 height 420
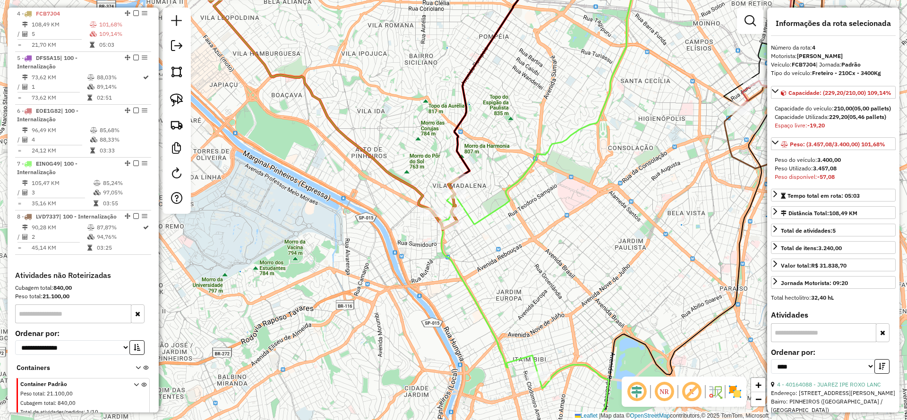
click at [481, 268] on div "40164489 - ESQUINA DO SOUZA BAR Endereço: R COLUMBUS 136 Bairro: [GEOGRAPHIC_DA…" at bounding box center [453, 210] width 907 height 420
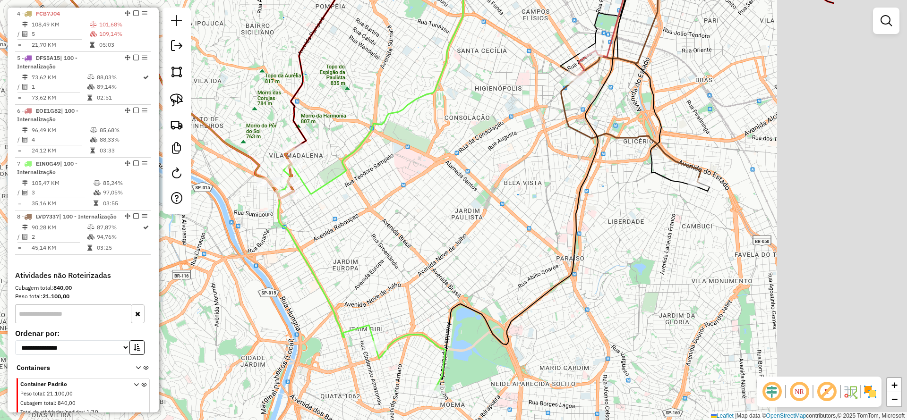
drag, startPoint x: 584, startPoint y: 269, endPoint x: 354, endPoint y: 227, distance: 233.3
click at [354, 227] on div "Janela de atendimento Grade de atendimento Capacidade Transportadoras Veículos …" at bounding box center [453, 210] width 907 height 420
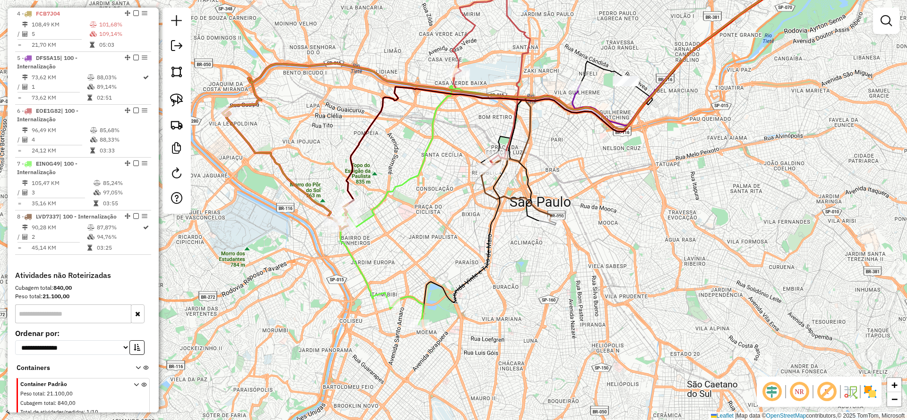
click at [381, 288] on icon at bounding box center [382, 268] width 84 height 113
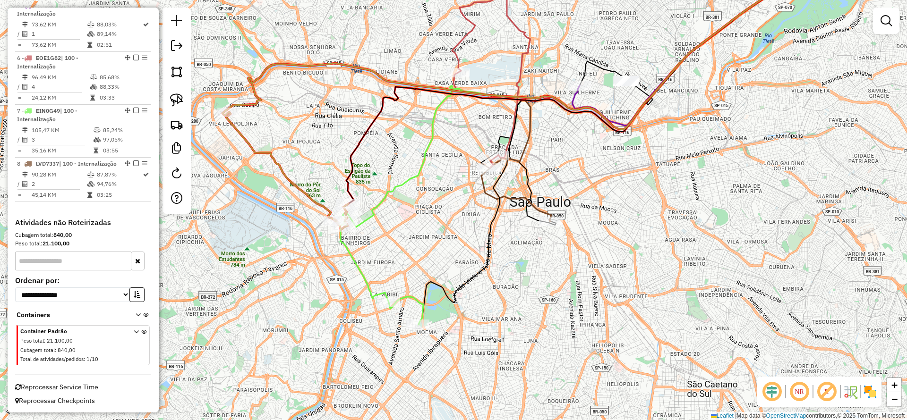
scroll to position [481, 0]
select select "*********"
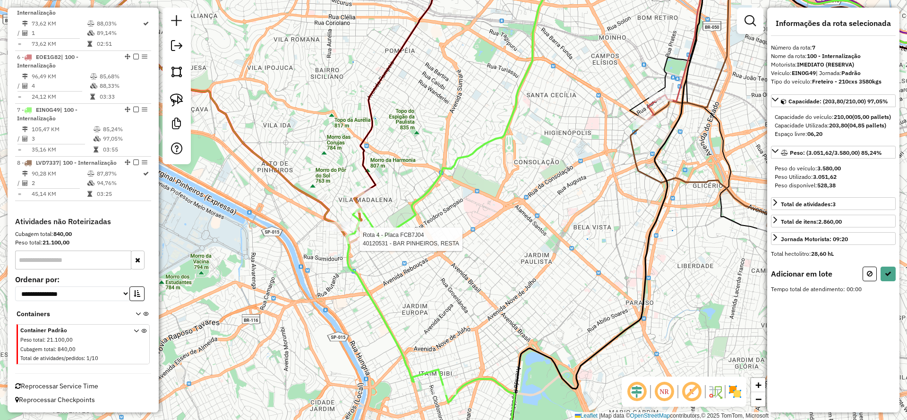
click at [360, 244] on div at bounding box center [357, 239] width 24 height 9
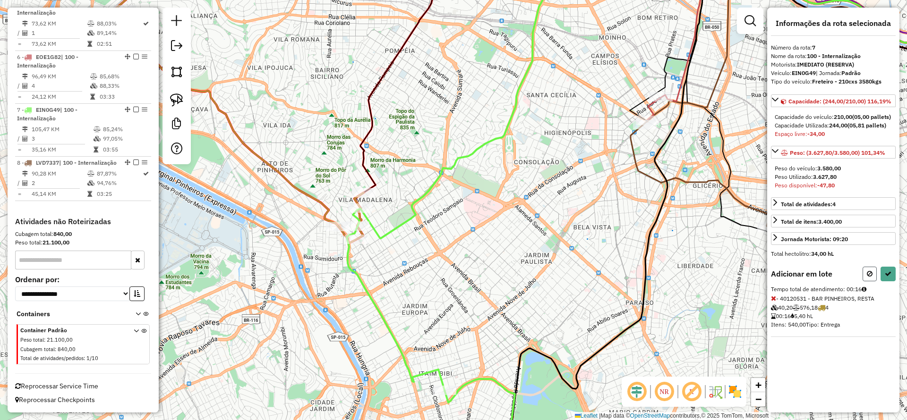
click at [867, 278] on button at bounding box center [870, 274] width 14 height 15
select select "*********"
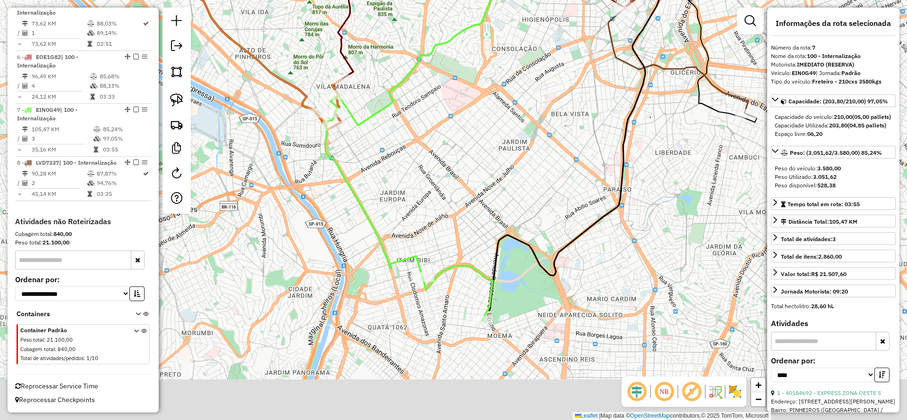
drag, startPoint x: 413, startPoint y: 311, endPoint x: 404, endPoint y: 253, distance: 58.9
click at [400, 248] on div "Janela de atendimento Grade de atendimento Capacidade Transportadoras Veículos …" at bounding box center [453, 210] width 907 height 420
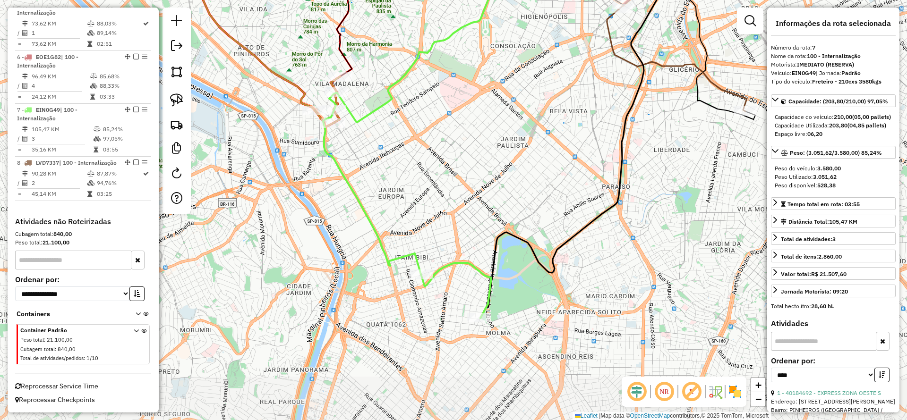
click at [422, 282] on icon at bounding box center [407, 206] width 168 height 226
click at [421, 279] on div at bounding box center [421, 274] width 24 height 9
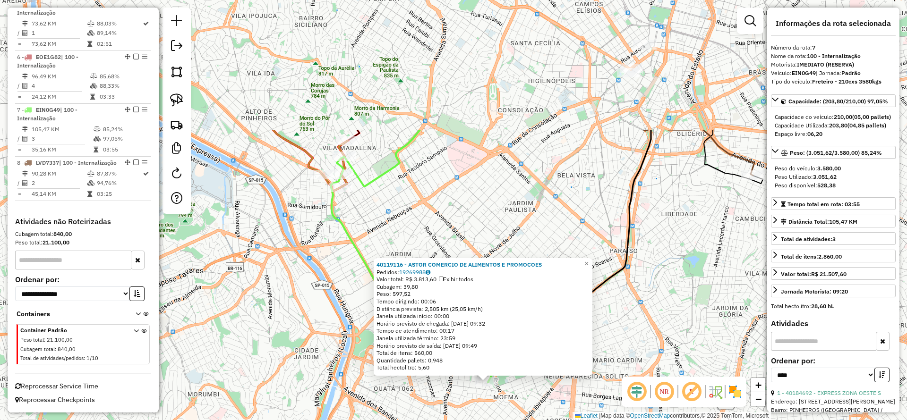
drag, startPoint x: 504, startPoint y: 313, endPoint x: 545, endPoint y: 448, distance: 141.1
click at [545, 420] on html "Aguarde... Pop-up bloqueado! Seu navegador bloqueou automáticamente a abertura …" at bounding box center [453, 210] width 907 height 420
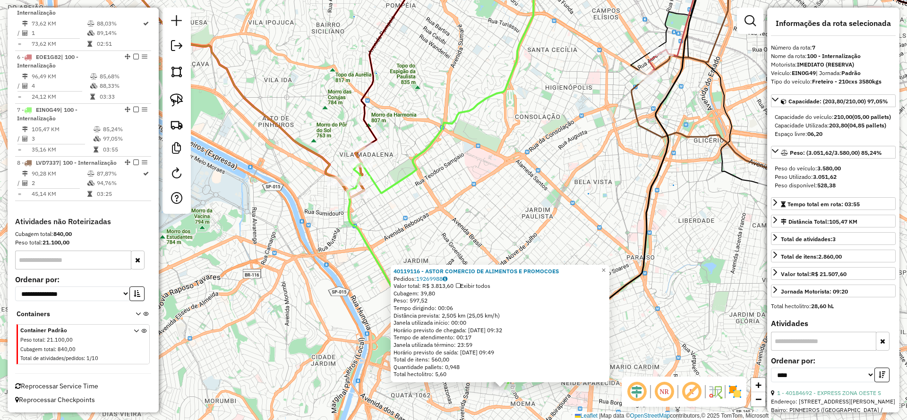
drag, startPoint x: 395, startPoint y: 158, endPoint x: 419, endPoint y: 249, distance: 93.7
click at [416, 248] on div "40119116 - ASTOR COMERCIO DE ALIMENTOS E PROMOCOES Pedidos: 19269988 Valor tota…" at bounding box center [453, 210] width 907 height 420
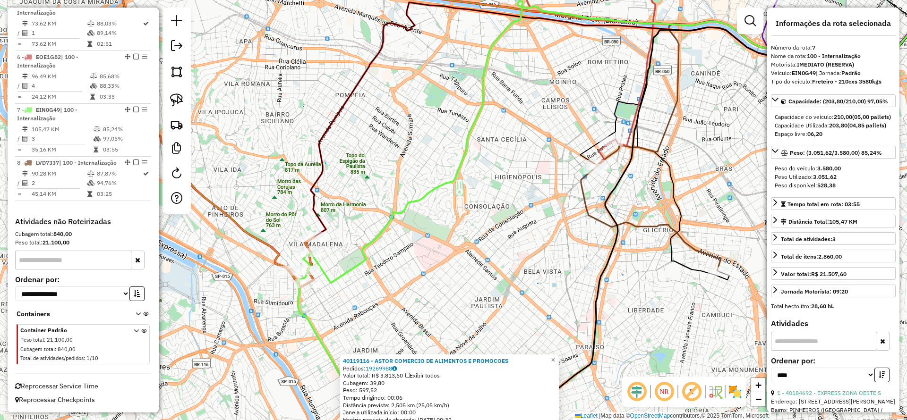
drag, startPoint x: 490, startPoint y: 184, endPoint x: 445, endPoint y: 204, distance: 48.6
click at [440, 197] on div "40119116 - ASTOR COMERCIO DE ALIMENTOS E PROMOCOES Pedidos: 19269988 Valor tota…" at bounding box center [453, 210] width 907 height 420
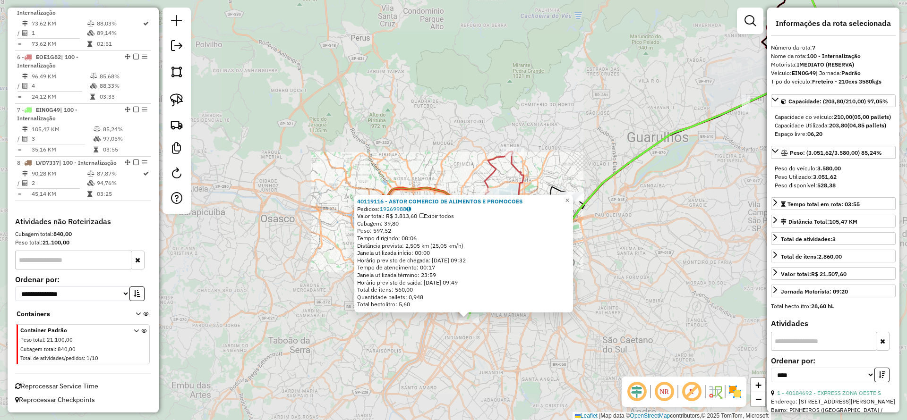
click at [601, 221] on div "40119116 - ASTOR COMERCIO DE ALIMENTOS E PROMOCOES Pedidos: 19269988 Valor tota…" at bounding box center [453, 210] width 907 height 420
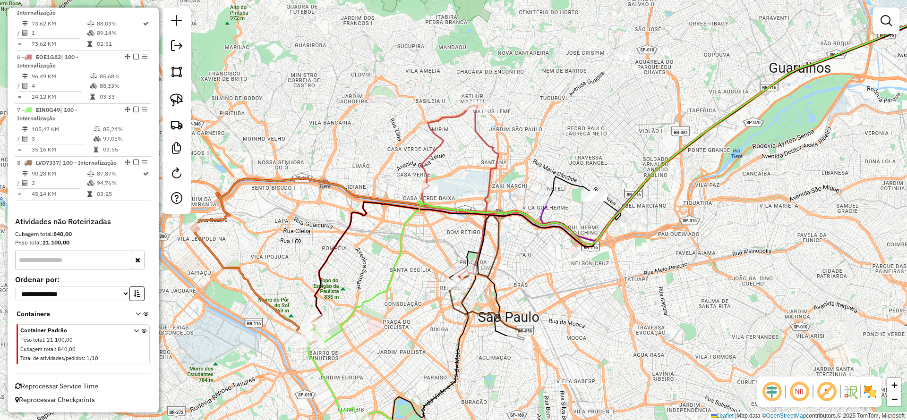
click at [553, 183] on icon at bounding box center [773, 92] width 450 height 256
select select "*********"
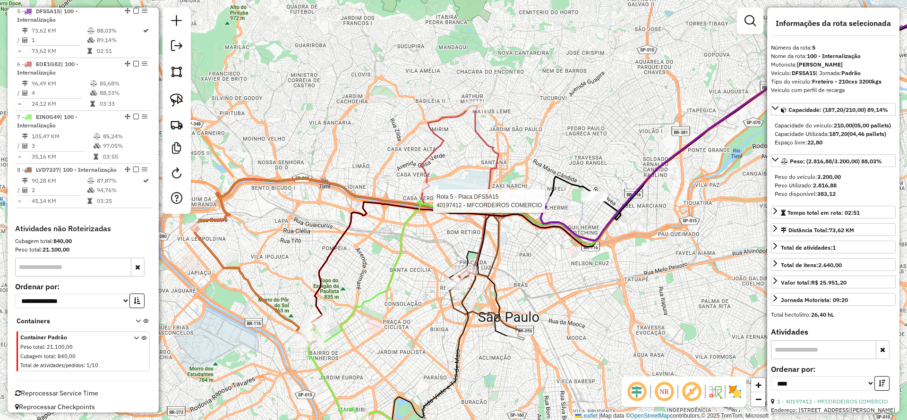
scroll to position [463, 0]
click at [504, 243] on div "Janela de atendimento Grade de atendimento Capacidade Transportadoras Veículos …" at bounding box center [453, 210] width 907 height 420
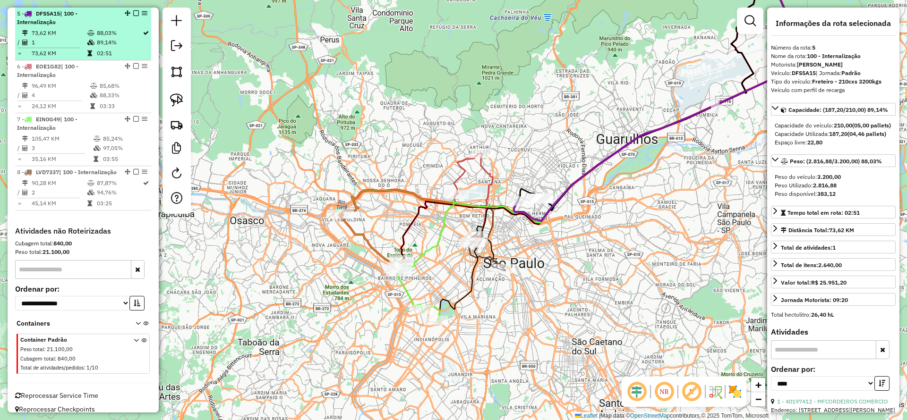
click at [133, 13] on em at bounding box center [136, 13] width 6 height 6
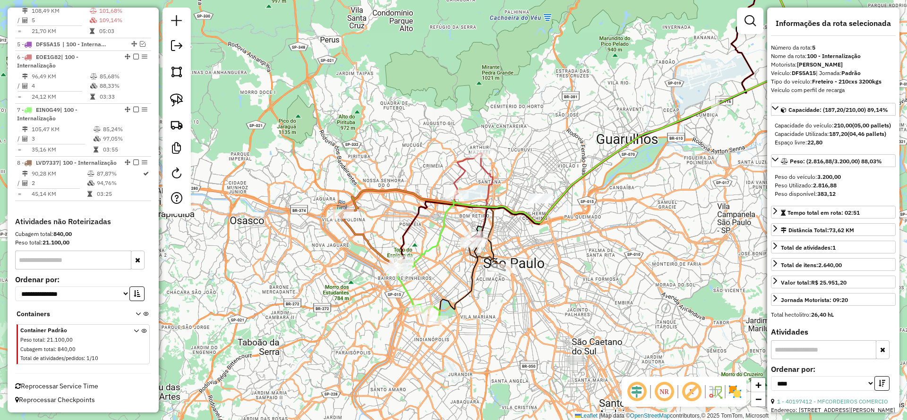
click at [483, 166] on icon at bounding box center [473, 198] width 39 height 89
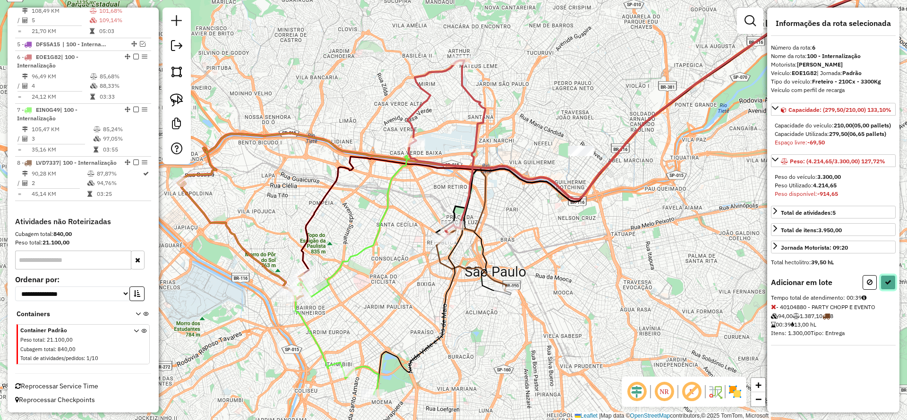
click at [884, 290] on button at bounding box center [888, 282] width 15 height 15
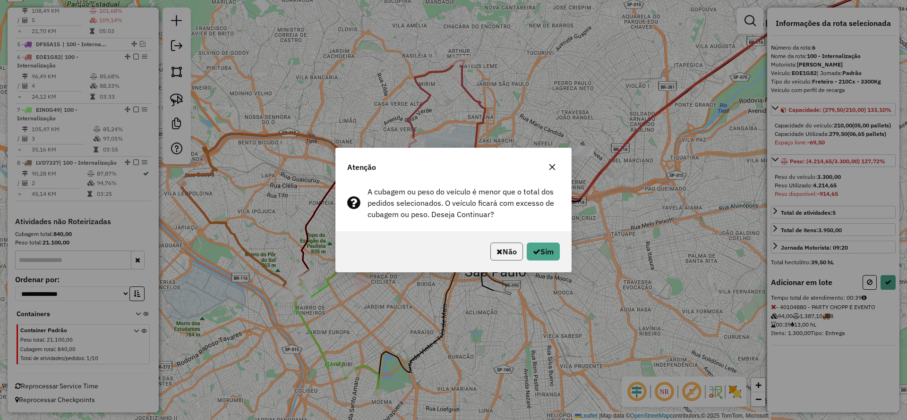
click at [510, 250] on button "Não" at bounding box center [506, 252] width 33 height 18
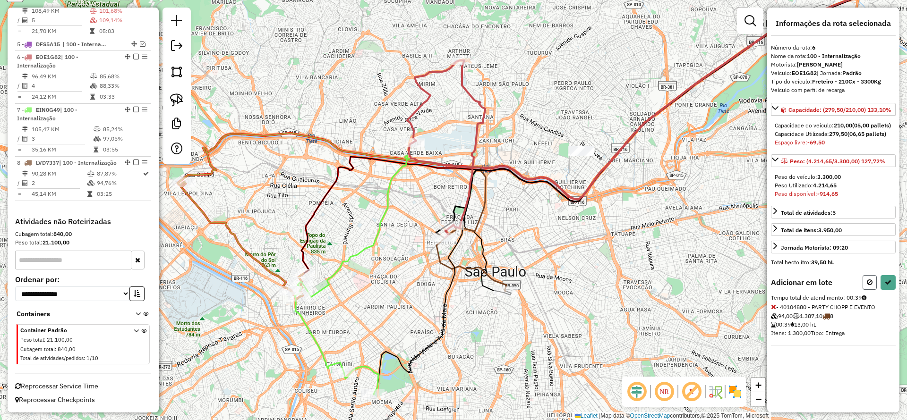
click at [866, 290] on button at bounding box center [870, 282] width 14 height 15
select select "*********"
click at [884, 284] on button at bounding box center [888, 282] width 15 height 15
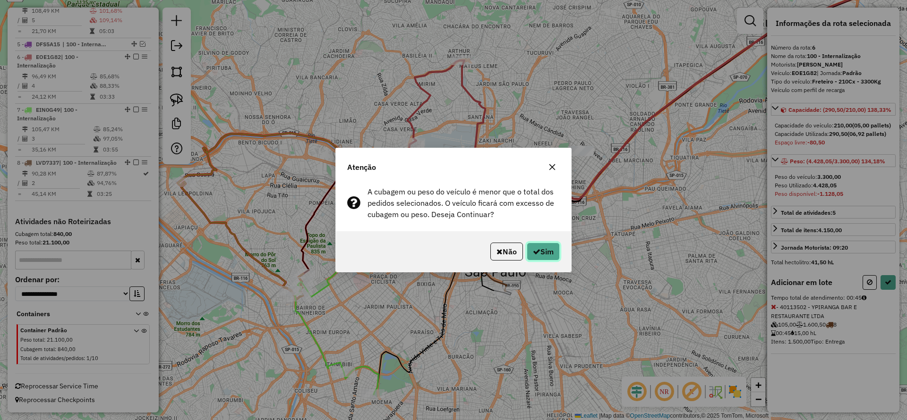
click at [533, 254] on icon "button" at bounding box center [537, 252] width 8 height 8
select select "*********"
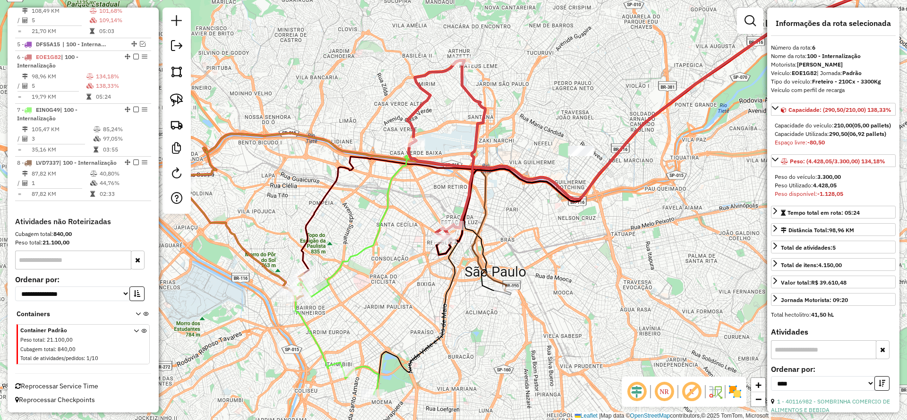
click at [472, 149] on icon at bounding box center [446, 149] width 78 height 179
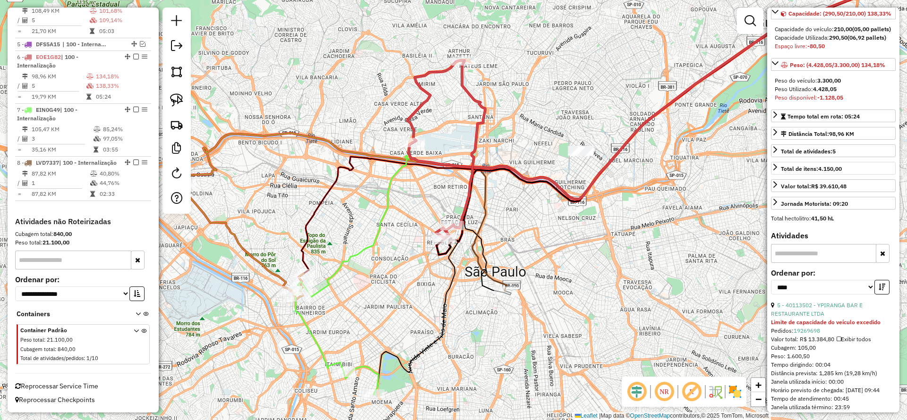
scroll to position [283, 0]
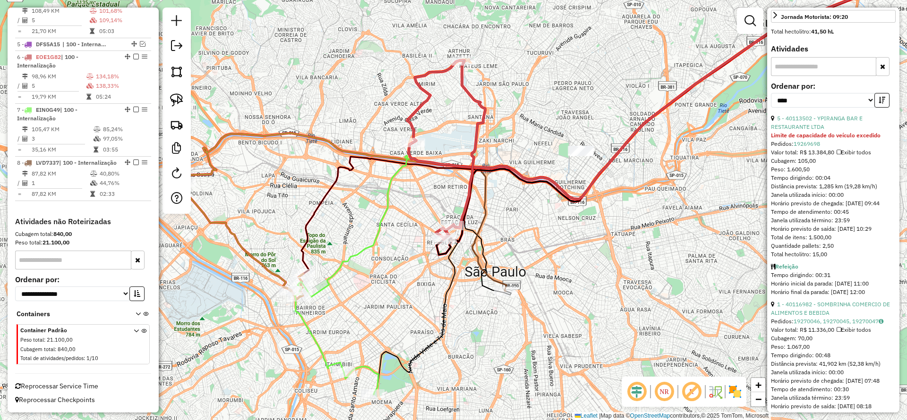
click at [836, 316] on link "1 - 40116982 - SOMBRINHA COMERCIO DE ALIMENTOS E BEBIDA" at bounding box center [830, 309] width 119 height 16
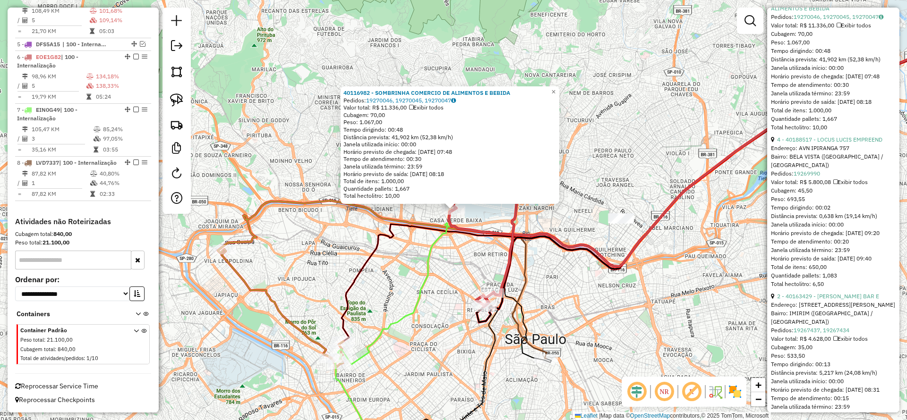
scroll to position [638, 0]
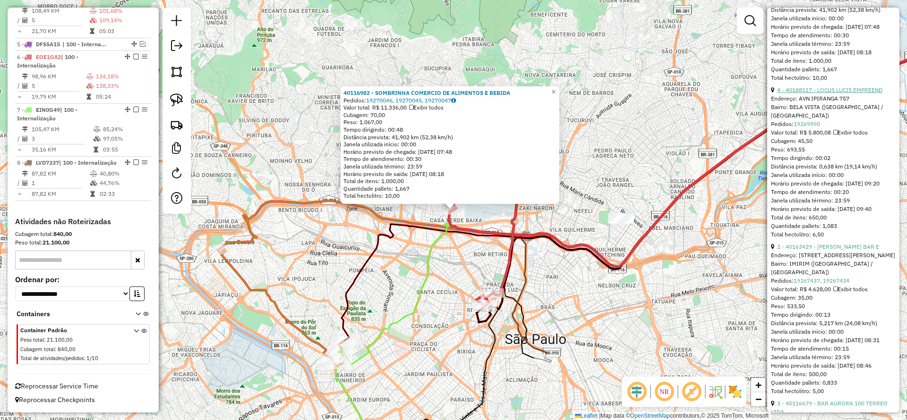
click at [855, 94] on link "4 - 40188517 - LOCUS LUCIS EMPREEND" at bounding box center [829, 89] width 105 height 7
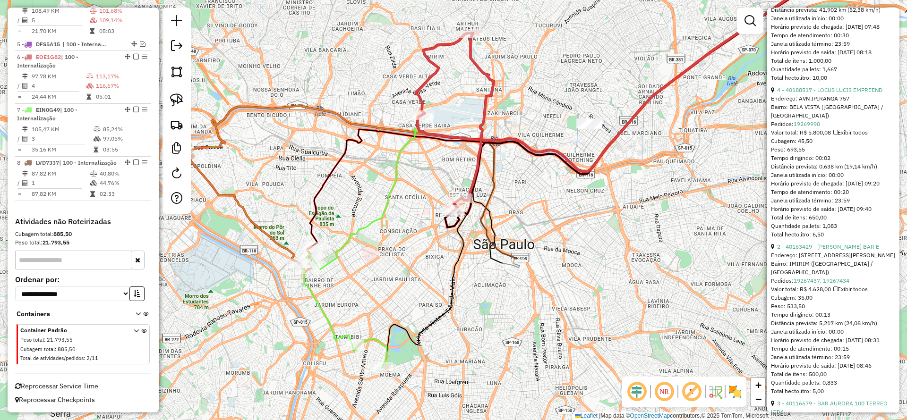
scroll to position [295, 0]
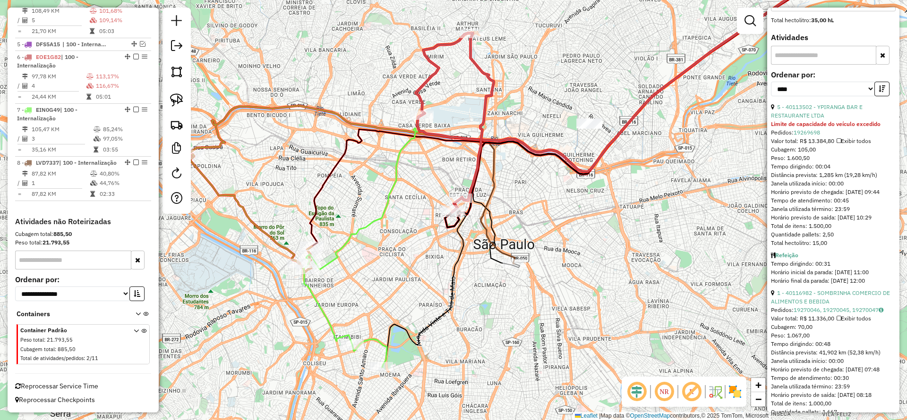
click at [469, 54] on icon at bounding box center [455, 122] width 78 height 179
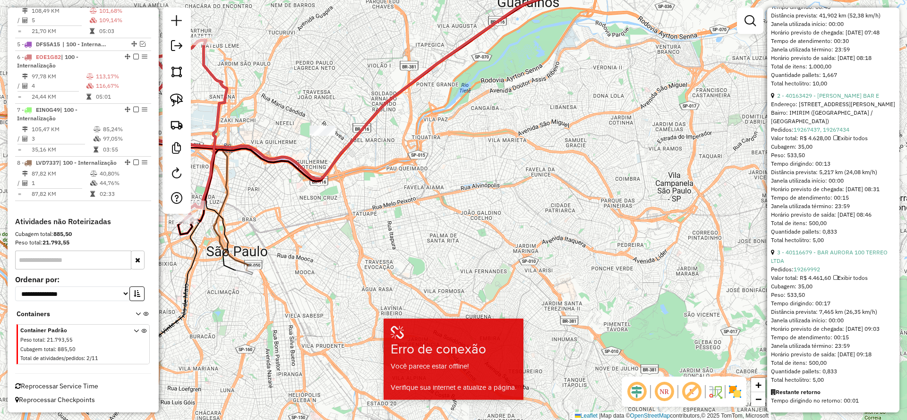
scroll to position [692, 0]
click at [829, 249] on link "3 - 40116679 - BAR AURORA 100 TERREO LTDA" at bounding box center [829, 257] width 117 height 16
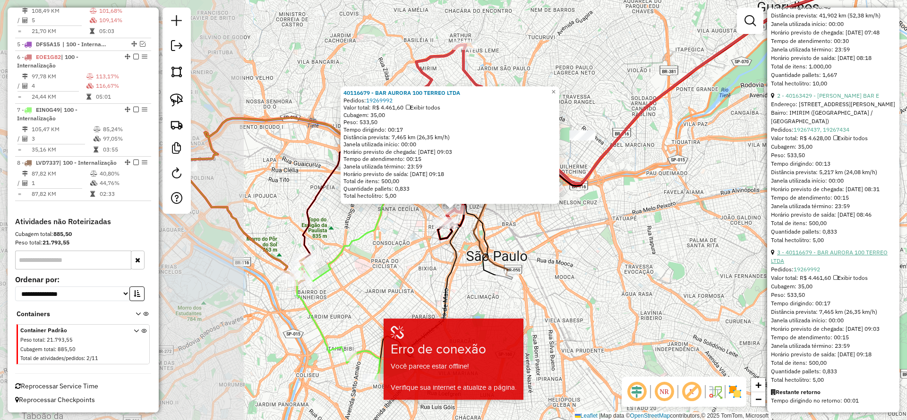
click at [829, 249] on link "3 - 40116679 - BAR AURORA 100 TERREO LTDA" at bounding box center [829, 257] width 117 height 16
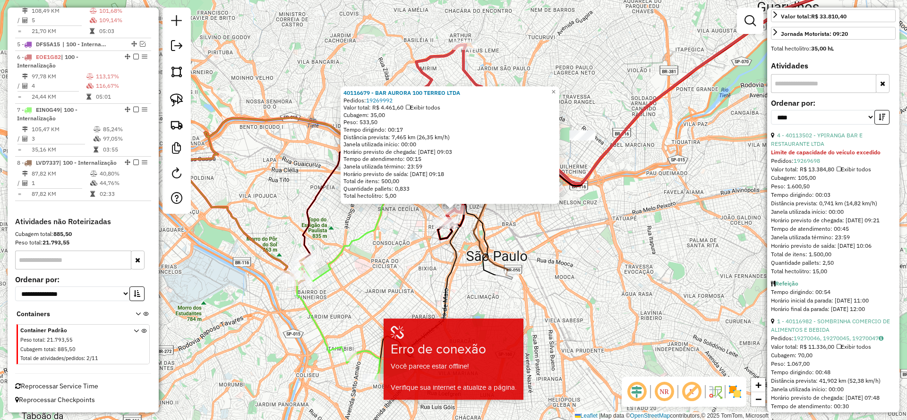
scroll to position [0, 0]
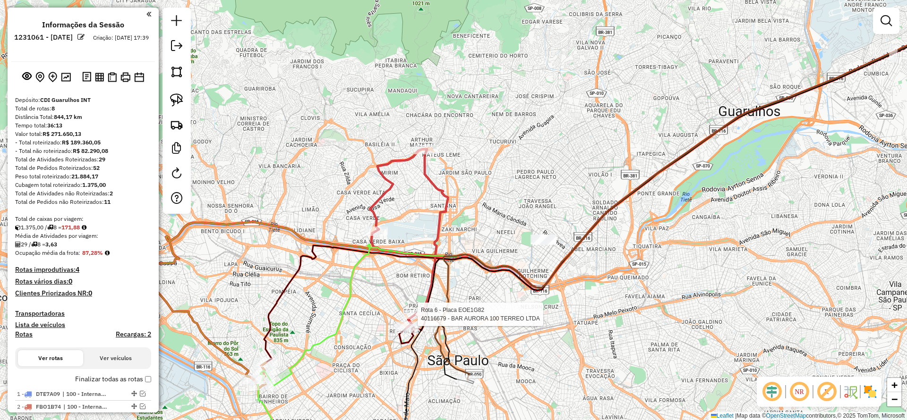
select select "**********"
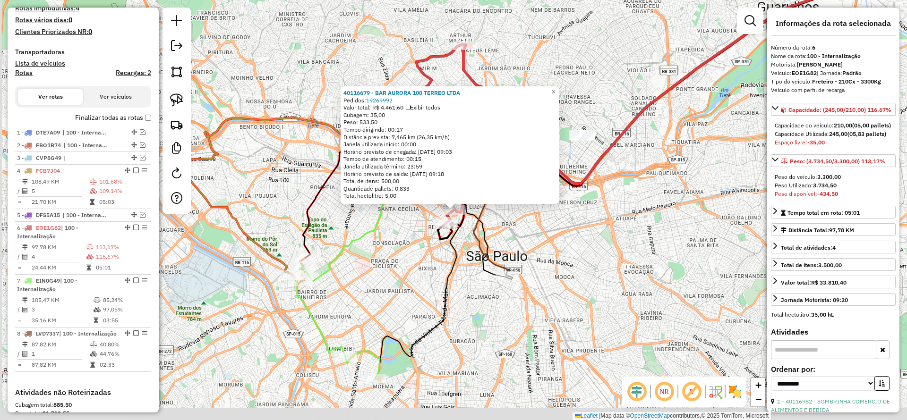
scroll to position [441, 0]
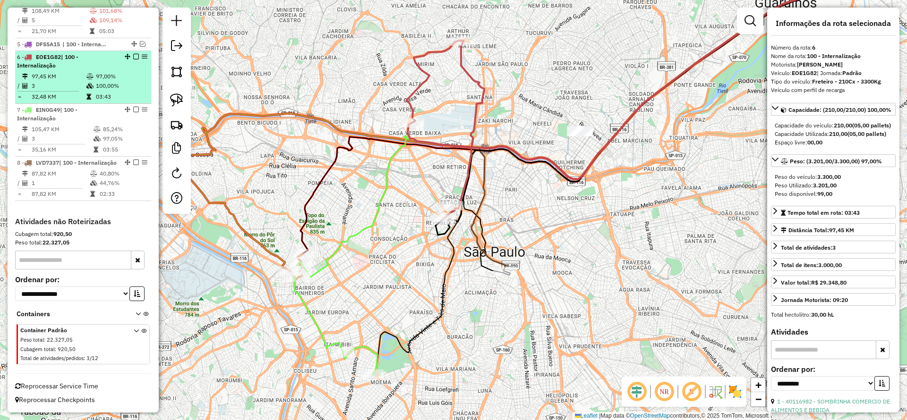
click at [134, 54] on em at bounding box center [136, 57] width 6 height 6
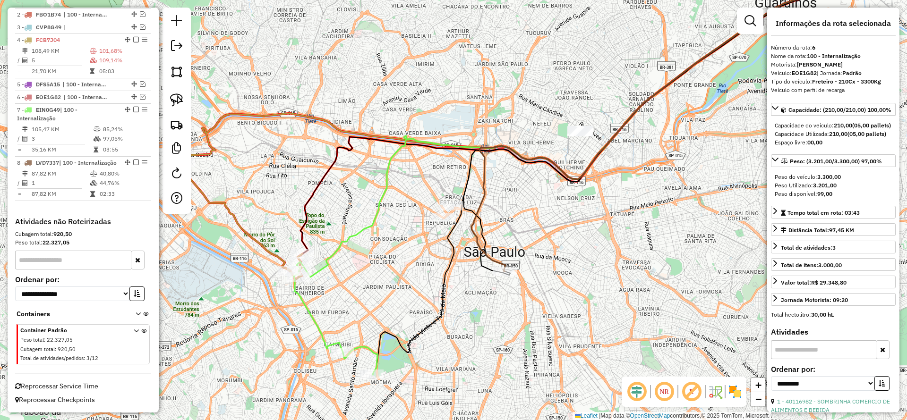
click at [491, 257] on icon at bounding box center [684, 115] width 427 height 314
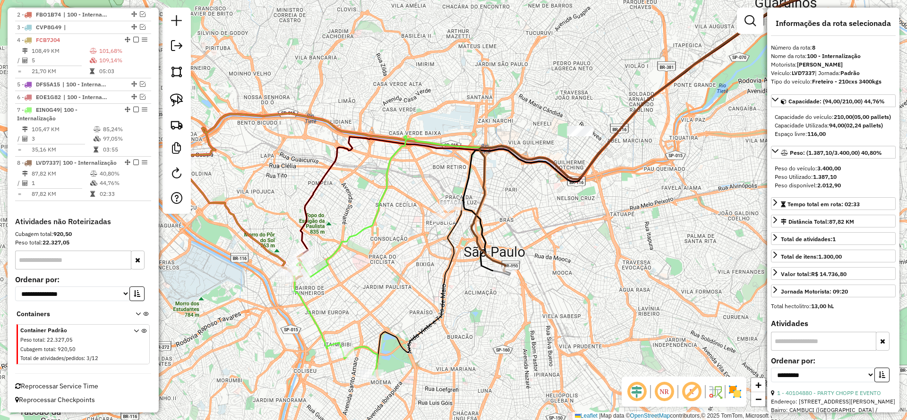
click at [486, 266] on icon at bounding box center [681, 116] width 437 height 317
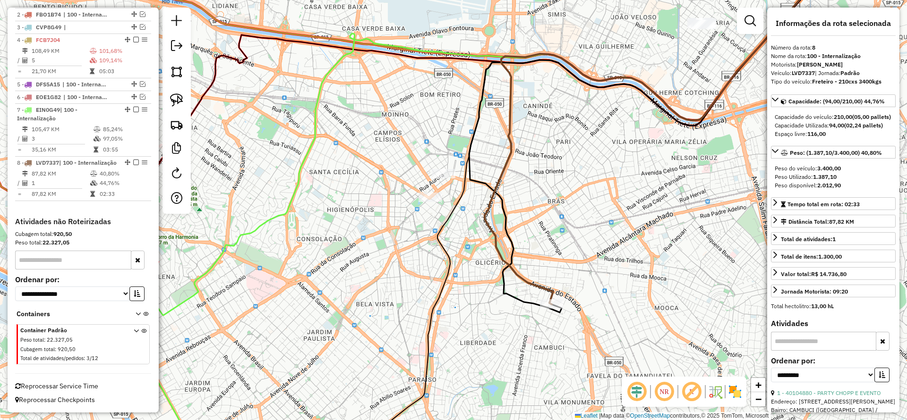
click at [518, 272] on icon at bounding box center [663, 131] width 357 height 347
drag, startPoint x: 175, startPoint y: 96, endPoint x: 206, endPoint y: 111, distance: 34.0
click at [175, 95] on img at bounding box center [176, 100] width 13 height 13
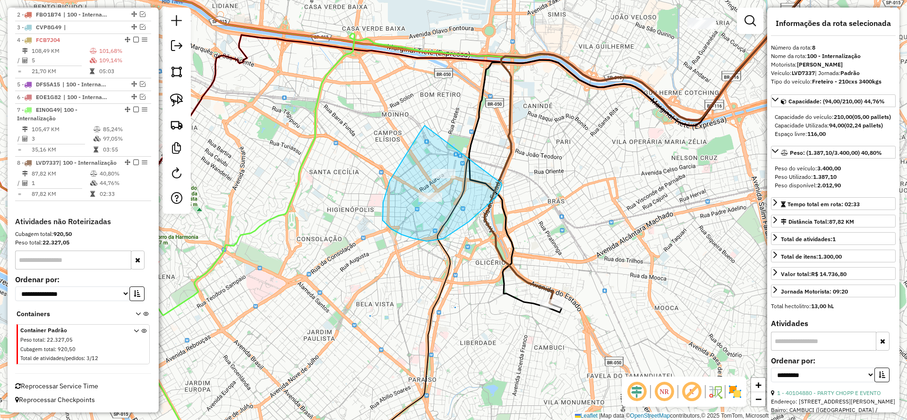
drag, startPoint x: 383, startPoint y: 203, endPoint x: 500, endPoint y: 183, distance: 118.8
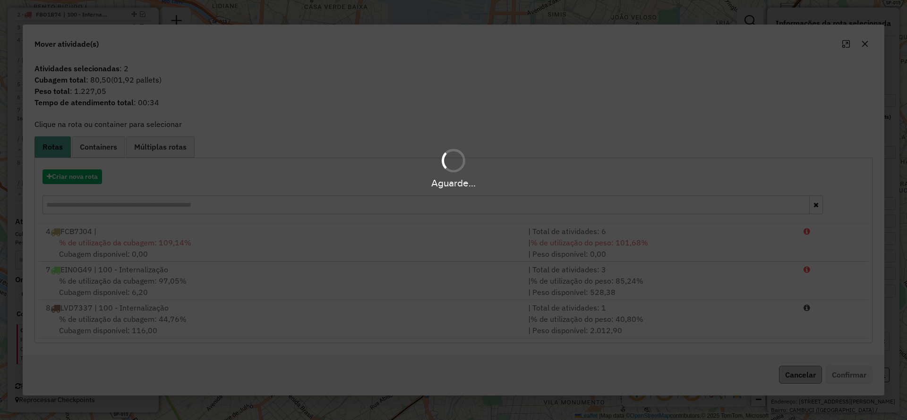
click at [813, 371] on hb-app "Aguarde... Pop-up bloqueado! Seu navegador bloqueou automáticamente a abertura …" at bounding box center [453, 210] width 907 height 420
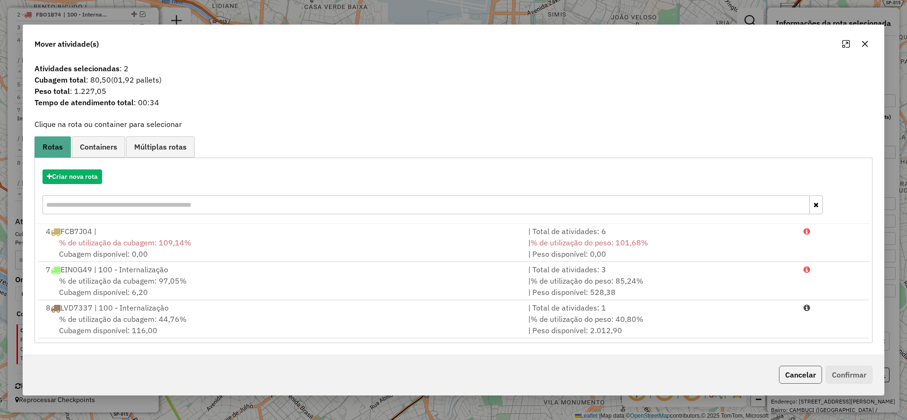
click at [812, 371] on button "Cancelar" at bounding box center [800, 375] width 43 height 18
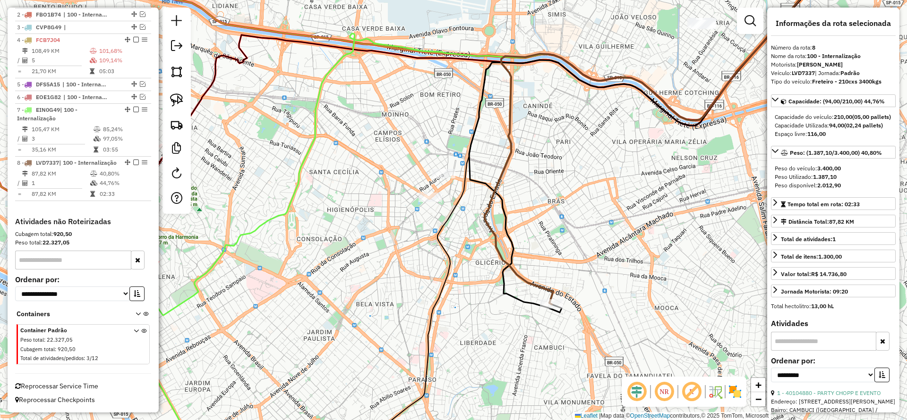
click at [509, 269] on icon at bounding box center [663, 131] width 357 height 347
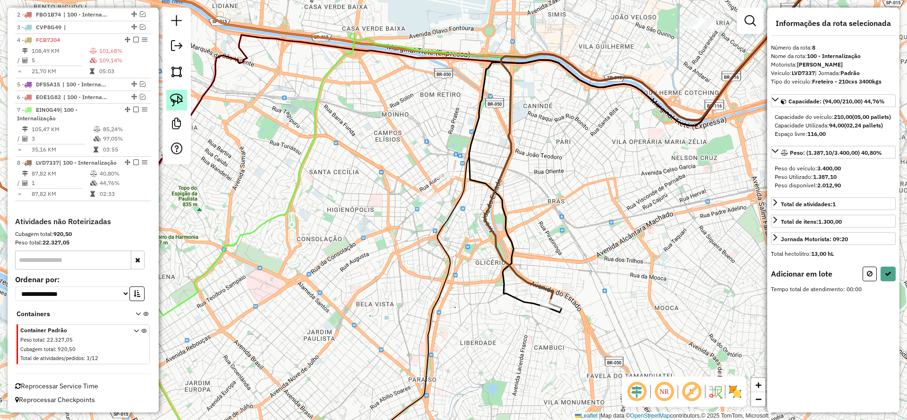
click at [178, 100] on img at bounding box center [176, 100] width 13 height 13
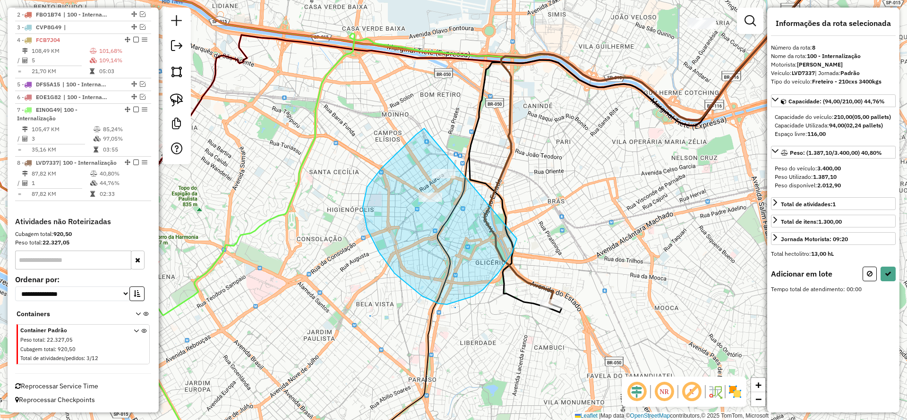
drag, startPoint x: 424, startPoint y: 128, endPoint x: 516, endPoint y: 239, distance: 143.8
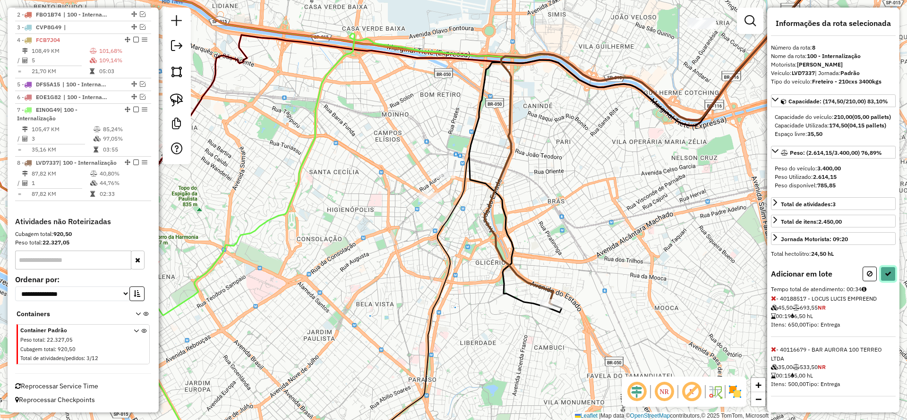
click at [884, 282] on button at bounding box center [888, 274] width 15 height 15
select select "**********"
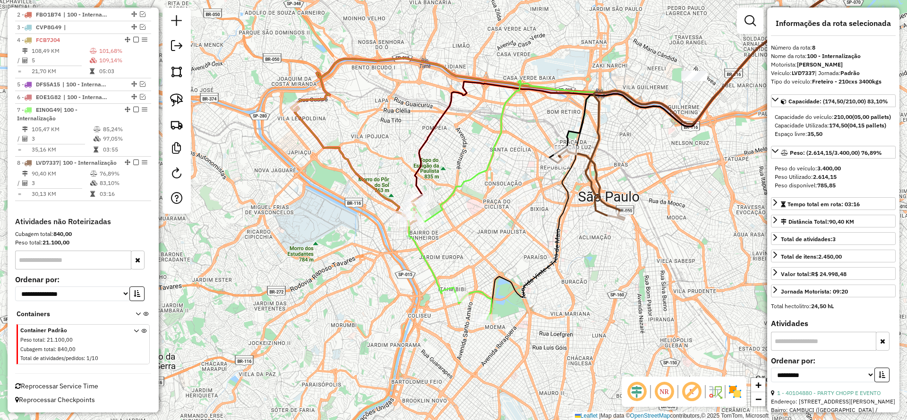
click at [593, 203] on icon at bounding box center [591, 185] width 66 height 70
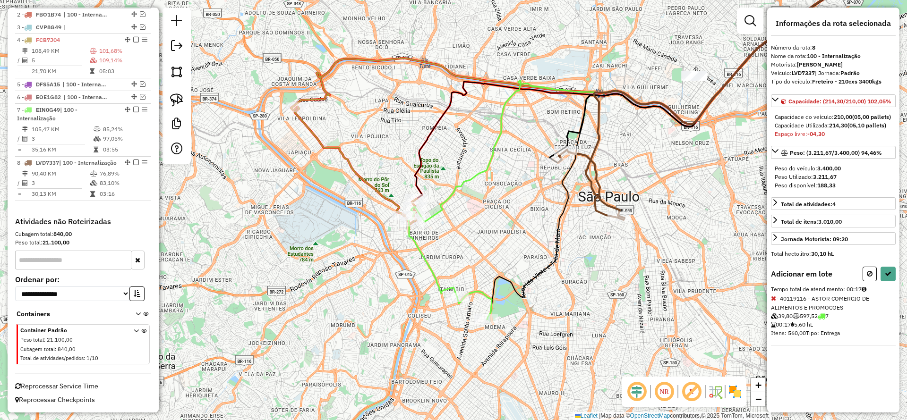
drag, startPoint x: 868, startPoint y: 279, endPoint x: 577, endPoint y: 315, distance: 293.2
click at [865, 279] on button at bounding box center [870, 274] width 14 height 15
select select "**********"
click at [892, 282] on button at bounding box center [888, 274] width 15 height 15
select select "**********"
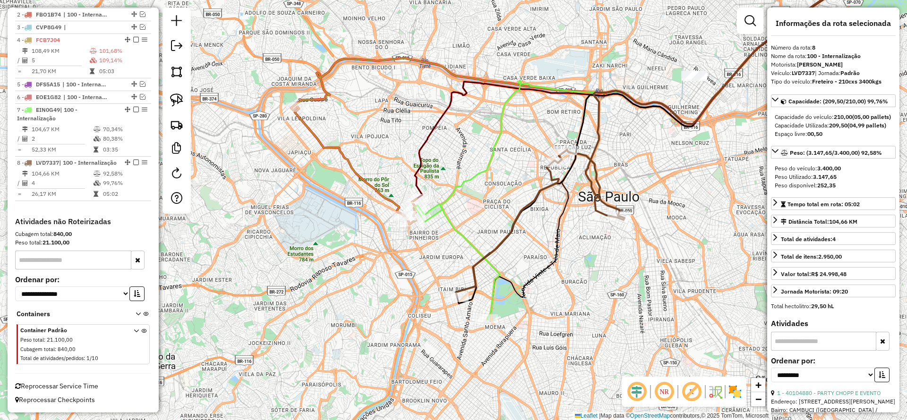
click at [455, 222] on icon at bounding box center [457, 262] width 85 height 115
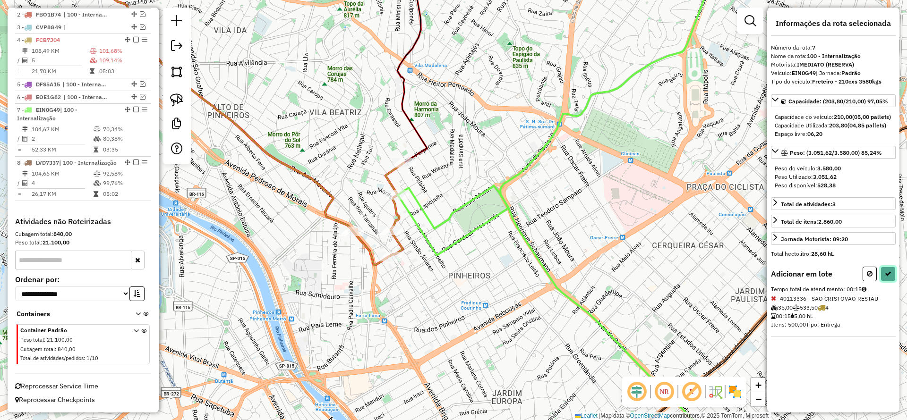
click at [882, 276] on button at bounding box center [888, 274] width 15 height 15
select select "**********"
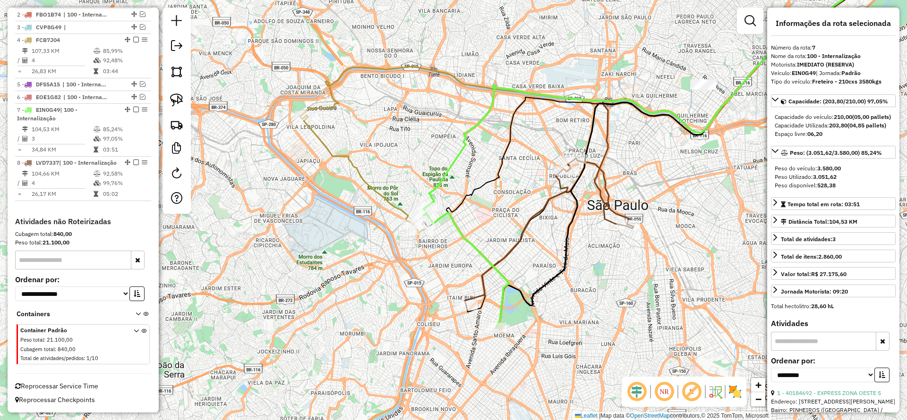
click at [589, 142] on icon at bounding box center [701, 143] width 411 height 370
click at [610, 194] on icon at bounding box center [549, 232] width 169 height 148
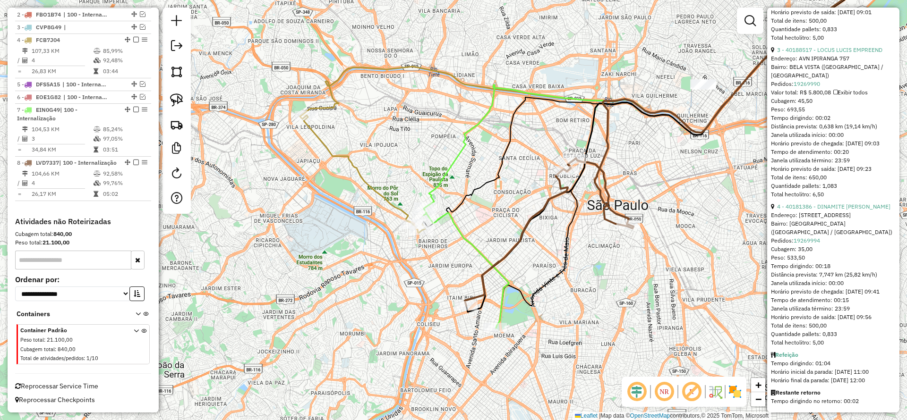
scroll to position [683, 0]
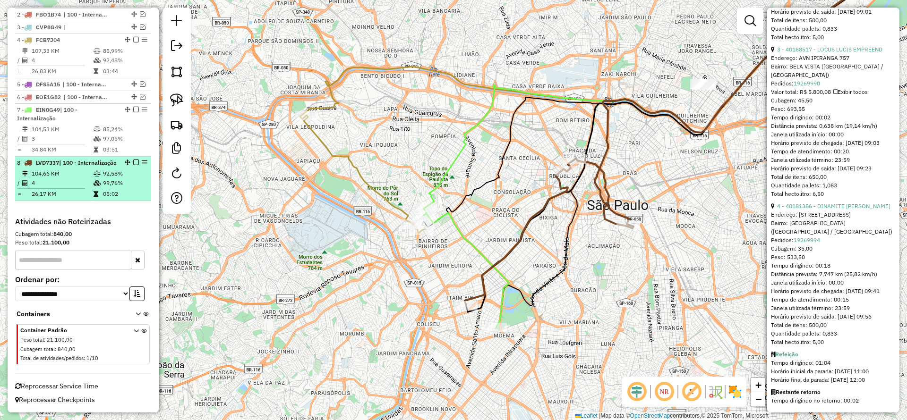
click at [53, 176] on td "104,66 KM" at bounding box center [62, 173] width 62 height 9
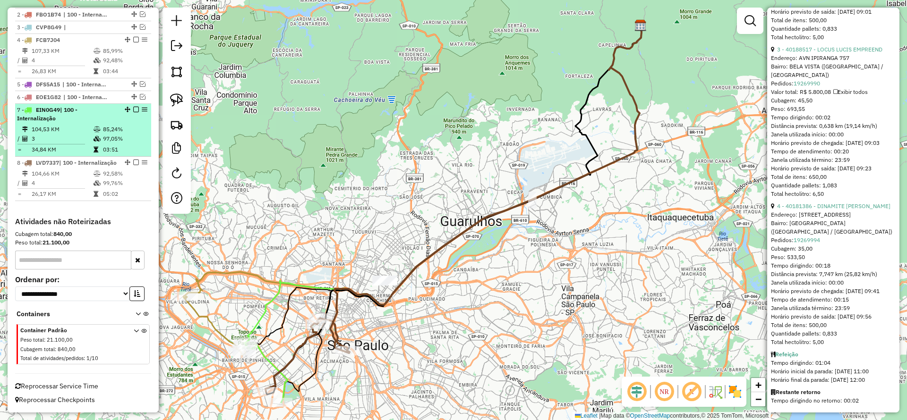
click at [119, 107] on div at bounding box center [133, 110] width 28 height 6
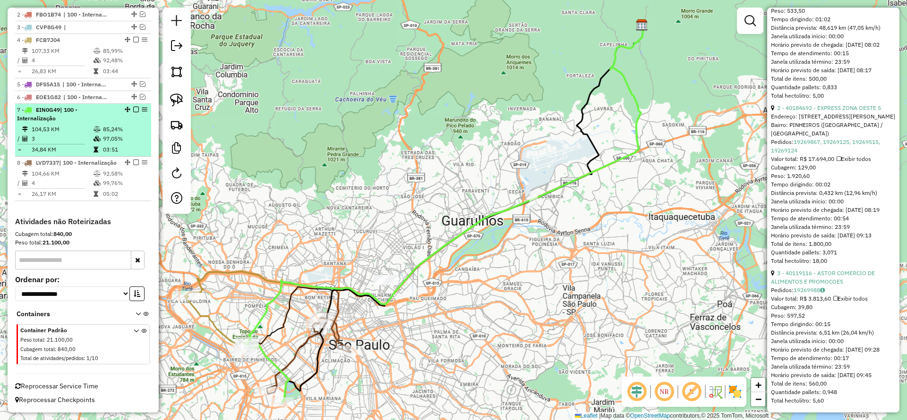
scroll to position [468, 0]
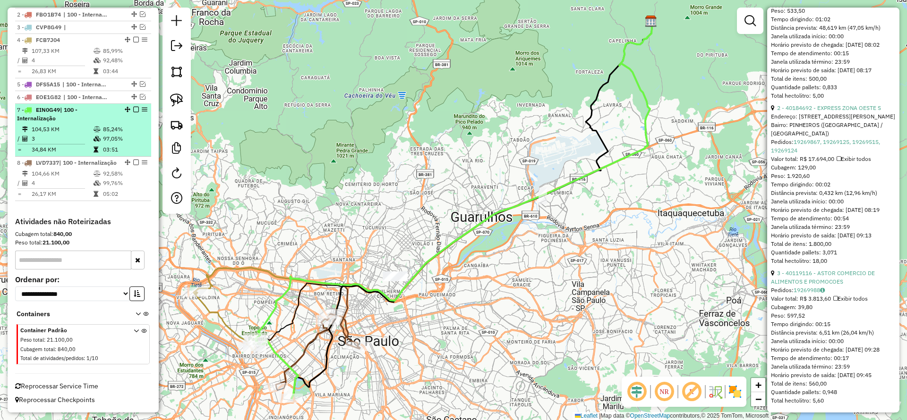
click at [103, 125] on td "85,24%" at bounding box center [125, 129] width 45 height 9
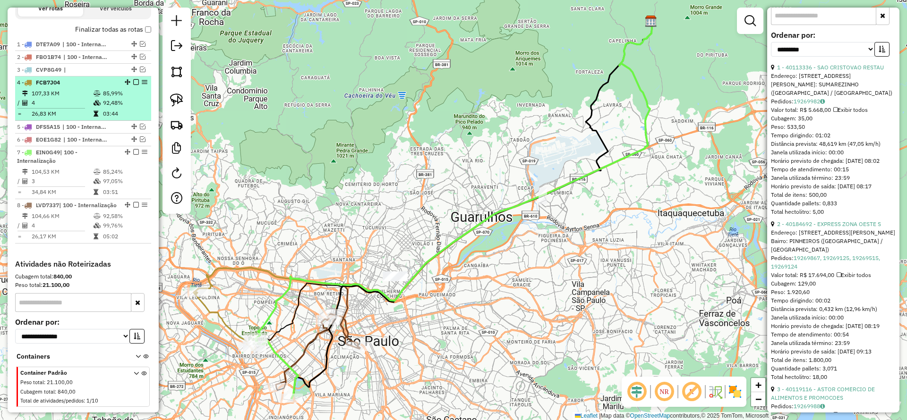
scroll to position [330, 0]
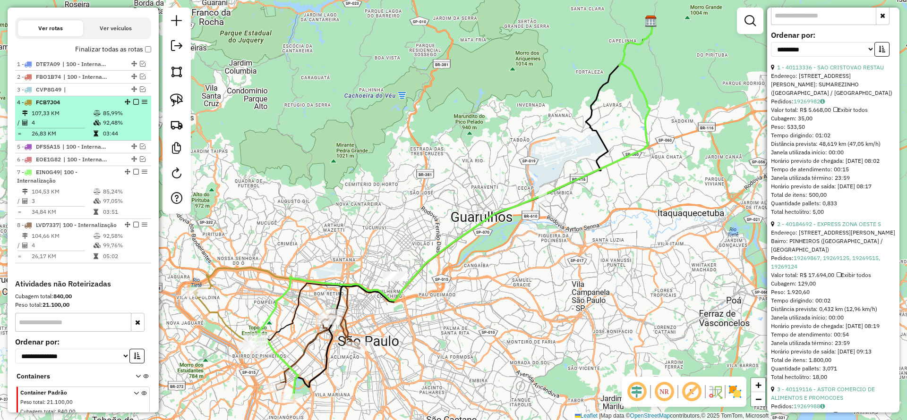
click at [85, 106] on div "4 - FCB7J04" at bounding box center [67, 102] width 100 height 9
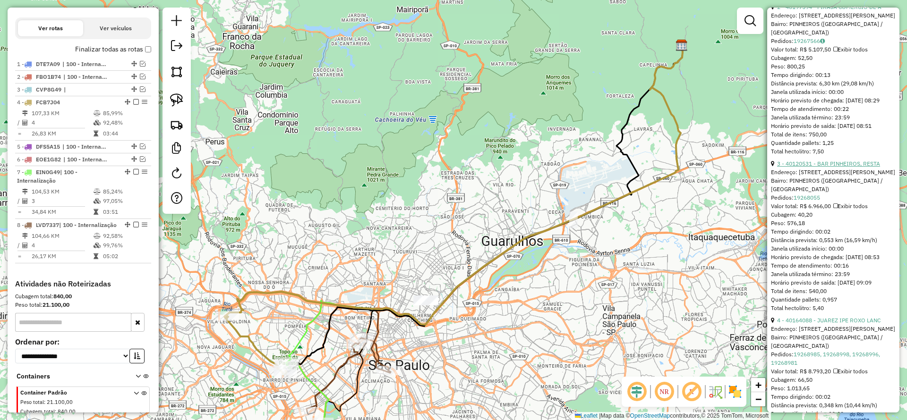
scroll to position [624, 0]
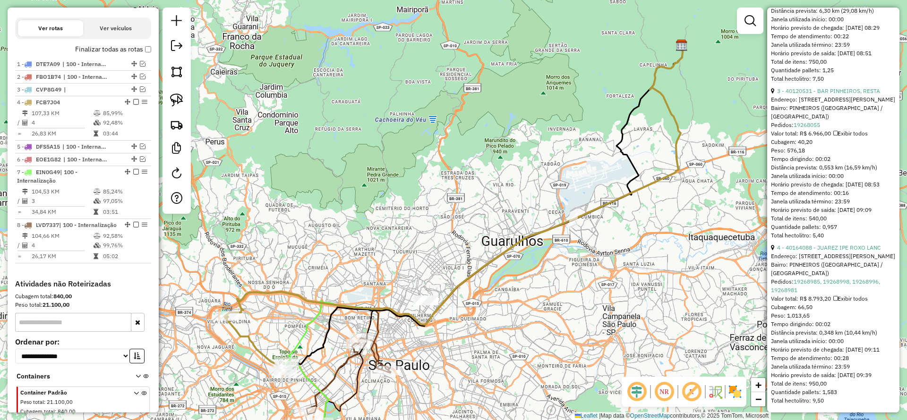
click at [148, 50] on div "Depósito: CDI Guarulhos INT Total de rotas: 8 Distância Total: 858,59 km Tempo …" at bounding box center [83, 23] width 144 height 514
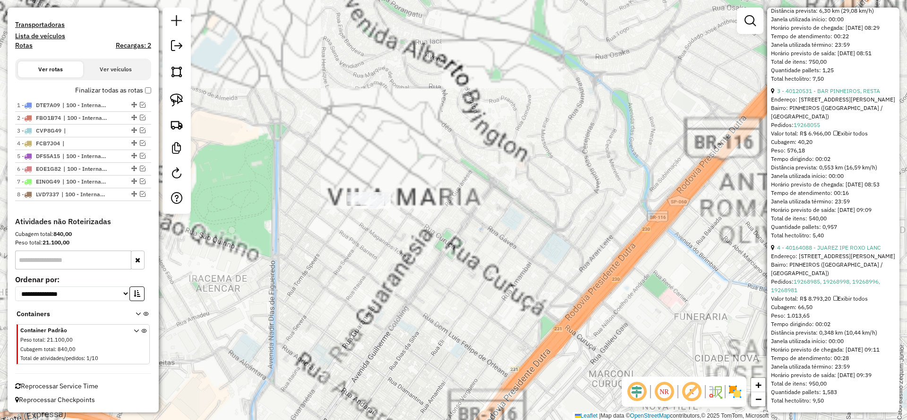
click at [462, 285] on div "Janela de atendimento Grade de atendimento Capacidade Transportadoras Veículos …" at bounding box center [453, 210] width 907 height 420
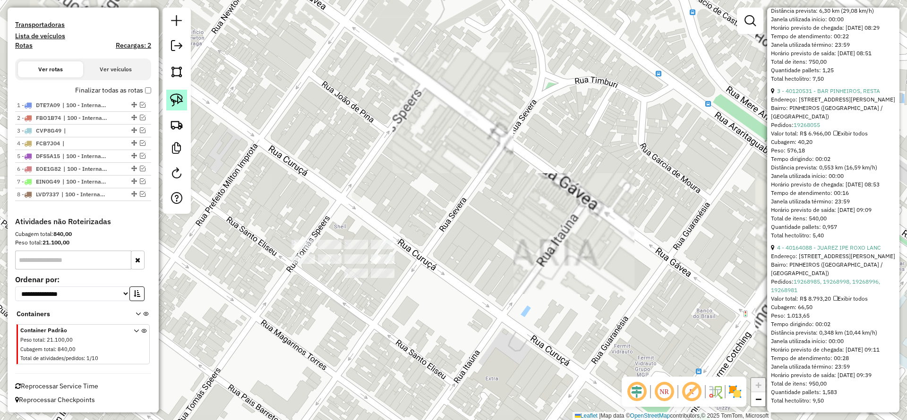
click at [172, 99] on img at bounding box center [176, 100] width 13 height 13
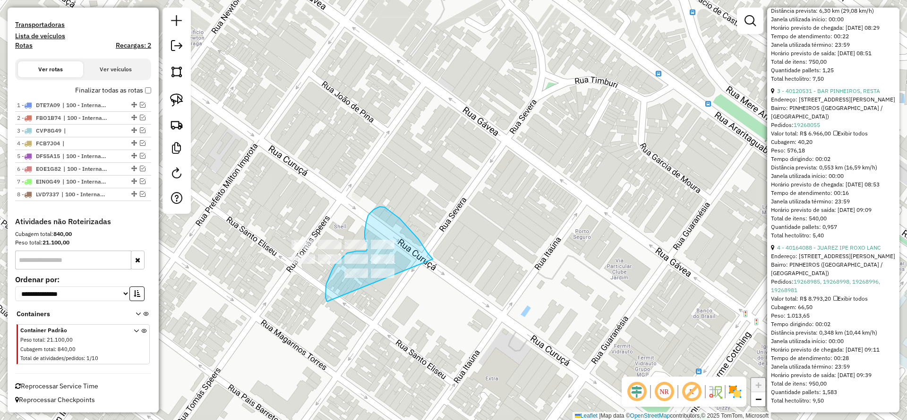
drag, startPoint x: 400, startPoint y: 219, endPoint x: 351, endPoint y: 319, distance: 112.0
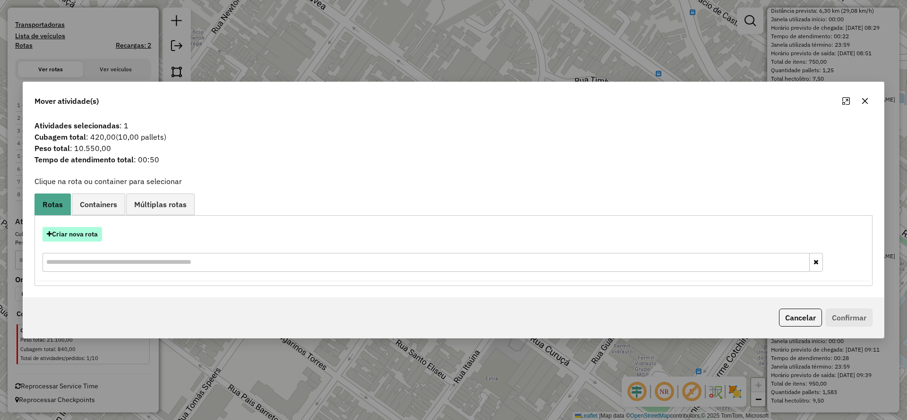
click at [80, 234] on button "Criar nova rota" at bounding box center [73, 234] width 60 height 15
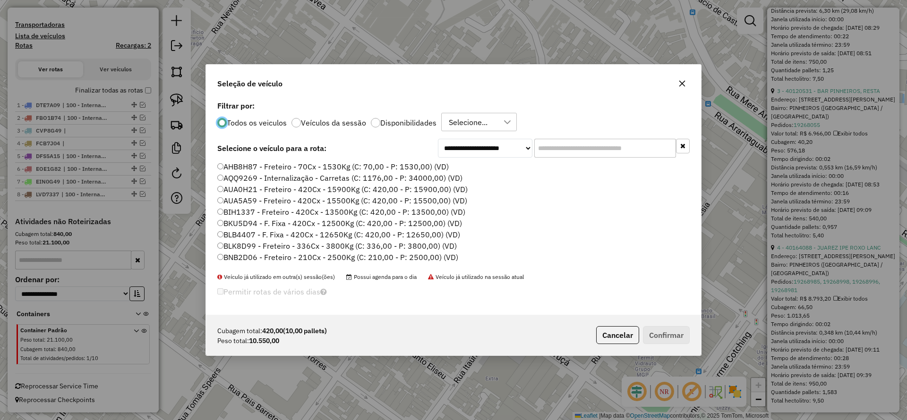
scroll to position [5, 3]
drag, startPoint x: 621, startPoint y: 149, endPoint x: 458, endPoint y: 177, distance: 164.8
click at [615, 150] on input "text" at bounding box center [605, 148] width 142 height 19
paste input "*******"
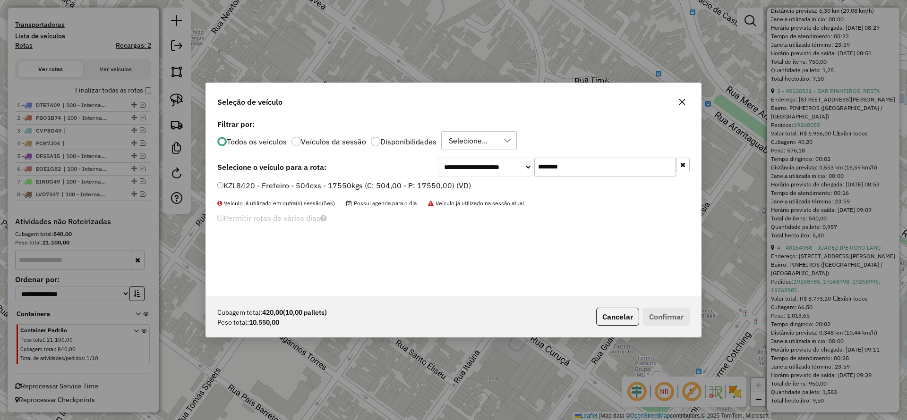
type input "*******"
drag, startPoint x: 410, startPoint y: 189, endPoint x: 414, endPoint y: 194, distance: 6.0
click at [410, 190] on label "KZL8420 - Freteiro - 504cxs - 17550kgs (C: 504,00 - P: 17550,00) (VD)" at bounding box center [344, 185] width 254 height 11
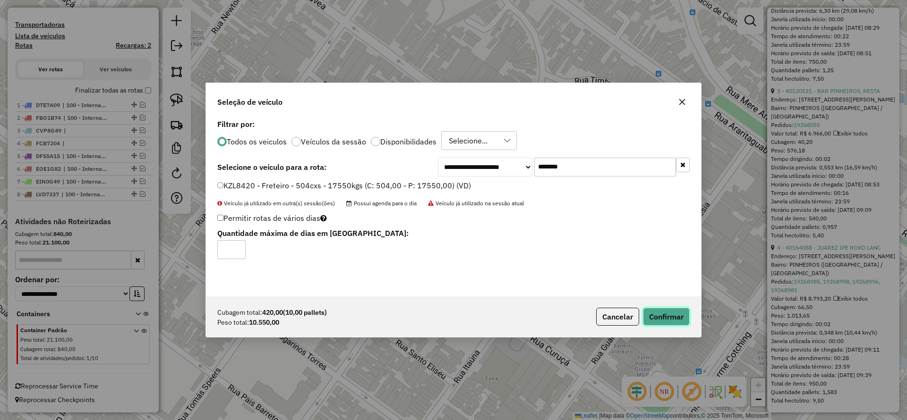
click at [648, 313] on button "Confirmar" at bounding box center [666, 317] width 47 height 18
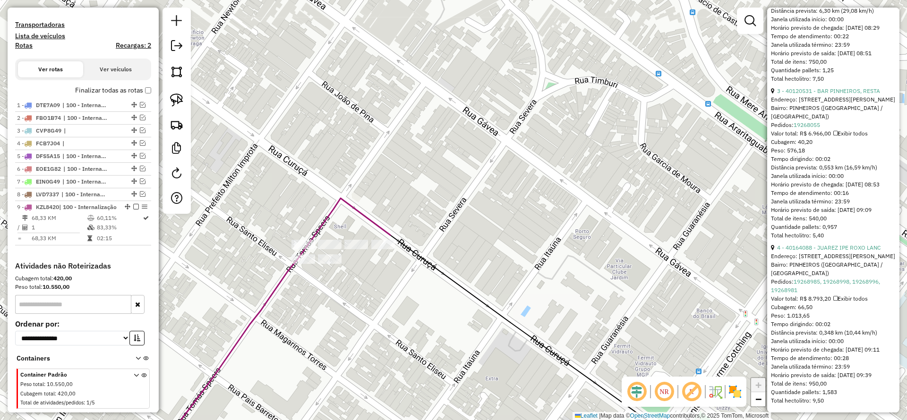
scroll to position [342, 0]
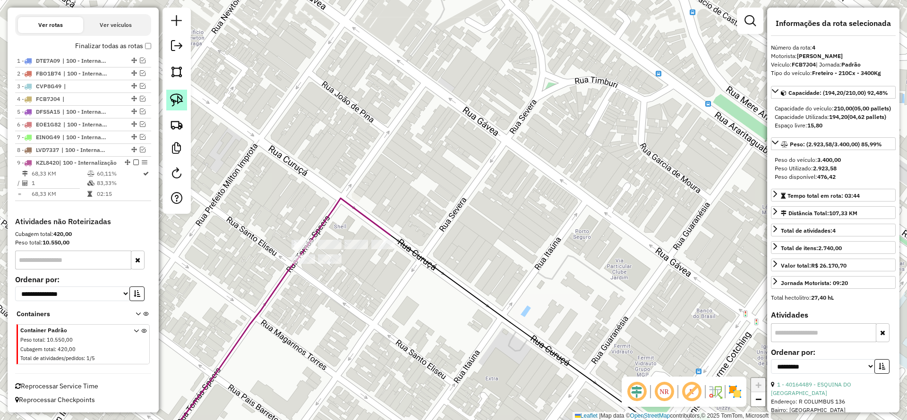
click at [170, 106] on link at bounding box center [176, 100] width 21 height 21
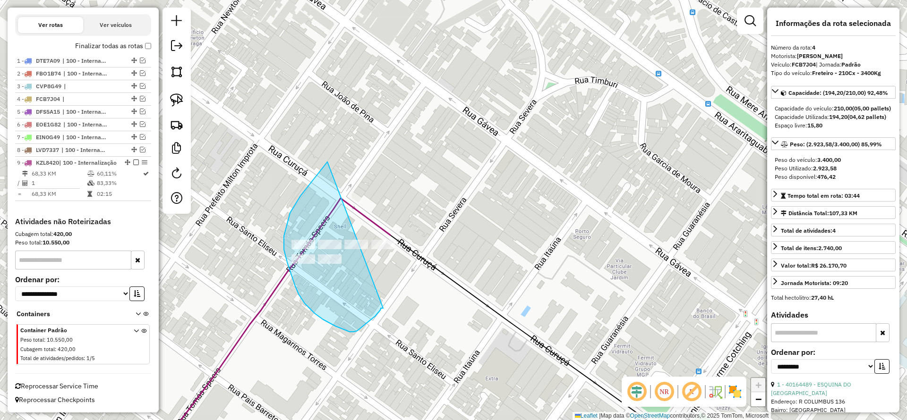
drag, startPoint x: 327, startPoint y: 162, endPoint x: 385, endPoint y: 308, distance: 156.8
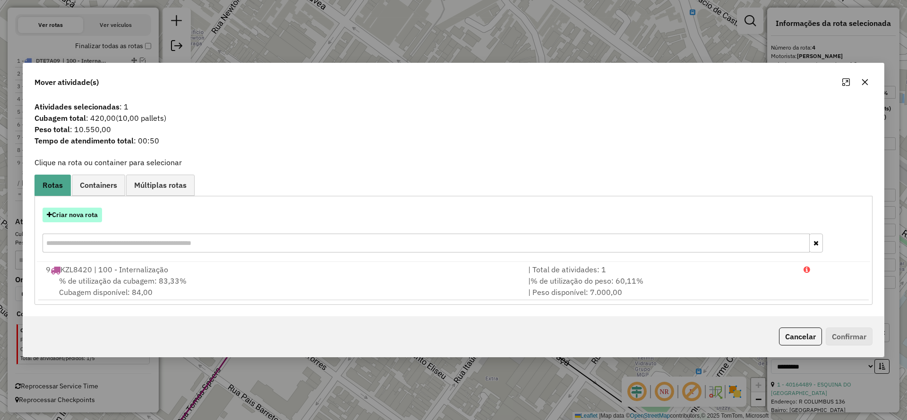
click at [76, 215] on button "Criar nova rota" at bounding box center [73, 215] width 60 height 15
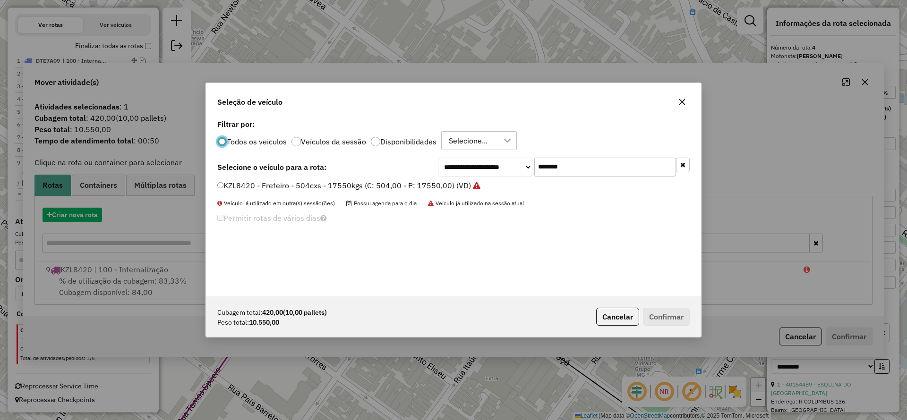
scroll to position [5, 3]
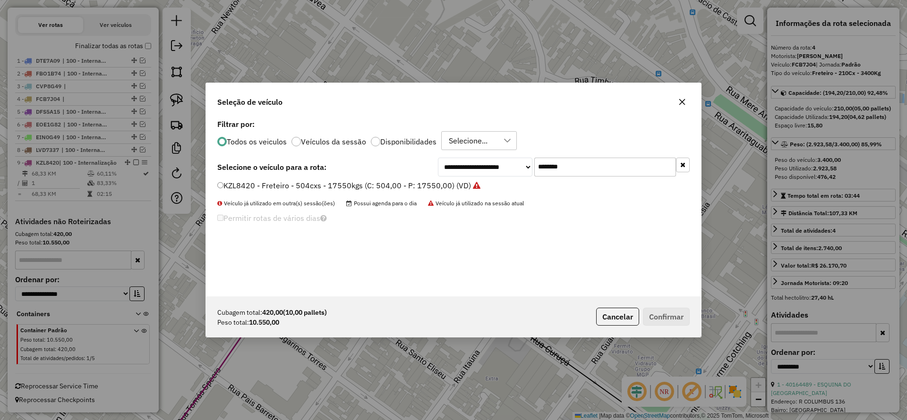
drag, startPoint x: 567, startPoint y: 171, endPoint x: 410, endPoint y: 188, distance: 158.2
click at [411, 187] on div "**********" at bounding box center [453, 207] width 495 height 180
paste input "text"
type input "*******"
click at [380, 187] on label "KZK7H44 - Freteiro - 504cxs - 17550kgs (C: 504,00 - P: 17550,00) (VD)" at bounding box center [344, 185] width 255 height 11
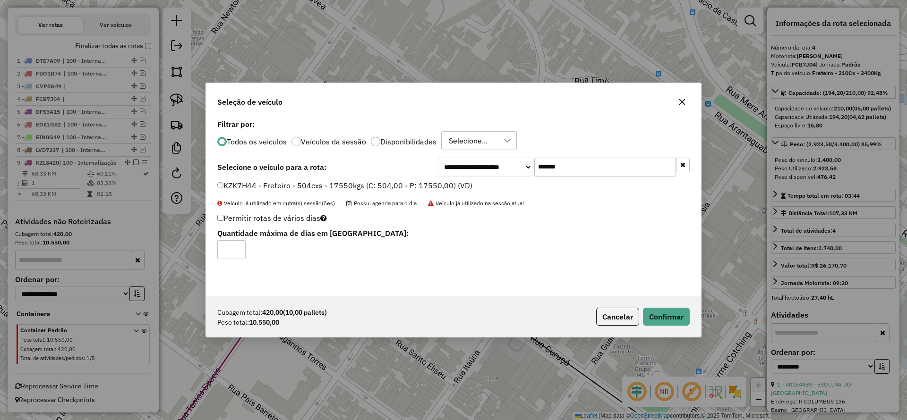
click at [652, 307] on div "Cubagem total: 420,00 (10,00 pallets) Peso total: 10.550,00 Cancelar Confirmar" at bounding box center [453, 317] width 495 height 41
click at [670, 313] on button "Confirmar" at bounding box center [666, 317] width 47 height 18
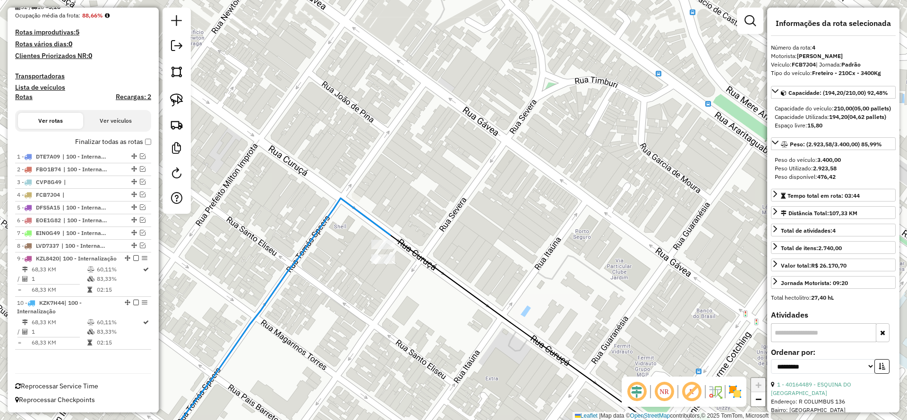
scroll to position [246, 0]
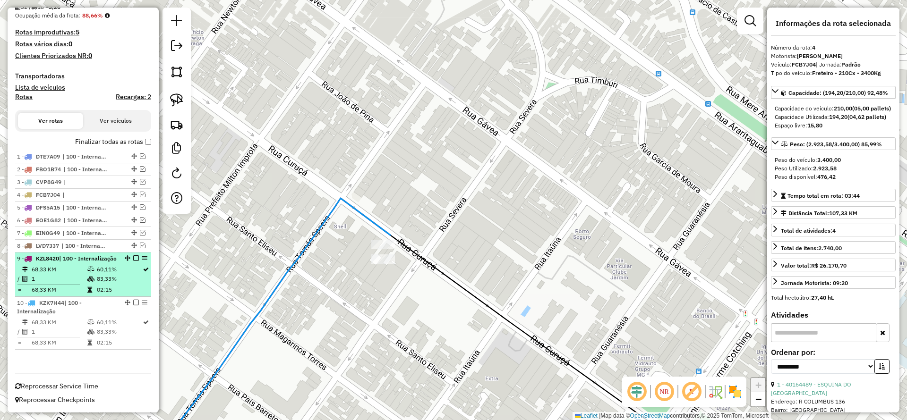
click at [133, 256] on em at bounding box center [136, 259] width 6 height 6
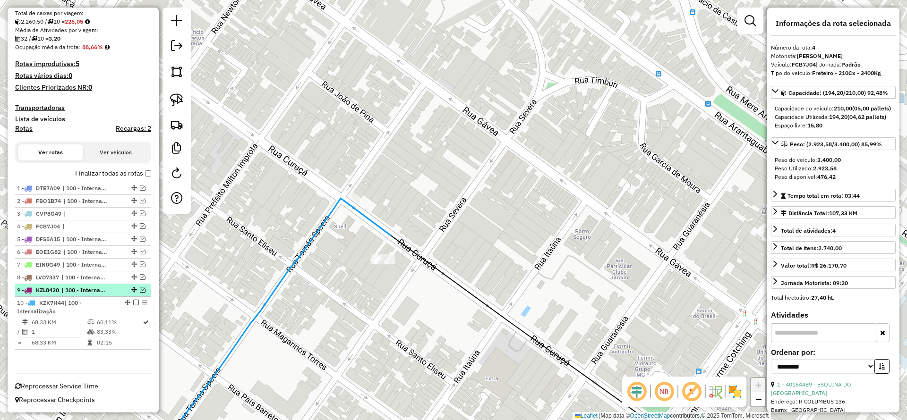
scroll to position [206, 0]
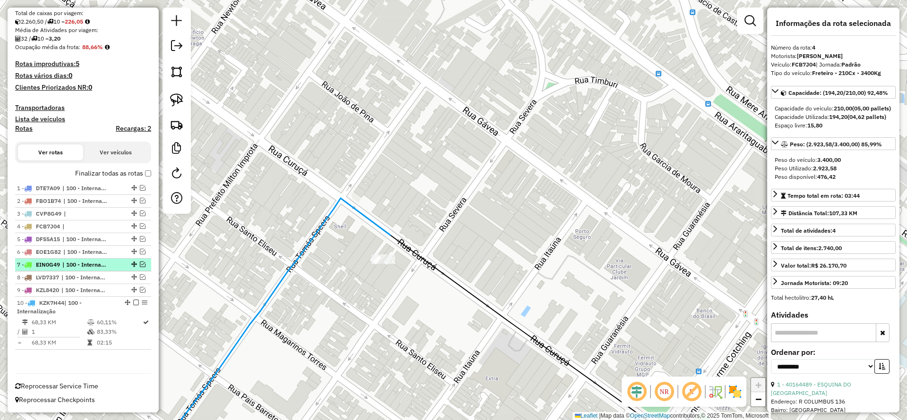
click at [133, 302] on em at bounding box center [136, 303] width 6 height 6
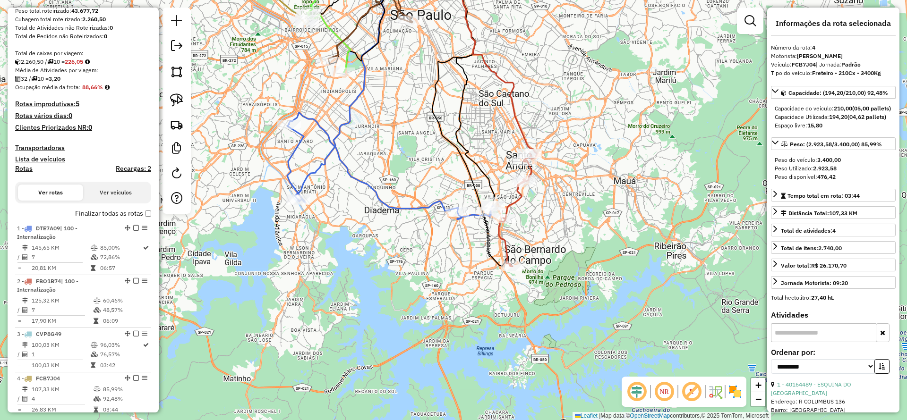
click at [506, 248] on icon at bounding box center [515, 210] width 33 height 113
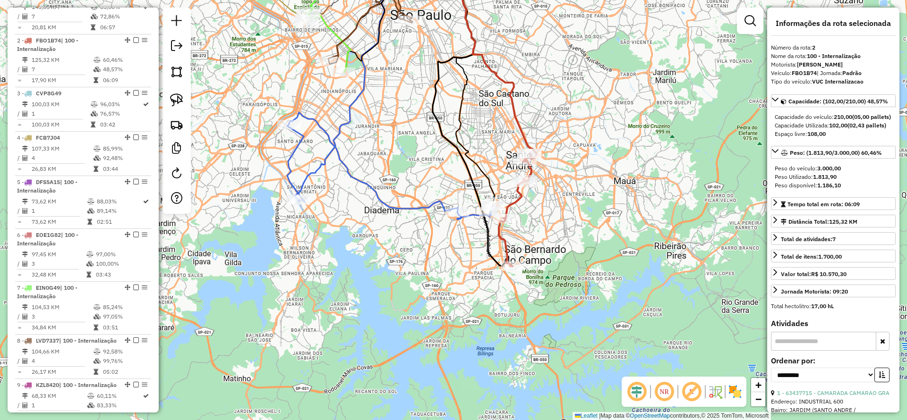
scroll to position [434, 0]
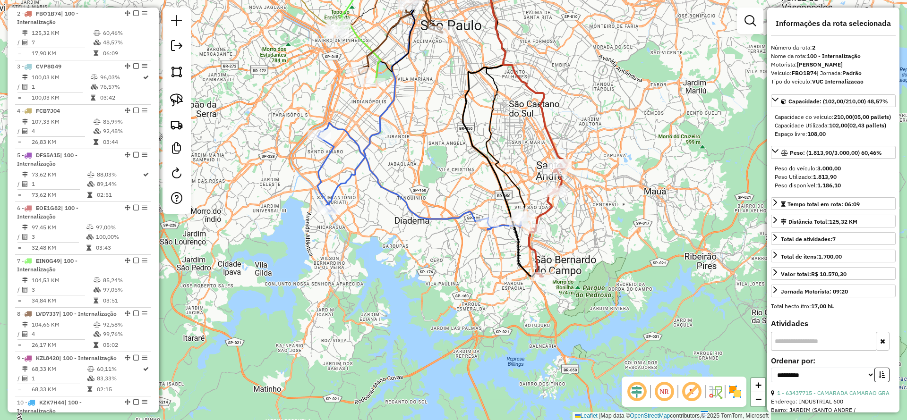
click at [447, 224] on icon at bounding box center [419, 176] width 205 height 107
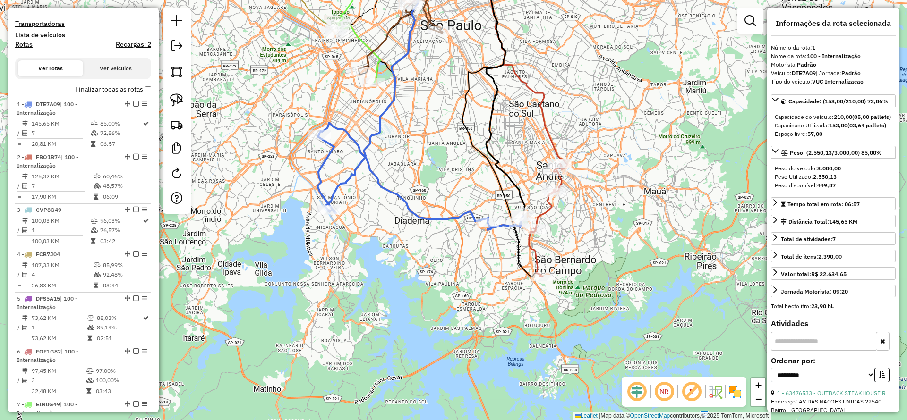
scroll to position [239, 0]
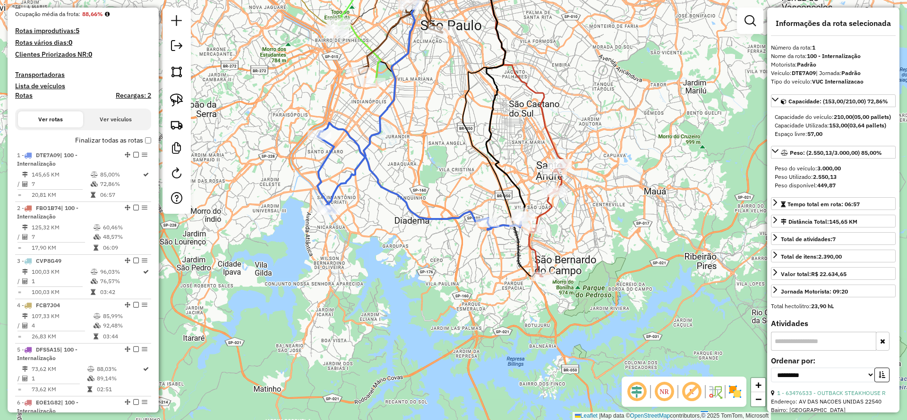
click at [142, 142] on label "Finalizar todas as rotas" at bounding box center [113, 141] width 76 height 10
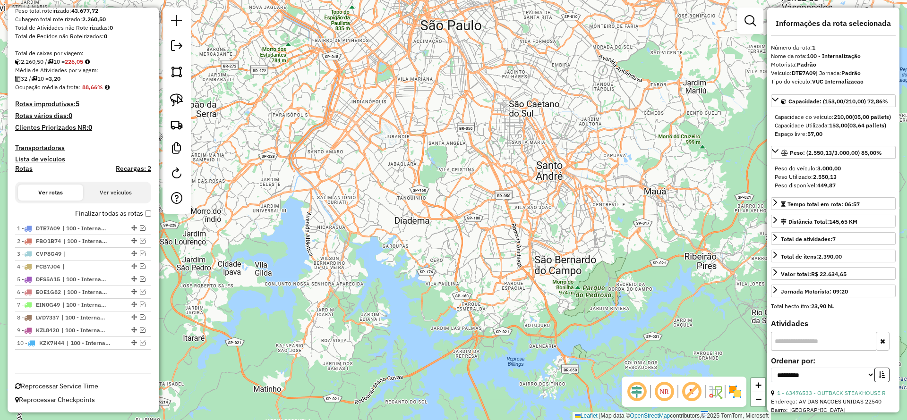
scroll to position [0, 0]
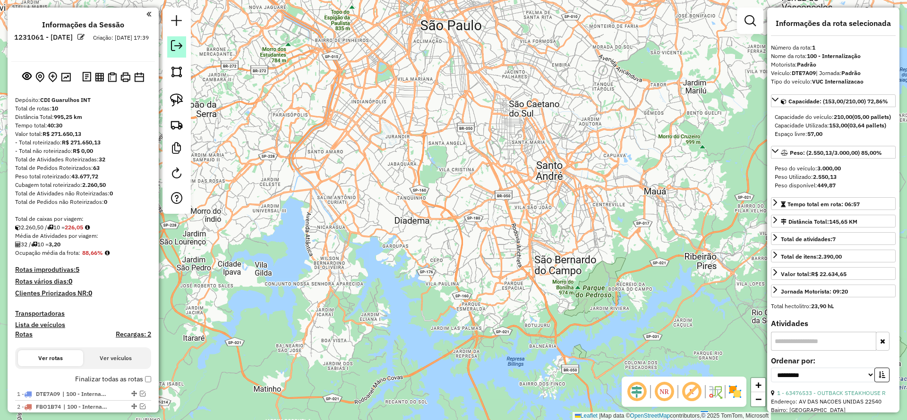
click at [173, 46] on em at bounding box center [176, 45] width 11 height 11
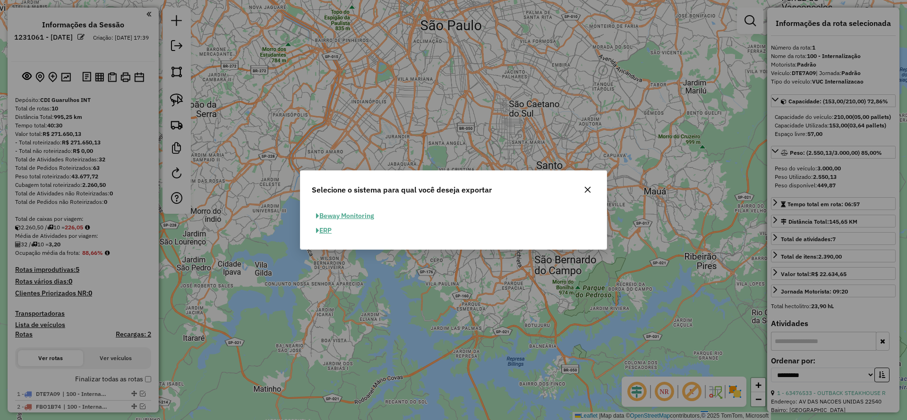
click at [326, 231] on button "ERP" at bounding box center [324, 230] width 24 height 15
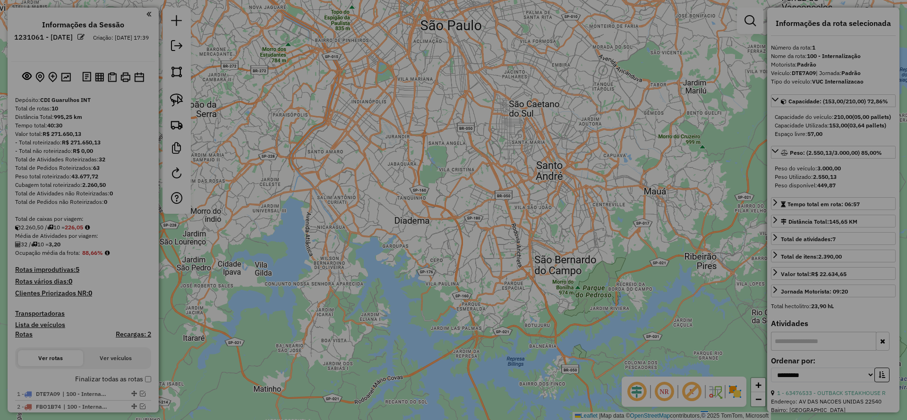
select select "**"
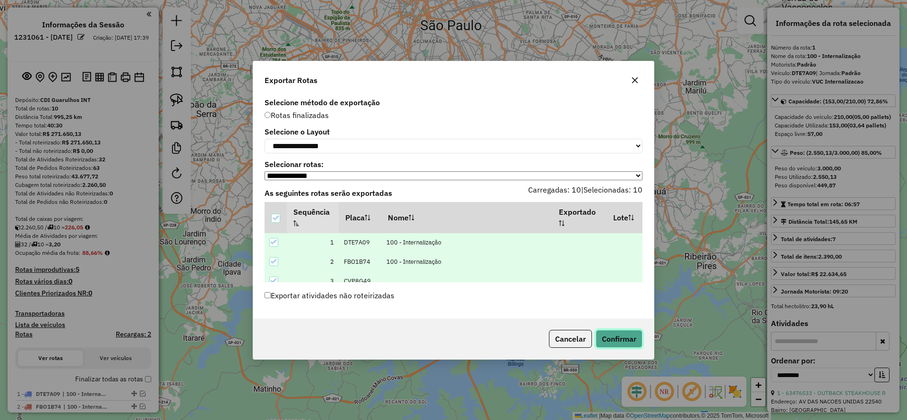
click at [617, 340] on button "Confirmar" at bounding box center [619, 339] width 47 height 18
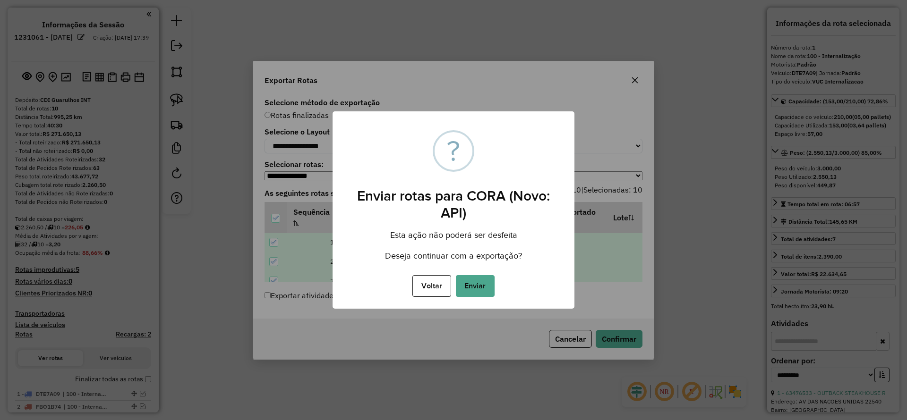
click at [495, 285] on div "Voltar No Enviar" at bounding box center [454, 286] width 242 height 26
click at [478, 301] on div "× ? Enviar rotas para CORA (Novo: API) Esta ação não poderá ser desfeita Deseja…" at bounding box center [454, 210] width 242 height 198
click at [470, 287] on button "Enviar" at bounding box center [475, 286] width 39 height 22
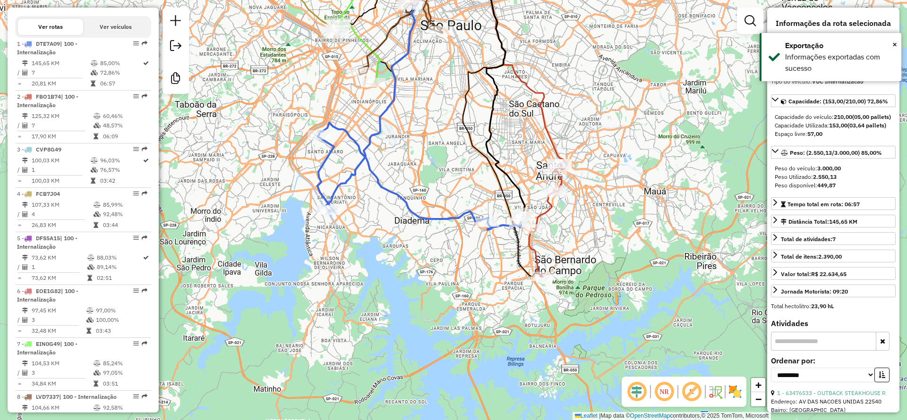
scroll to position [387, 0]
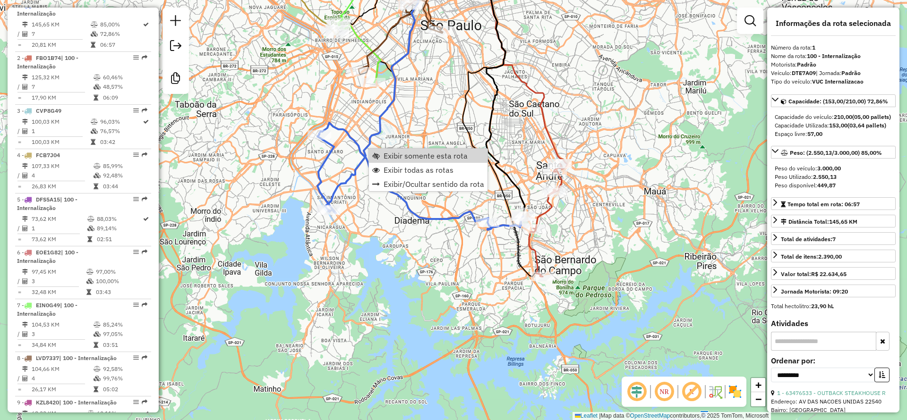
click at [580, 131] on div "Janela de atendimento Grade de atendimento Capacidade Transportadoras Veículos …" at bounding box center [453, 210] width 907 height 420
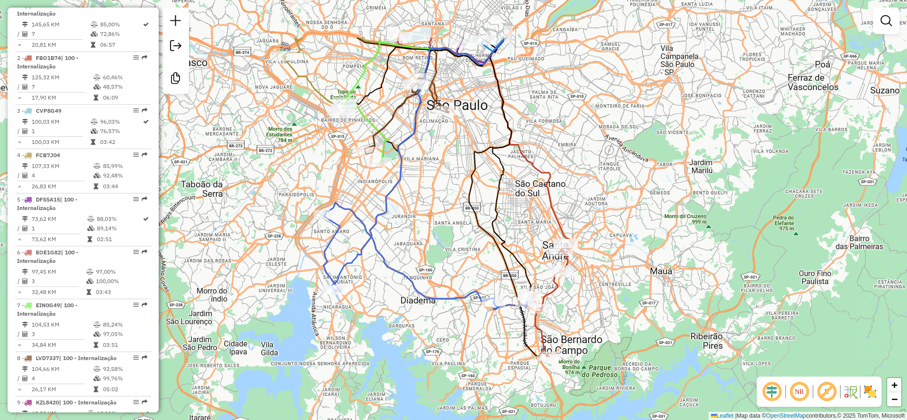
drag, startPoint x: 419, startPoint y: 277, endPoint x: 424, endPoint y: 347, distance: 70.1
click at [428, 364] on div "Janela de atendimento Grade de atendimento Capacidade Transportadoras Veículos …" at bounding box center [453, 210] width 907 height 420
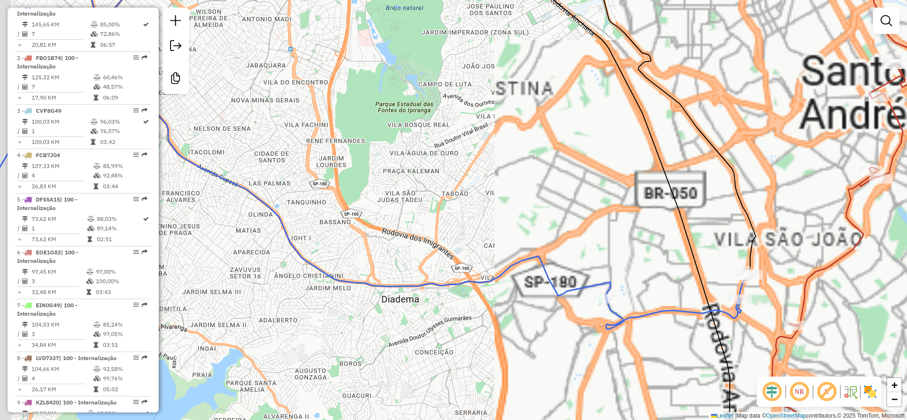
drag, startPoint x: 393, startPoint y: 236, endPoint x: 436, endPoint y: 223, distance: 44.4
click at [436, 223] on div "Janela de atendimento Grade de atendimento Capacidade Transportadoras Veículos …" at bounding box center [453, 210] width 907 height 420
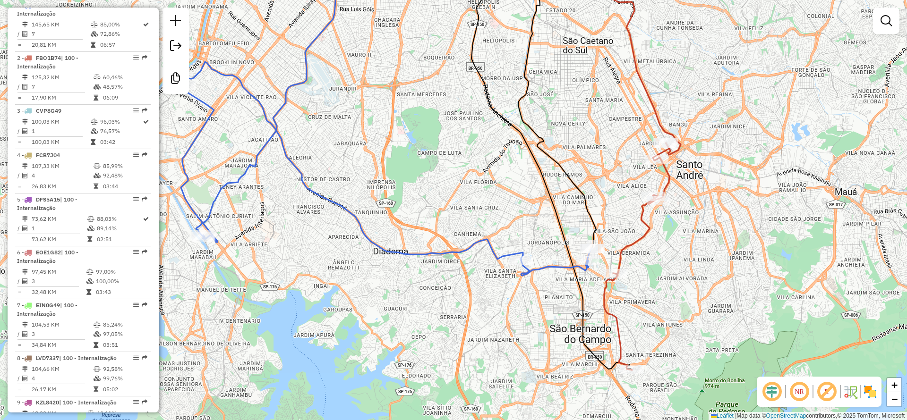
click at [407, 253] on icon at bounding box center [386, 169] width 411 height 214
select select "**********"
